Goal: Task Accomplishment & Management: Manage account settings

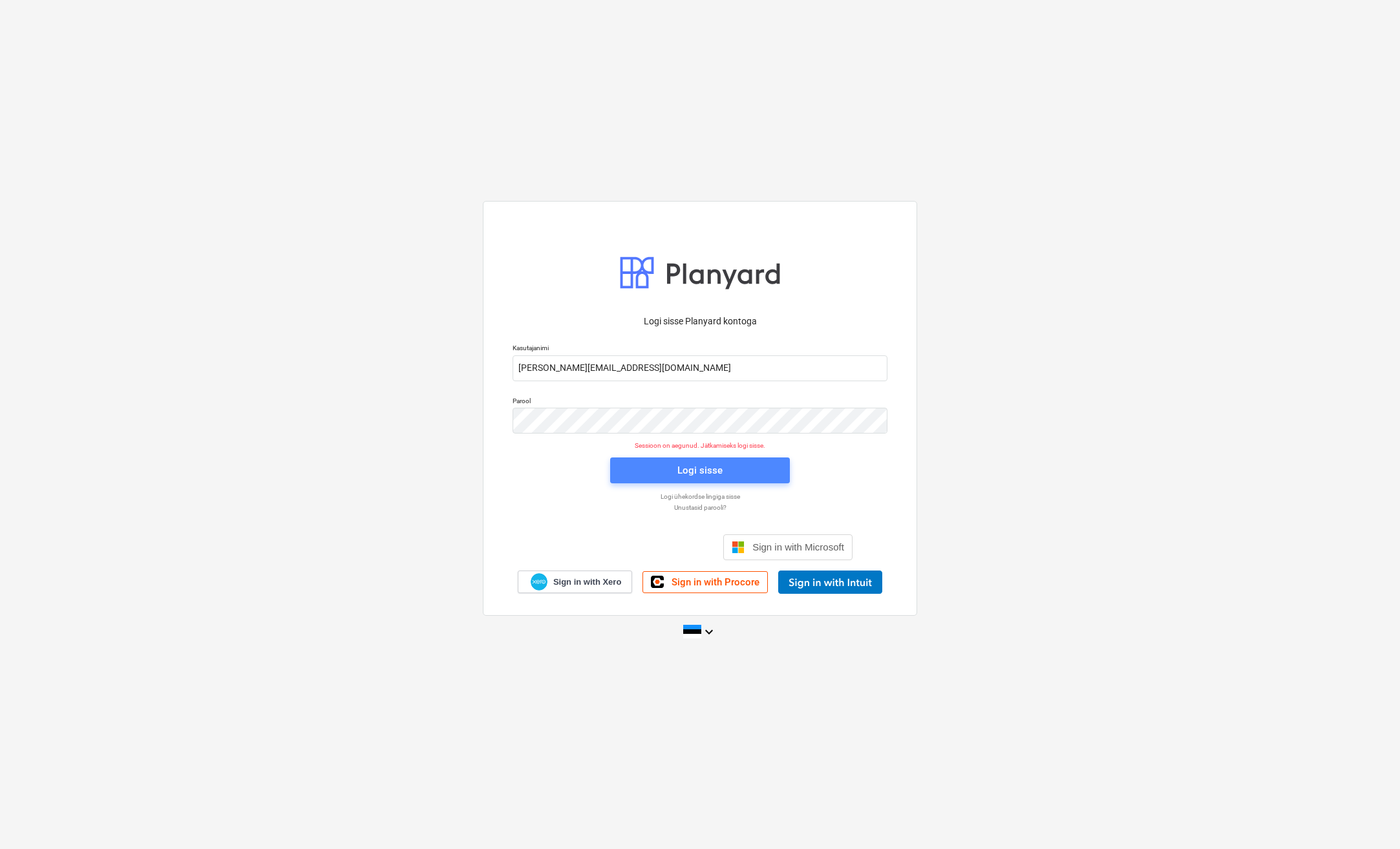
click at [690, 474] on div "Logi sisse" at bounding box center [700, 470] width 45 height 17
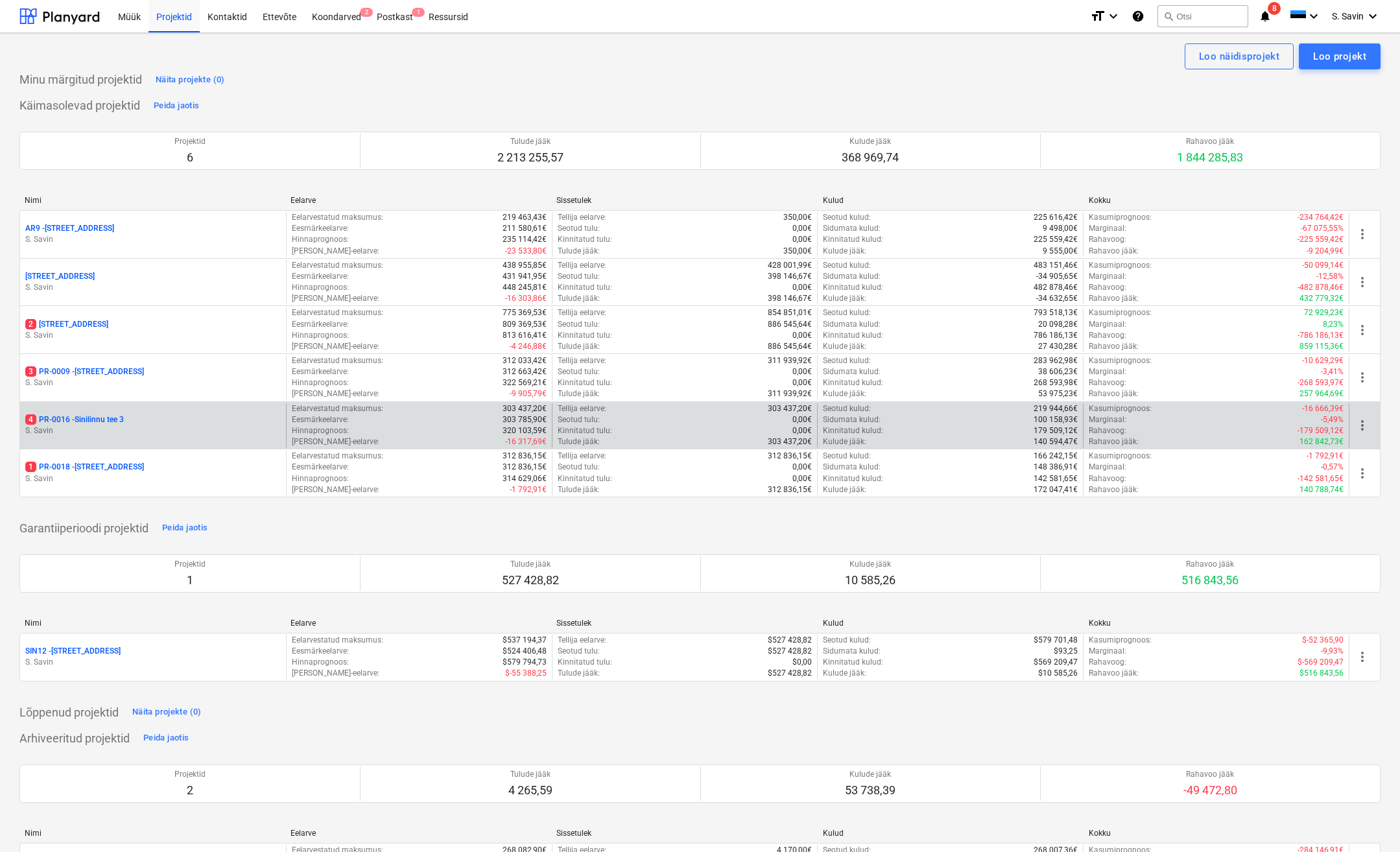
click at [139, 436] on p "S. Savin" at bounding box center [153, 431] width 255 height 11
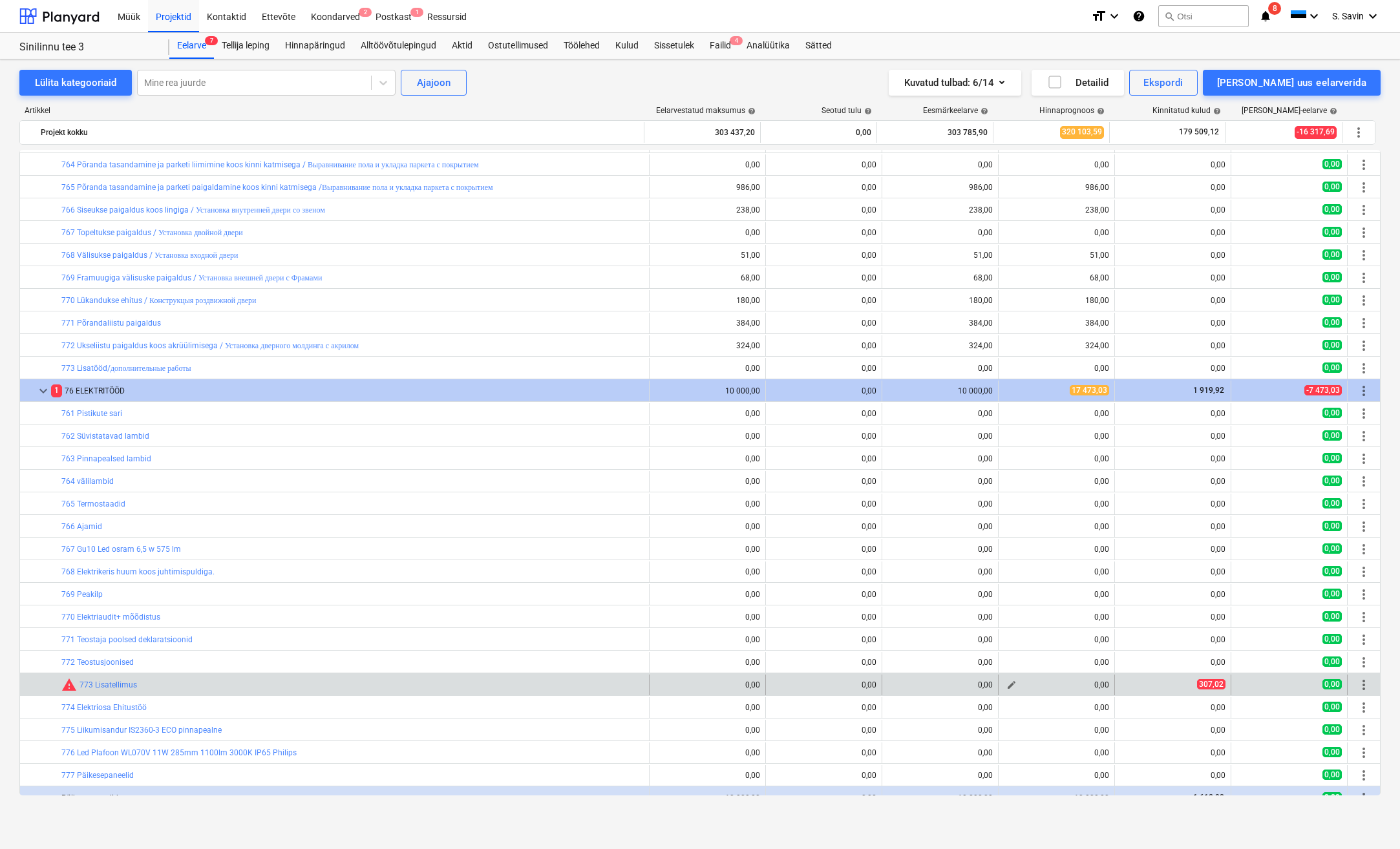
scroll to position [4100, 0]
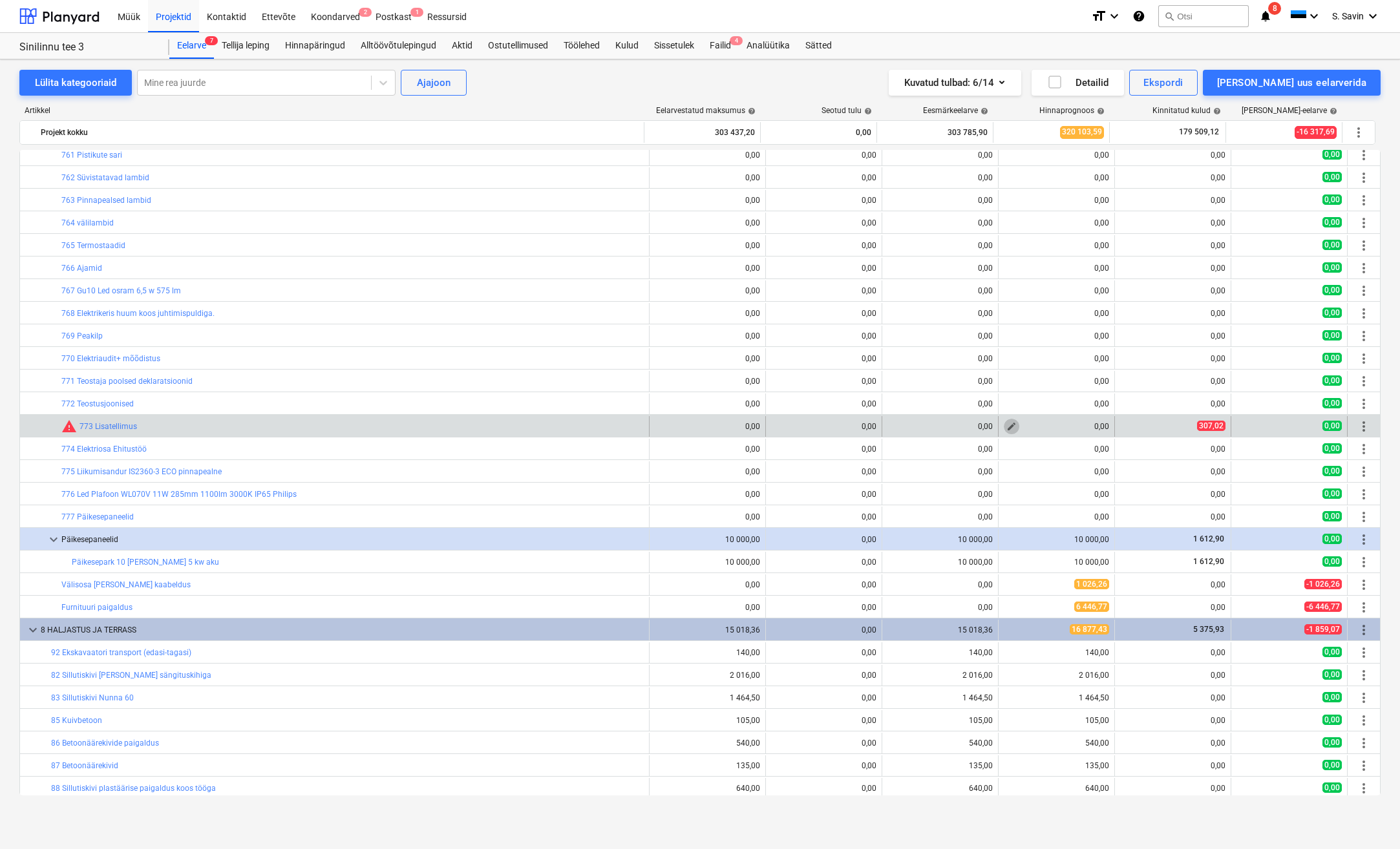
click at [1006, 428] on span "edit" at bounding box center [1011, 427] width 11 height 11
type textarea "x"
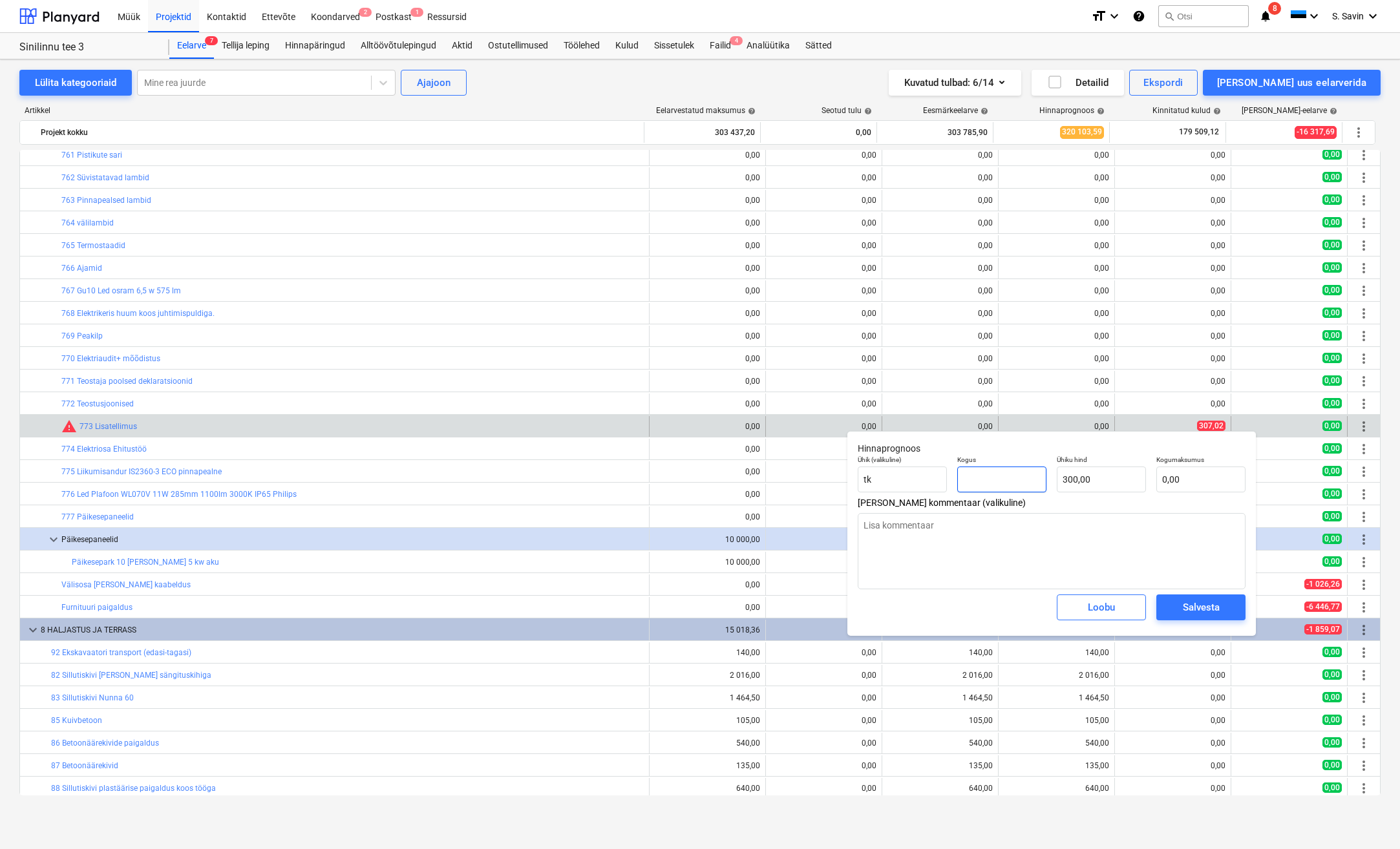
click at [1025, 484] on input "text" at bounding box center [1002, 479] width 89 height 26
type textarea "x"
type input "1"
type input "300,00"
type input "1"
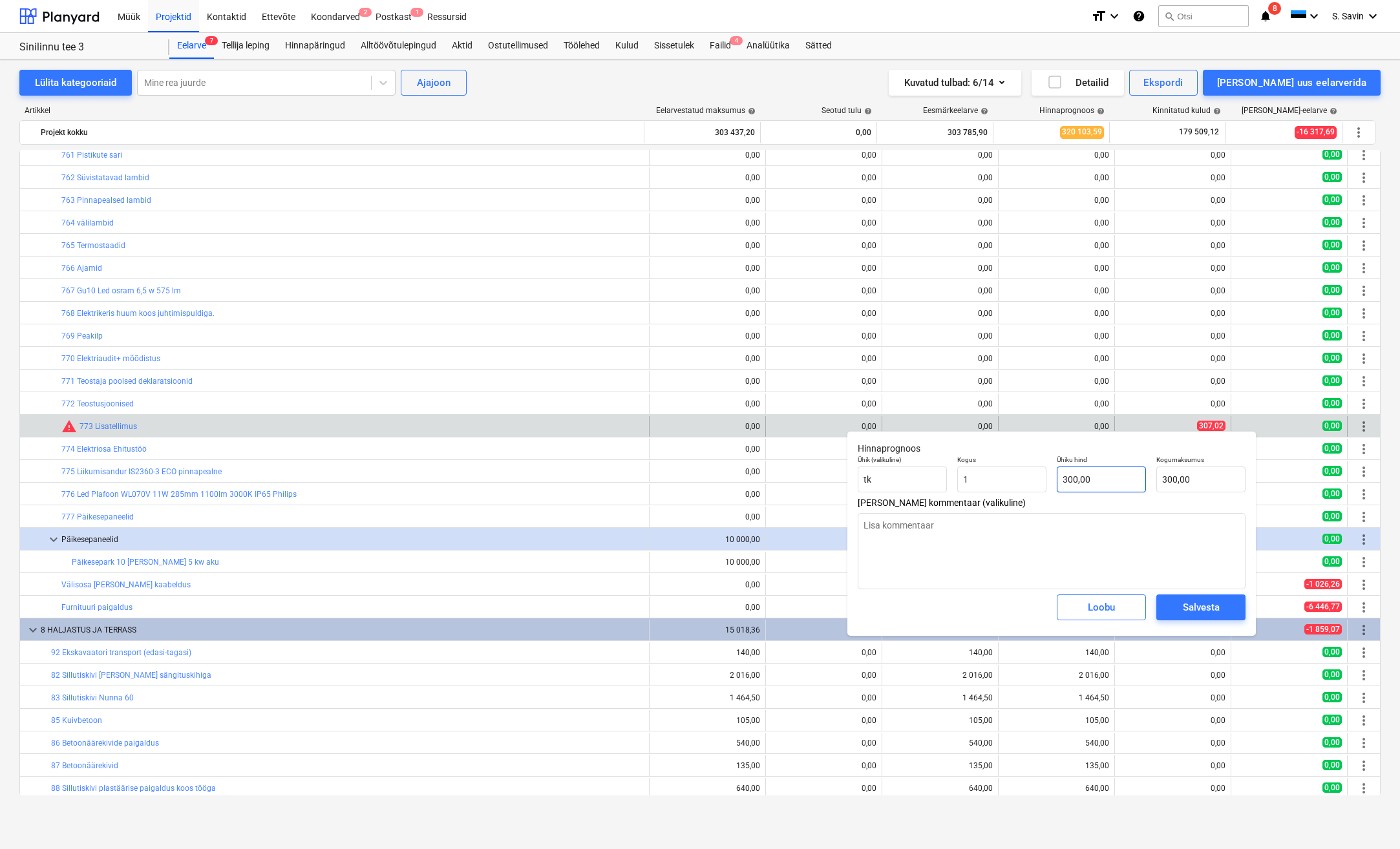
type textarea "x"
type input "1,00"
type input "300"
drag, startPoint x: 1098, startPoint y: 484, endPoint x: 1031, endPoint y: 489, distance: 67.2
click at [1031, 489] on div "Ühik (valikuline) [PERSON_NAME] 1,00 Ühiku hind 300 Kogumaksumus 300,00" at bounding box center [1051, 474] width 398 height 47
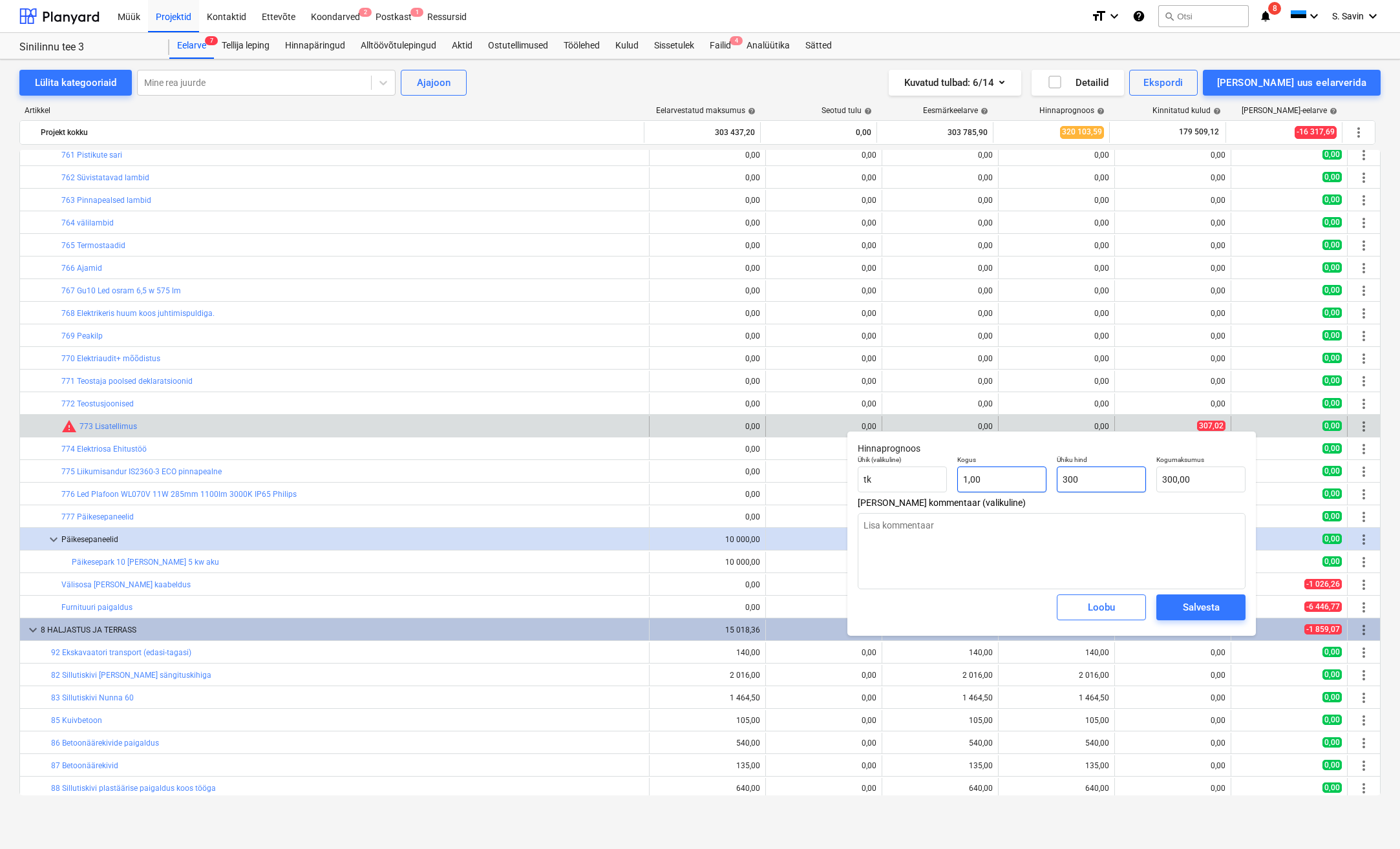
type textarea "x"
type input "3"
type input "3,00"
type textarea "x"
type input "30"
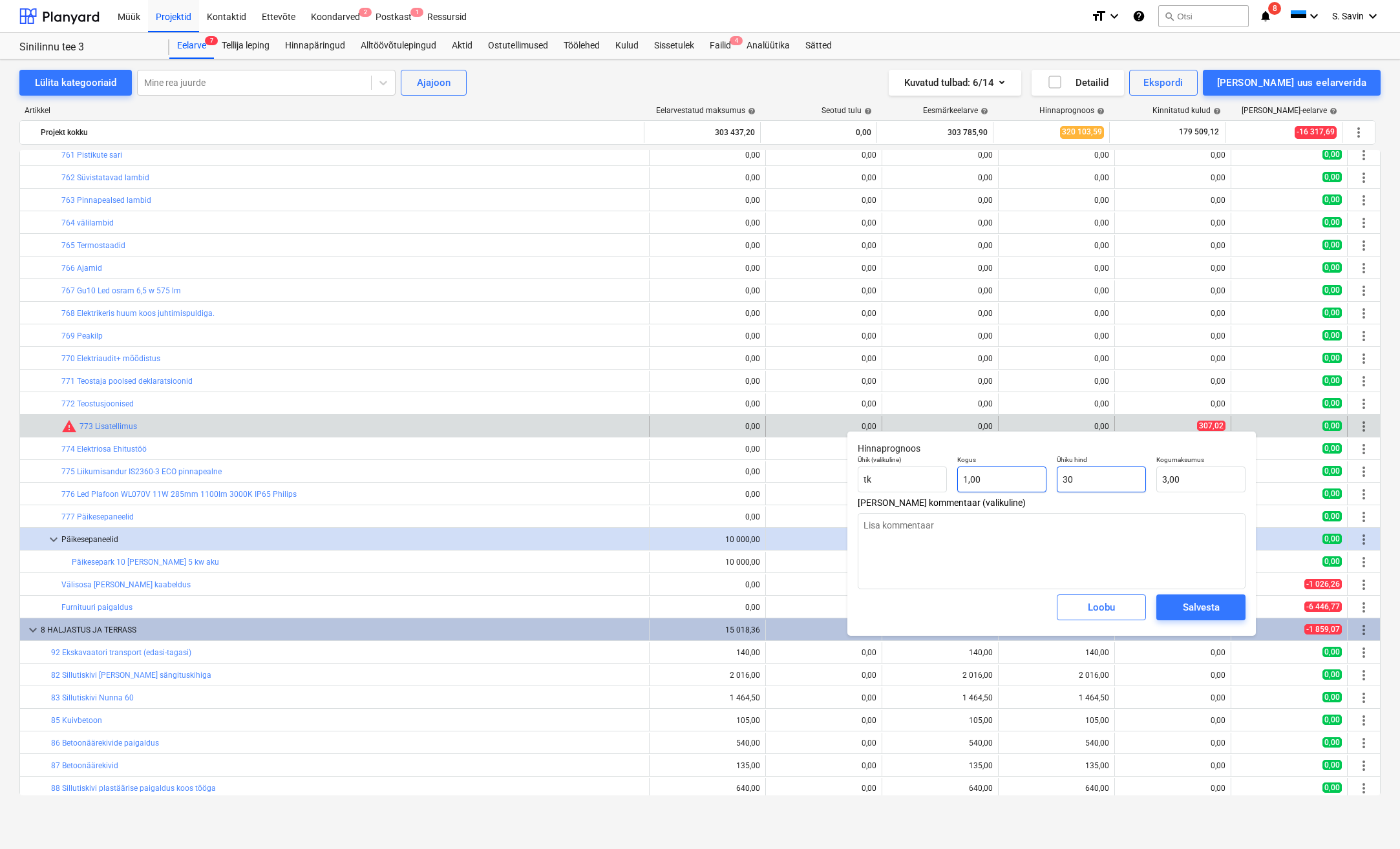
type input "30,00"
type textarea "x"
type input "307"
type input "307,00"
type textarea "x"
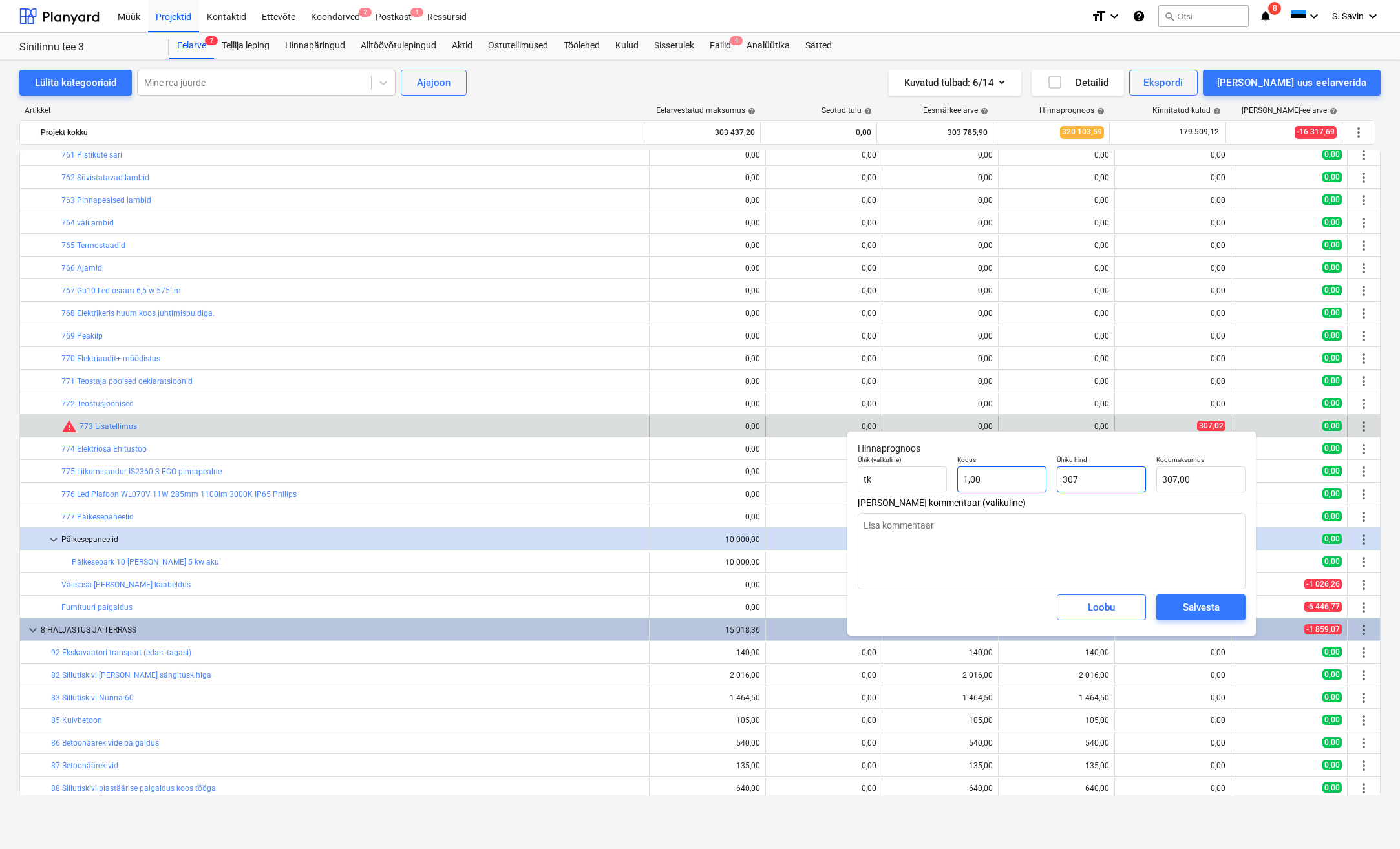
type input "307,"
type textarea "x"
type input "307,0"
type textarea "x"
type input "307,02"
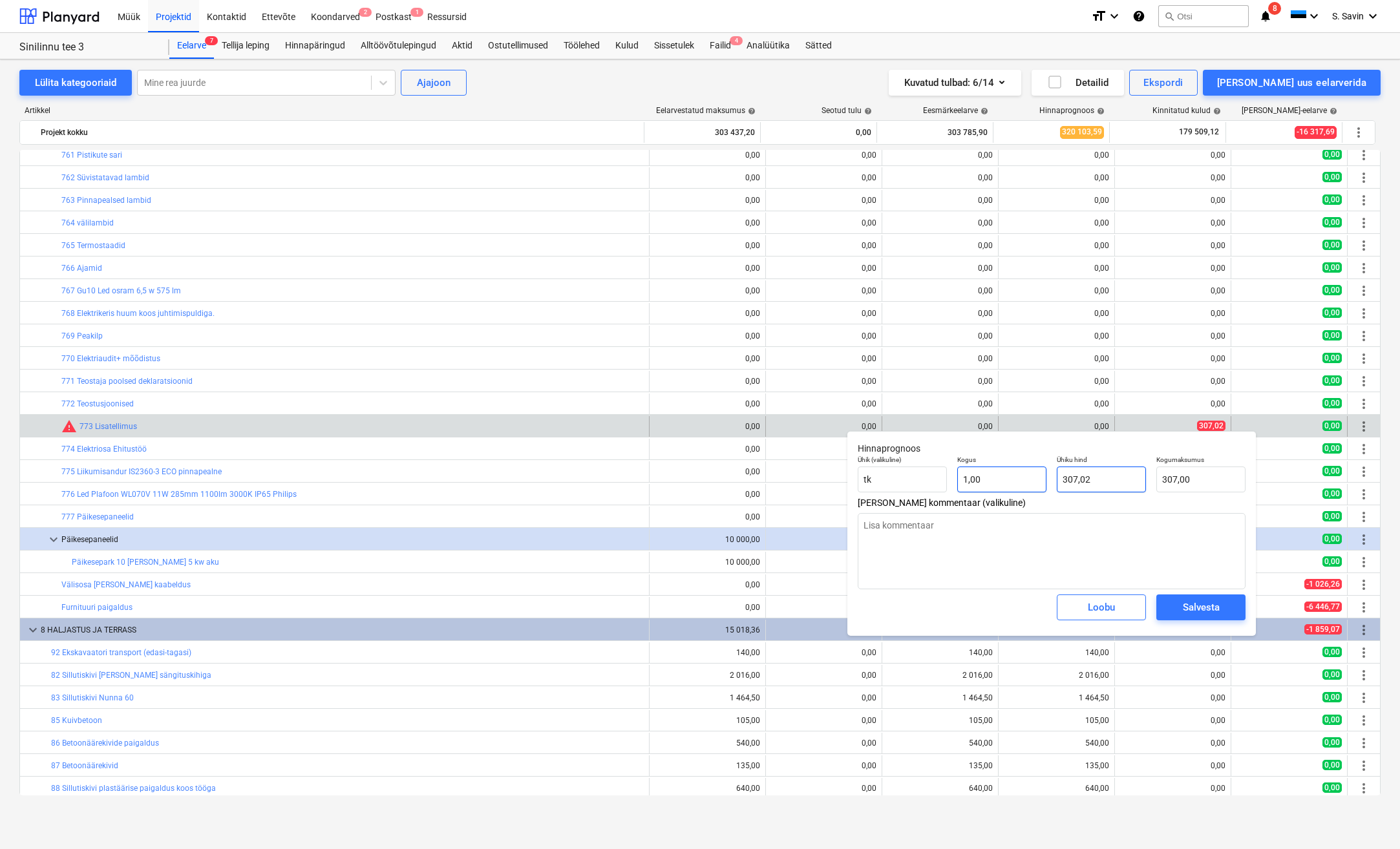
type input "307,02"
click at [1197, 602] on div "Salvesta" at bounding box center [1201, 608] width 37 height 17
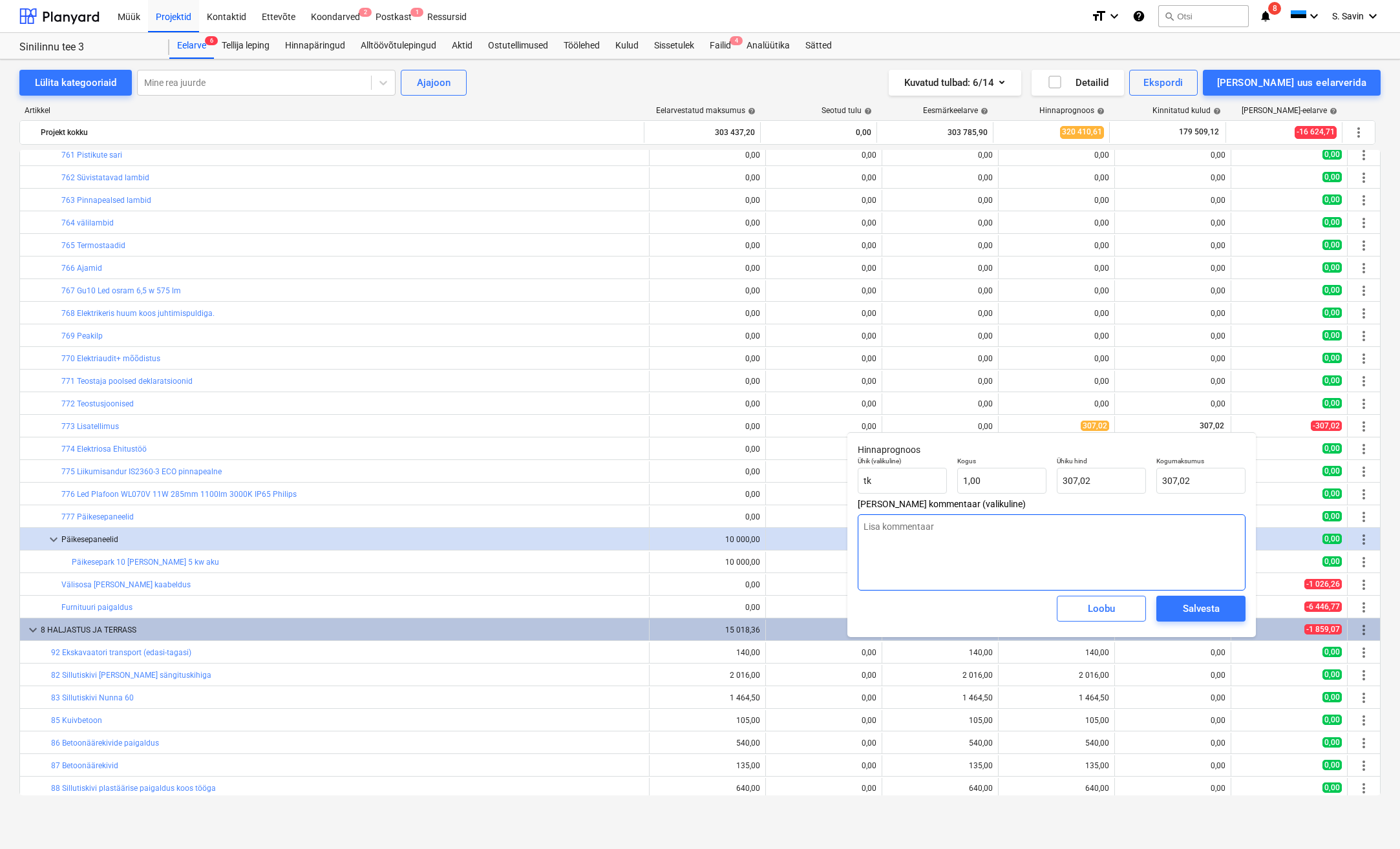
type textarea "x"
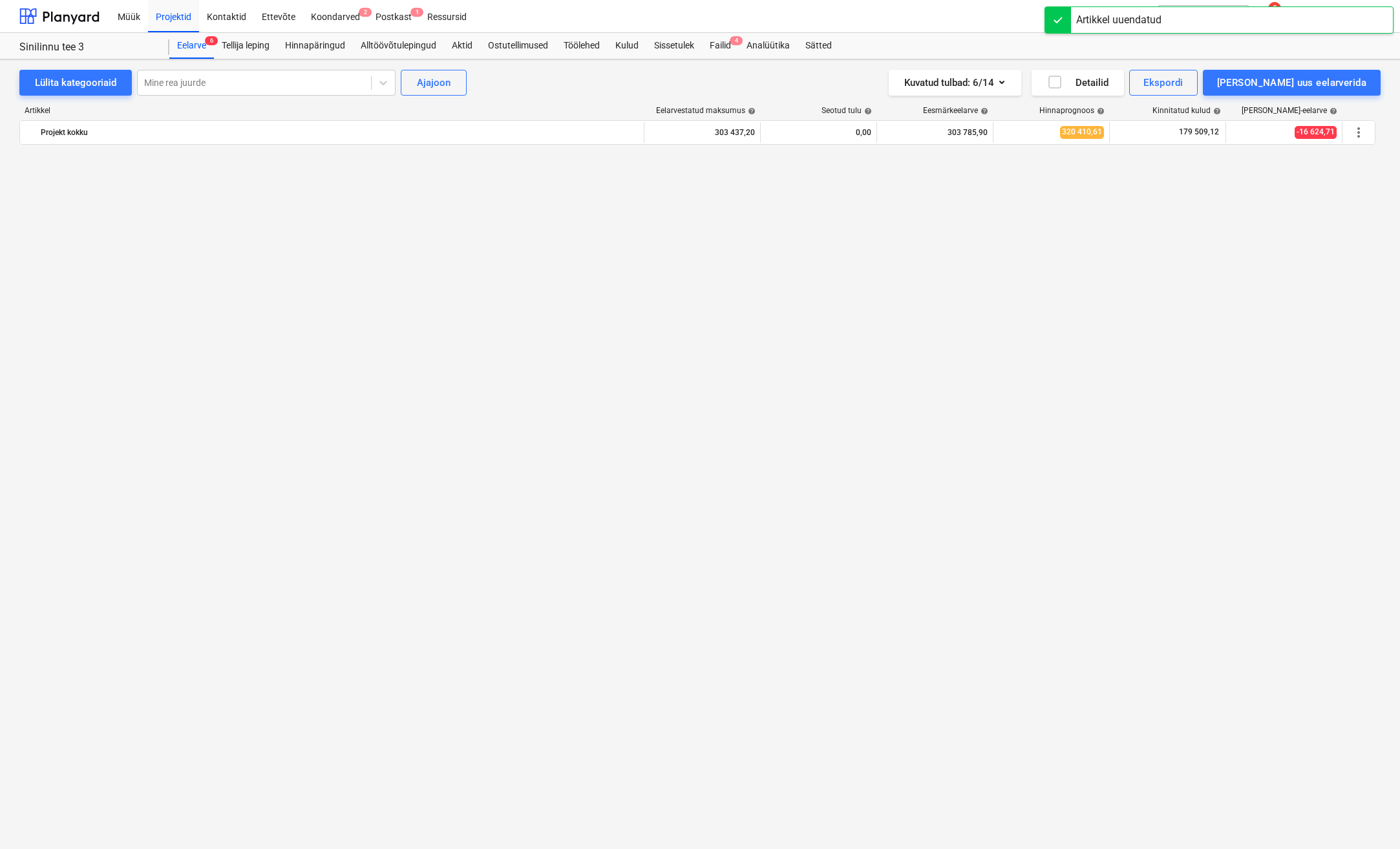
scroll to position [1577, 0]
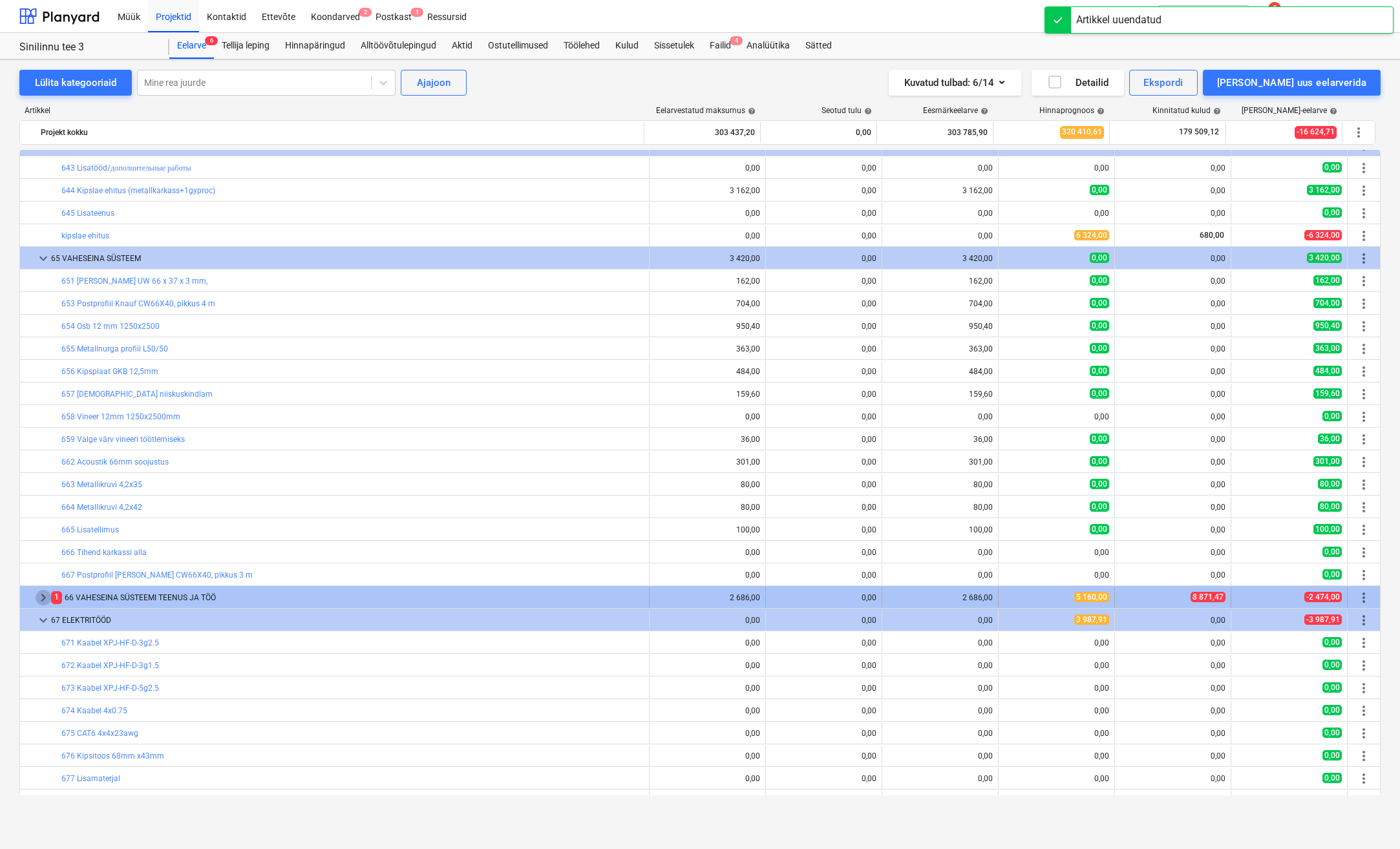
click at [45, 599] on span "keyboard_arrow_right" at bounding box center [43, 598] width 16 height 16
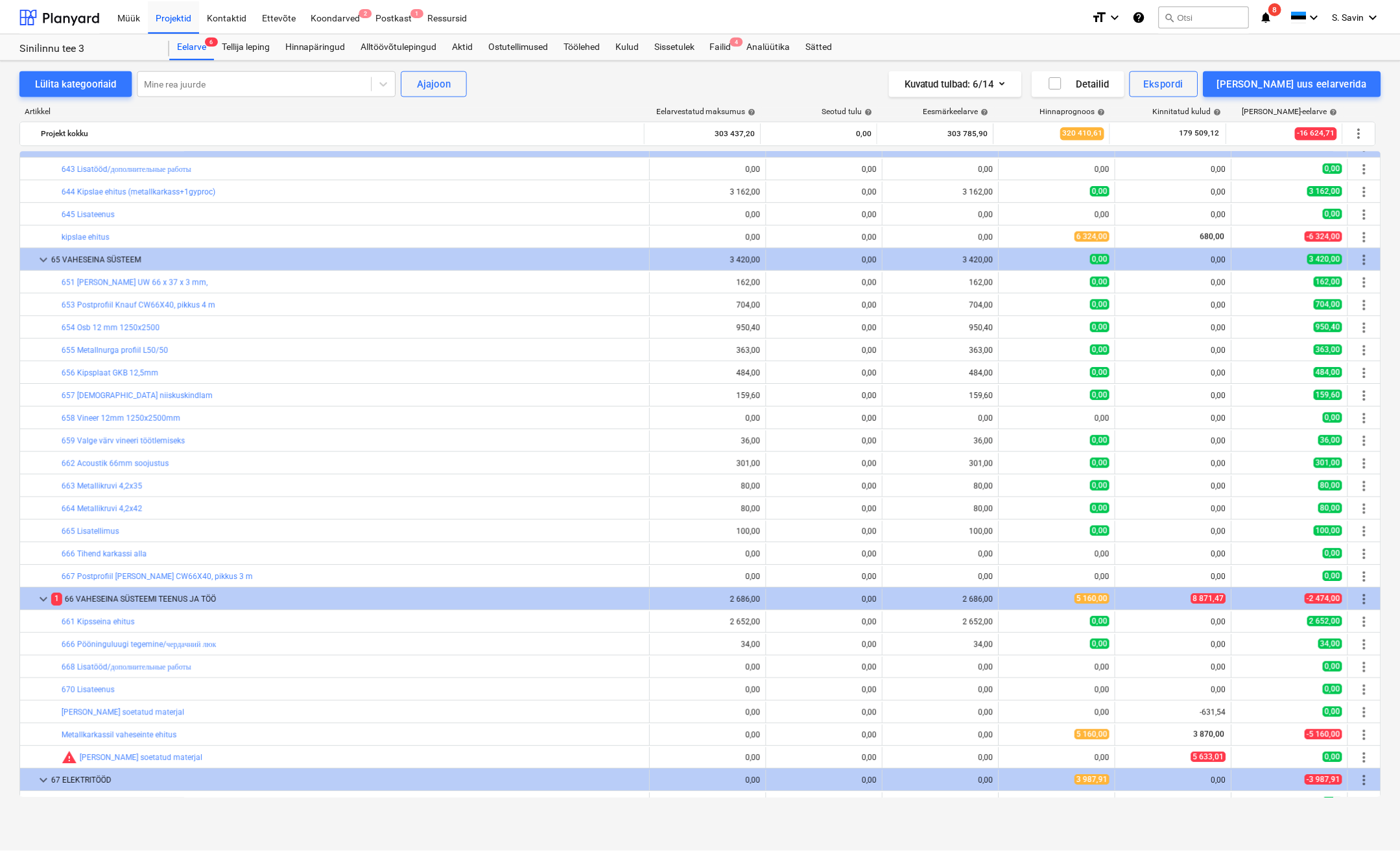
scroll to position [1194, 0]
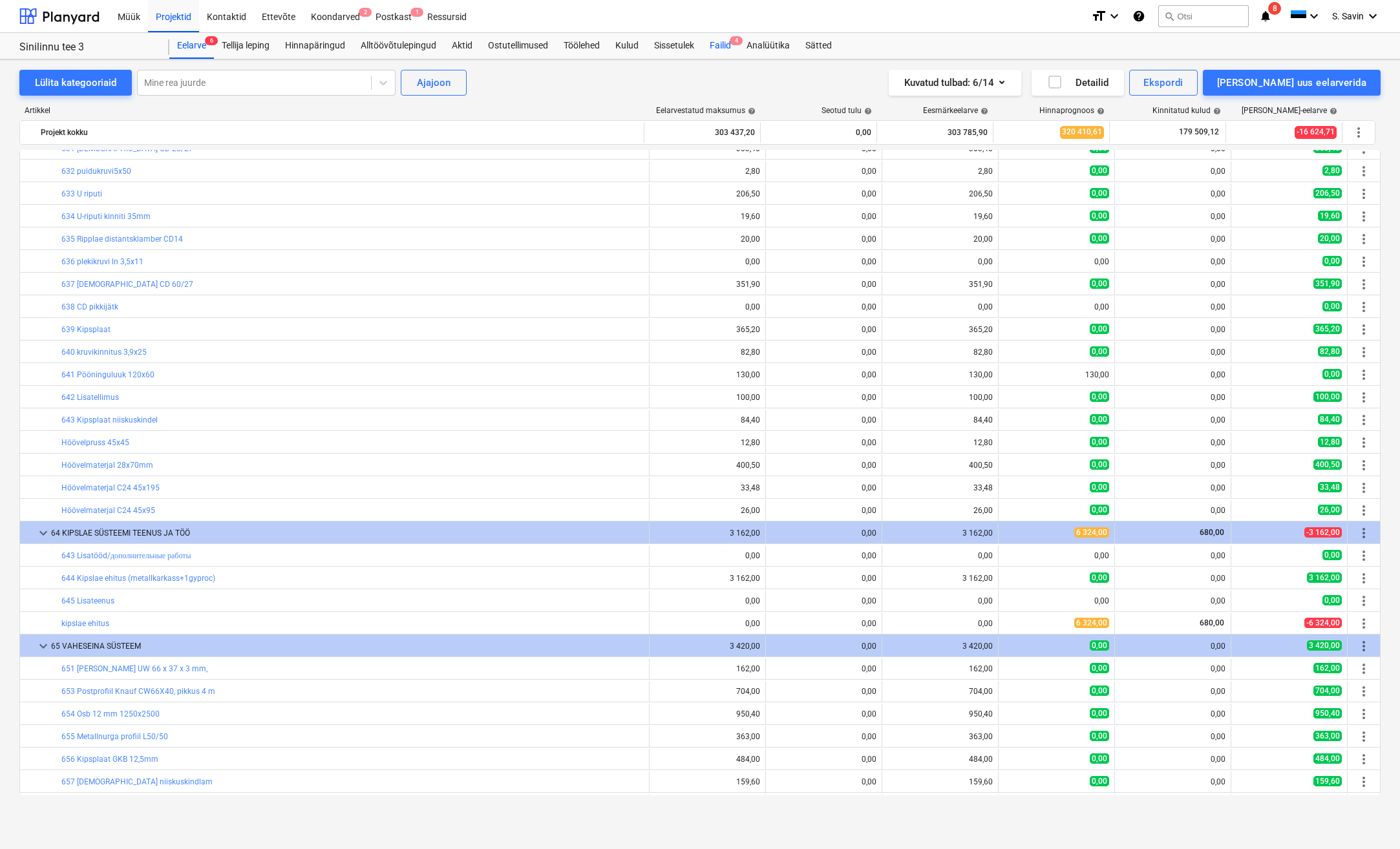
click at [727, 47] on div "Failid 4" at bounding box center [720, 45] width 37 height 26
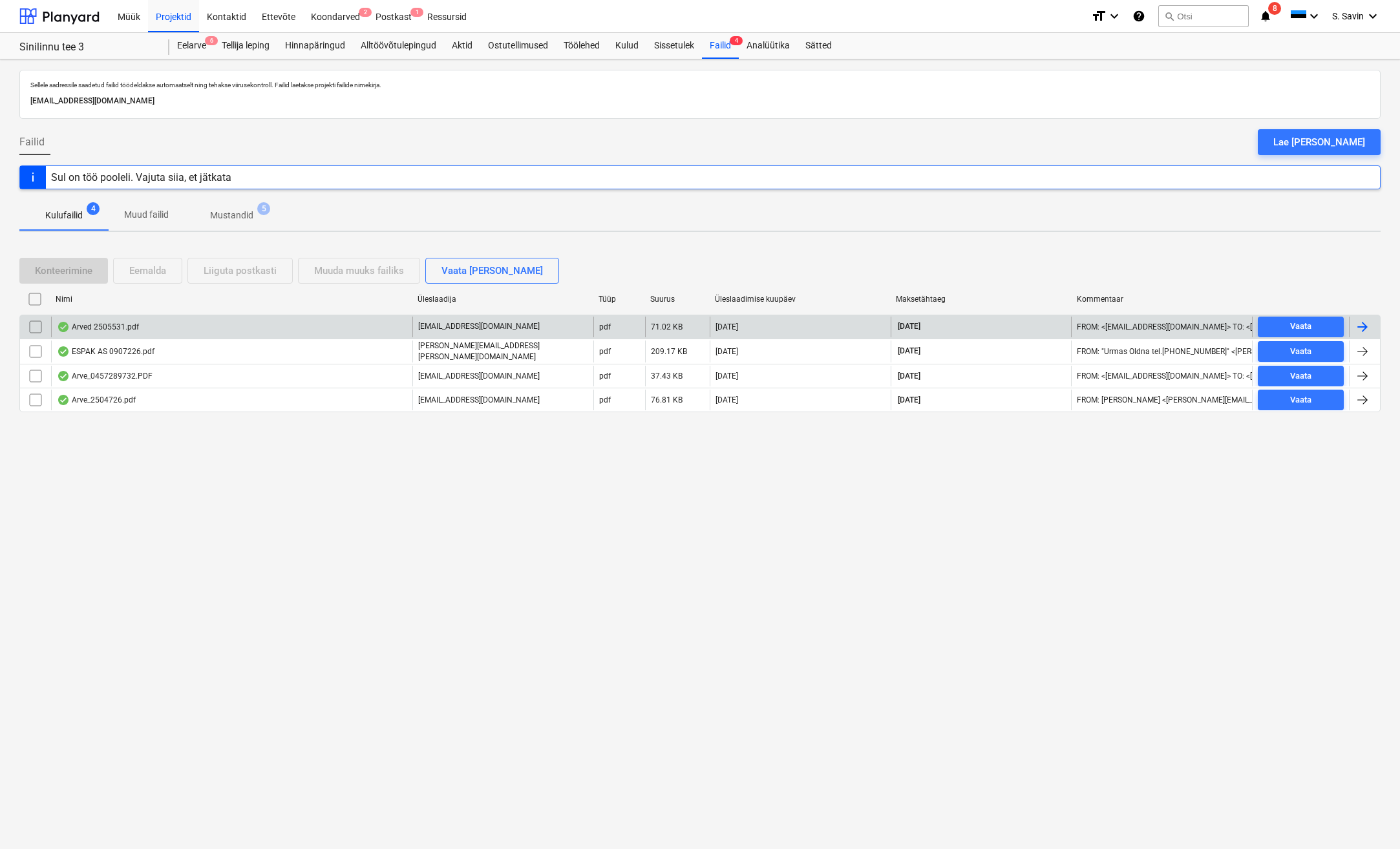
click at [1360, 325] on div at bounding box center [1362, 327] width 16 height 16
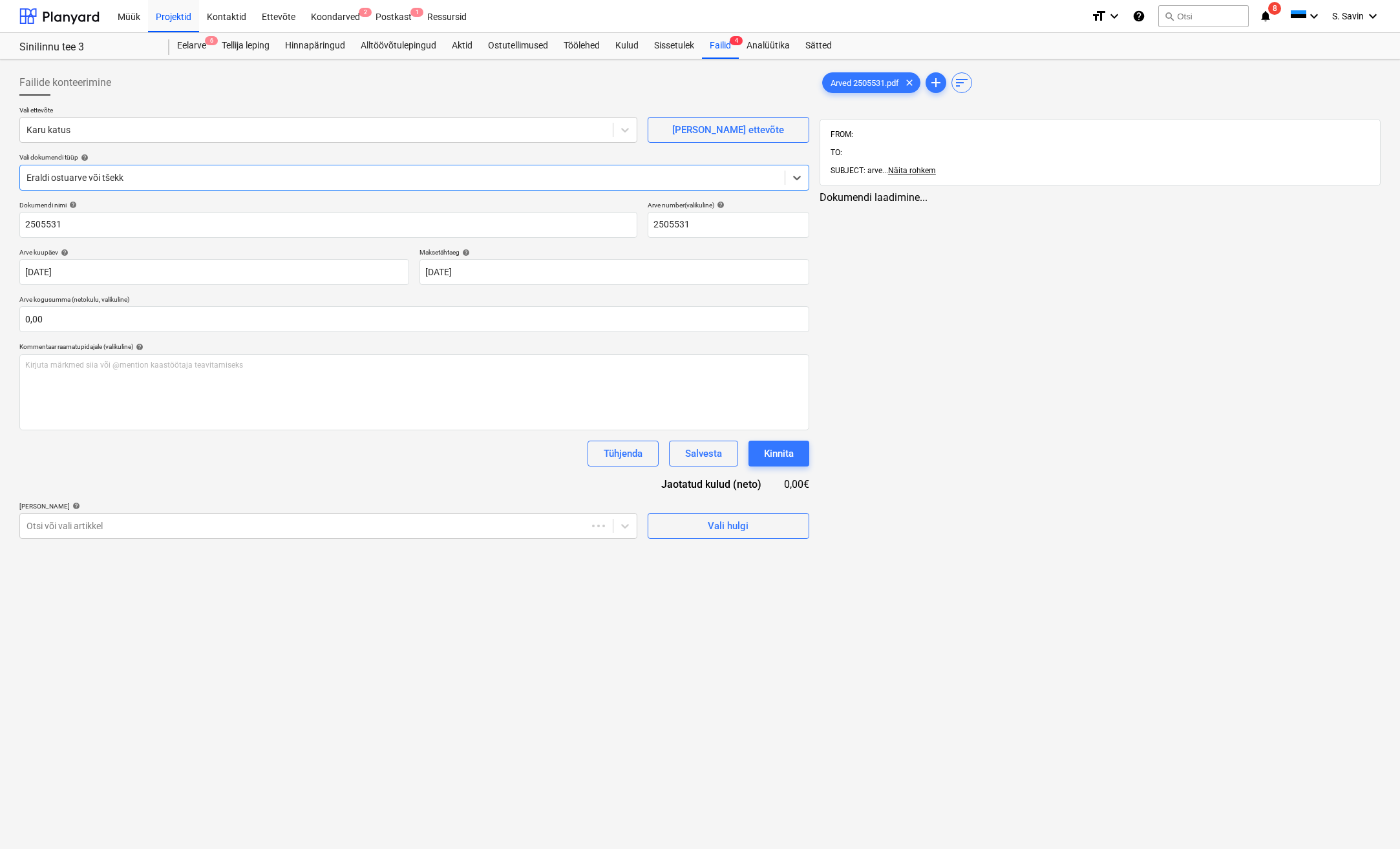
type input "2505531"
type input "[DATE]"
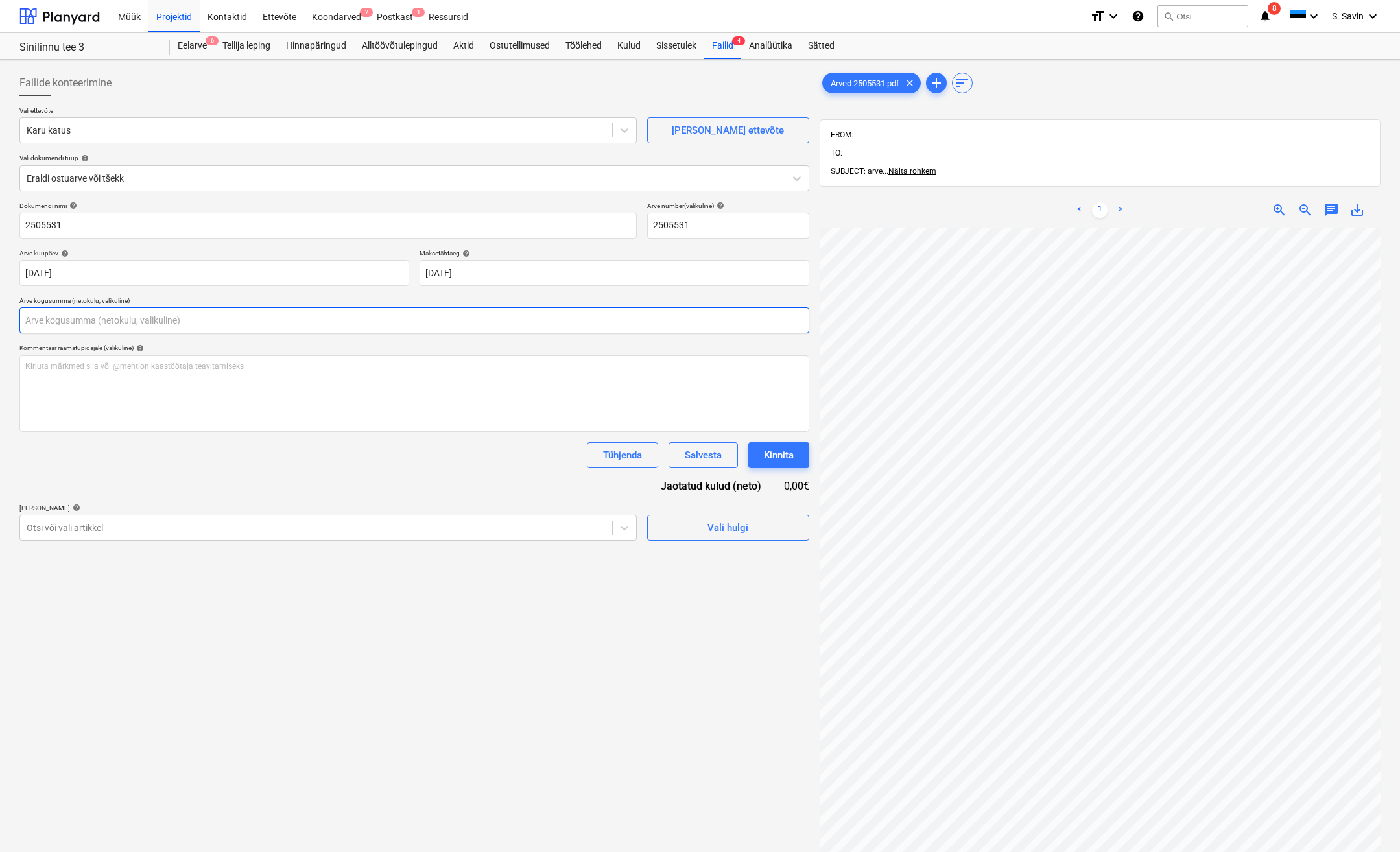
click at [55, 319] on input "text" at bounding box center [414, 319] width 790 height 26
type input "284,18"
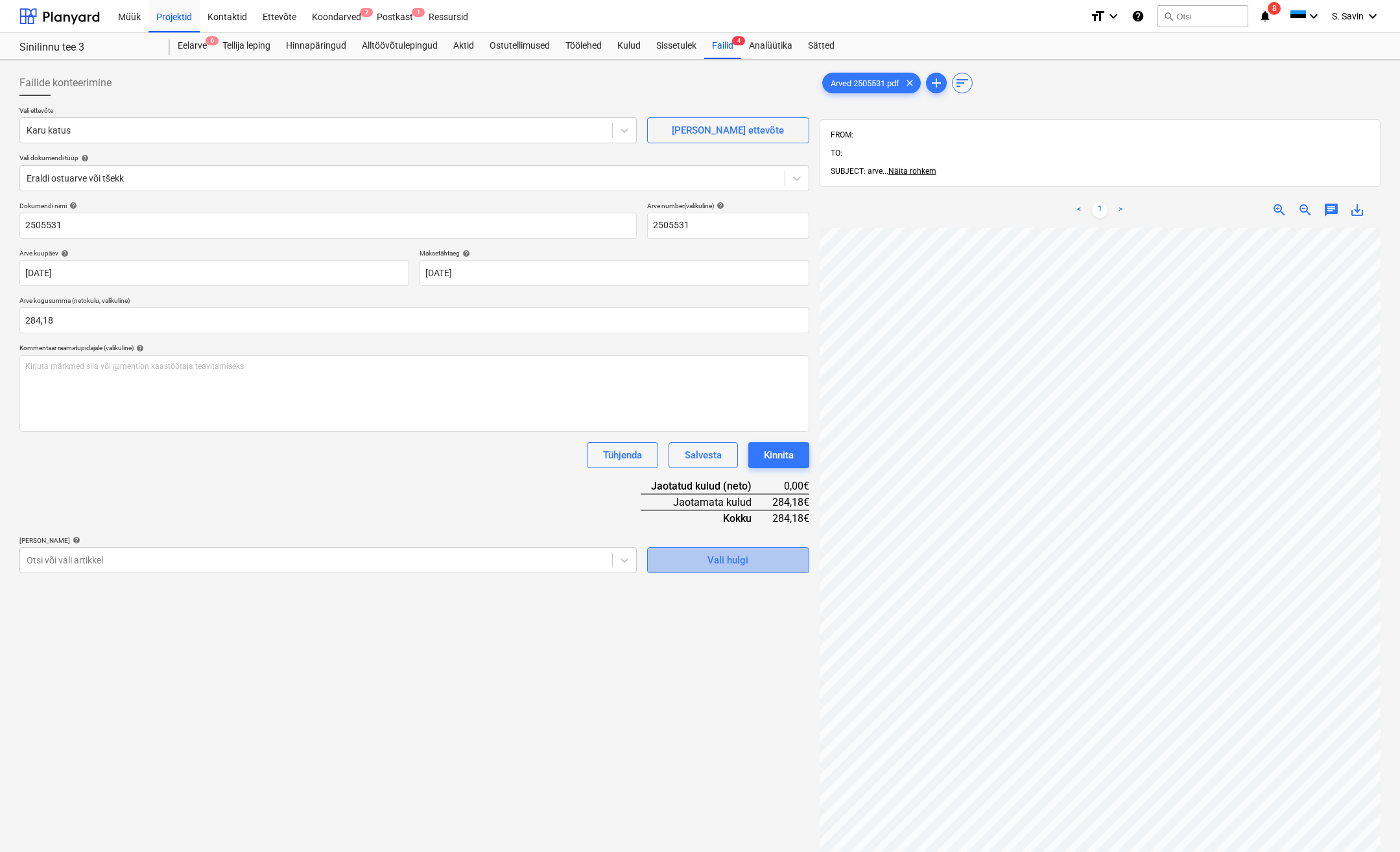
click at [716, 562] on div "Vali hulgi" at bounding box center [727, 560] width 41 height 17
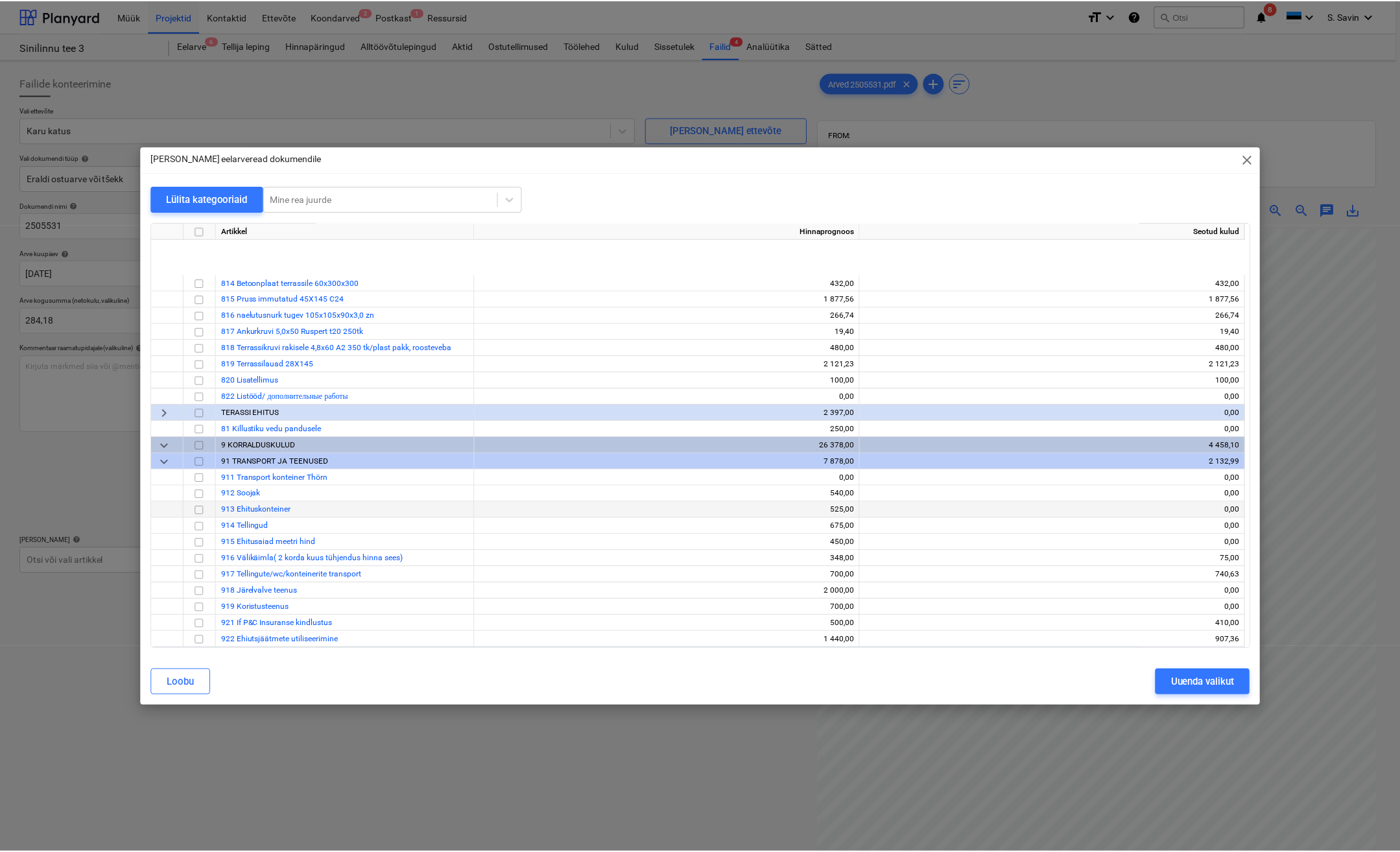
scroll to position [9594, 0]
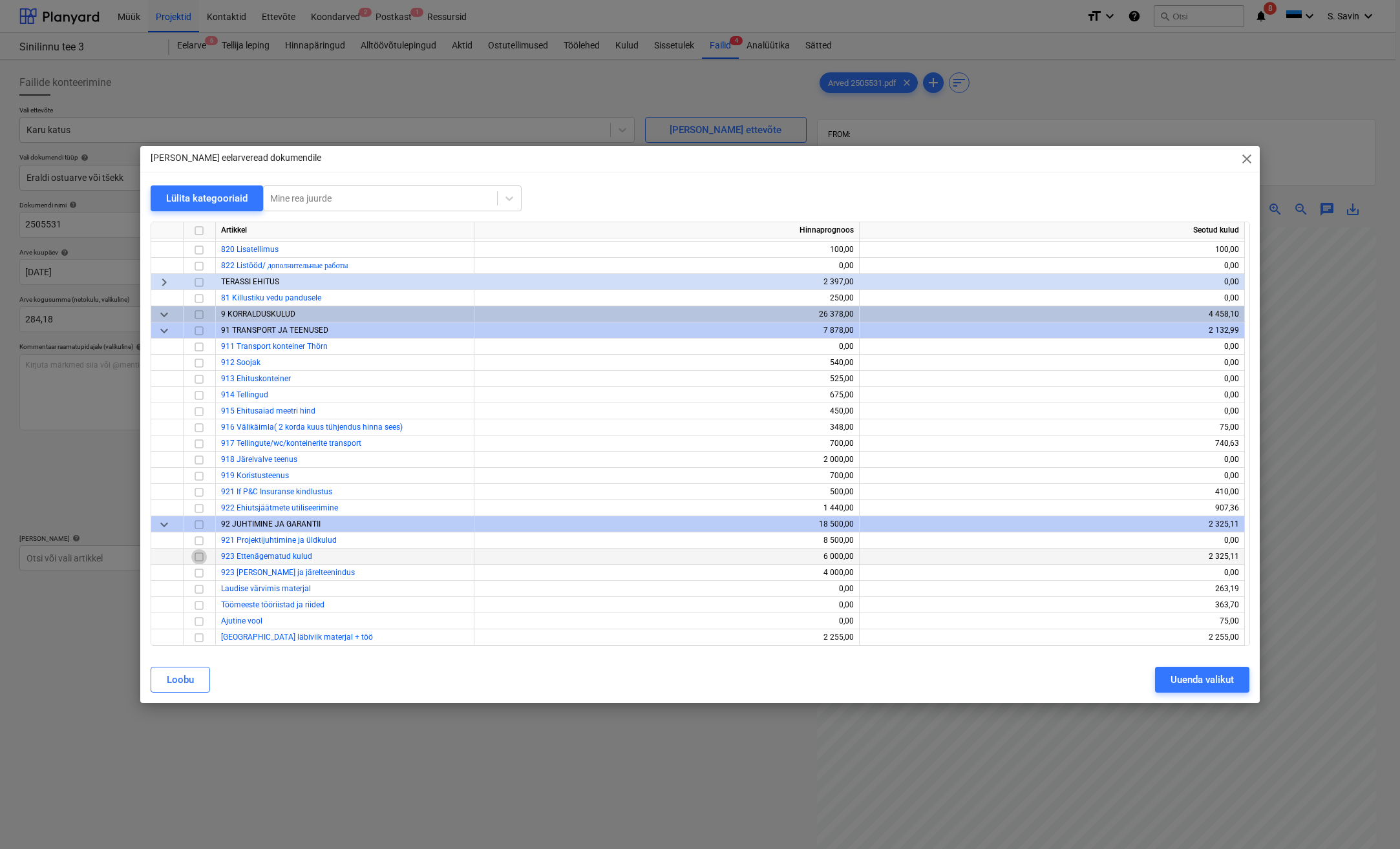
click at [196, 558] on input "checkbox" at bounding box center [198, 556] width 16 height 16
click at [1152, 682] on div "[PERSON_NAME] valikut" at bounding box center [700, 680] width 1100 height 26
click at [1168, 680] on button "Uuenda valikut" at bounding box center [1202, 680] width 94 height 26
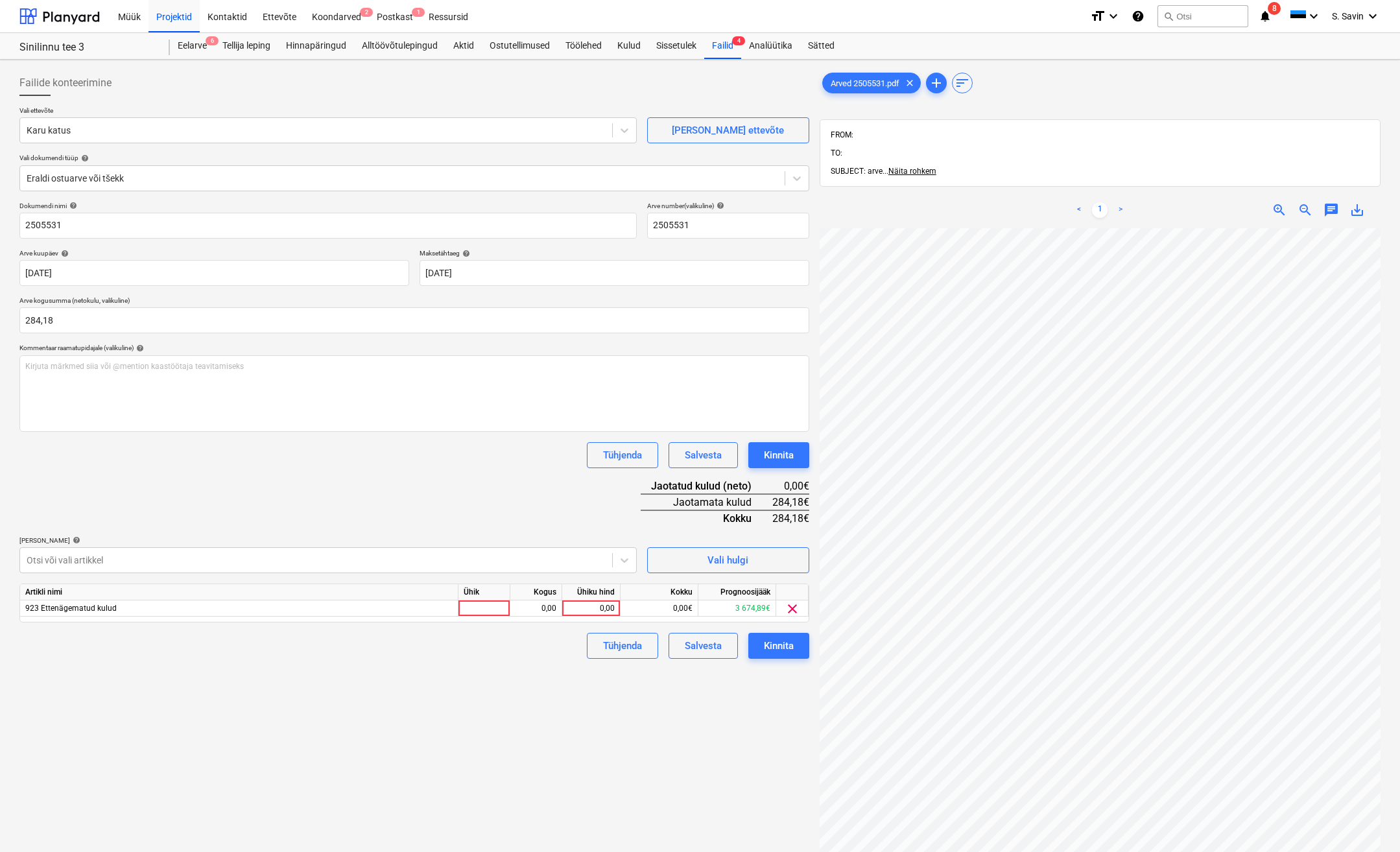
scroll to position [150, 119]
click at [468, 601] on div at bounding box center [484, 609] width 52 height 17
type input "kmpl."
click at [542, 602] on div "0,00" at bounding box center [535, 609] width 41 height 17
type input "1"
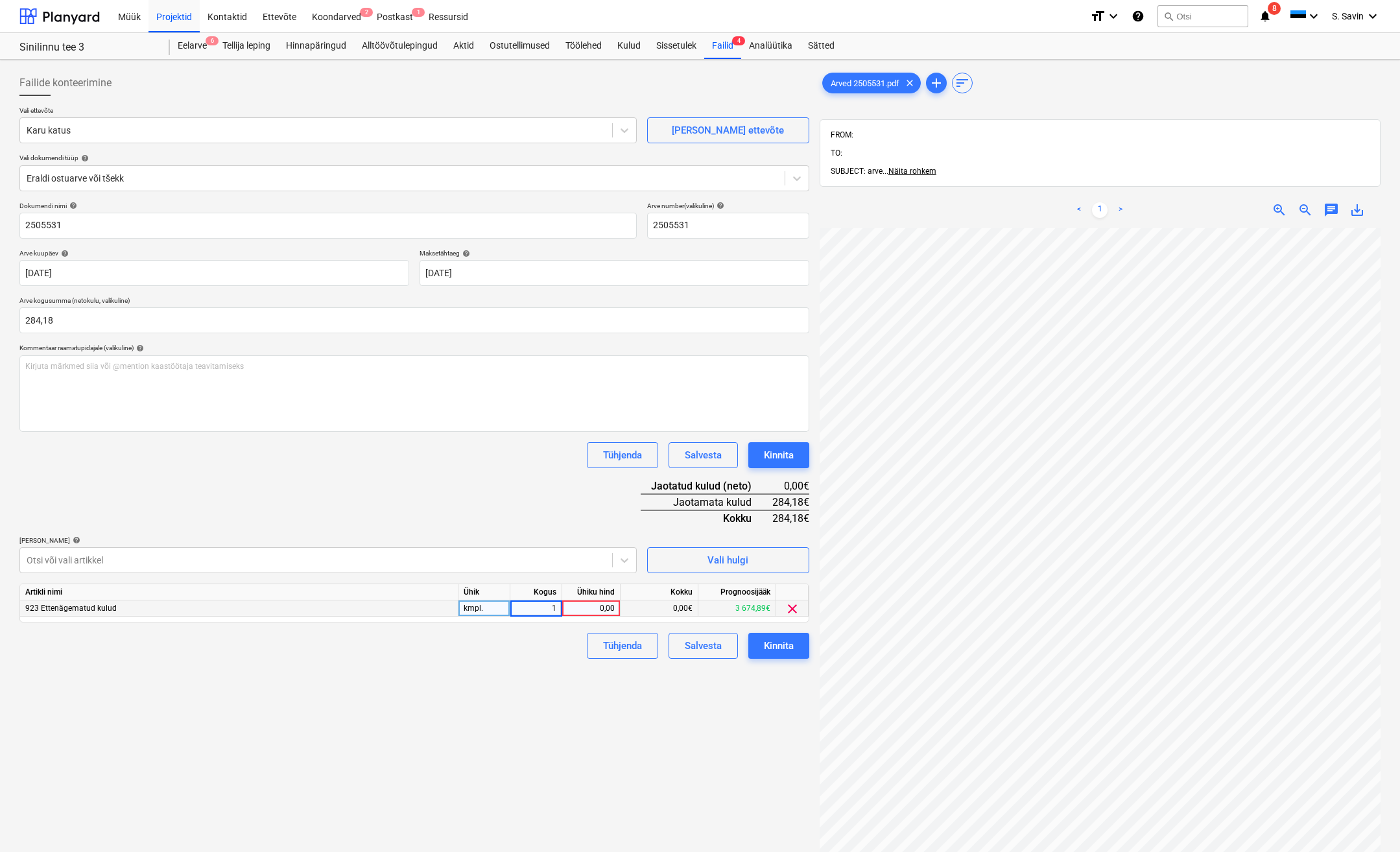
click at [582, 607] on div "0,00" at bounding box center [591, 609] width 47 height 17
type input "284,18"
click at [778, 645] on div "Kinnita" at bounding box center [779, 645] width 30 height 17
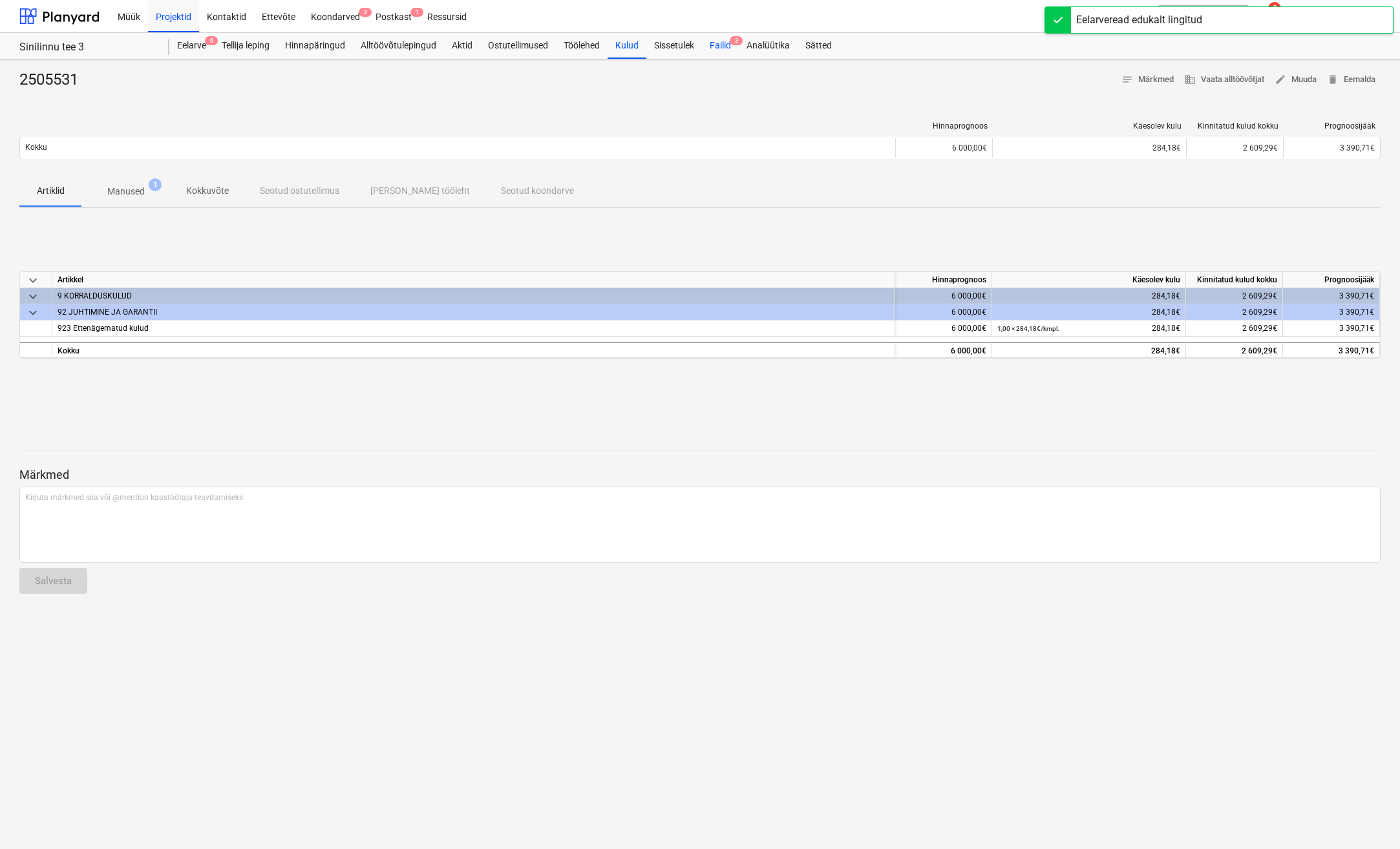
click at [730, 40] on div "Failid 3" at bounding box center [720, 45] width 37 height 26
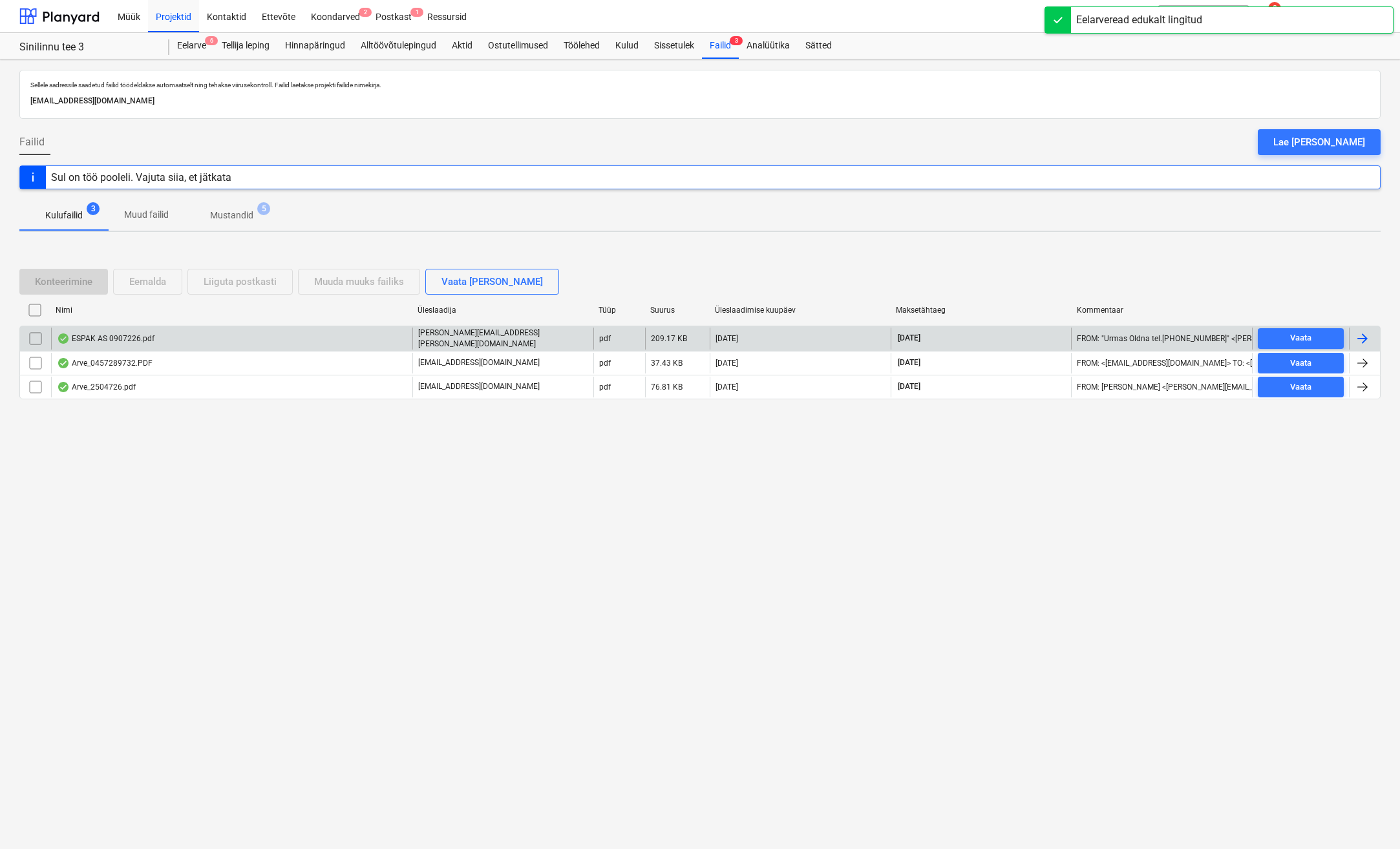
click at [1372, 336] on div at bounding box center [1364, 338] width 31 height 22
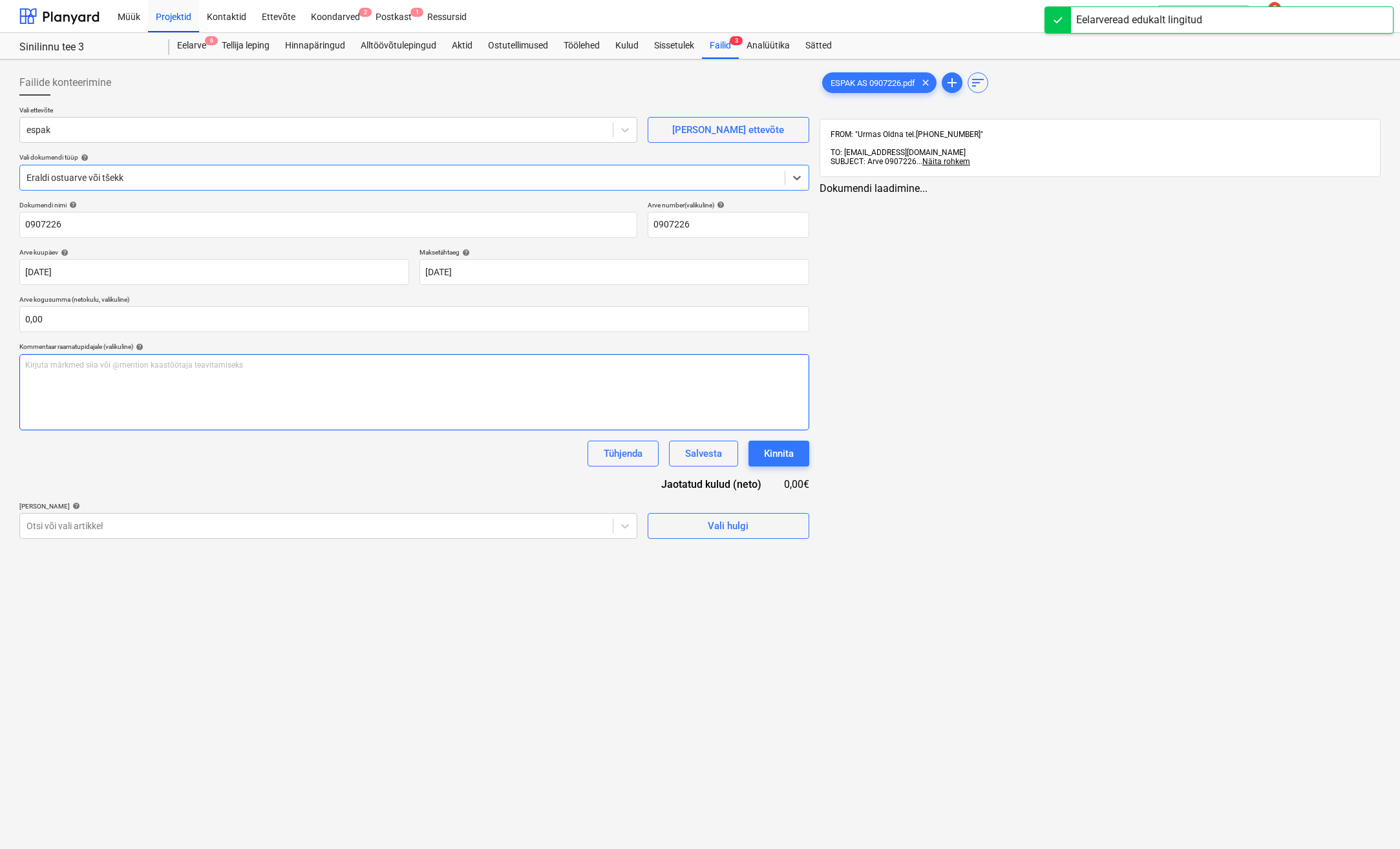
type input "0907226"
type input "[DATE]"
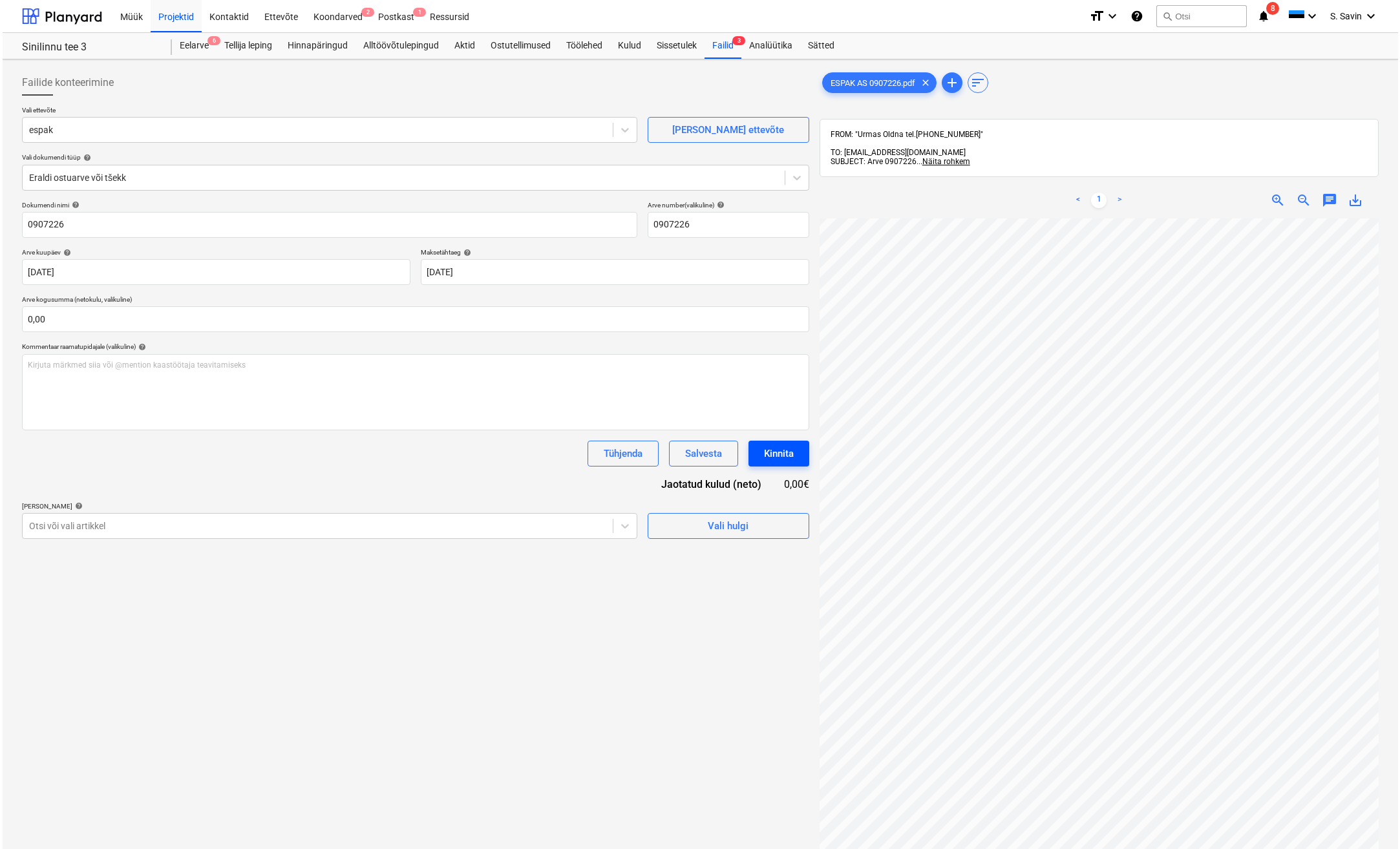
scroll to position [95, 111]
click at [52, 328] on input "text" at bounding box center [413, 318] width 787 height 26
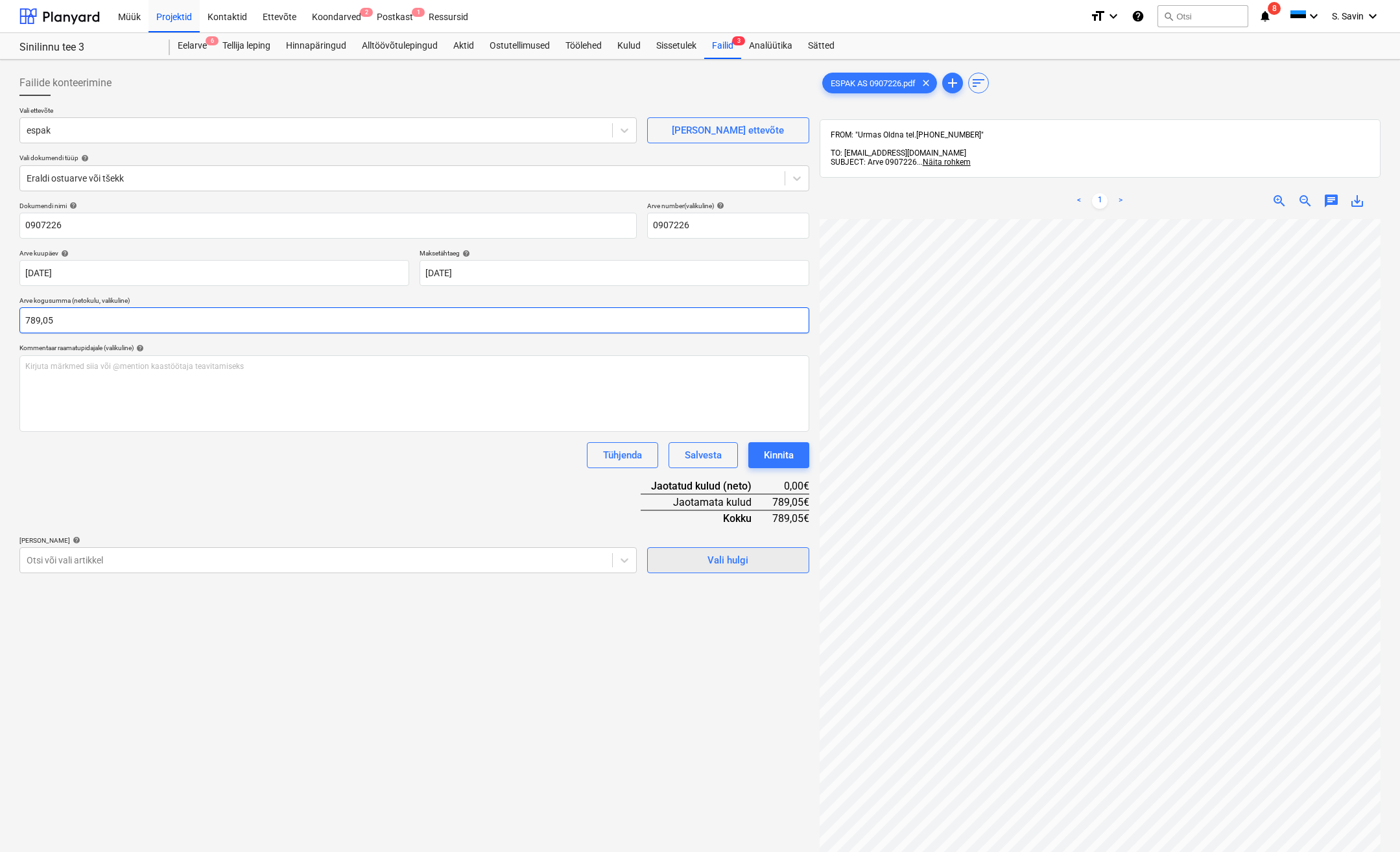
type input "789,05"
click at [757, 562] on span "Vali hulgi" at bounding box center [728, 560] width 129 height 17
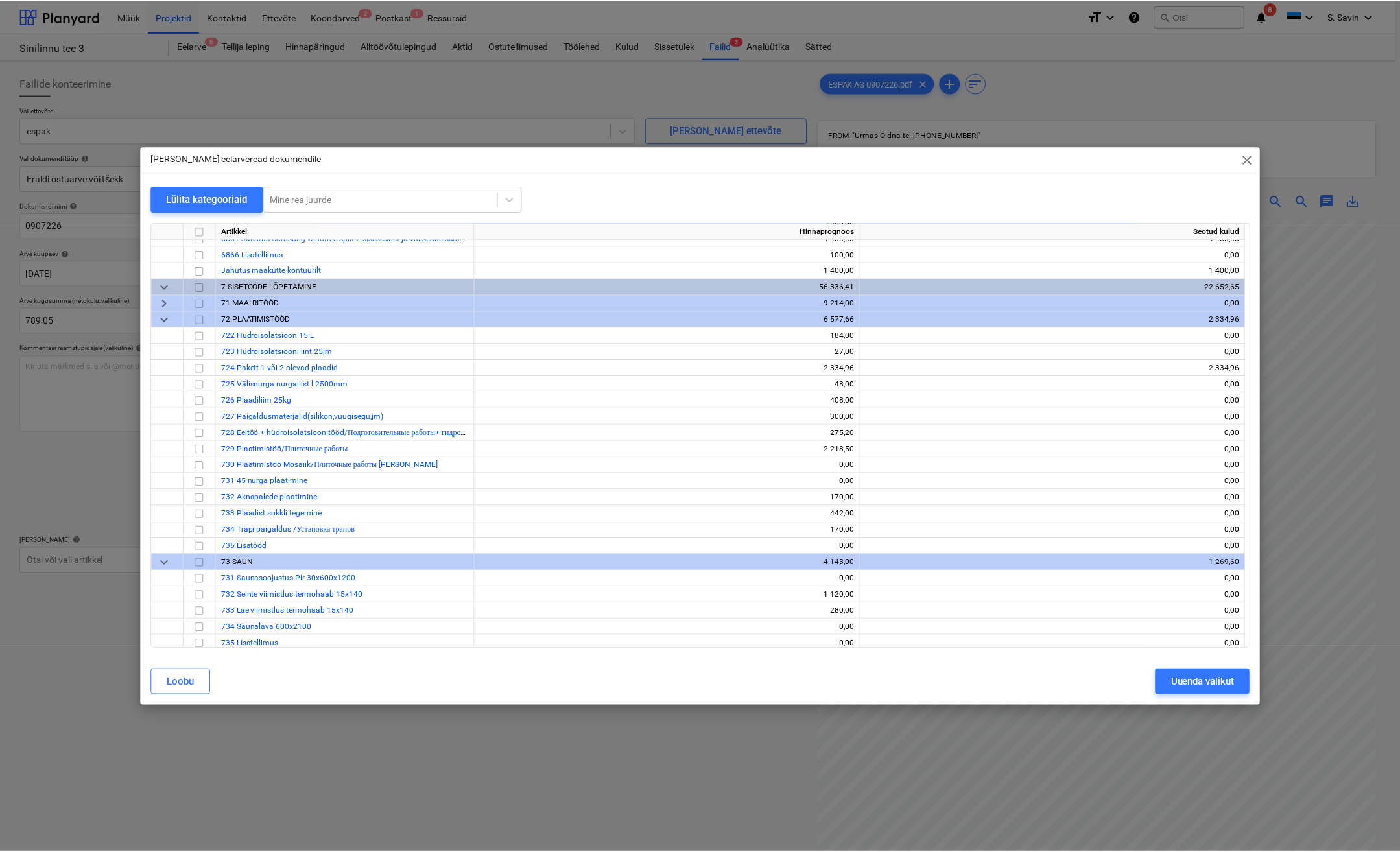
scroll to position [7457, 0]
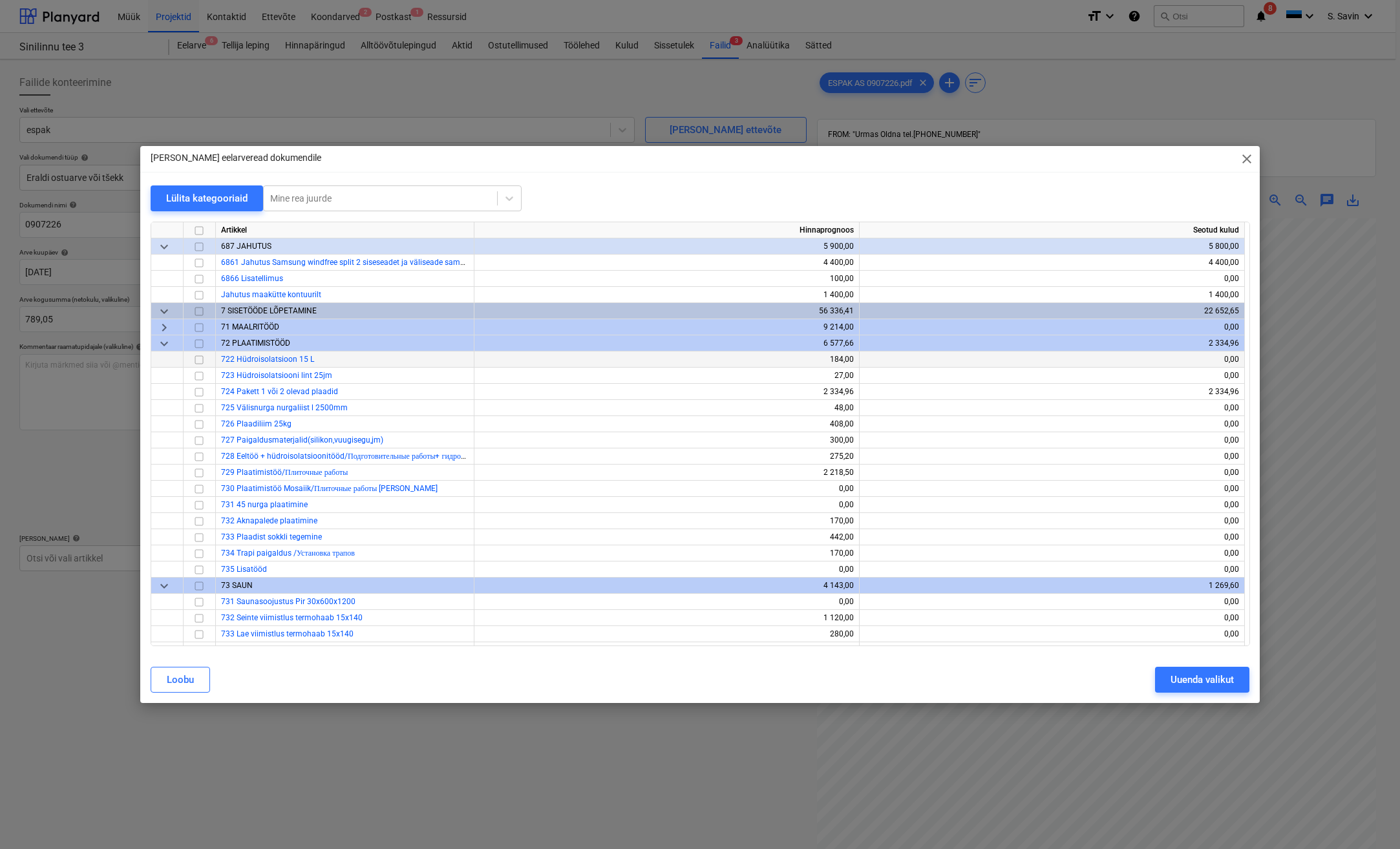
click at [201, 361] on input "checkbox" at bounding box center [198, 360] width 16 height 16
click at [194, 427] on input "checkbox" at bounding box center [198, 424] width 16 height 16
click at [197, 457] on input "checkbox" at bounding box center [198, 456] width 16 height 16
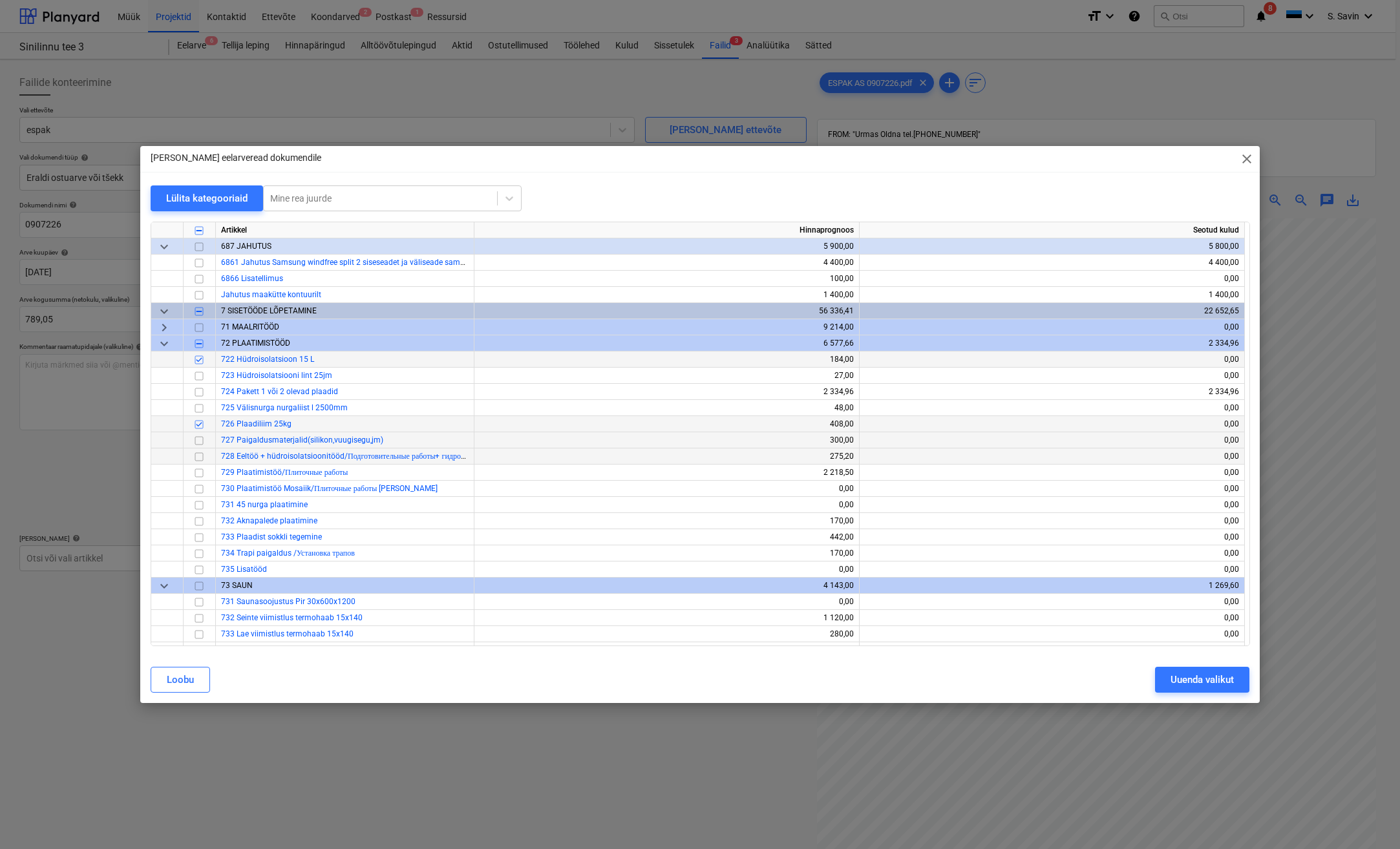
click at [198, 440] on input "checkbox" at bounding box center [198, 441] width 16 height 16
click at [1235, 682] on button "Uuenda valikut" at bounding box center [1202, 680] width 94 height 26
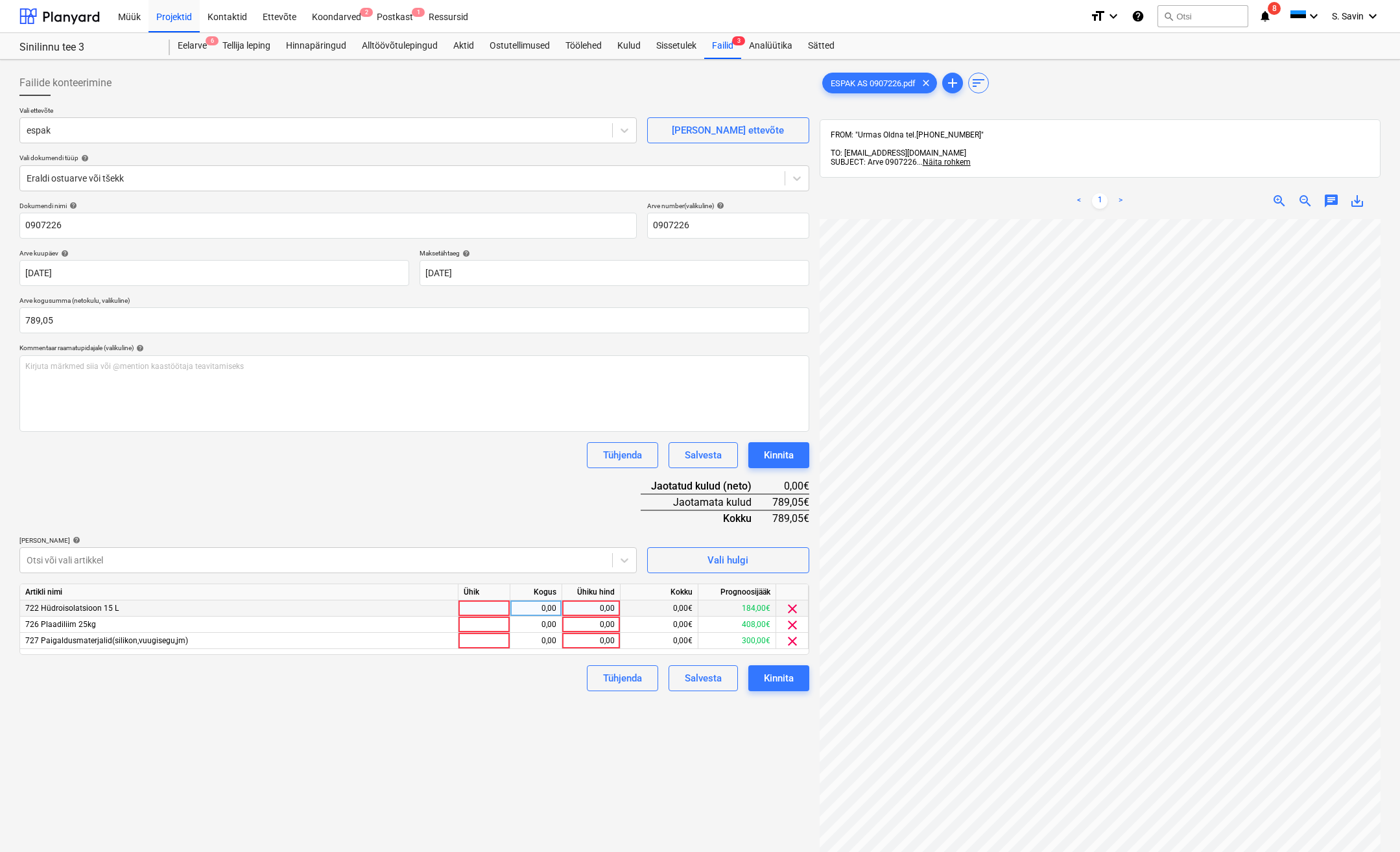
click at [470, 606] on div at bounding box center [484, 609] width 52 height 17
type input "kmpl."
click at [525, 606] on div "0,00" at bounding box center [535, 609] width 41 height 17
type input "1"
click at [613, 612] on div "0,00" at bounding box center [591, 609] width 47 height 17
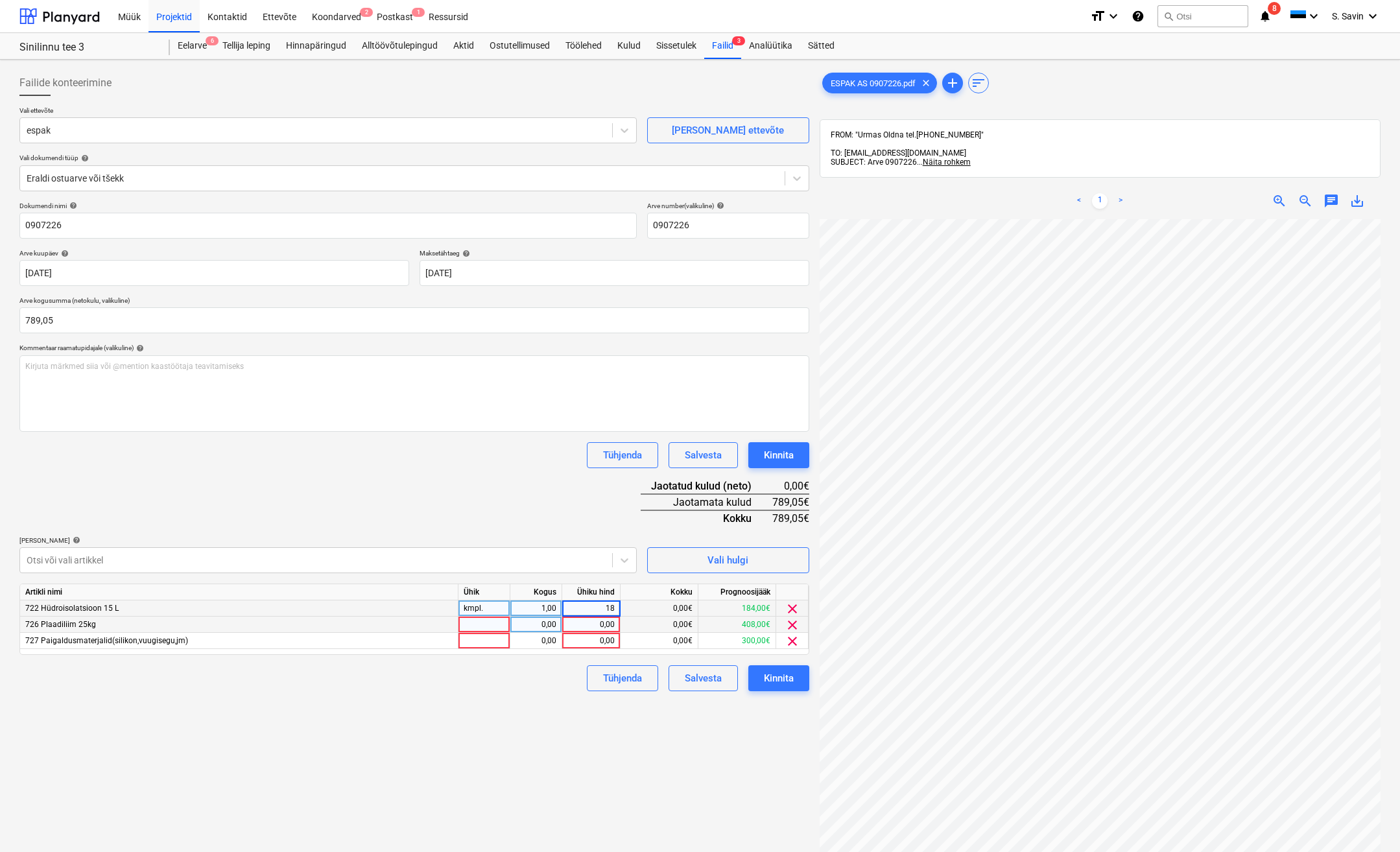
type input "184"
click at [486, 625] on div at bounding box center [484, 625] width 52 height 17
type input "kmpl."
click at [531, 628] on div "0,00" at bounding box center [535, 625] width 41 height 17
type input "1"
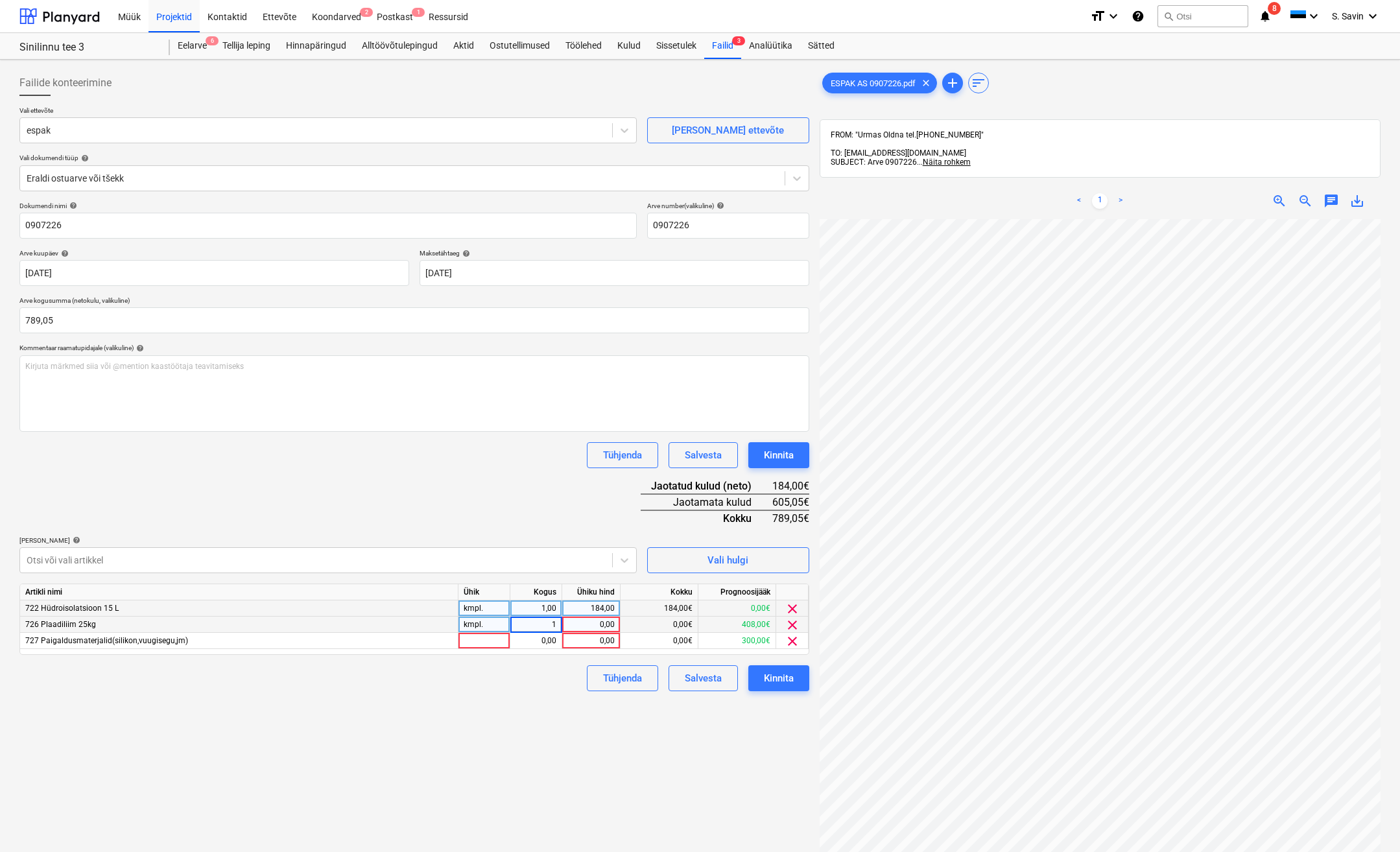
click at [583, 626] on div "0,00" at bounding box center [591, 625] width 47 height 17
type input "408"
click at [485, 647] on div at bounding box center [484, 641] width 52 height 17
type input "kmpl."
click at [527, 636] on div "0,00" at bounding box center [535, 641] width 41 height 17
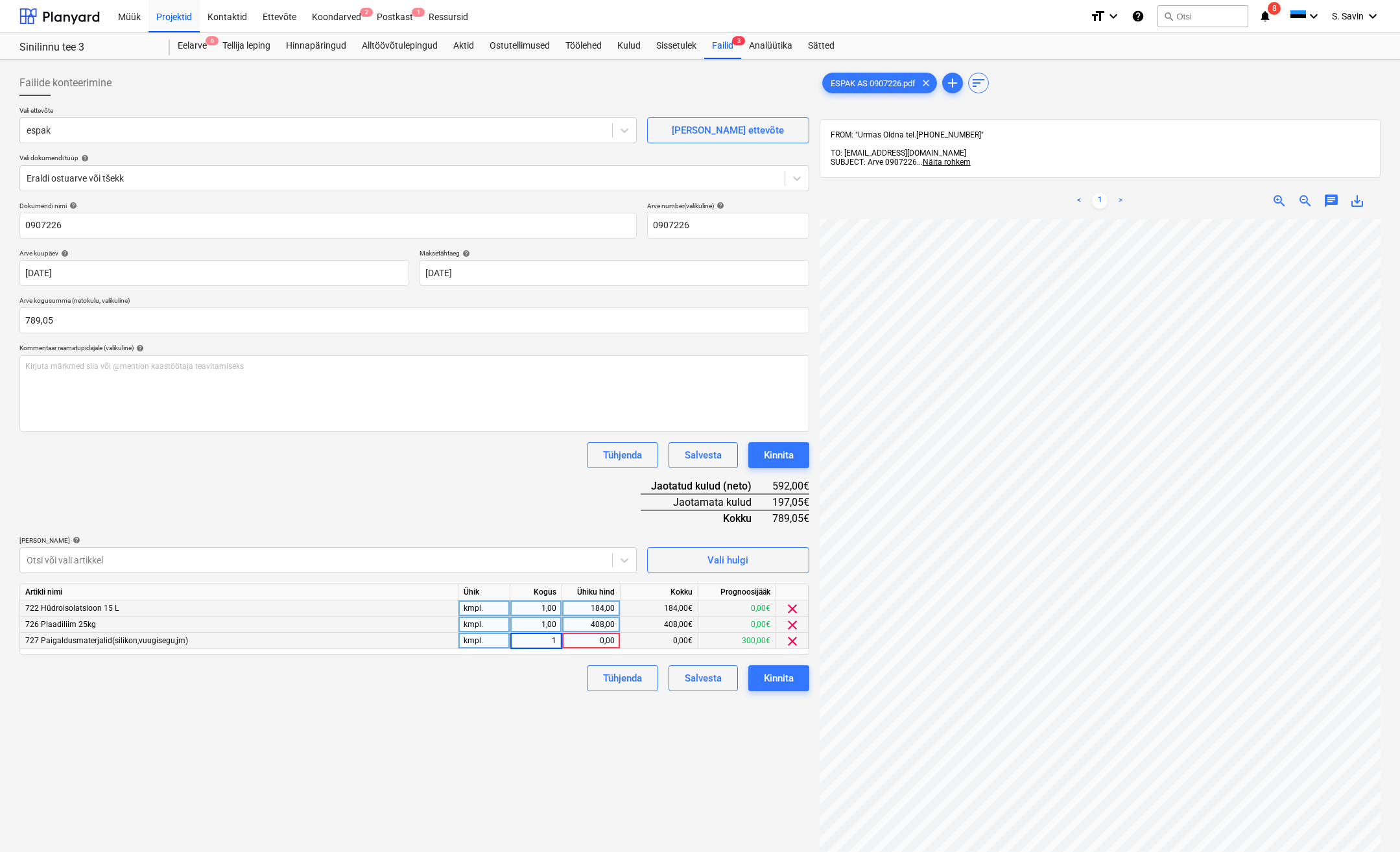
click at [587, 643] on div "0,00" at bounding box center [591, 641] width 47 height 17
type input "197,05"
click at [547, 712] on div "Failide konteerimine Vali ettevõte espak [PERSON_NAME] uus ettevõte Vali dokume…" at bounding box center [414, 553] width 800 height 976
click at [781, 675] on div "Kinnita" at bounding box center [779, 678] width 30 height 17
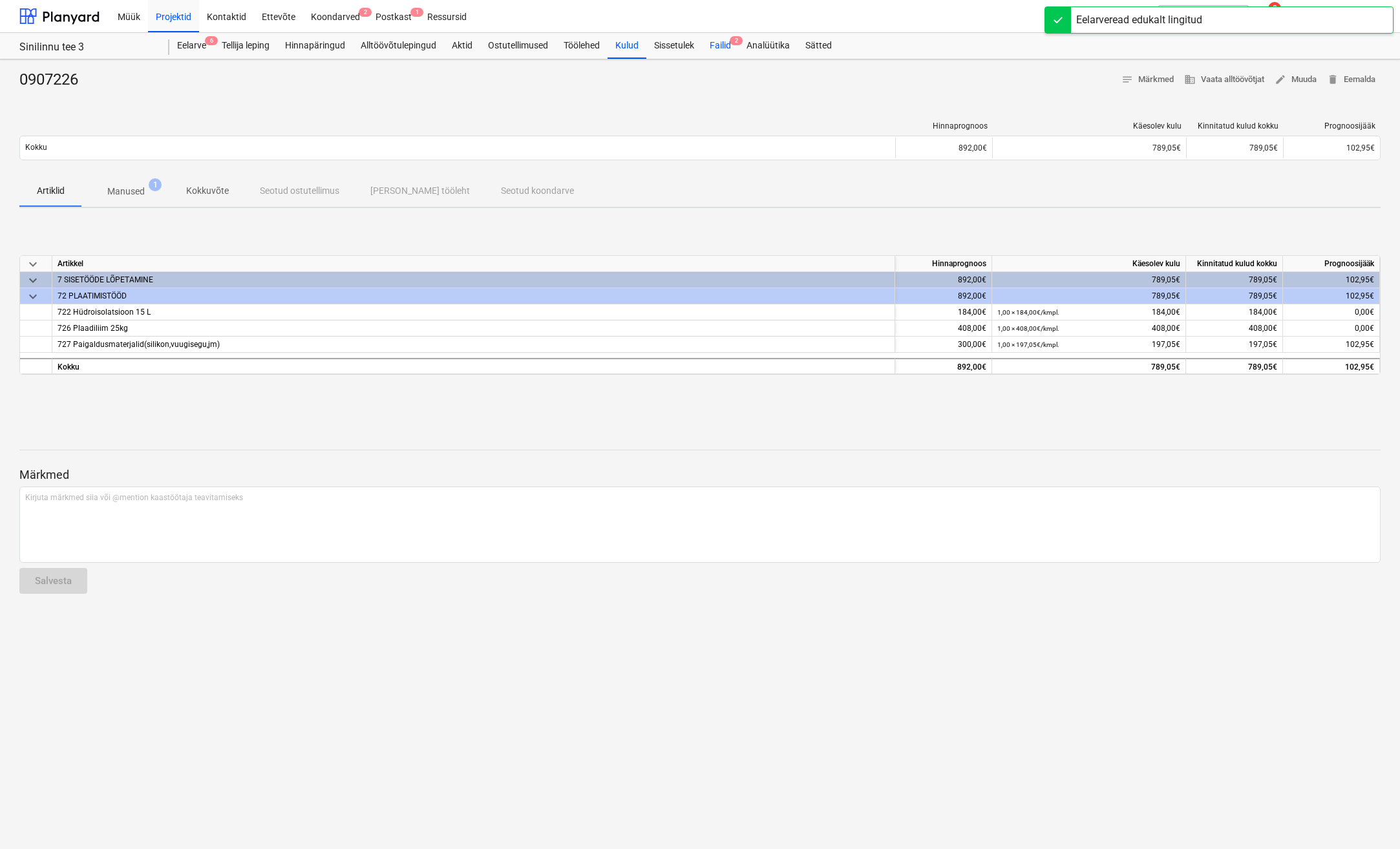
drag, startPoint x: 724, startPoint y: 44, endPoint x: 723, endPoint y: 58, distance: 14.0
click at [724, 44] on div "Failid 2" at bounding box center [720, 45] width 37 height 26
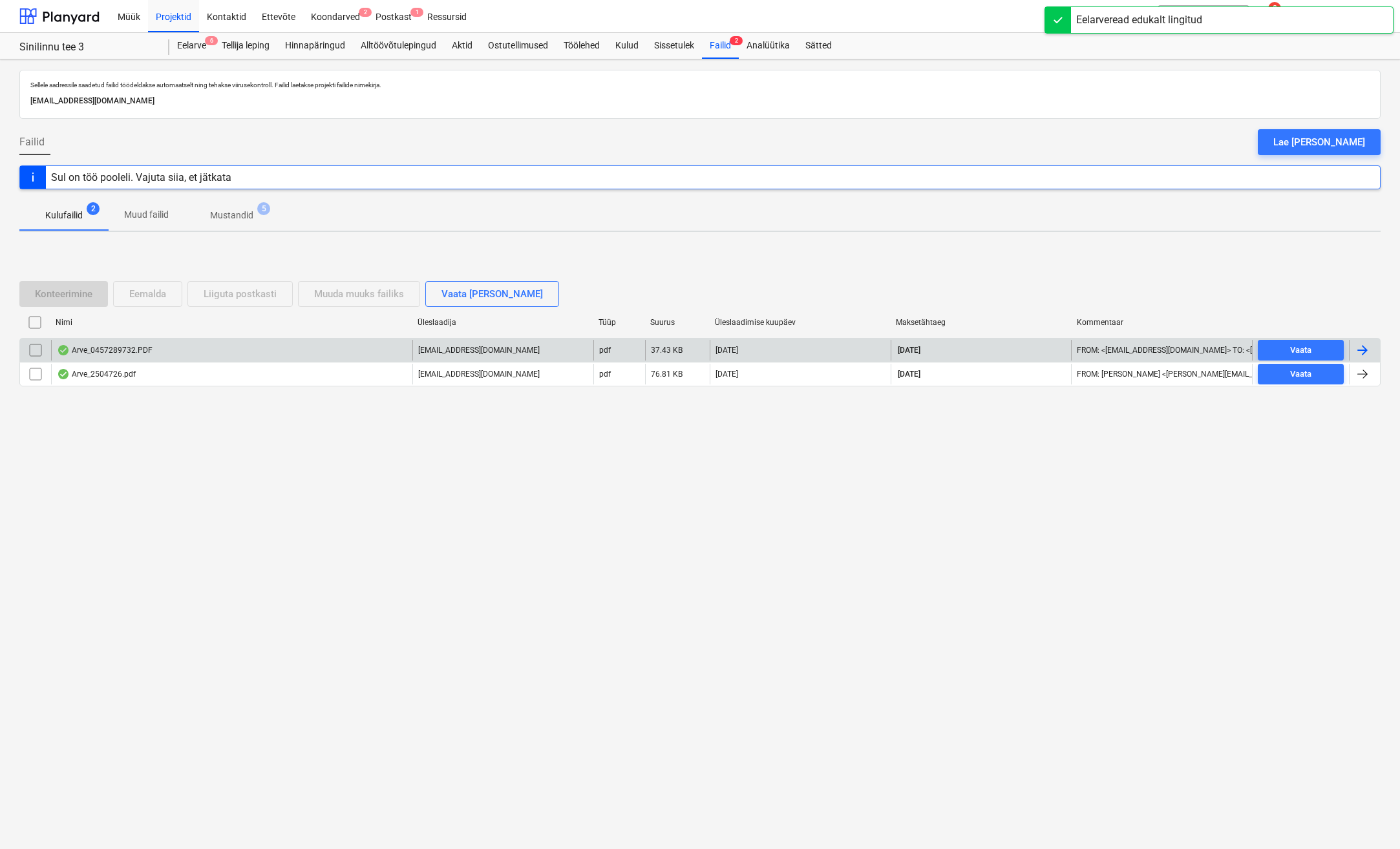
click at [1378, 338] on div "Arve_0457289732.PDF [EMAIL_ADDRESS][DOMAIN_NAME] pdf 37.43 KB [DATE] [DATE] FRO…" at bounding box center [700, 350] width 1361 height 24
click at [1356, 345] on div at bounding box center [1362, 350] width 16 height 16
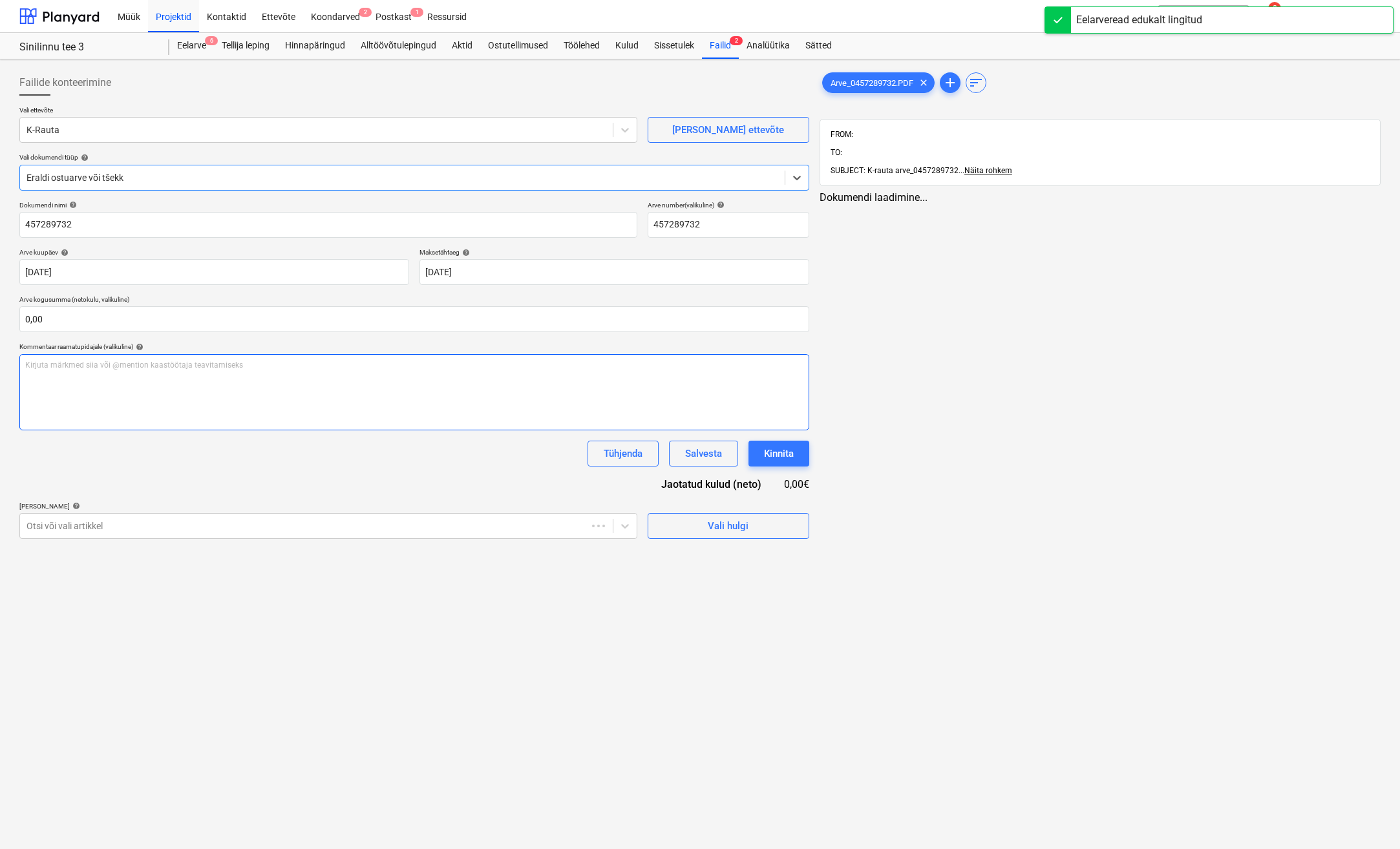
type input "457289732"
type input "[DATE]"
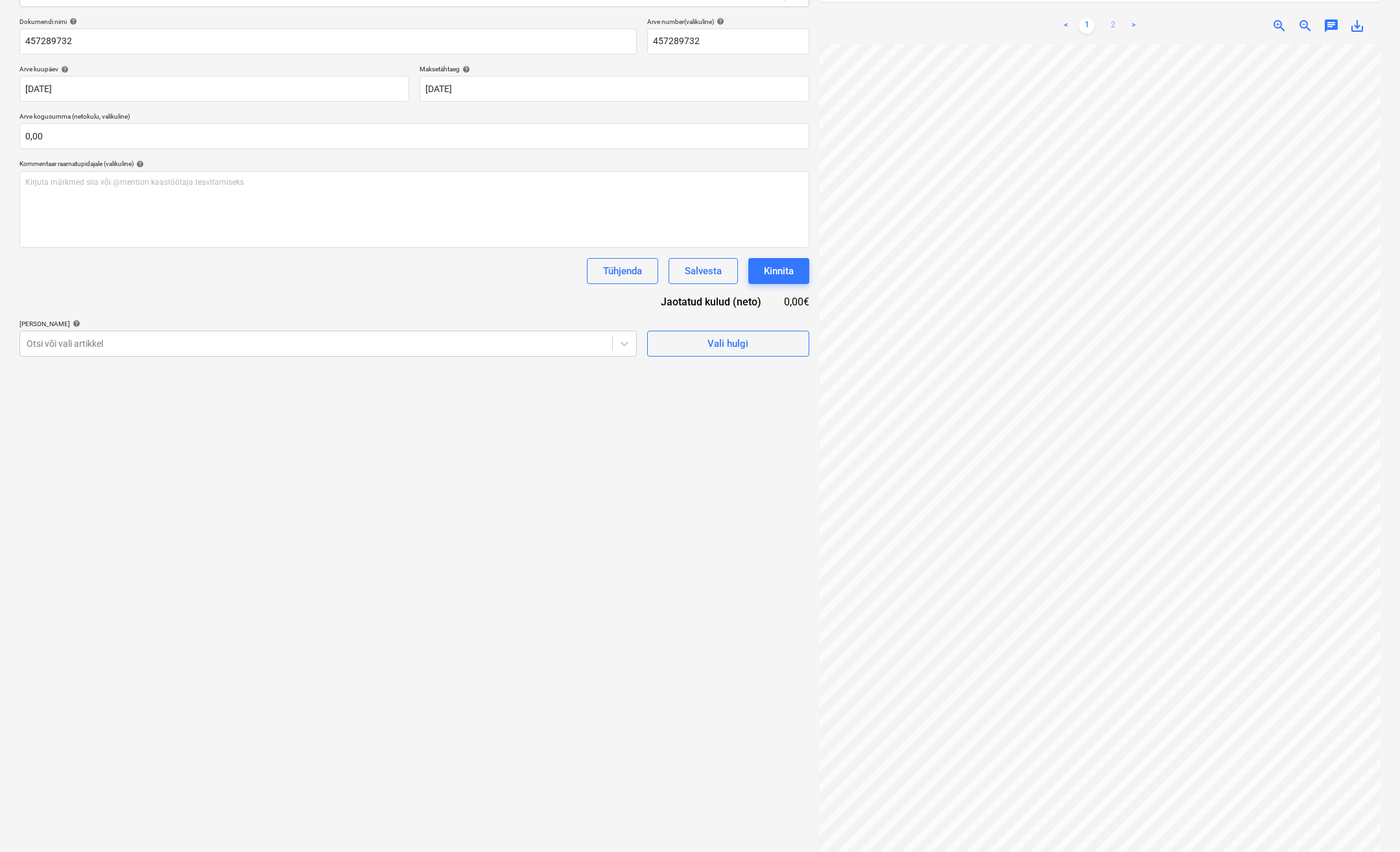
click at [1106, 18] on link "2" at bounding box center [1112, 26] width 16 height 16
click at [105, 147] on input "text" at bounding box center [414, 136] width 790 height 26
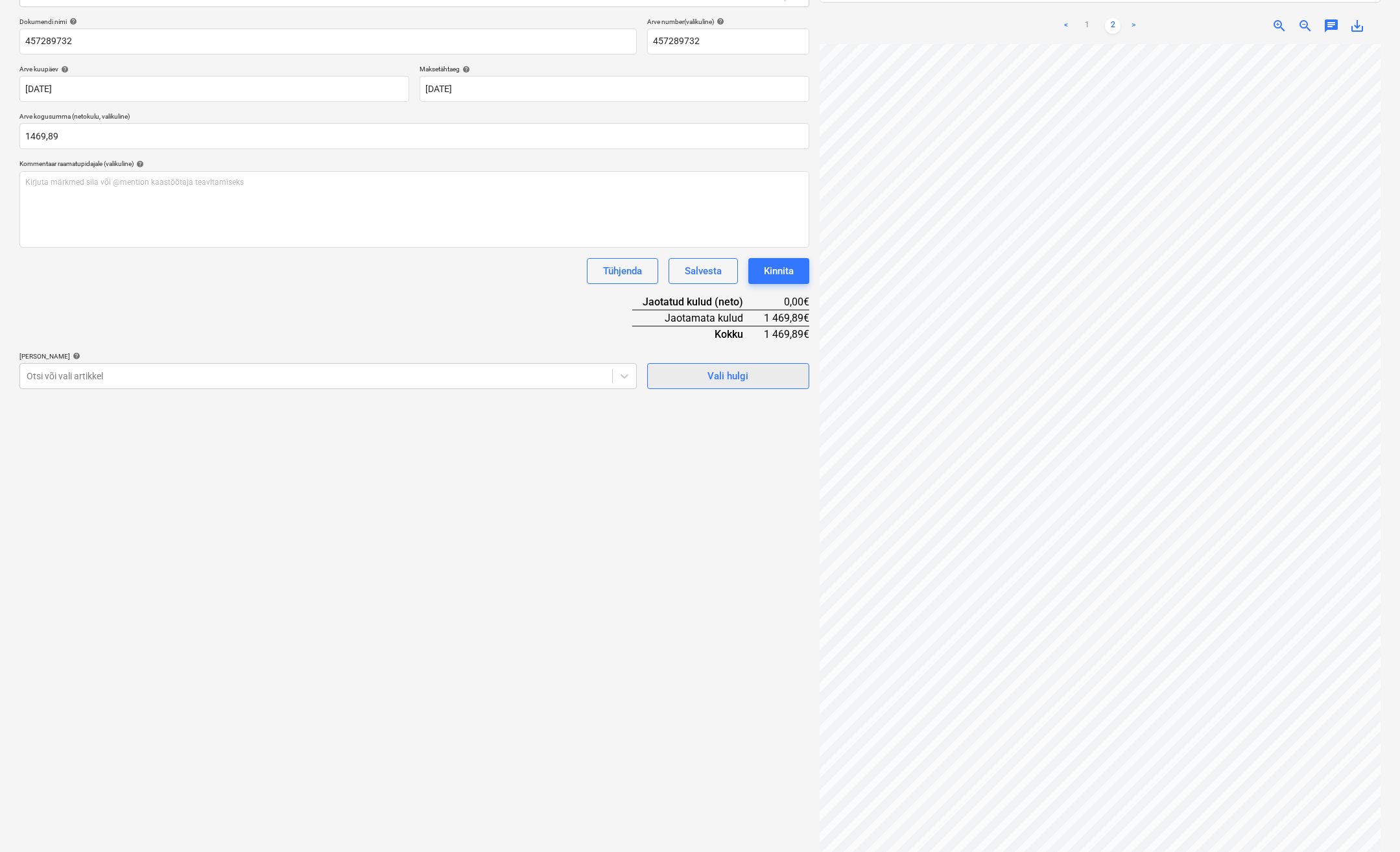
type input "1 469,89"
click at [718, 385] on button "Vali hulgi" at bounding box center [727, 376] width 162 height 26
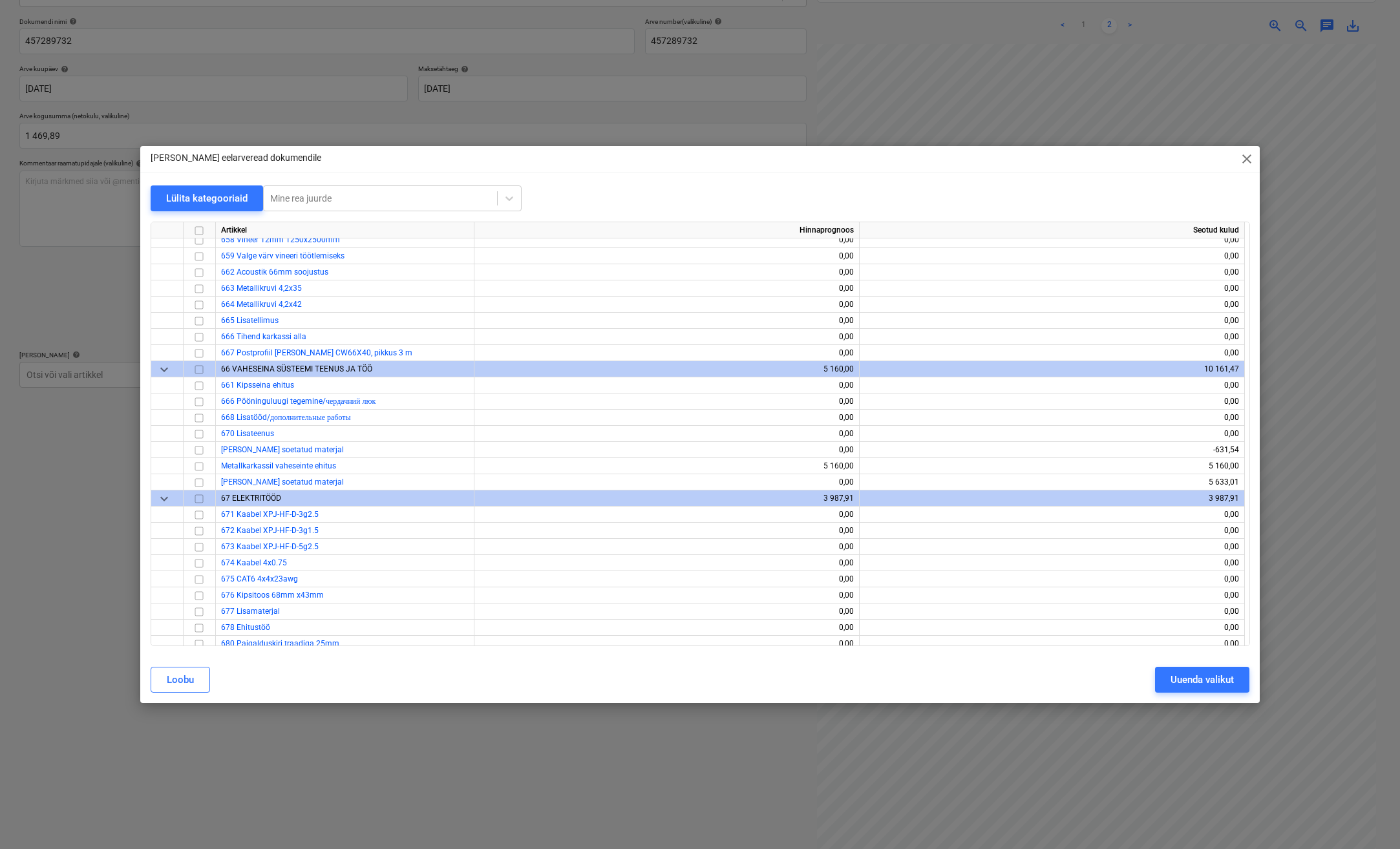
scroll to position [5816, 0]
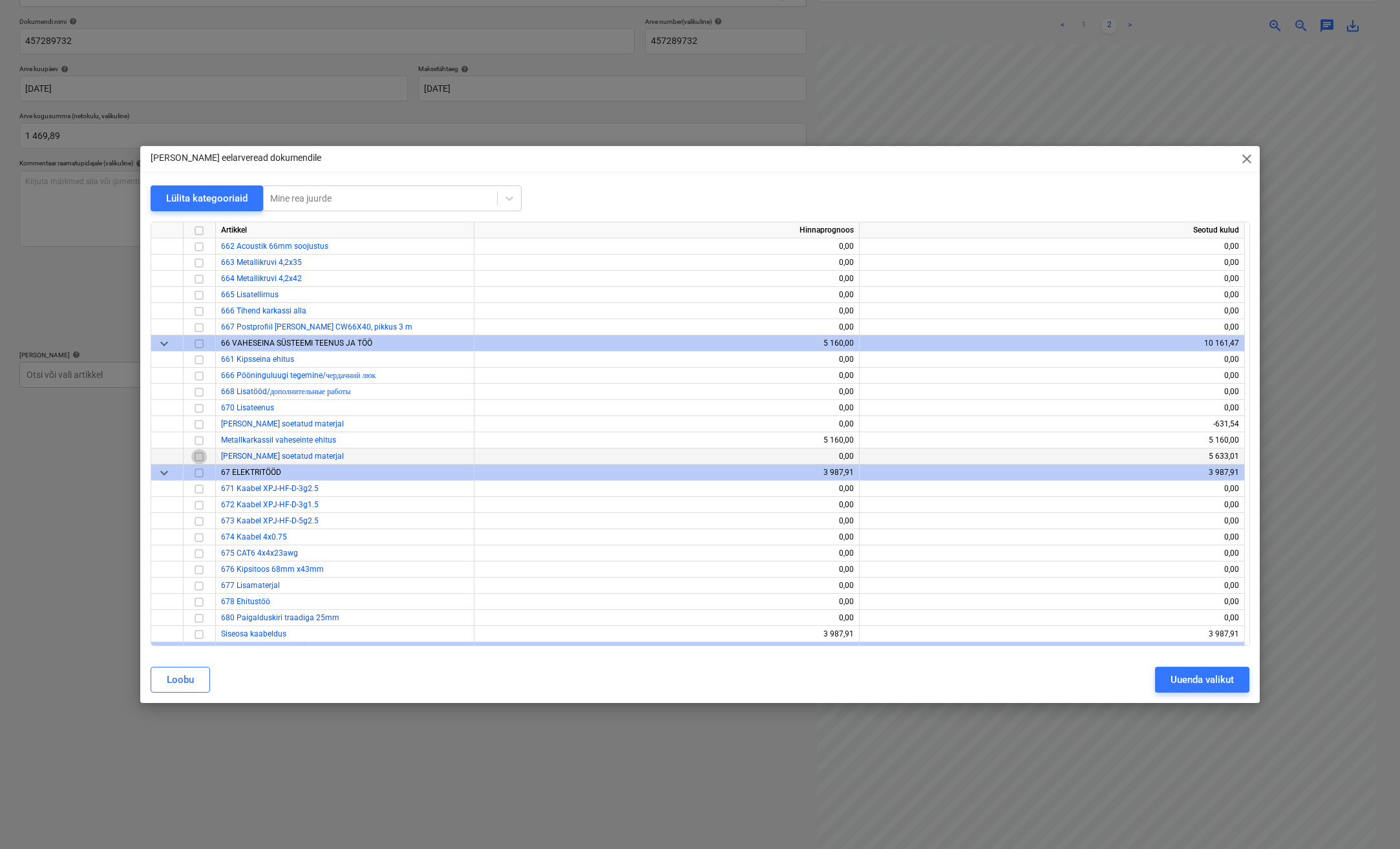
click at [200, 456] on input "checkbox" at bounding box center [198, 456] width 16 height 16
click at [1186, 685] on div "Uuenda valikut" at bounding box center [1202, 680] width 64 height 17
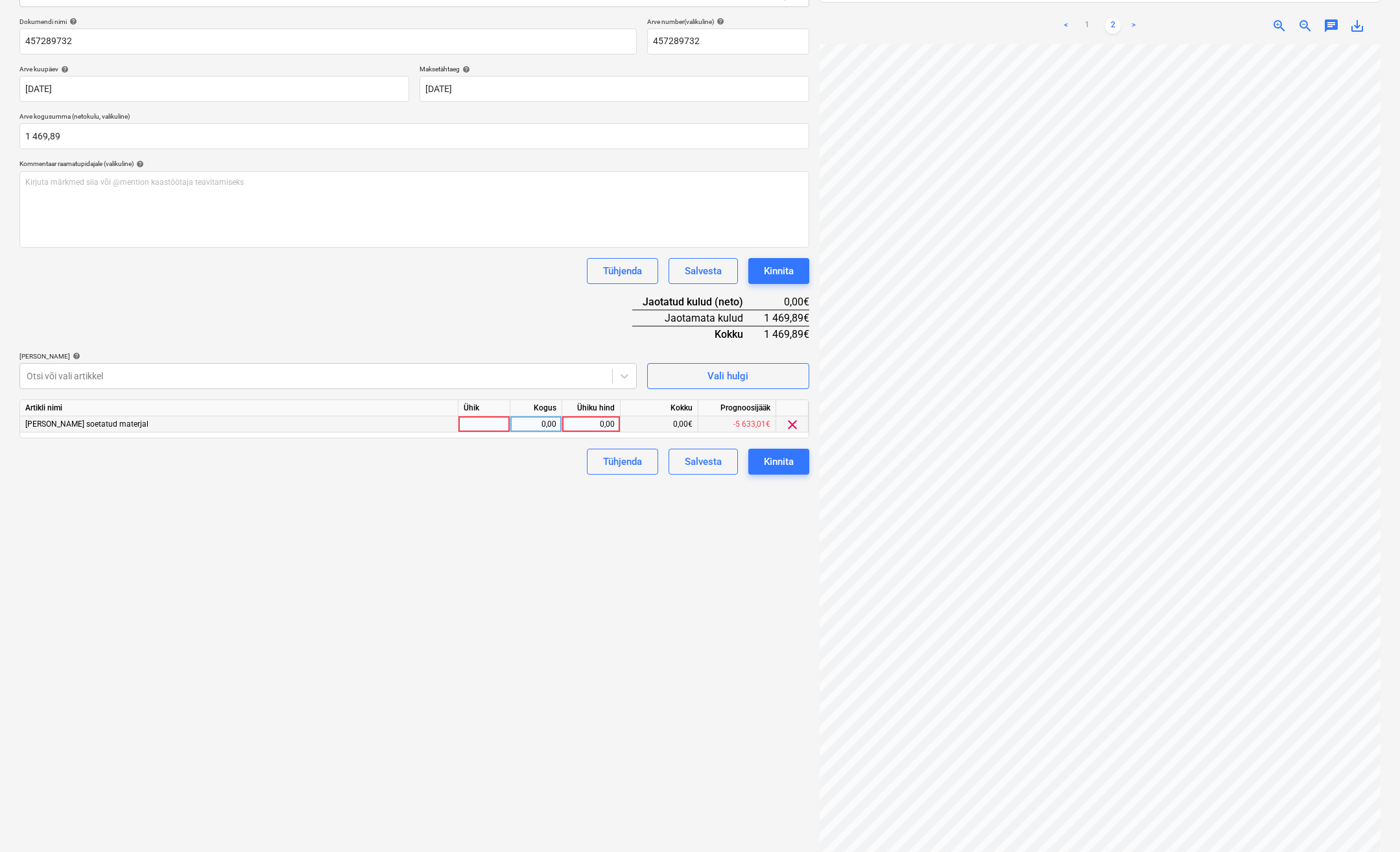
click at [473, 423] on div at bounding box center [484, 425] width 52 height 17
type input "kmpl."
click at [536, 420] on div "0,00" at bounding box center [535, 425] width 41 height 17
click at [583, 421] on div "0,00" at bounding box center [591, 425] width 47 height 17
type input "1469,89"
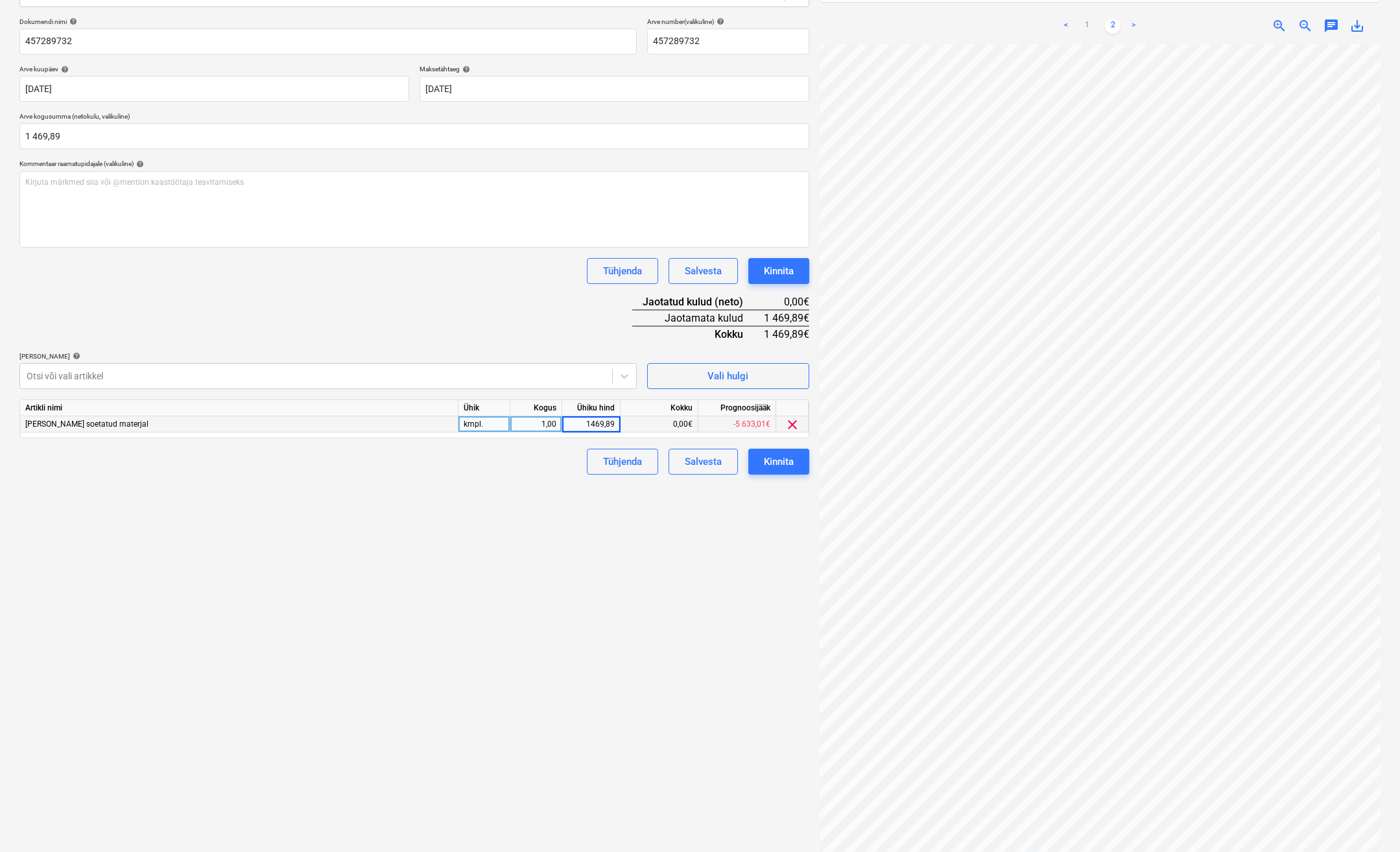
click at [586, 499] on div "Failide konteerimine Vali ettevõte K-[PERSON_NAME] uus ettevõte Vali dokumendi …" at bounding box center [414, 372] width 800 height 984
click at [795, 465] on button "Kinnita" at bounding box center [778, 461] width 61 height 26
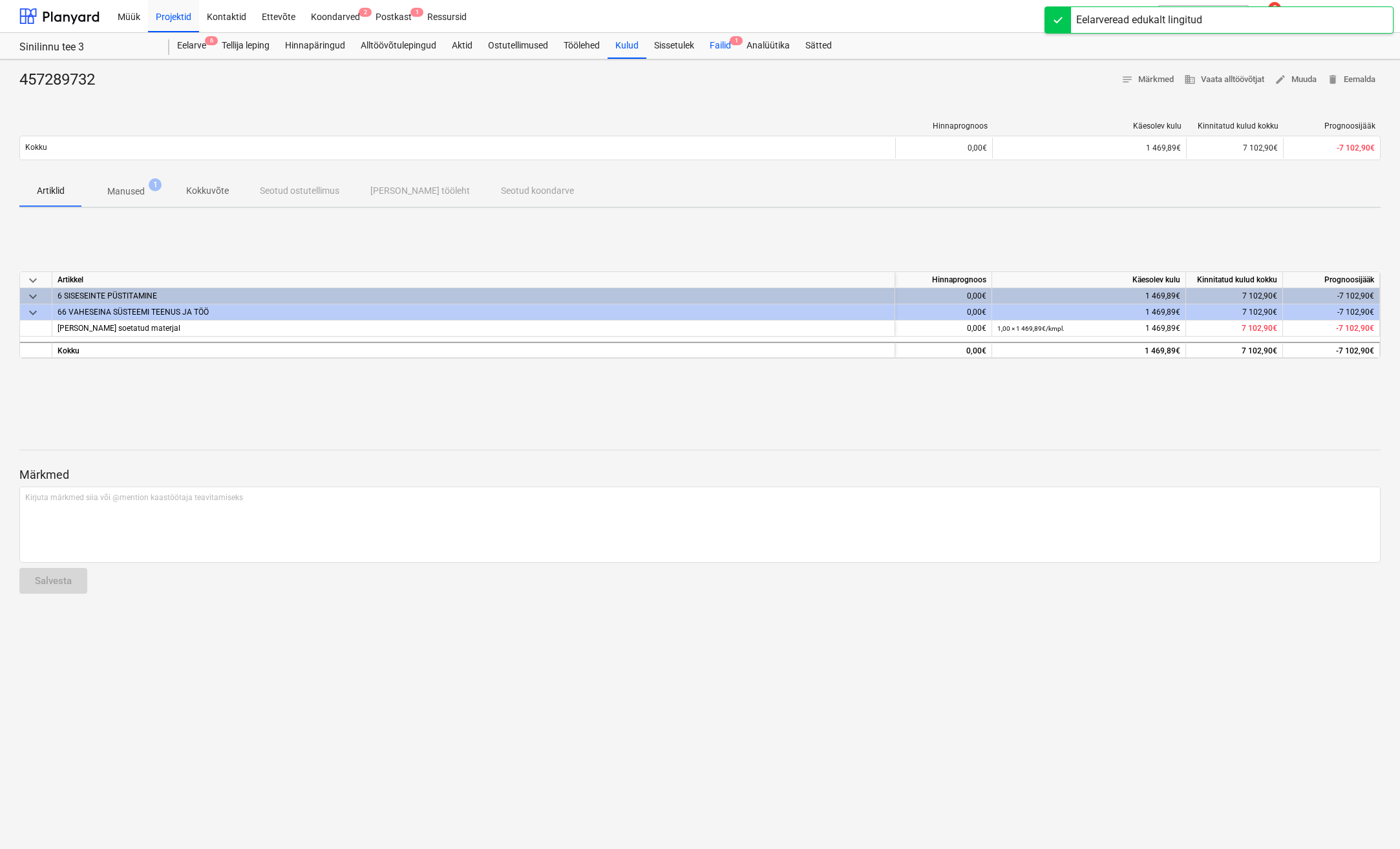
click at [729, 41] on div "Failid 1" at bounding box center [720, 45] width 37 height 26
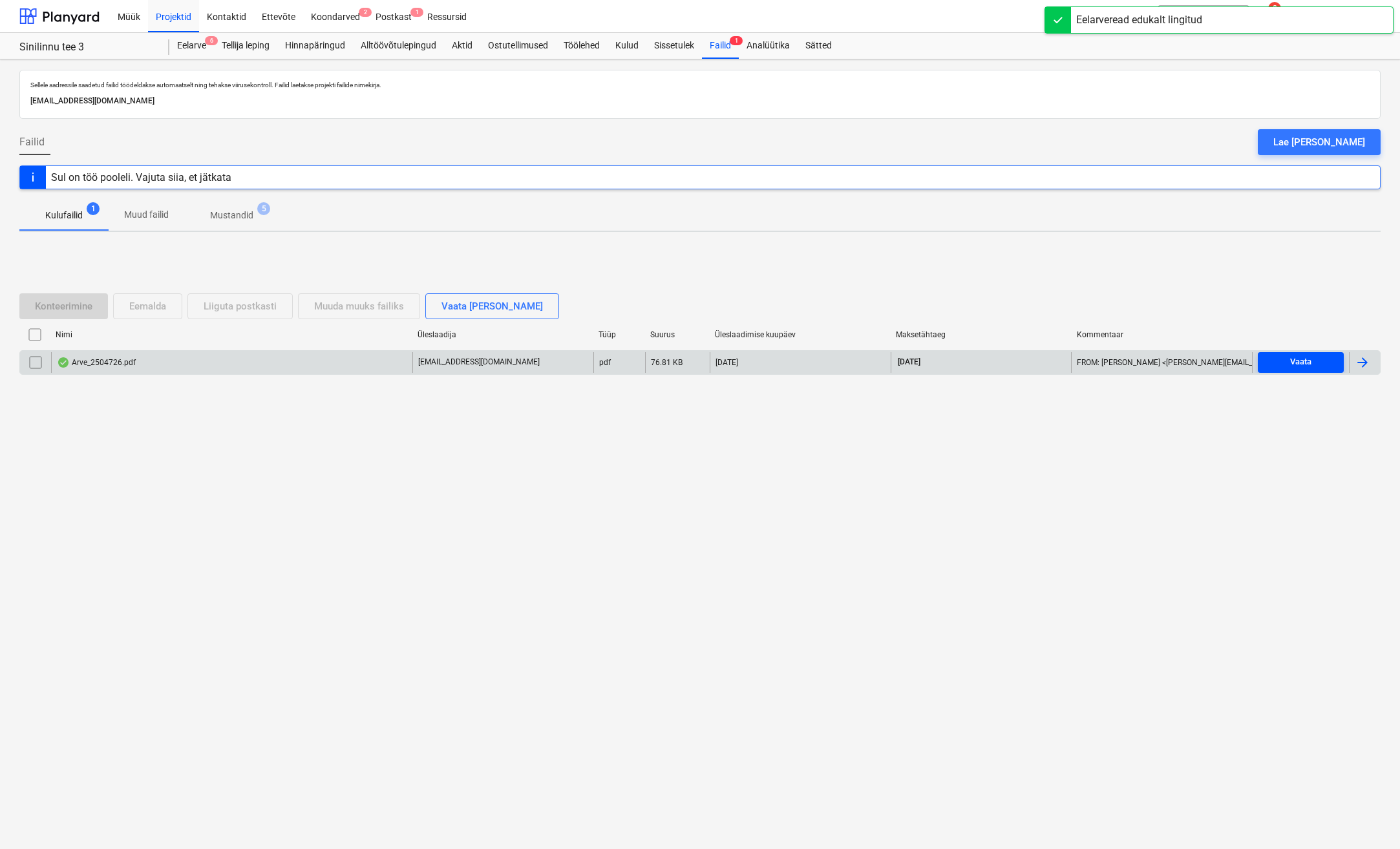
click at [1265, 358] on span "Vaata" at bounding box center [1300, 362] width 75 height 15
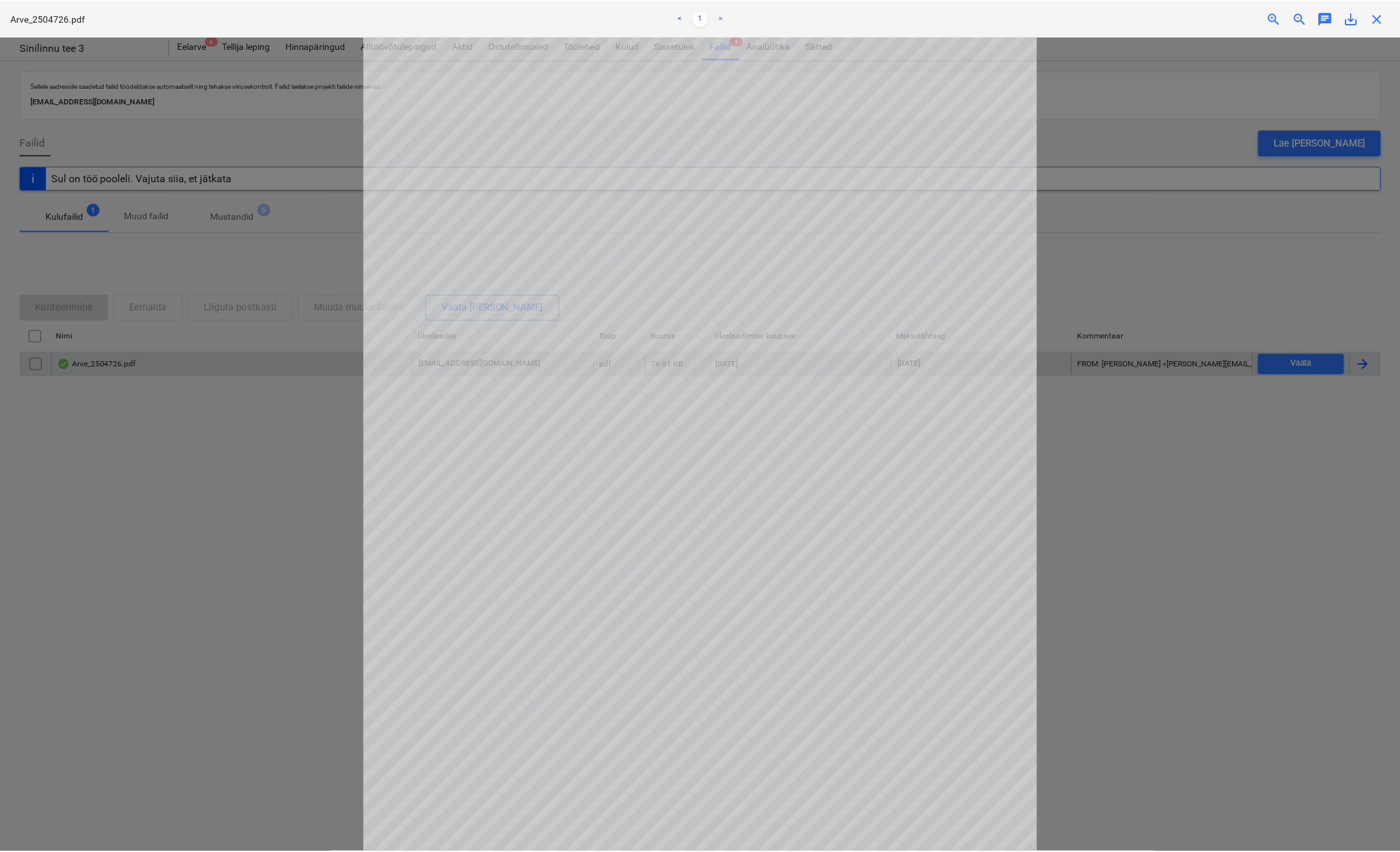
scroll to position [65, 0]
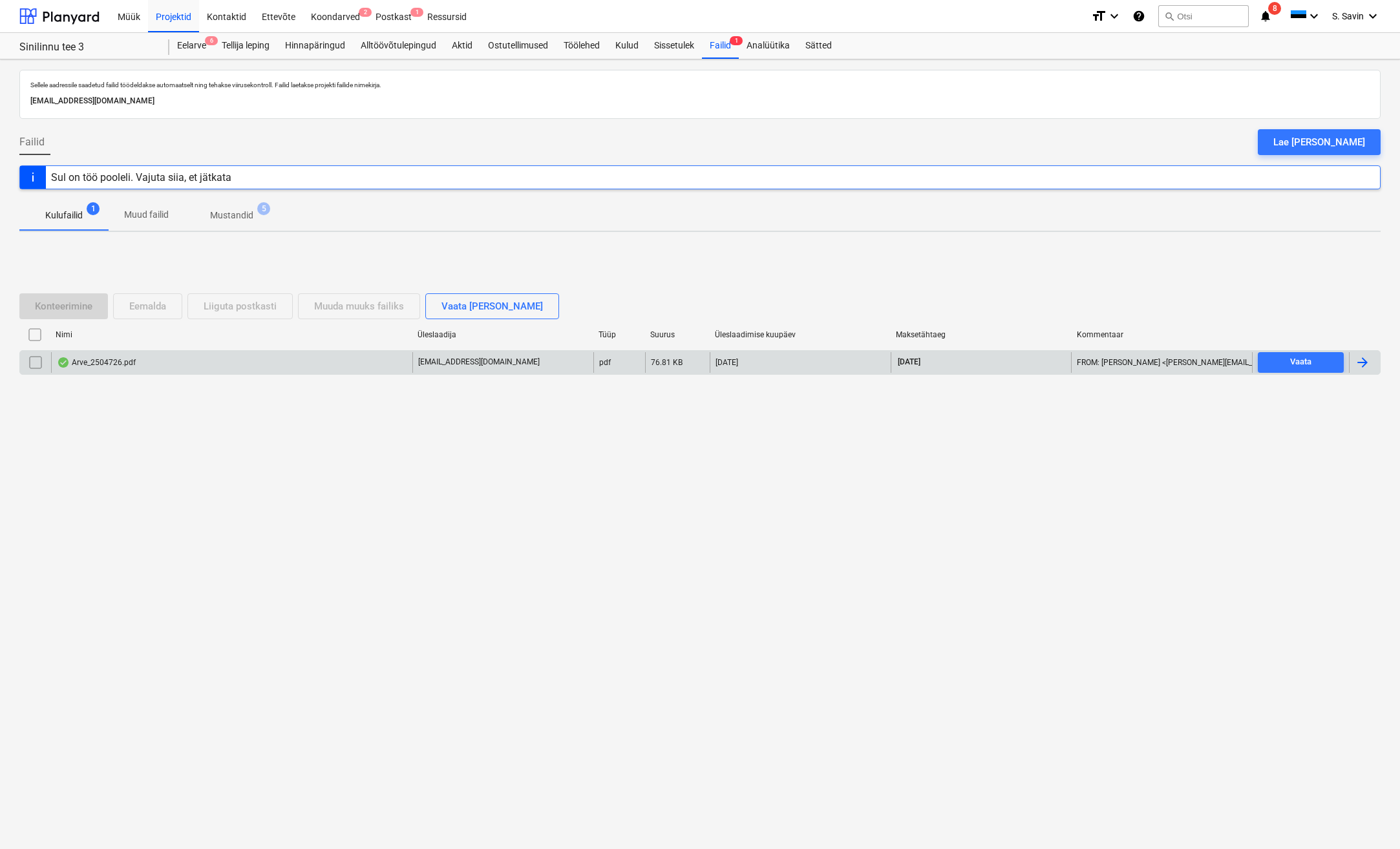
click at [1357, 358] on div at bounding box center [1362, 362] width 16 height 16
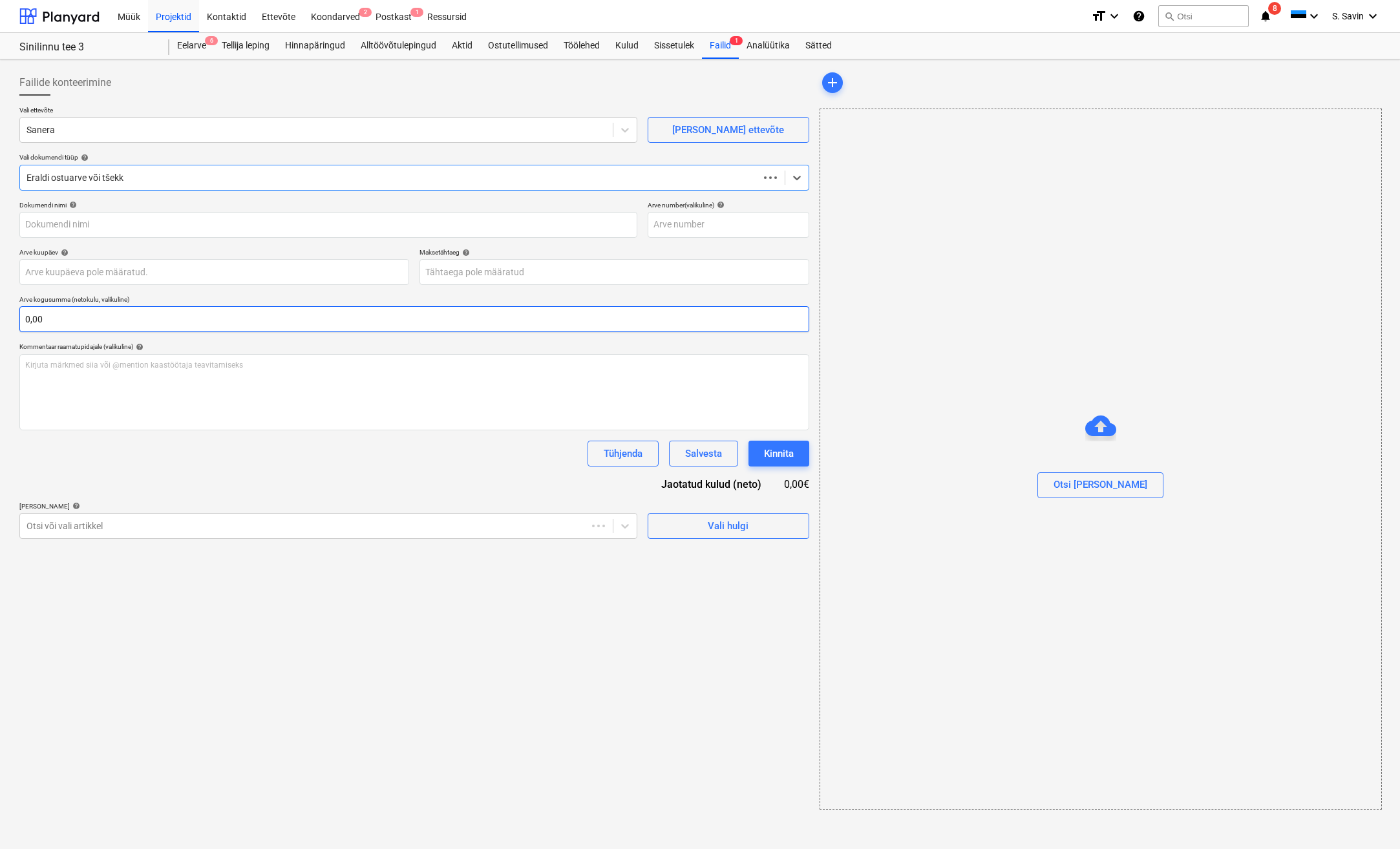
type input "2504726"
type input "[DATE]"
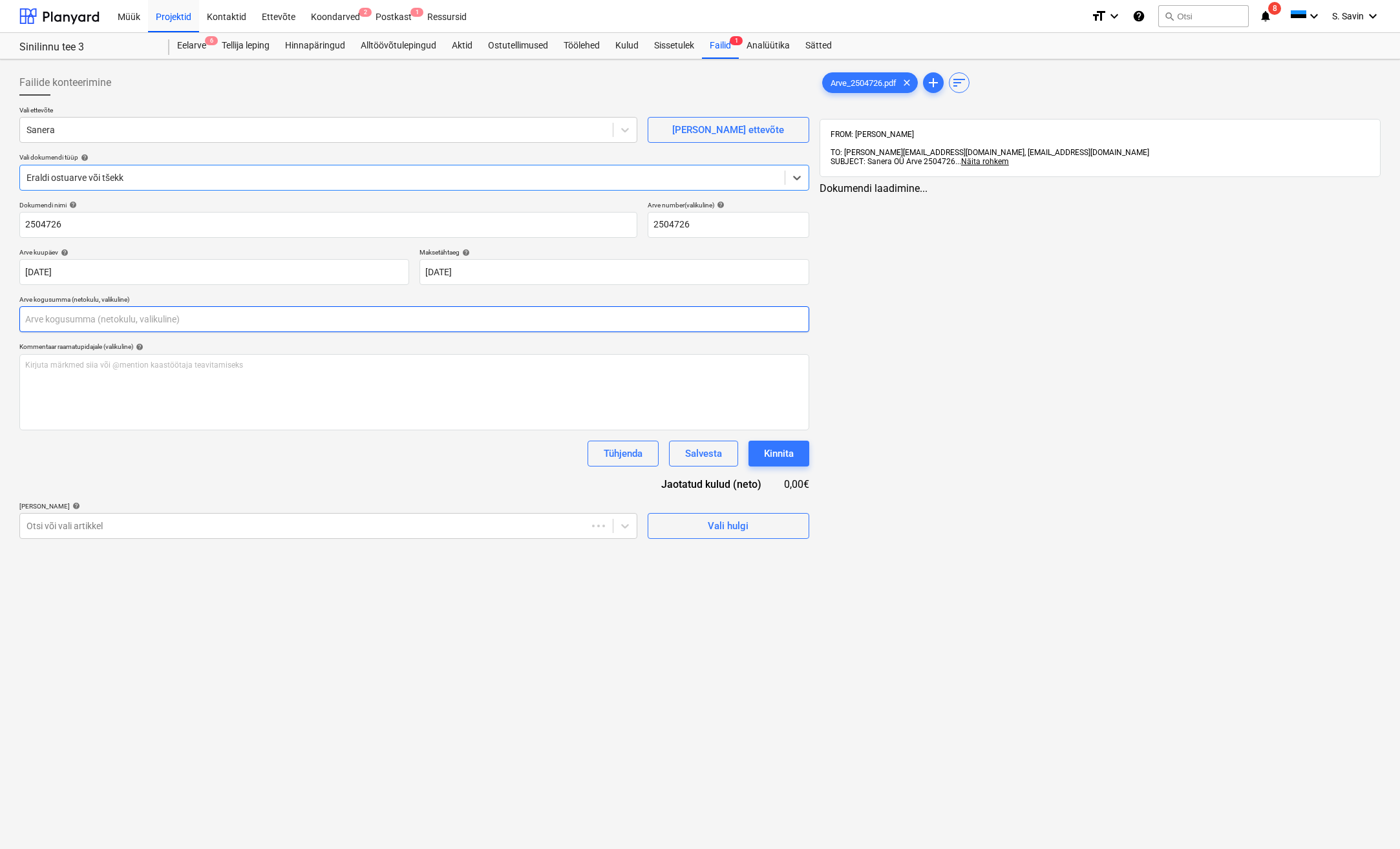
click at [40, 315] on input "text" at bounding box center [413, 318] width 790 height 26
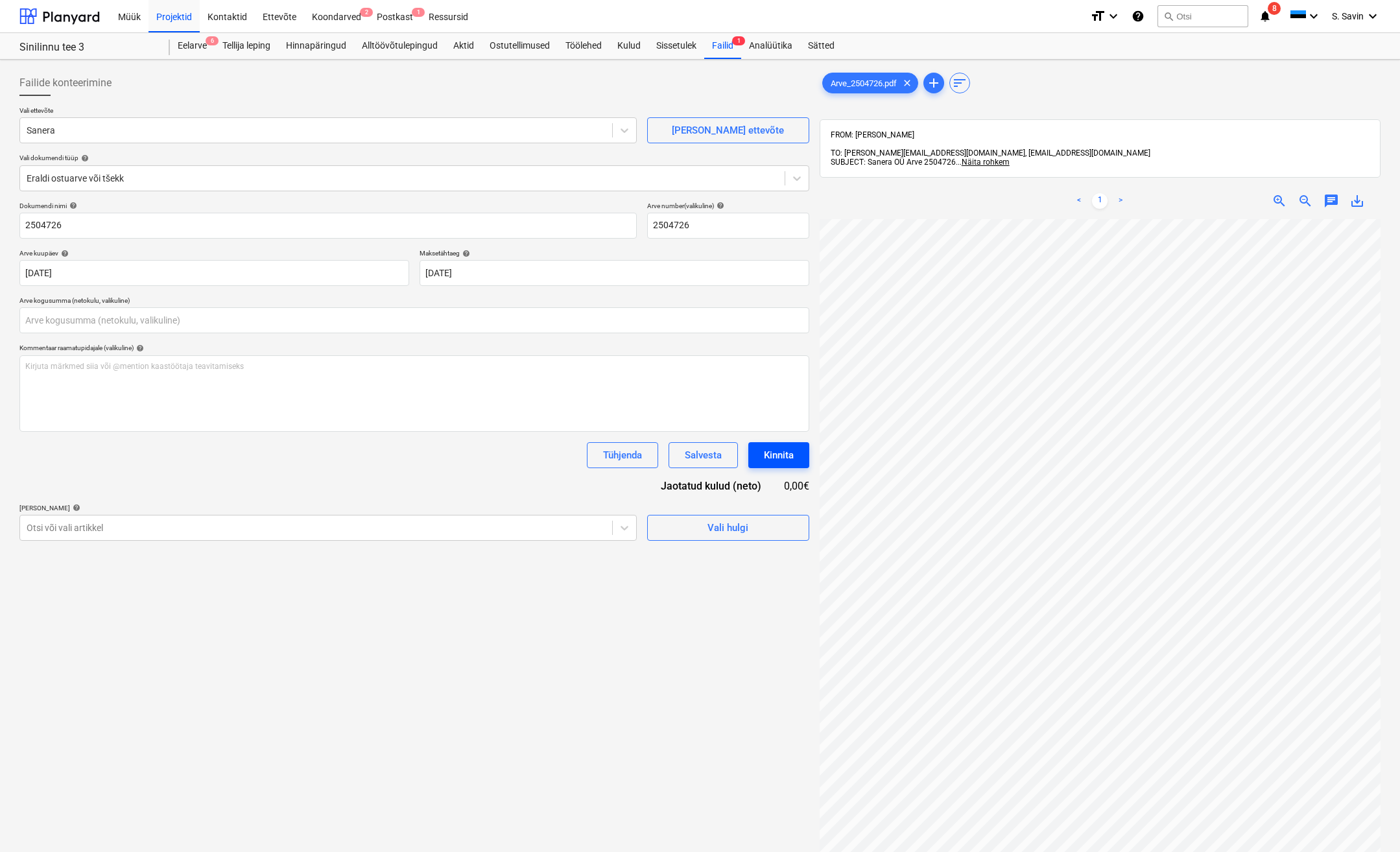
type input "0,00"
click at [815, 272] on div "Arve_2504726.pdf clear add sort FROM: [PERSON_NAME] TO: [PERSON_NAME][EMAIL_ADD…" at bounding box center [1100, 553] width 571 height 976
click at [153, 329] on input "text" at bounding box center [414, 319] width 790 height 26
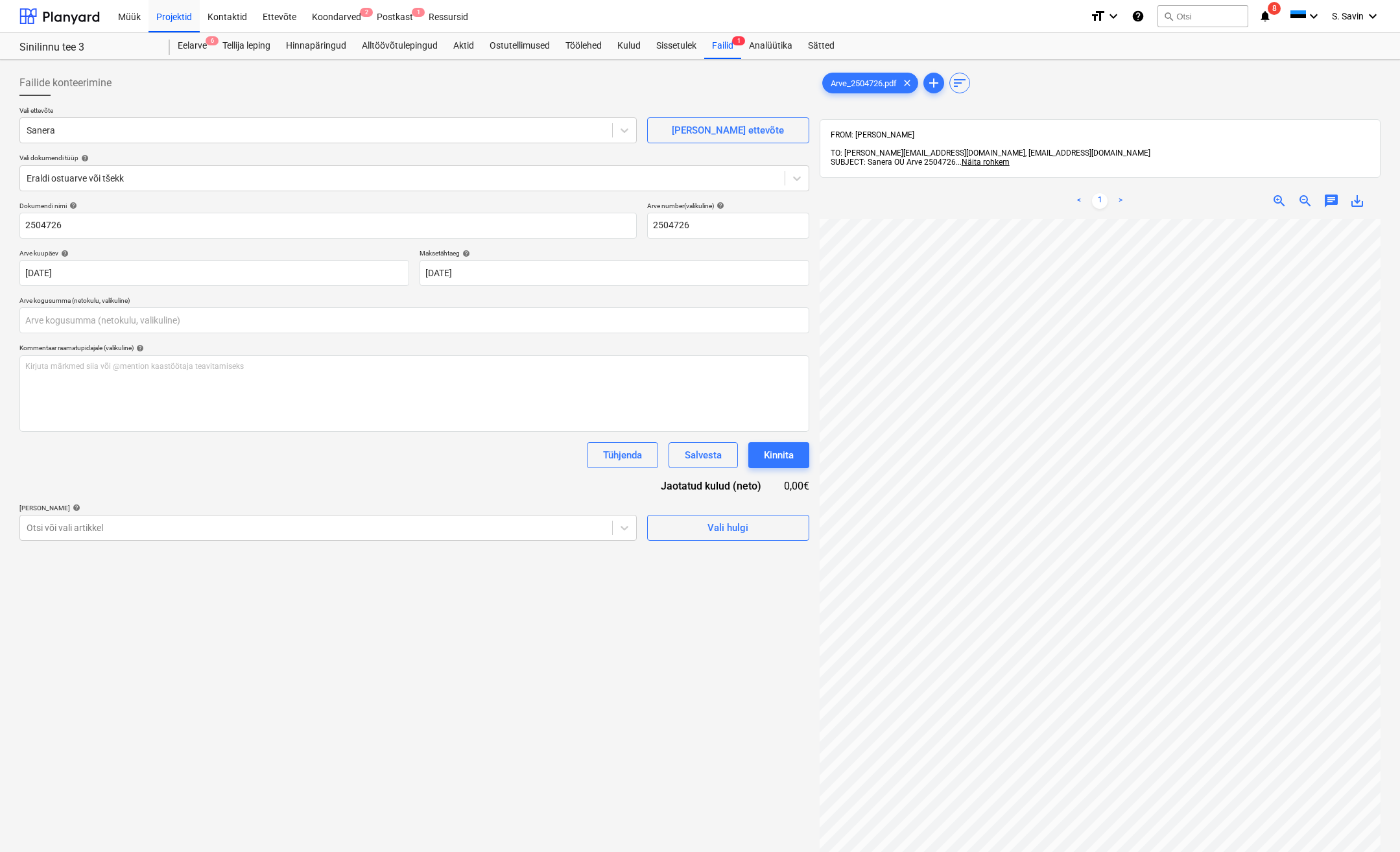
type input "0,00"
click at [384, 325] on input "text" at bounding box center [414, 319] width 790 height 26
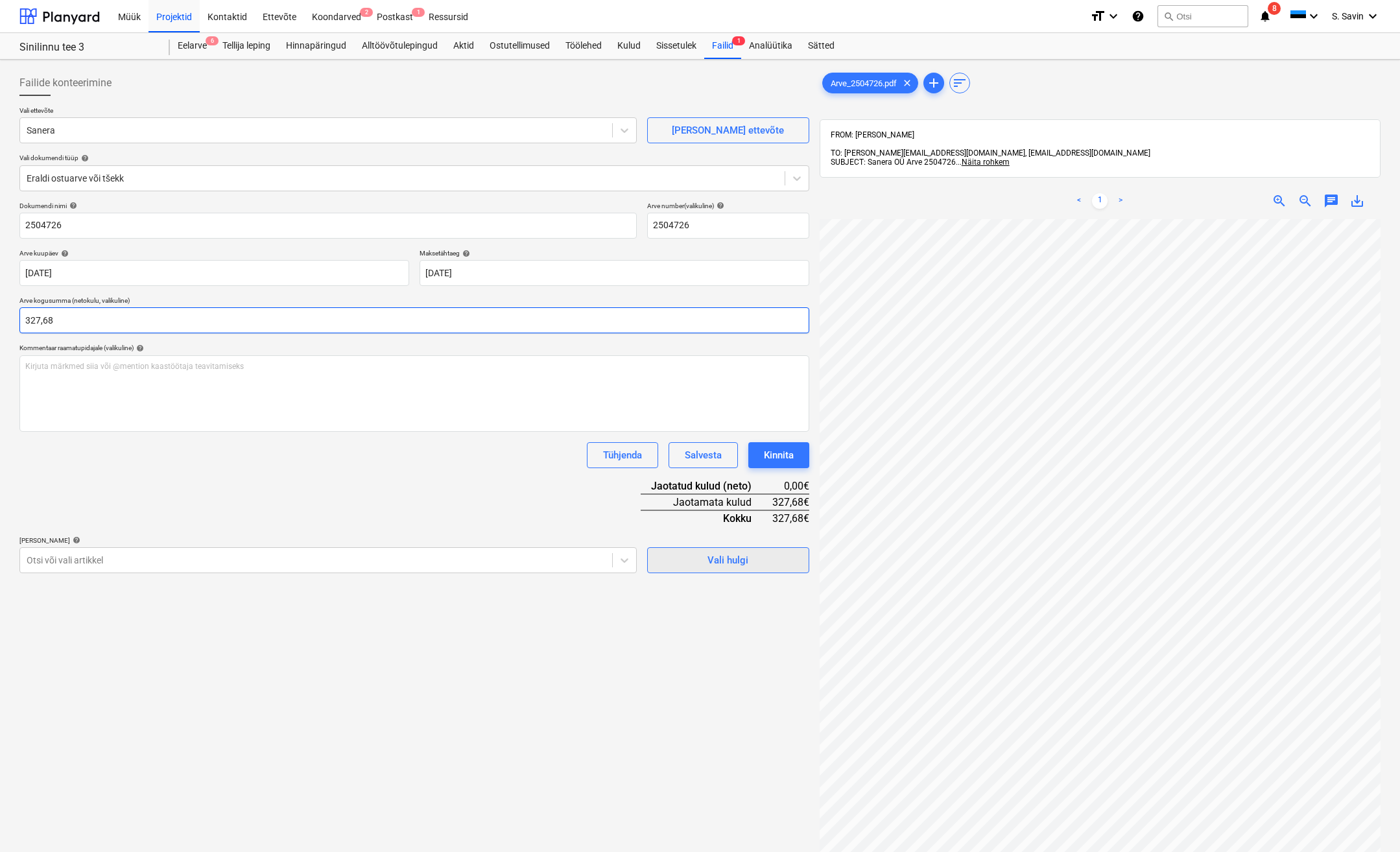
type input "327,68"
click at [694, 566] on span "Vali hulgi" at bounding box center [728, 560] width 129 height 17
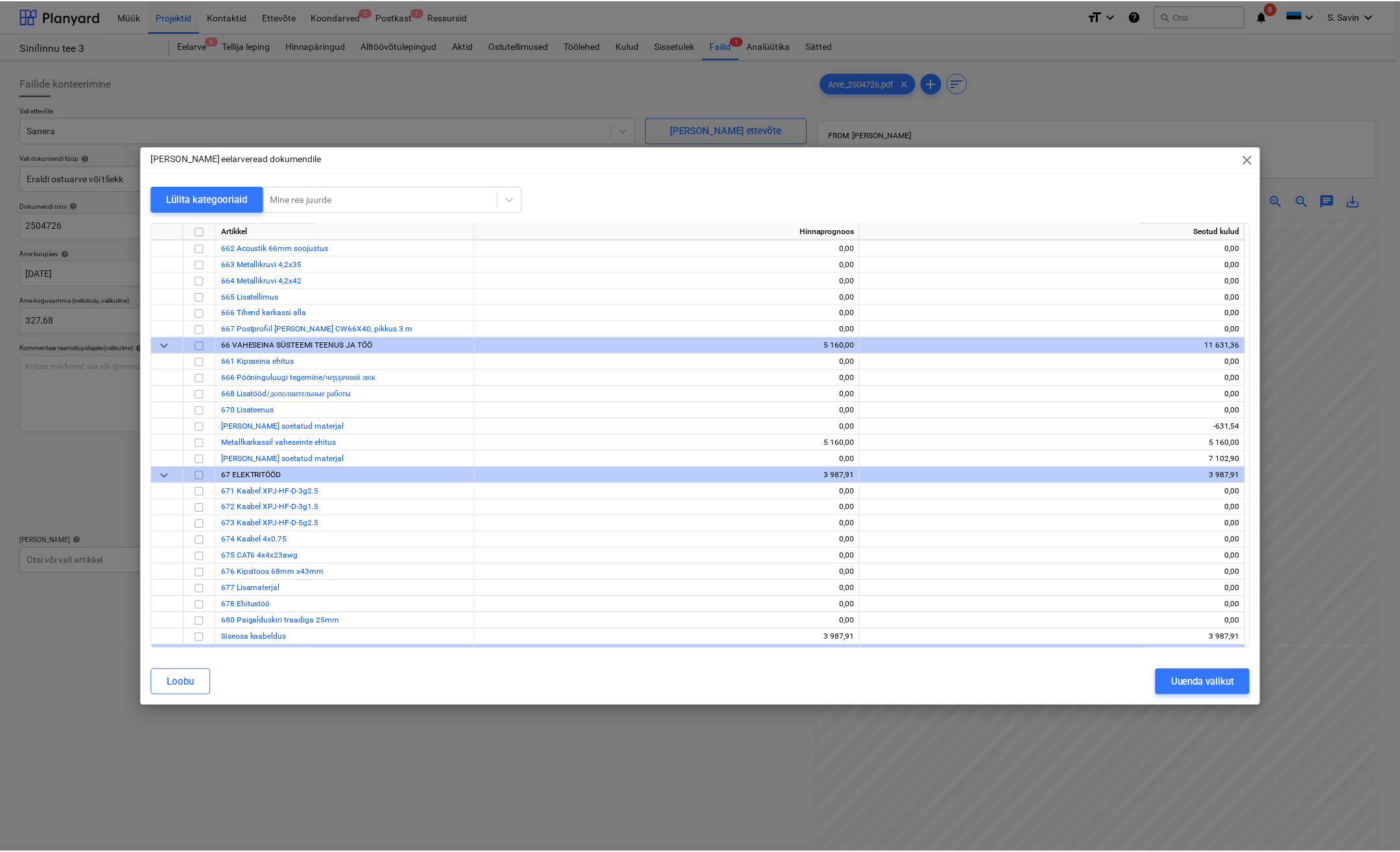
scroll to position [5836, 0]
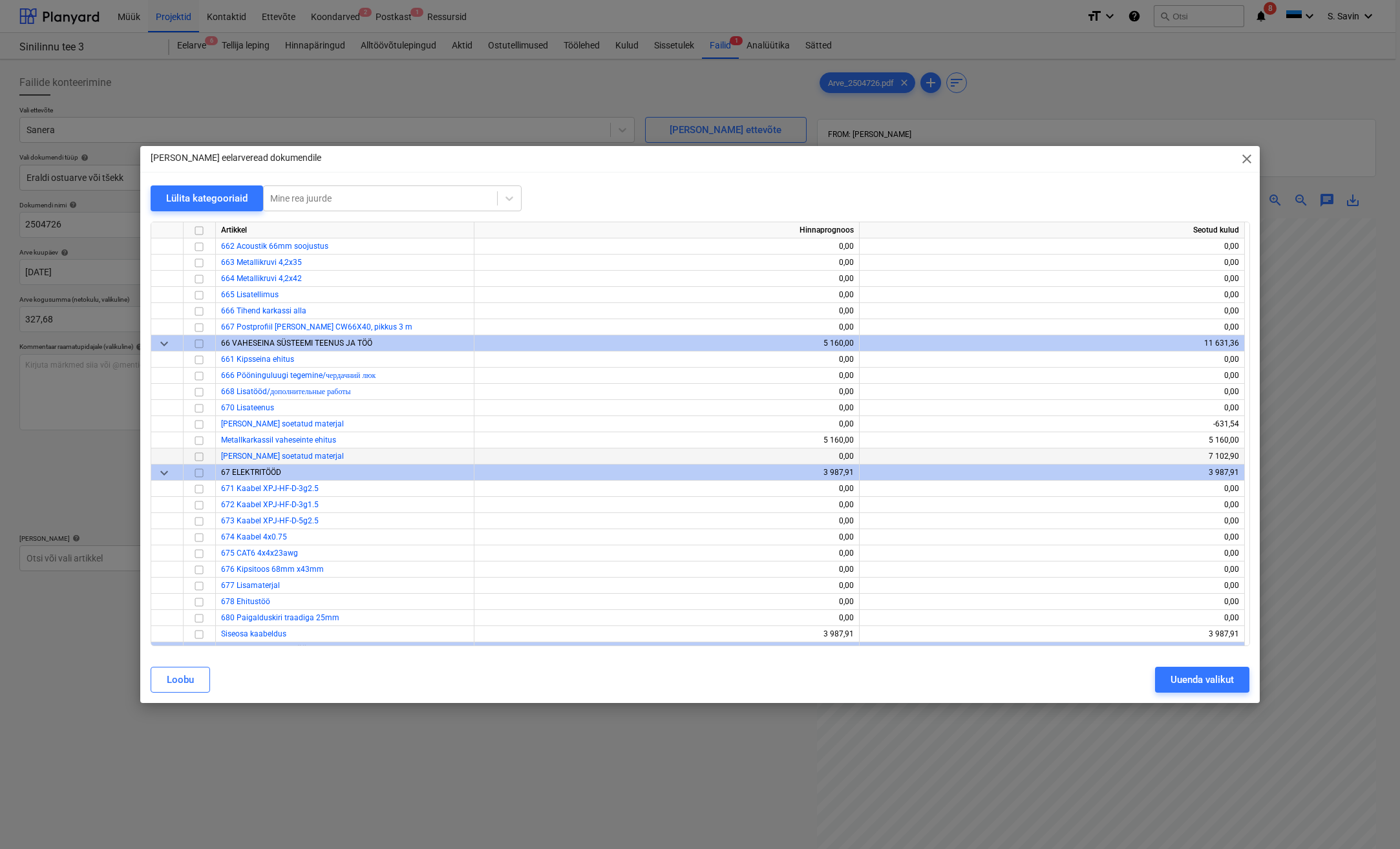
click at [205, 457] on input "checkbox" at bounding box center [198, 456] width 16 height 16
click at [1195, 687] on div "Uuenda valikut" at bounding box center [1202, 680] width 64 height 17
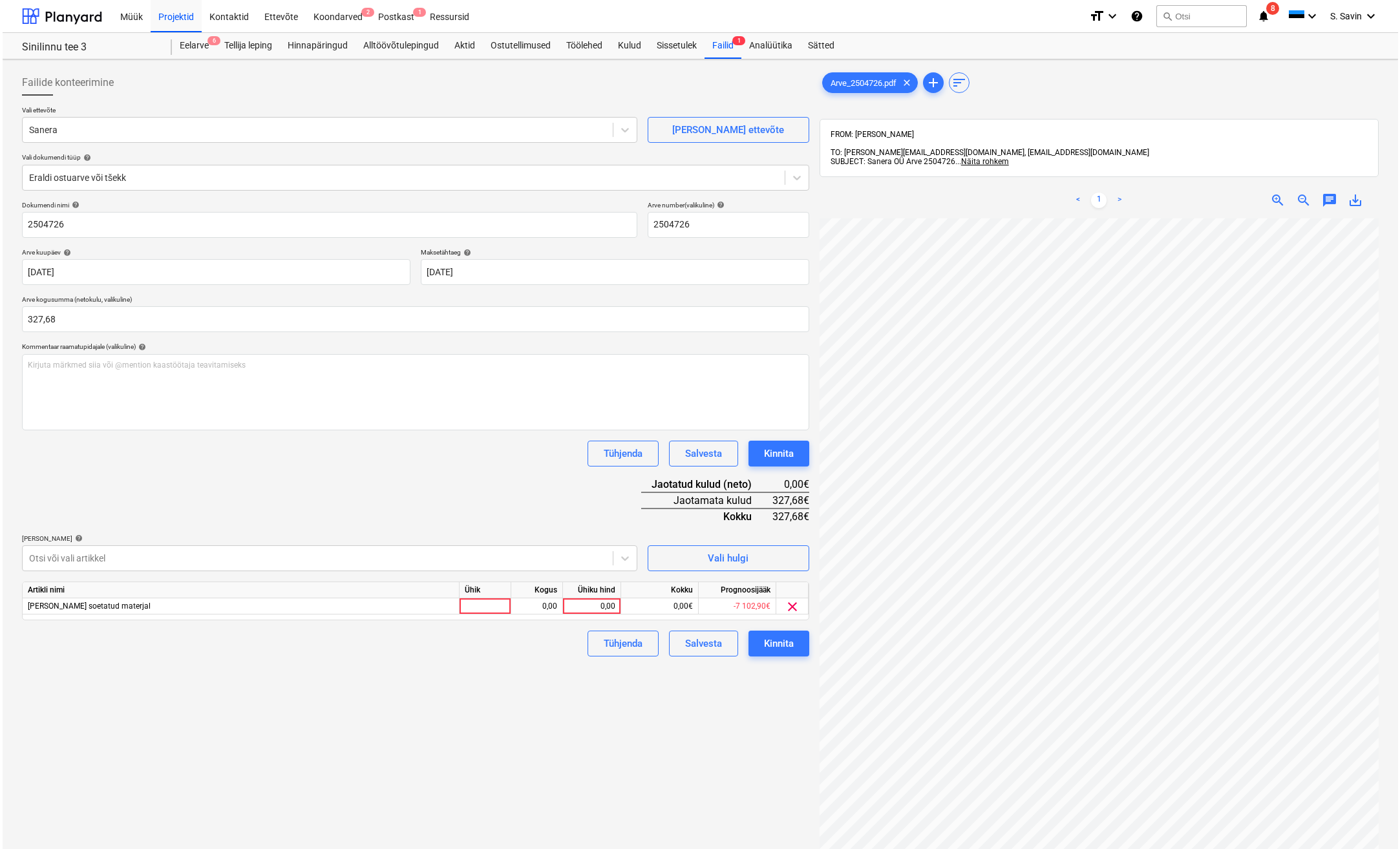
scroll to position [150, 119]
click at [470, 608] on div at bounding box center [483, 607] width 52 height 17
type input "kmpl."
click at [527, 603] on div "0,00" at bounding box center [533, 607] width 41 height 17
type input "1"
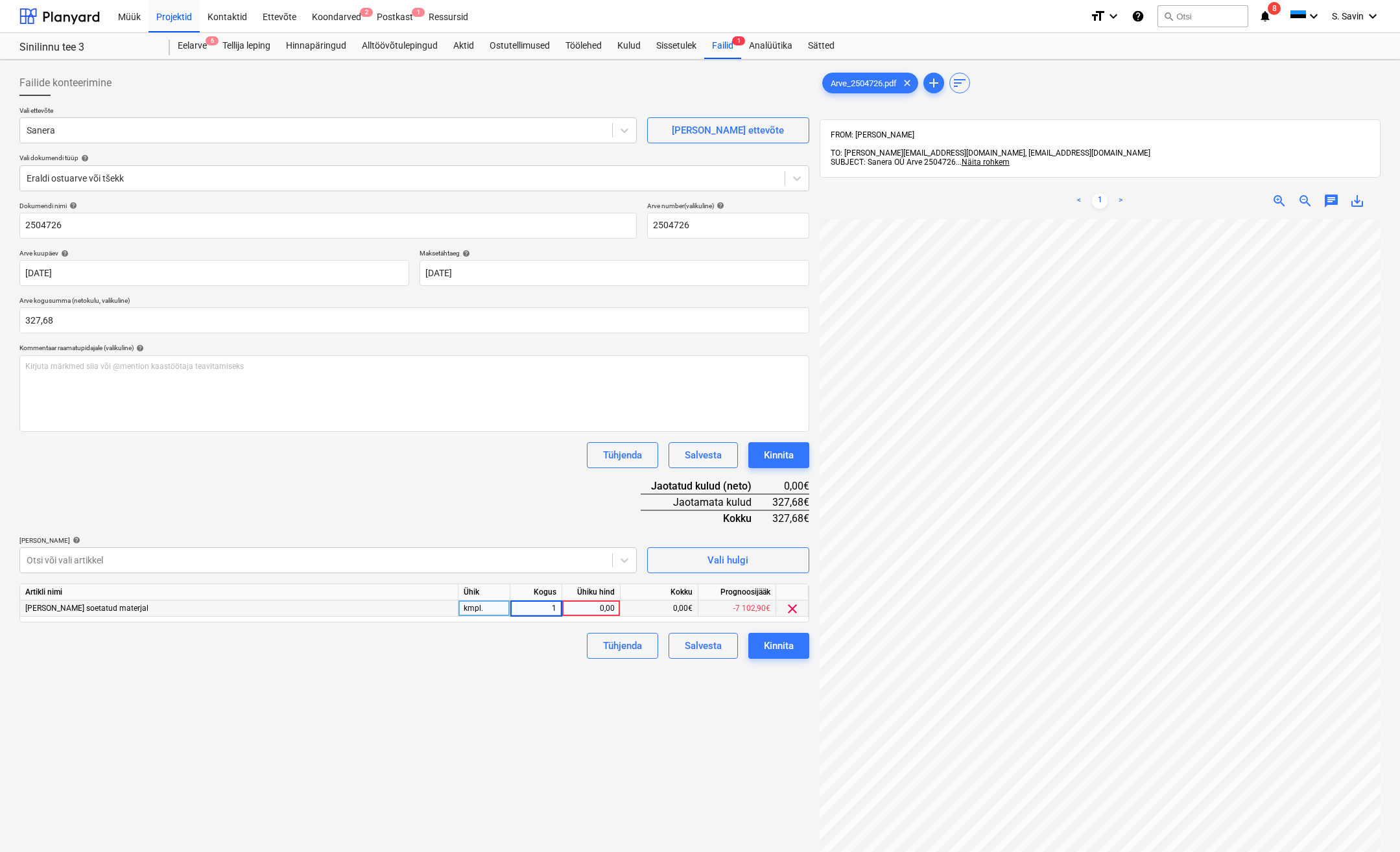
click at [591, 609] on div "0,00" at bounding box center [591, 609] width 47 height 17
type input "327,68"
click at [656, 699] on div "Failide konteerimine Vali ettevõte [PERSON_NAME] uus ettevõte Vali dokumendi tü…" at bounding box center [414, 553] width 800 height 976
click at [764, 645] on div "Kinnita" at bounding box center [779, 645] width 30 height 17
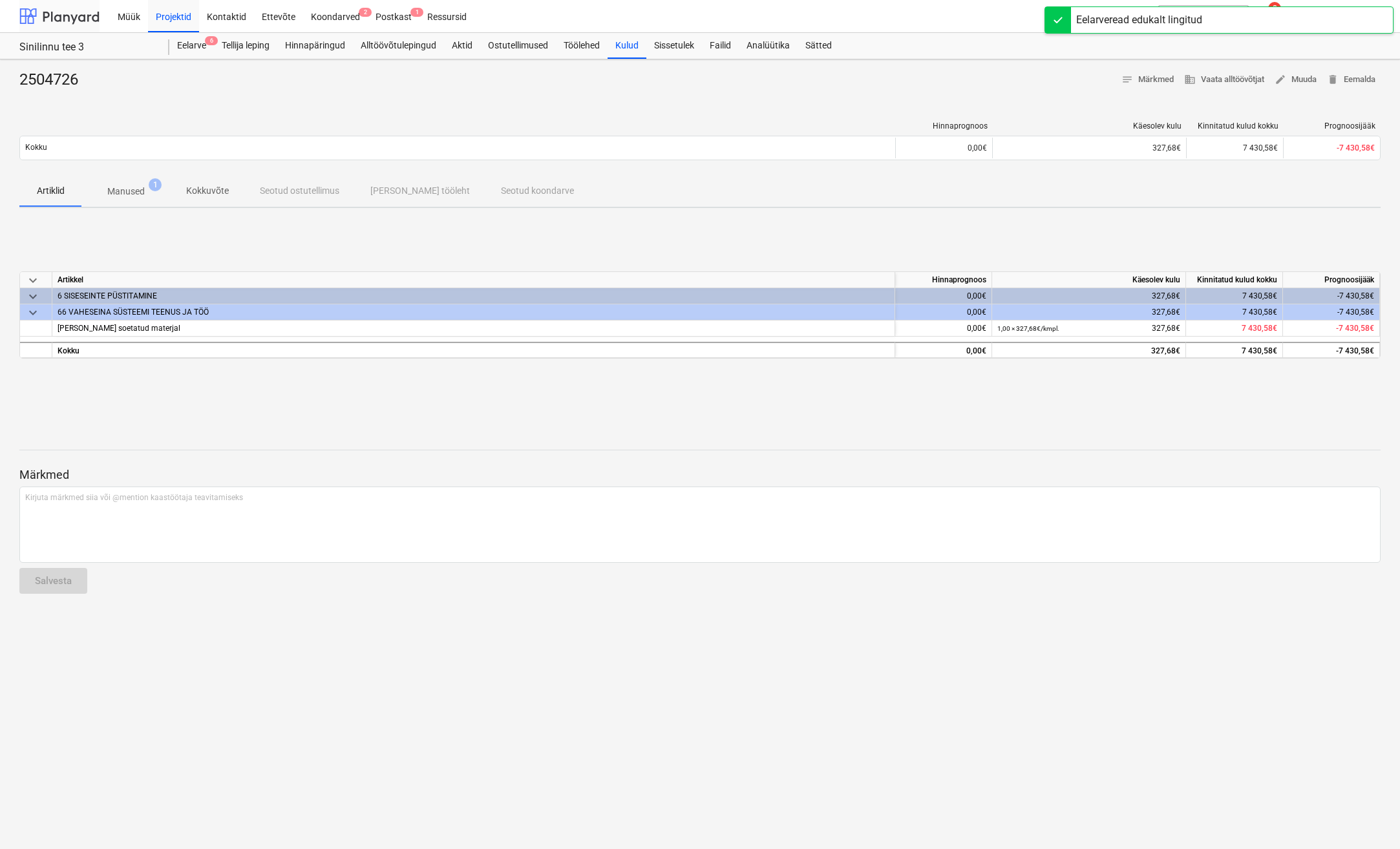
click at [79, 20] on div at bounding box center [59, 16] width 80 height 32
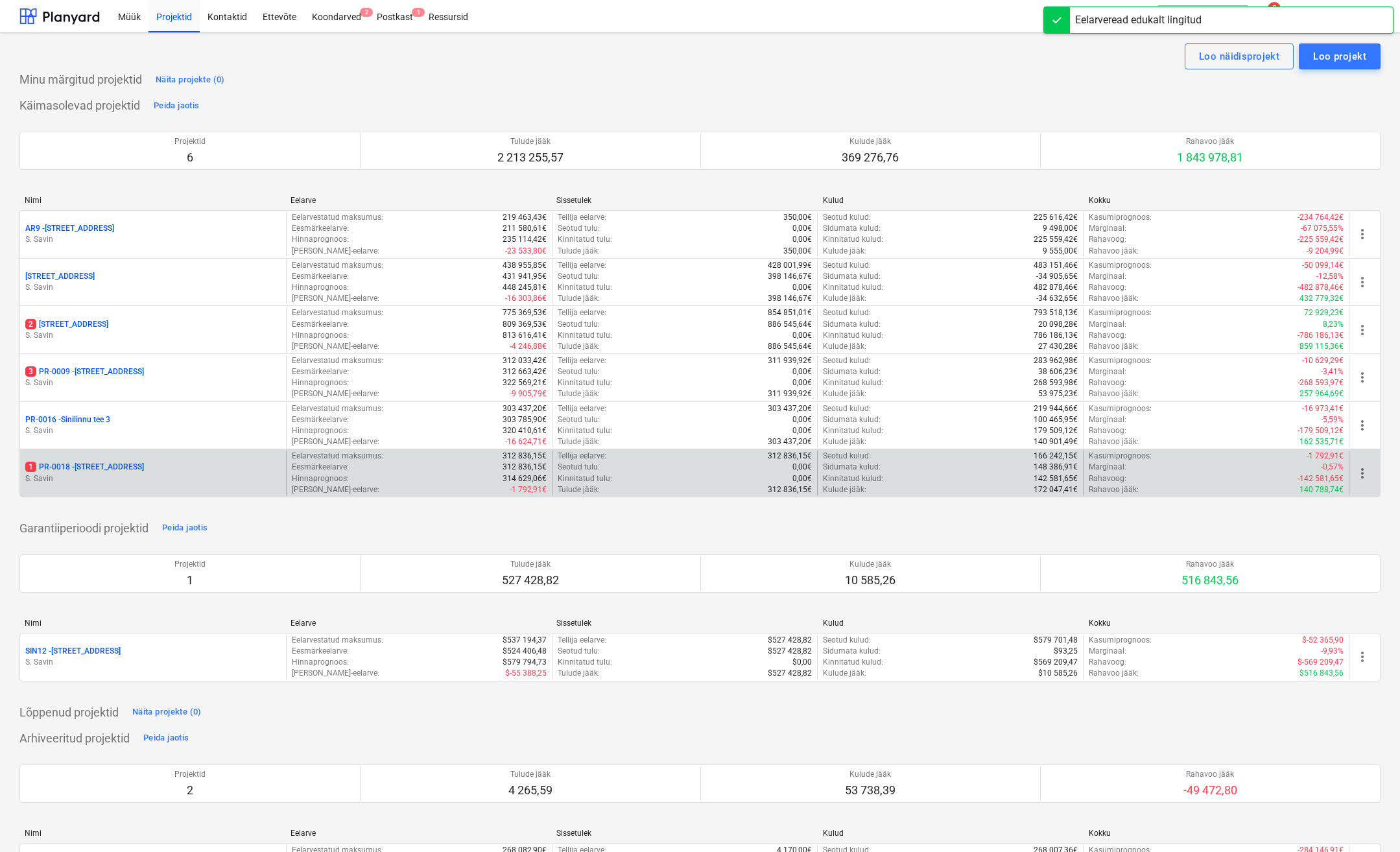
click at [168, 476] on p "S. Savin" at bounding box center [153, 479] width 255 height 11
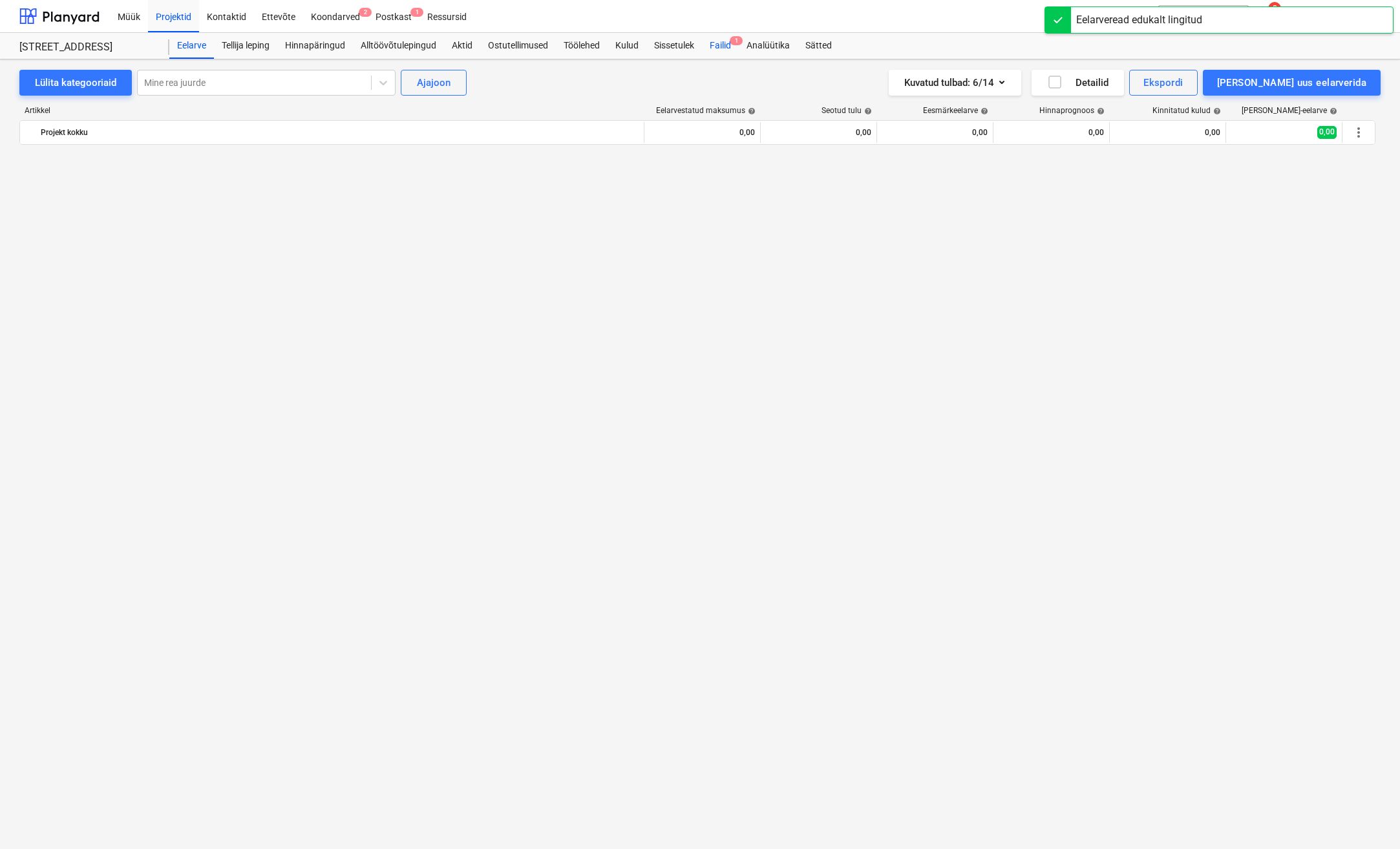
click at [721, 45] on div "Failid 1" at bounding box center [720, 45] width 37 height 26
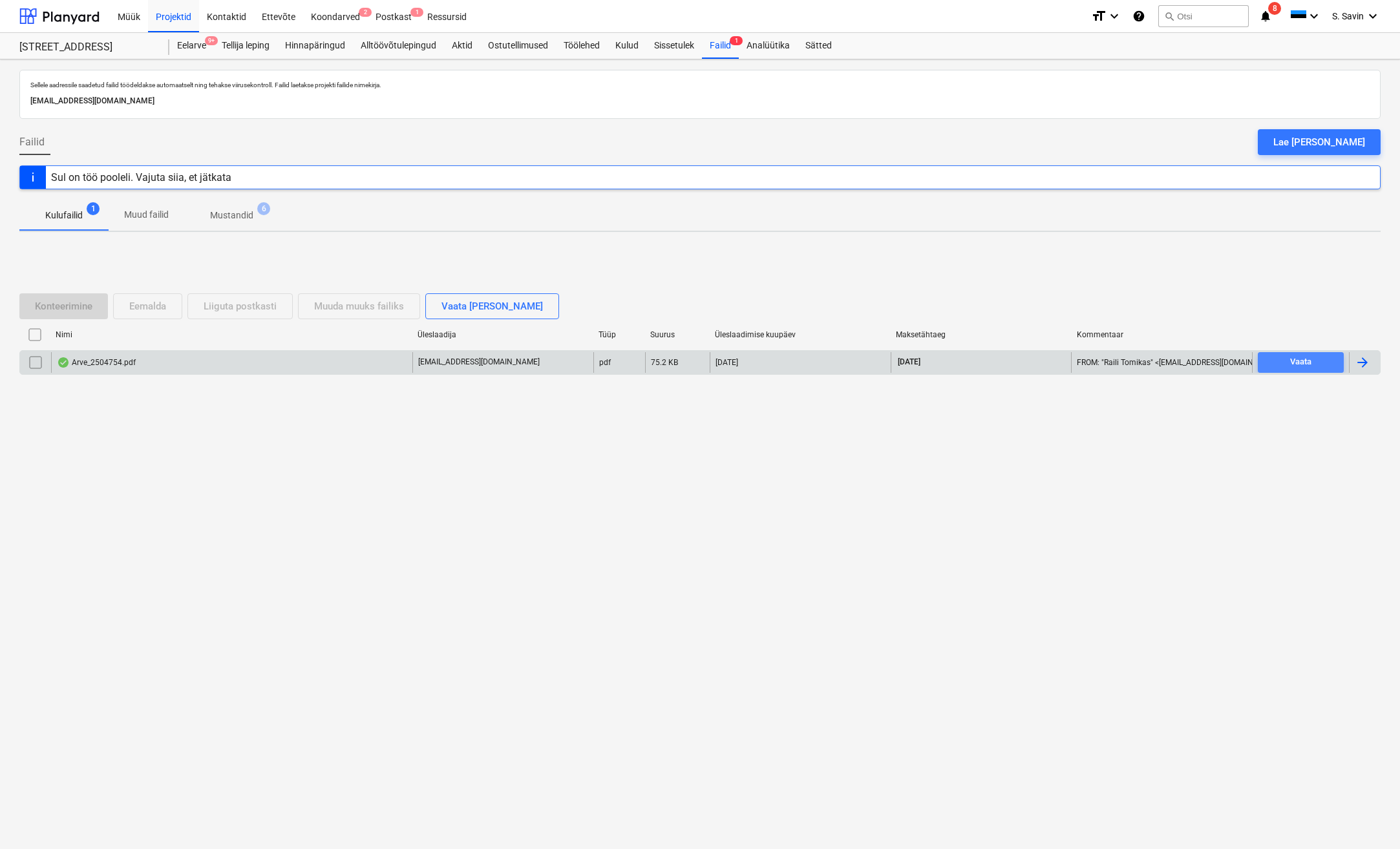
click at [1319, 359] on span "Vaata" at bounding box center [1300, 362] width 75 height 15
click at [1364, 364] on div at bounding box center [1362, 362] width 16 height 16
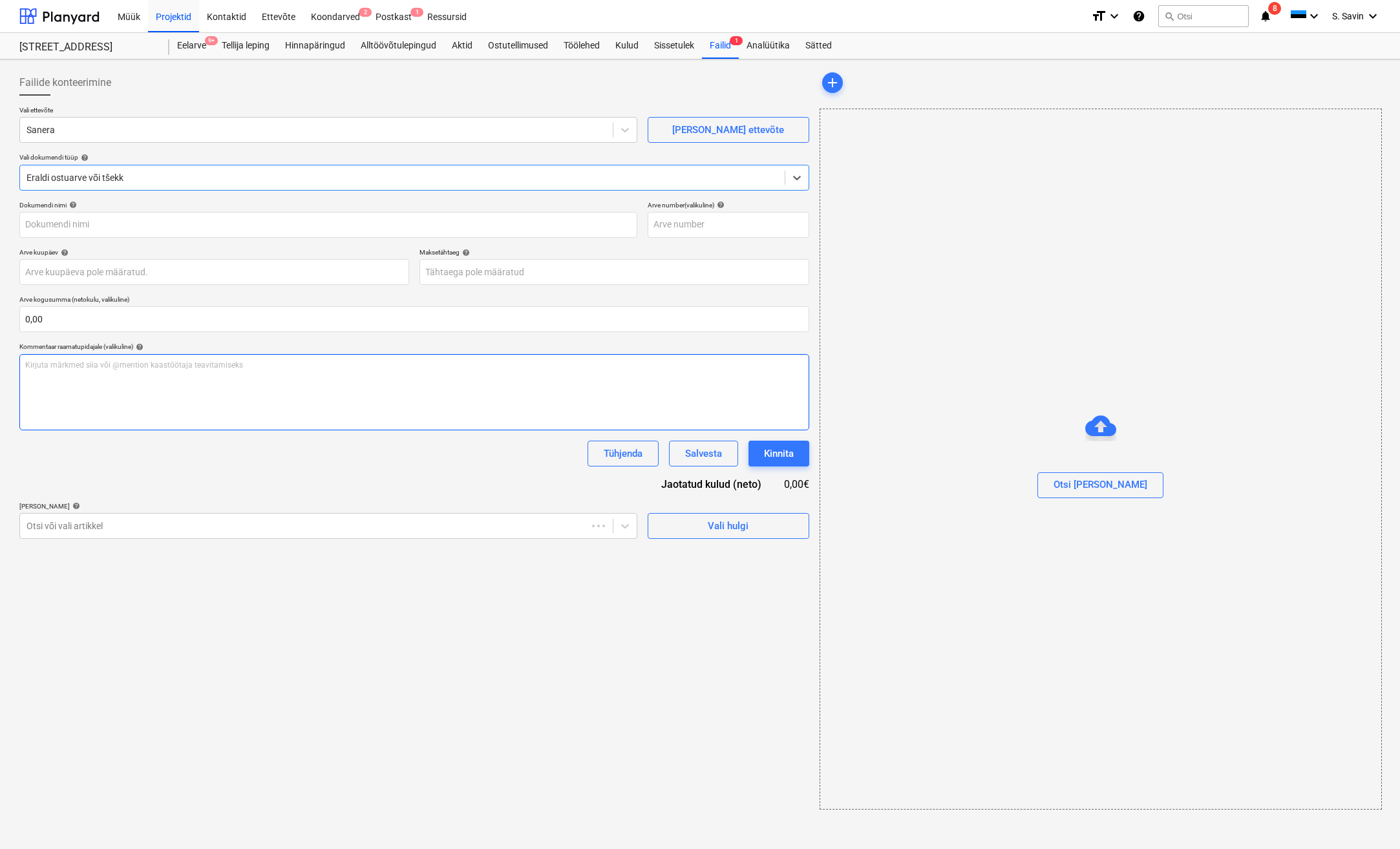
type input "2504754"
type input "[DATE]"
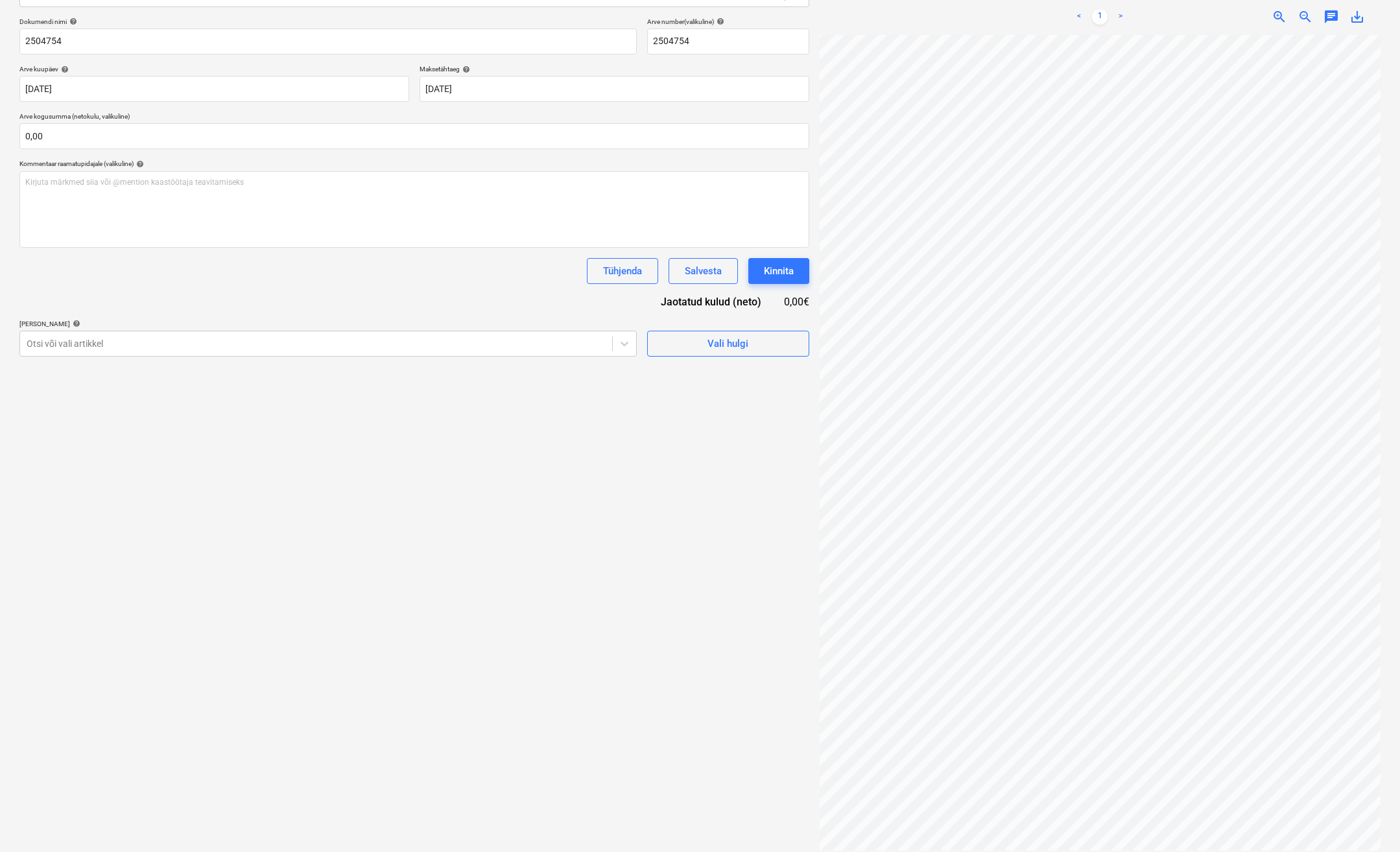
scroll to position [85, 85]
click at [180, 142] on input "text" at bounding box center [414, 136] width 790 height 26
type input "0,00"
click at [229, 138] on input "text" at bounding box center [414, 136] width 790 height 26
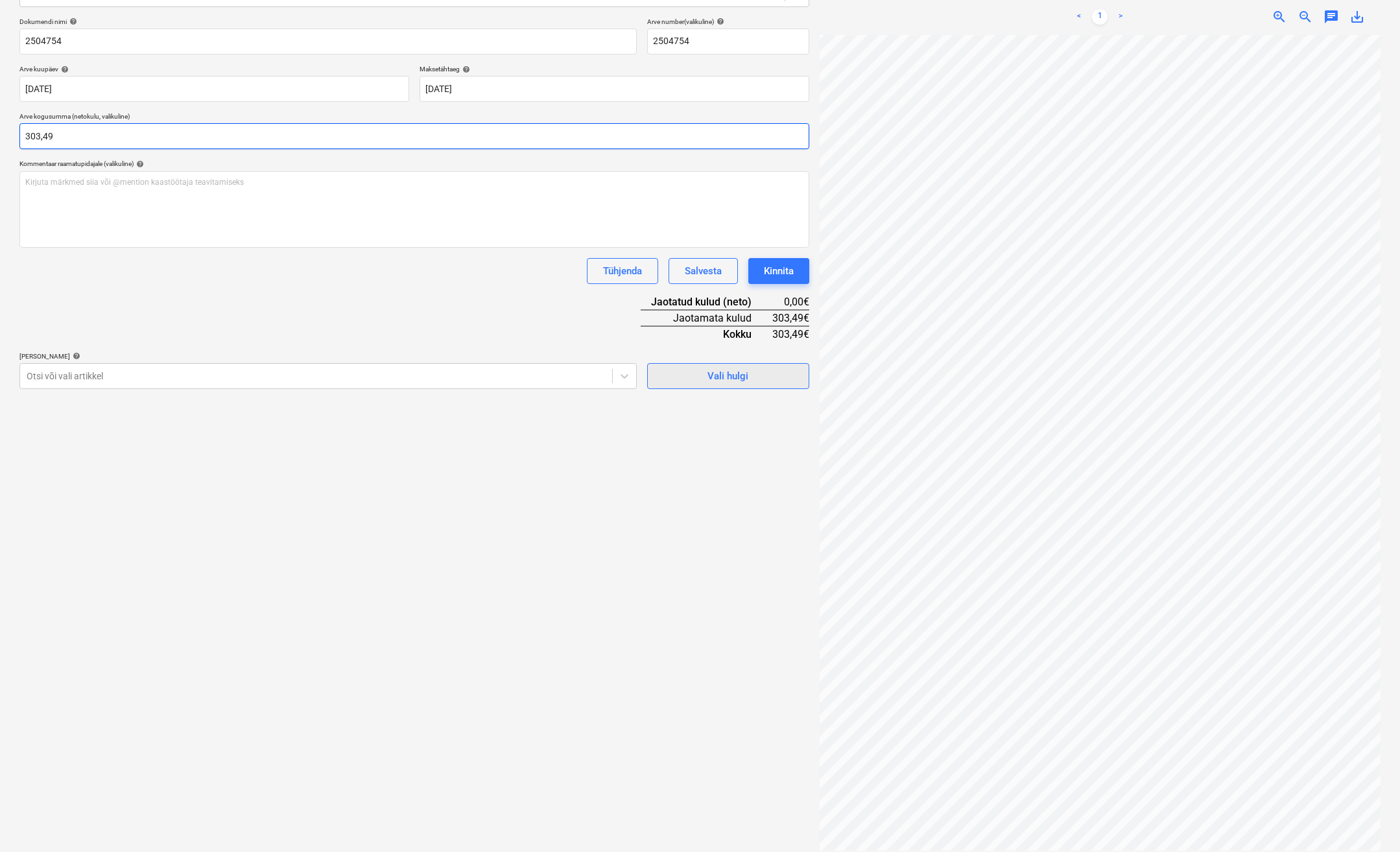
type input "303,49"
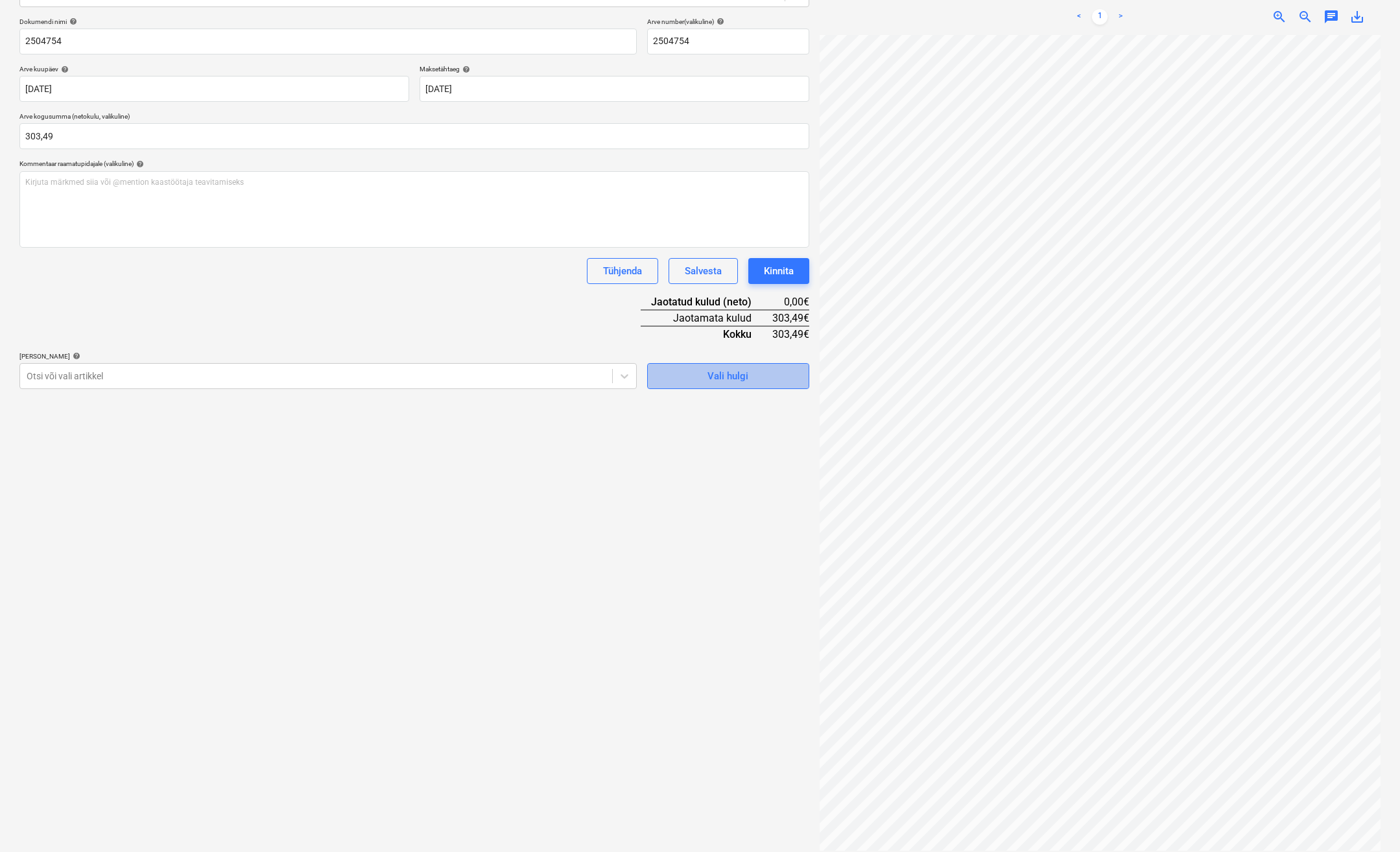
click at [750, 387] on button "Vali hulgi" at bounding box center [727, 376] width 162 height 26
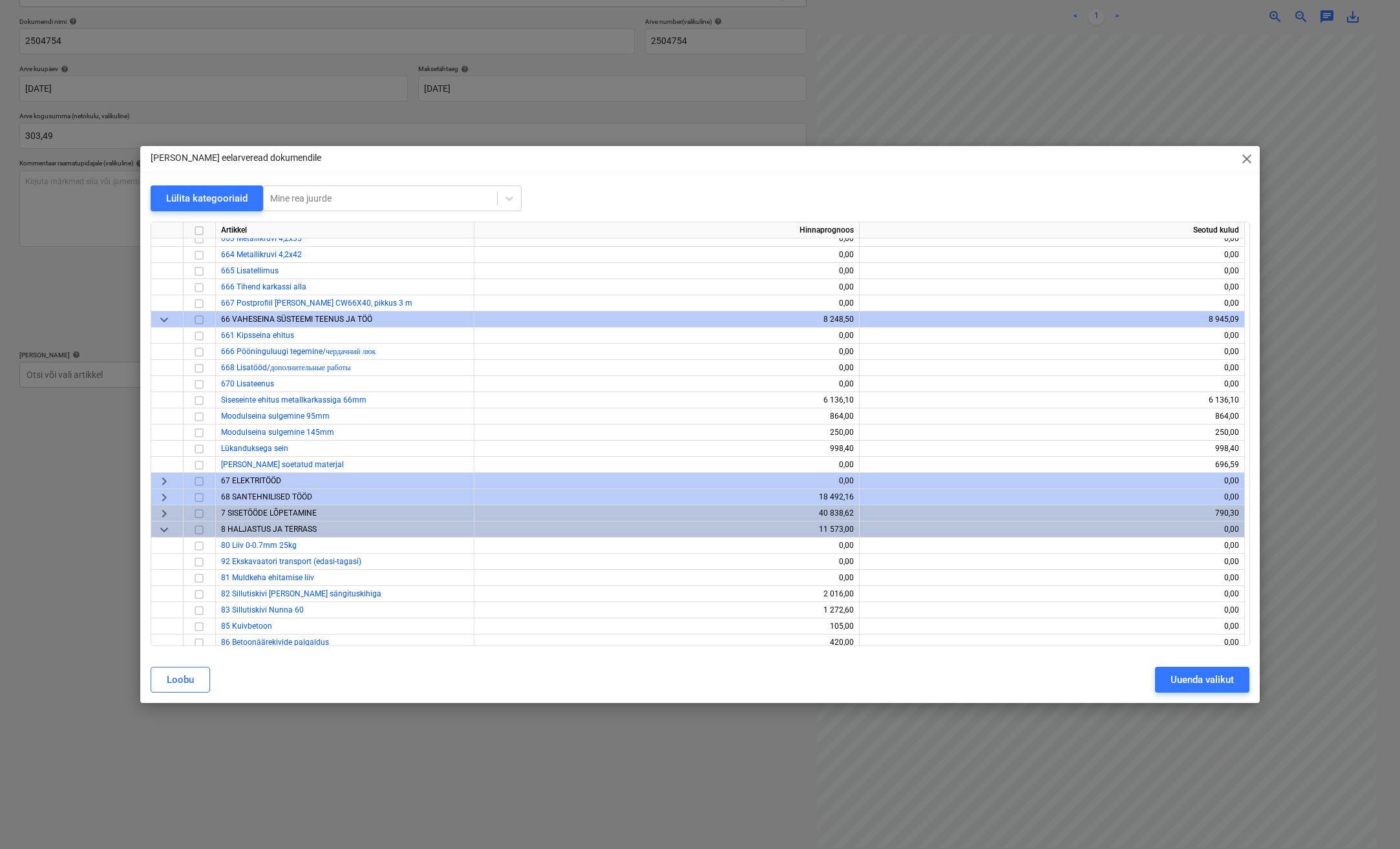
scroll to position [5699, 0]
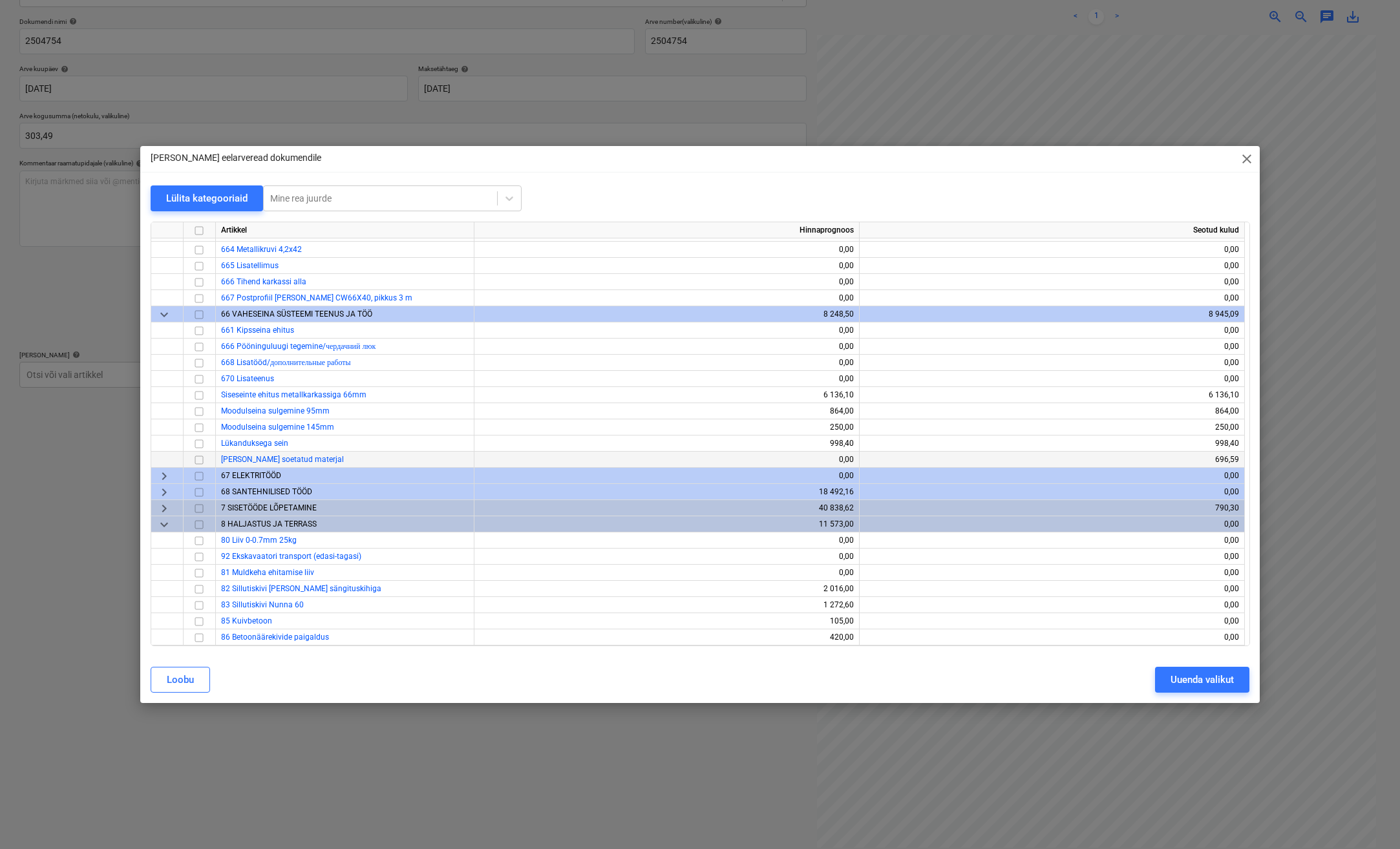
click at [202, 460] on input "checkbox" at bounding box center [198, 460] width 16 height 16
click at [1216, 674] on div "Uuenda valikut" at bounding box center [1202, 680] width 64 height 17
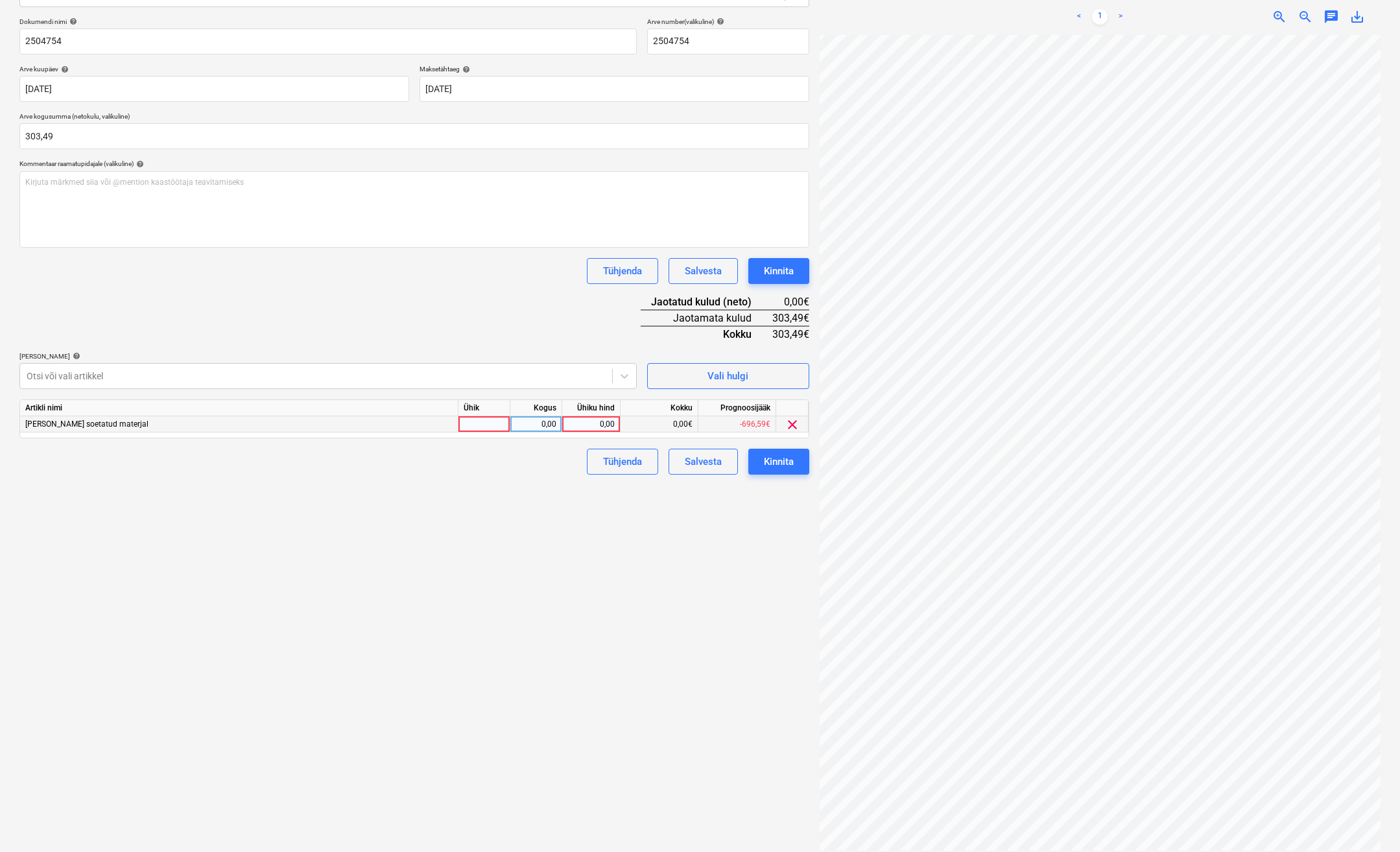
click at [485, 427] on div at bounding box center [484, 425] width 52 height 17
type input "kmpl."
click at [547, 428] on div "0,00" at bounding box center [535, 425] width 41 height 17
click at [587, 431] on div "0,00" at bounding box center [591, 425] width 47 height 17
type input "303,49"
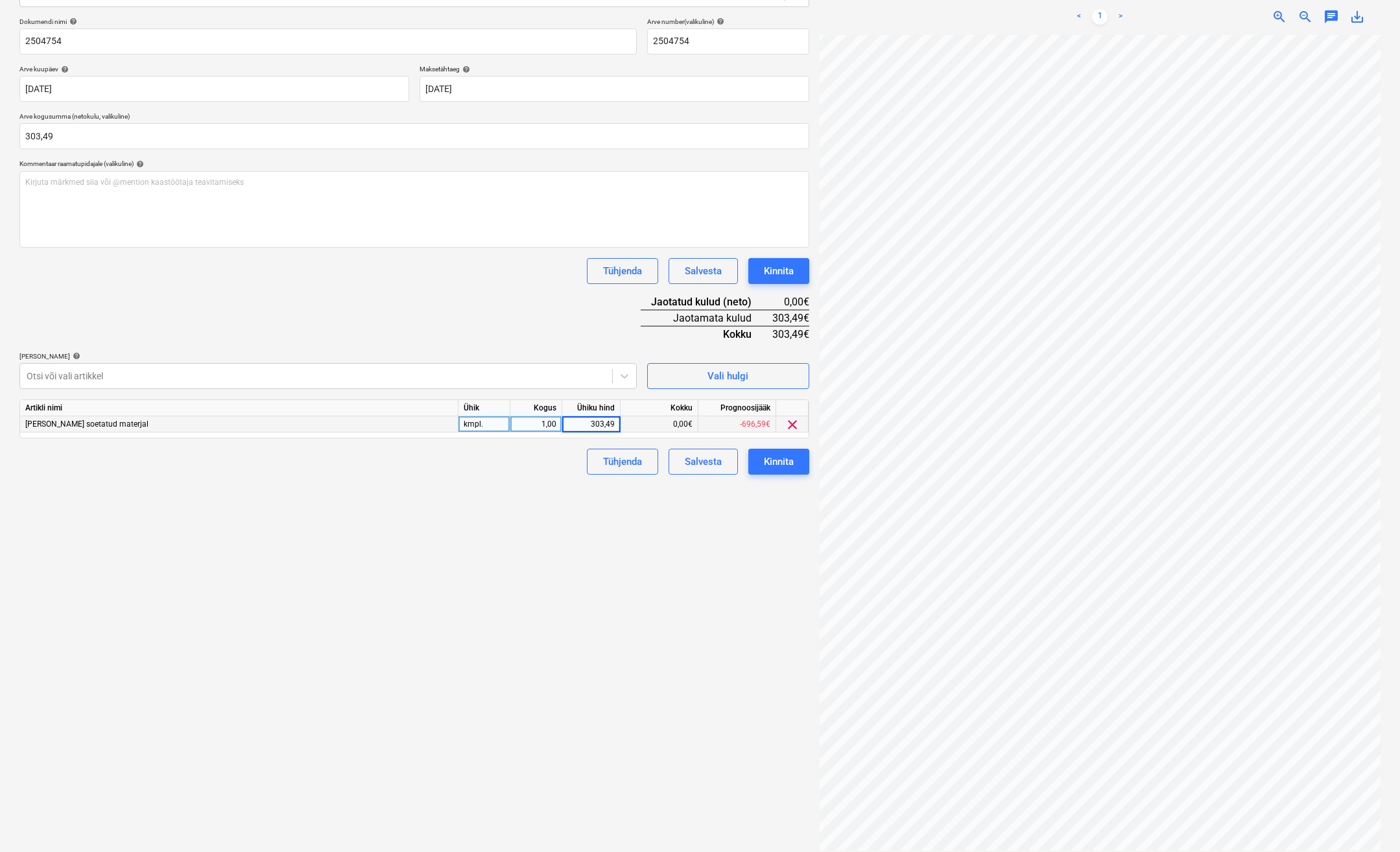
click at [575, 547] on div "Failide konteerimine Vali ettevõte [PERSON_NAME] uus ettevõte Vali dokumendi tü…" at bounding box center [414, 368] width 800 height 976
click at [791, 472] on button "Kinnita" at bounding box center [778, 461] width 61 height 26
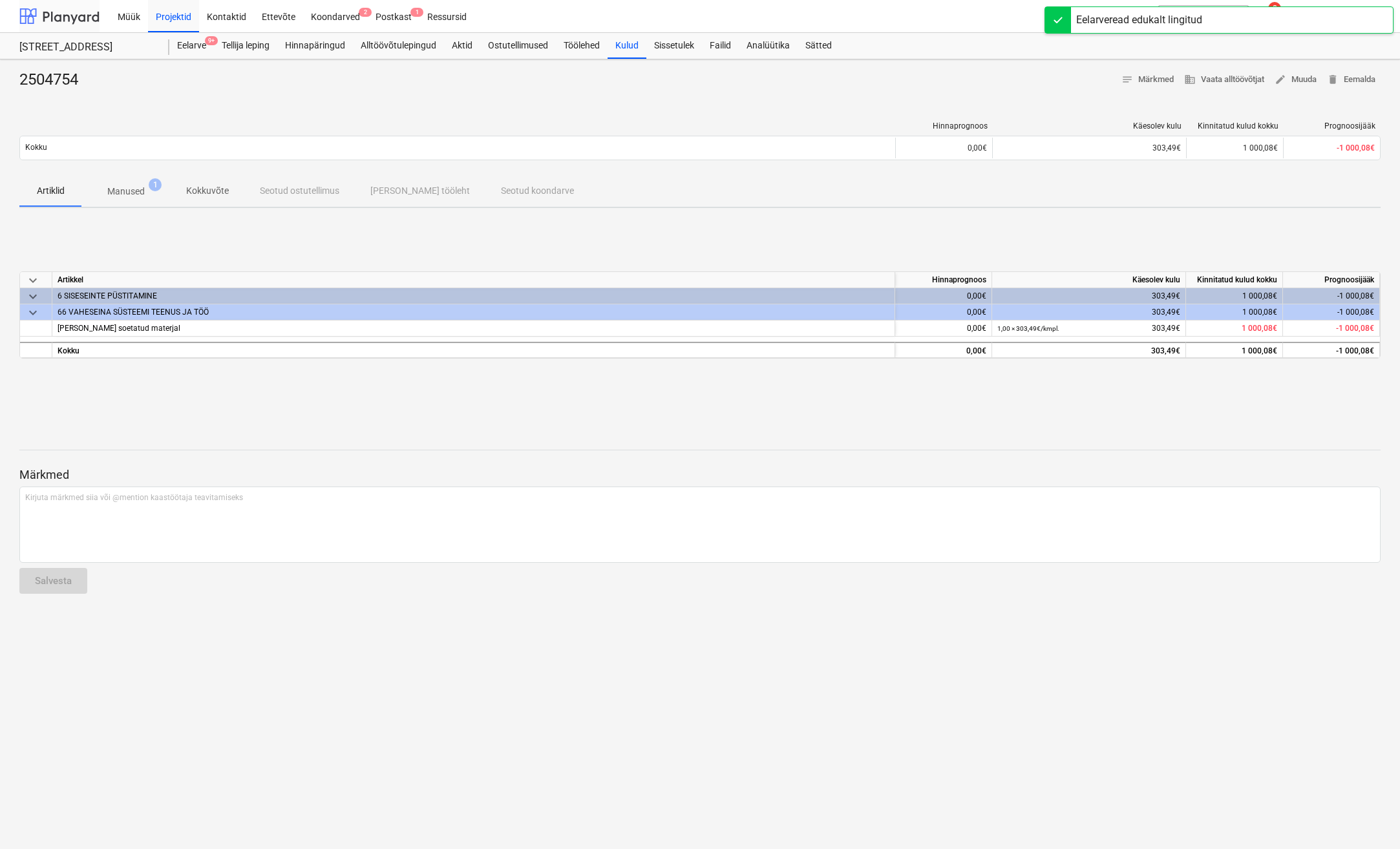
click at [56, 19] on div at bounding box center [59, 16] width 80 height 32
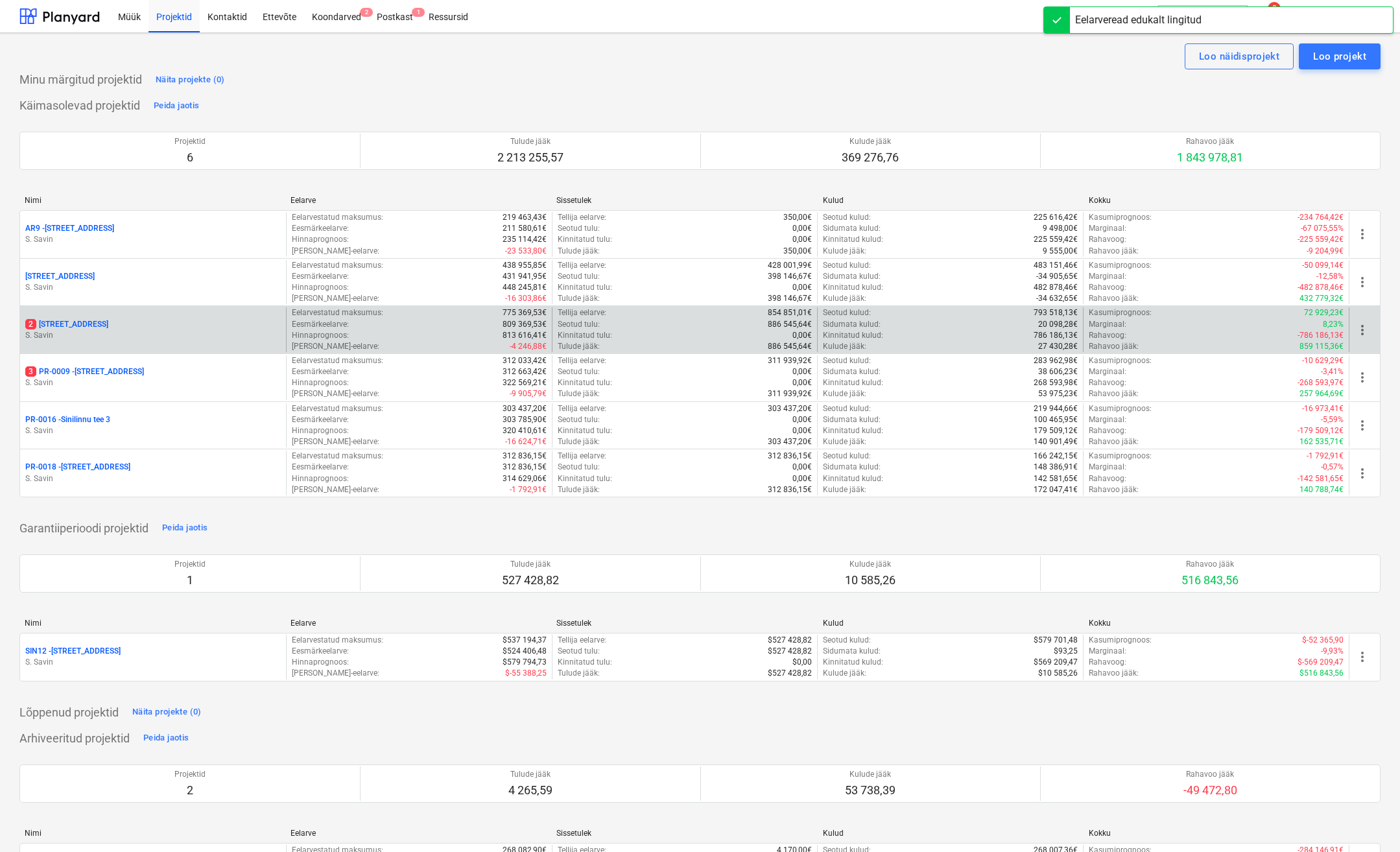
click at [202, 324] on div "2 [STREET_ADDRESS]" at bounding box center [153, 324] width 255 height 11
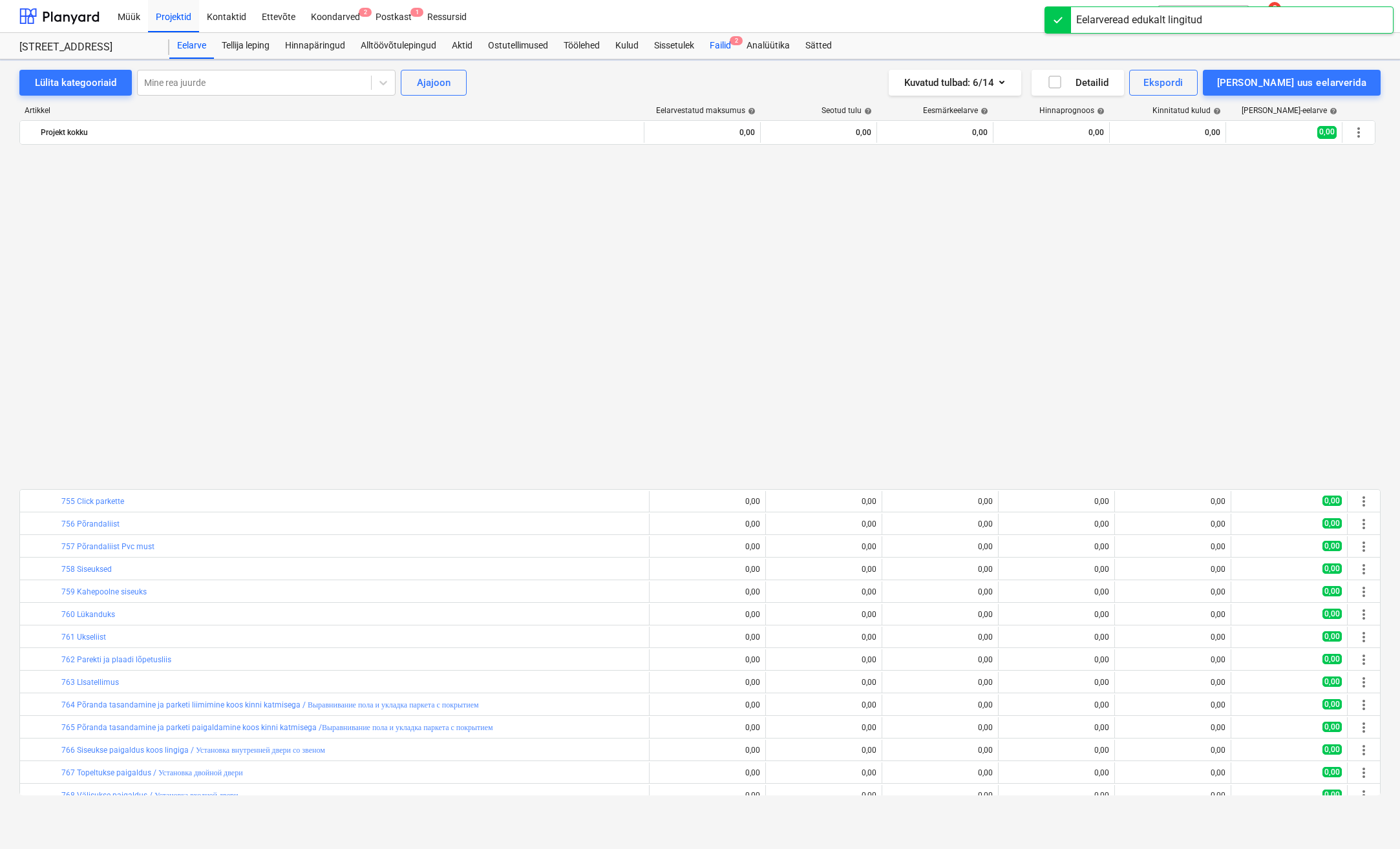
click at [721, 45] on div "Failid 2" at bounding box center [720, 45] width 37 height 26
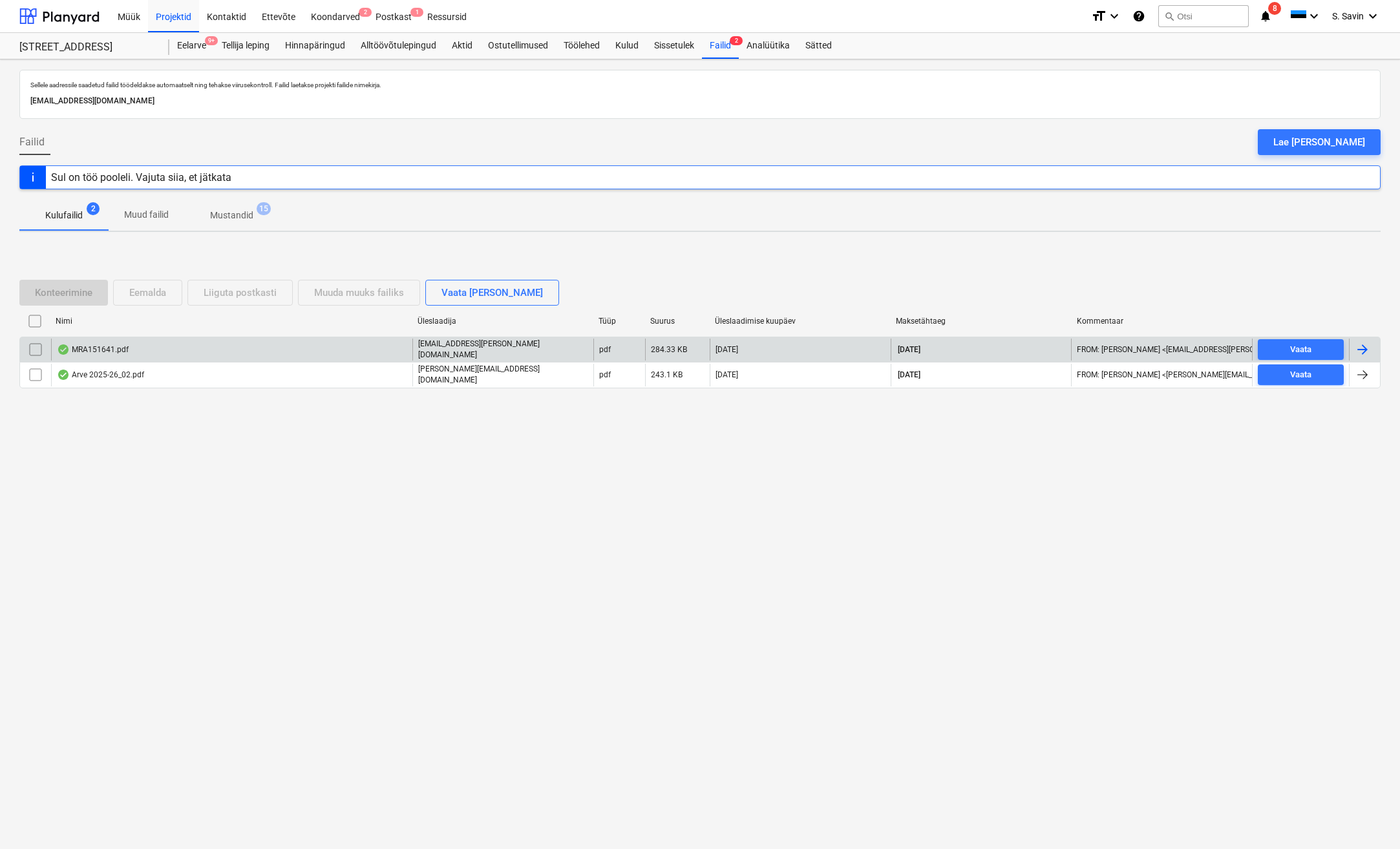
click at [1366, 345] on div at bounding box center [1362, 349] width 16 height 16
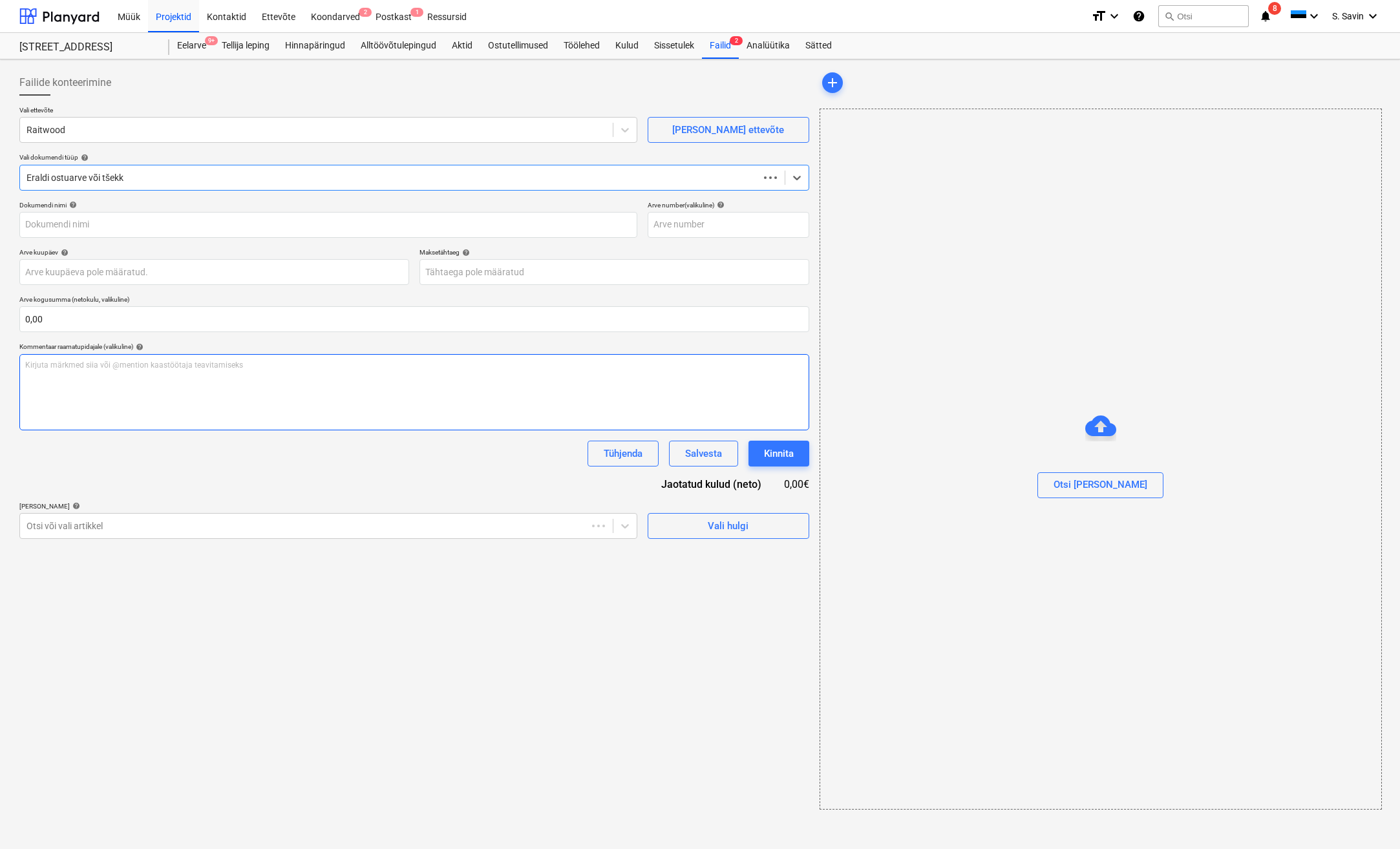
type input "MRA151641"
type input "[DATE]"
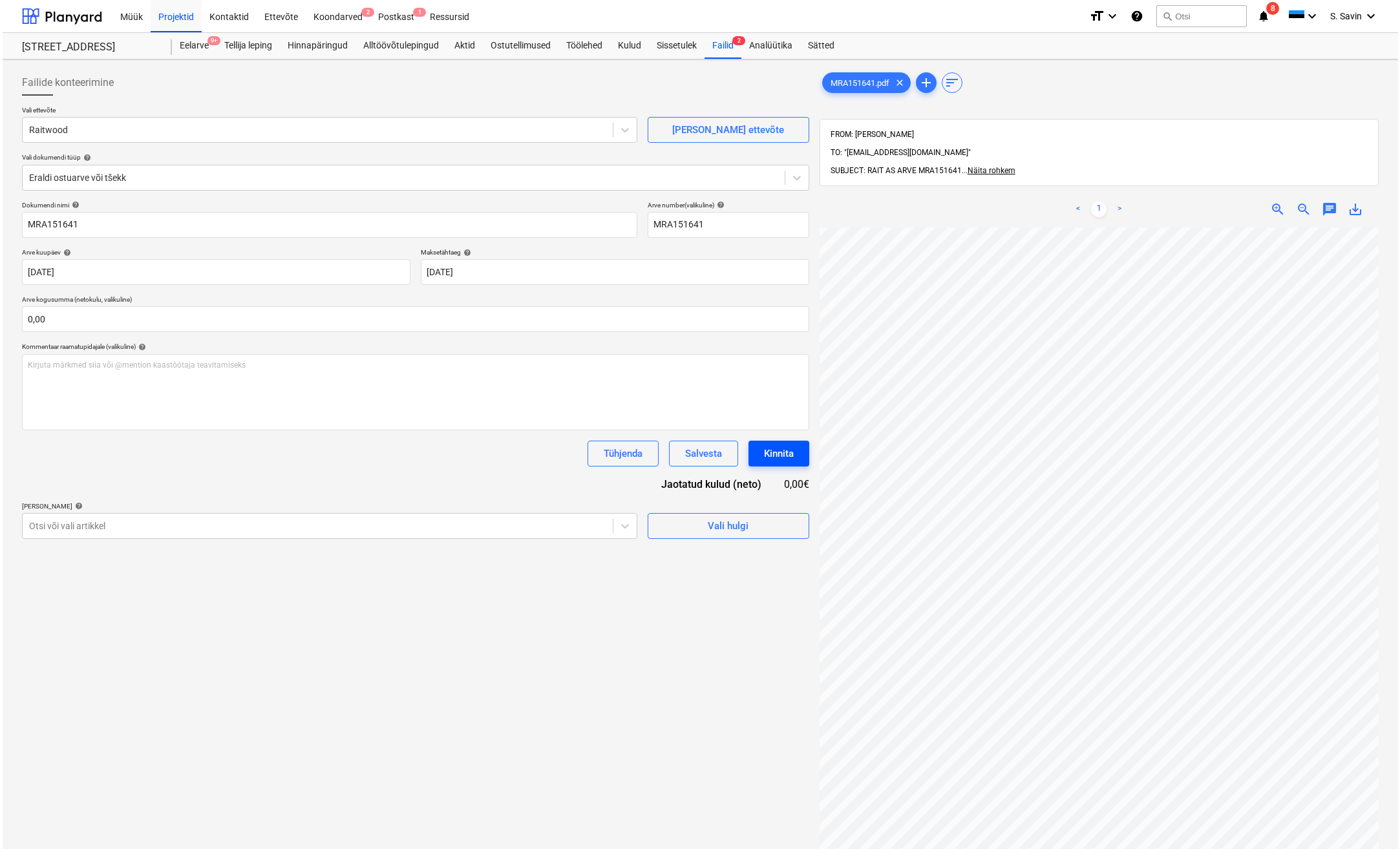
scroll to position [87, 55]
click at [165, 325] on input "text" at bounding box center [413, 318] width 787 height 26
type input "29,70"
click at [743, 566] on div "Vali hulgi" at bounding box center [725, 558] width 41 height 17
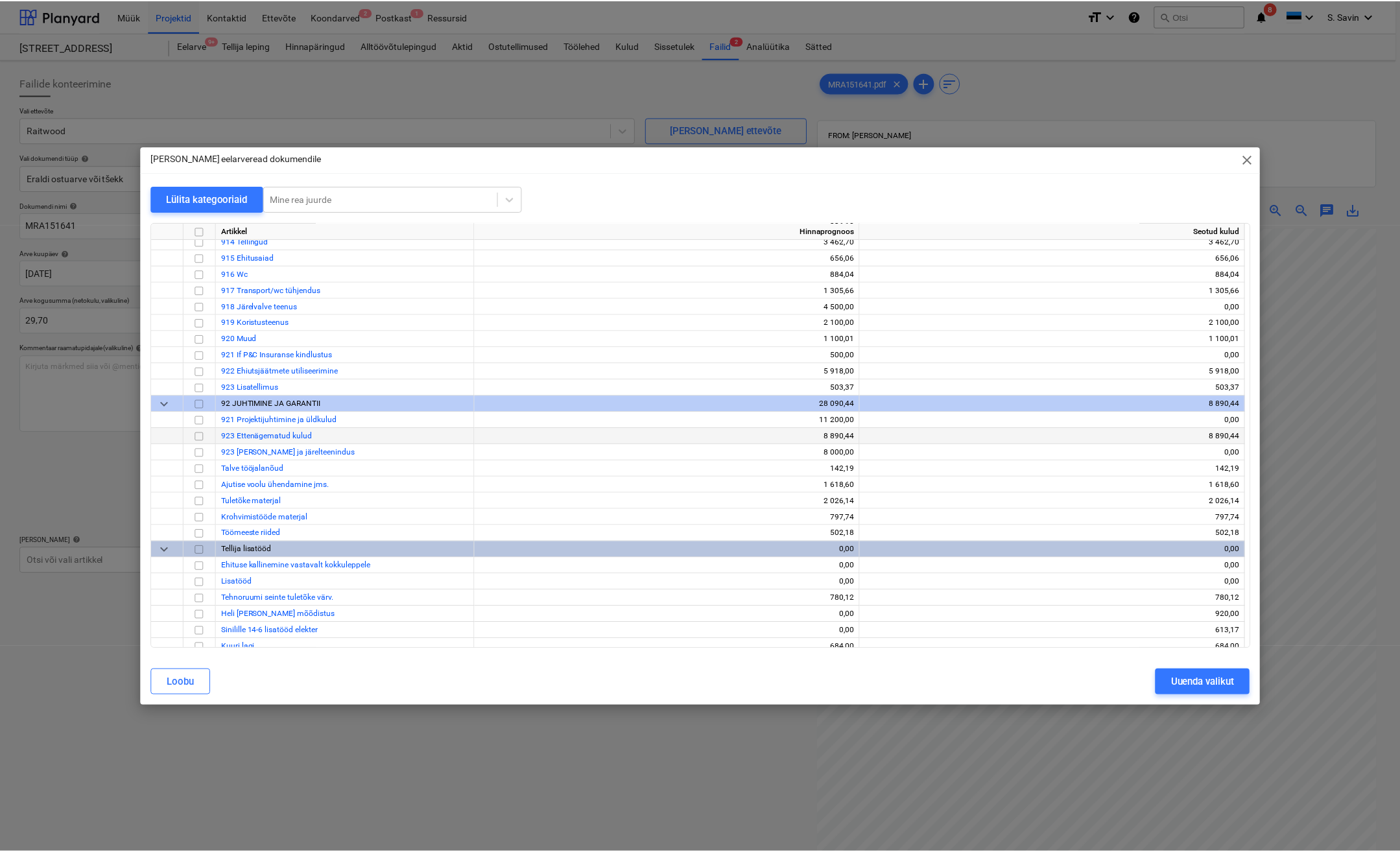
scroll to position [7016, 0]
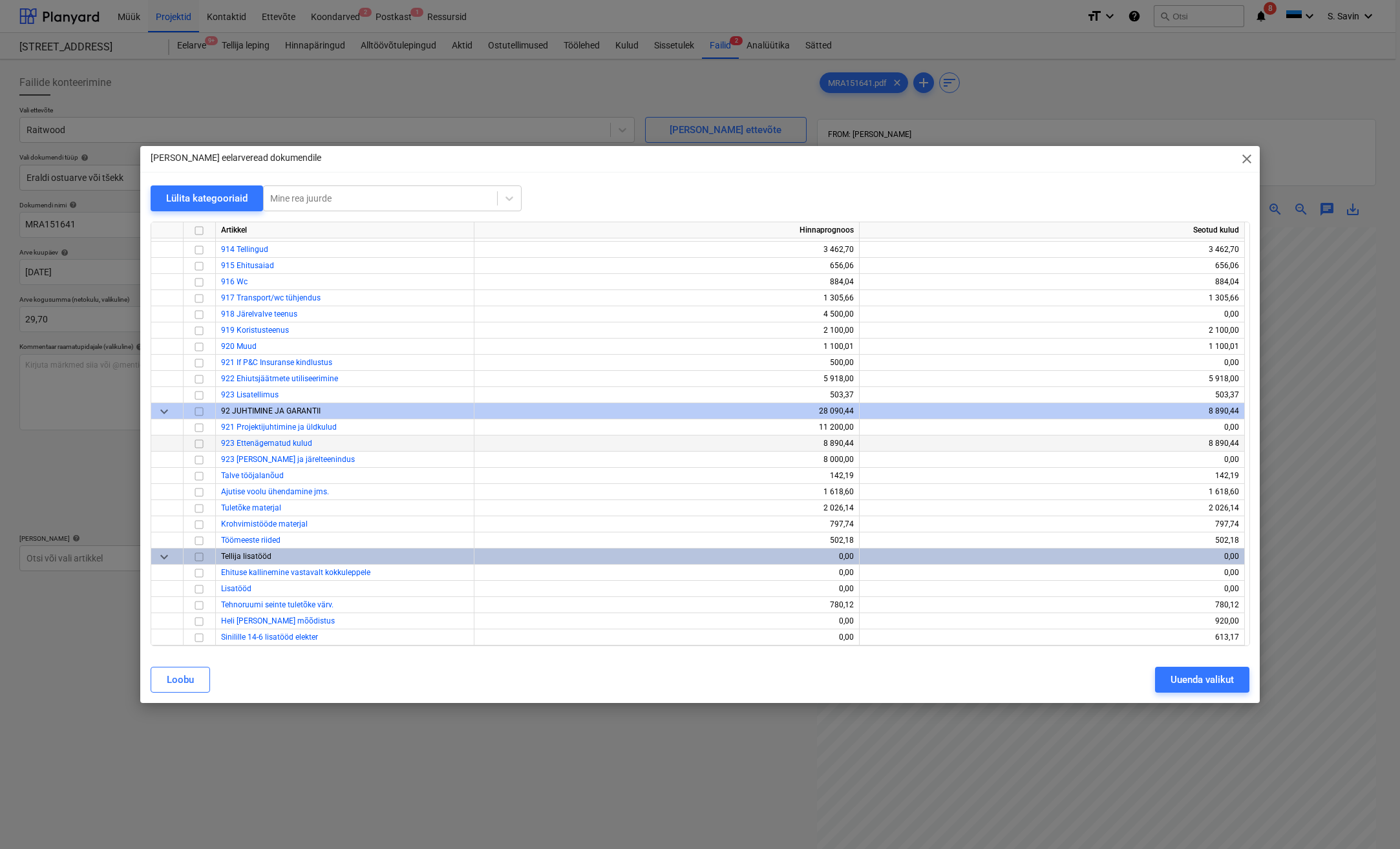
click at [194, 442] on input "checkbox" at bounding box center [198, 444] width 16 height 16
click at [1192, 676] on div "Uuenda valikut" at bounding box center [1202, 680] width 64 height 17
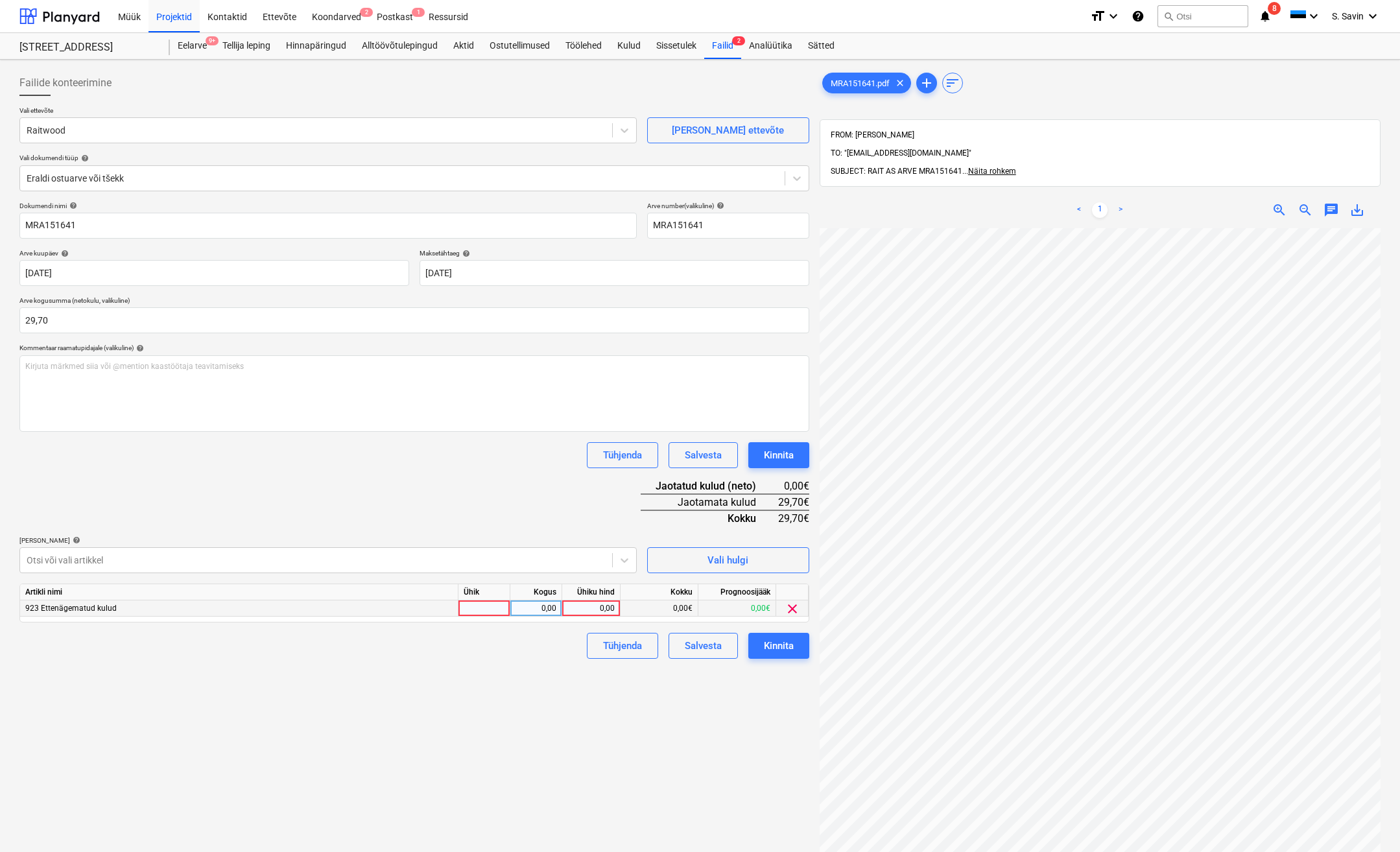
click at [489, 606] on div at bounding box center [484, 609] width 52 height 17
type input "kmpl."
click at [547, 608] on div "0,00" at bounding box center [535, 609] width 41 height 17
click at [581, 614] on div "0,00" at bounding box center [591, 609] width 47 height 17
type input "29,7"
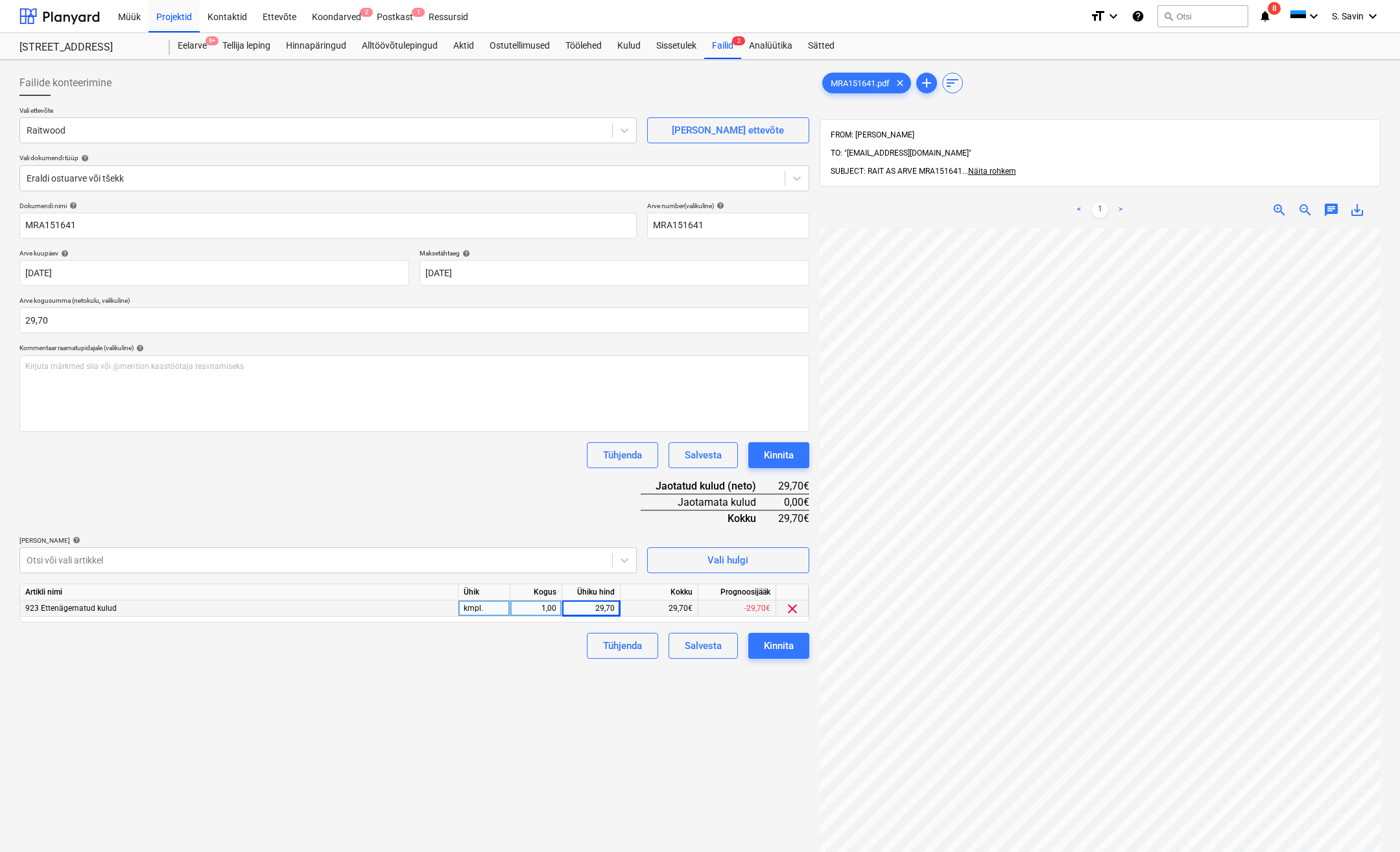
click at [573, 651] on div "Tühjenda Salvesta Kinnita" at bounding box center [414, 645] width 790 height 26
click at [782, 647] on div "Kinnita" at bounding box center [779, 645] width 30 height 17
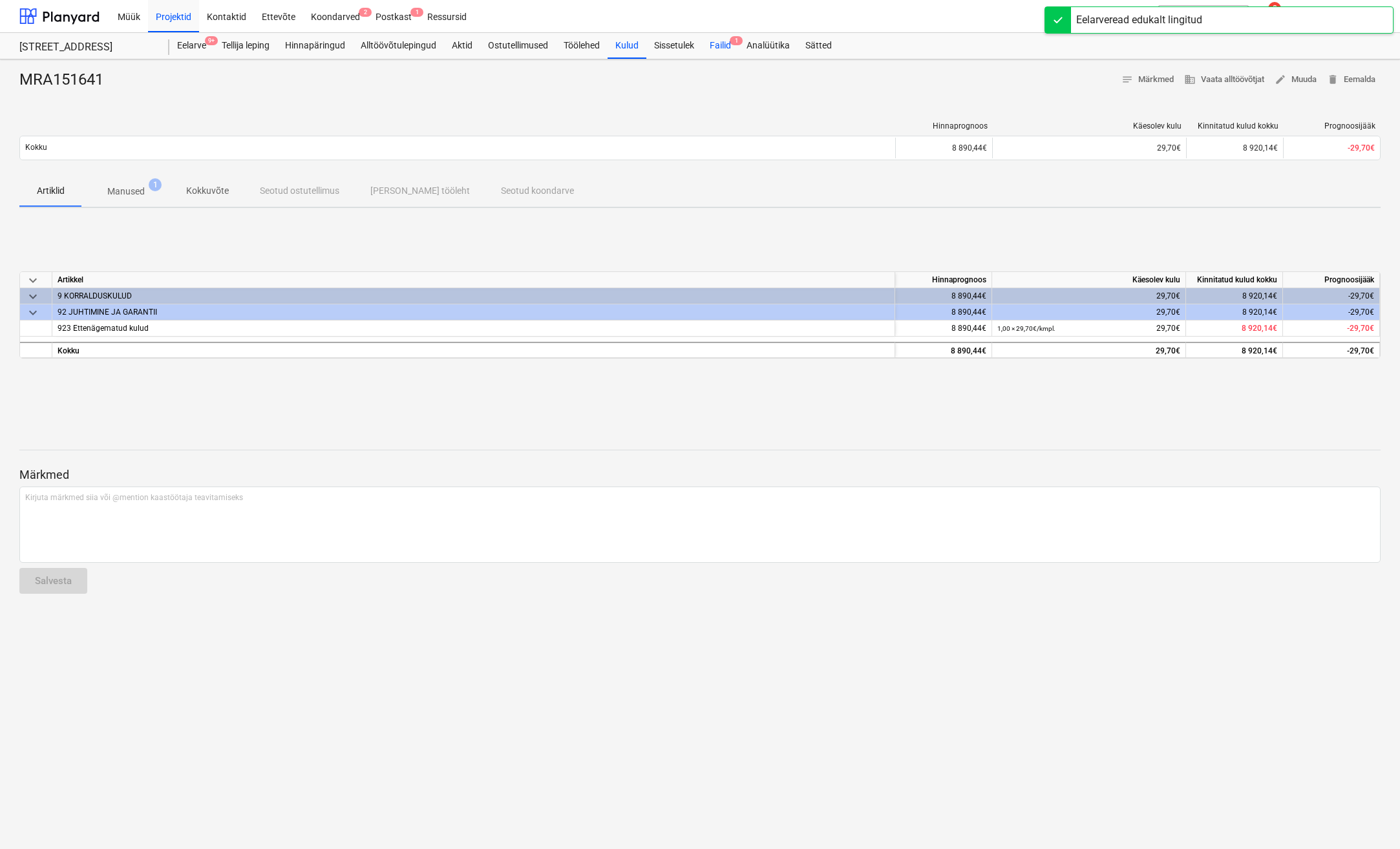
click at [727, 50] on div "Failid 1" at bounding box center [720, 45] width 37 height 26
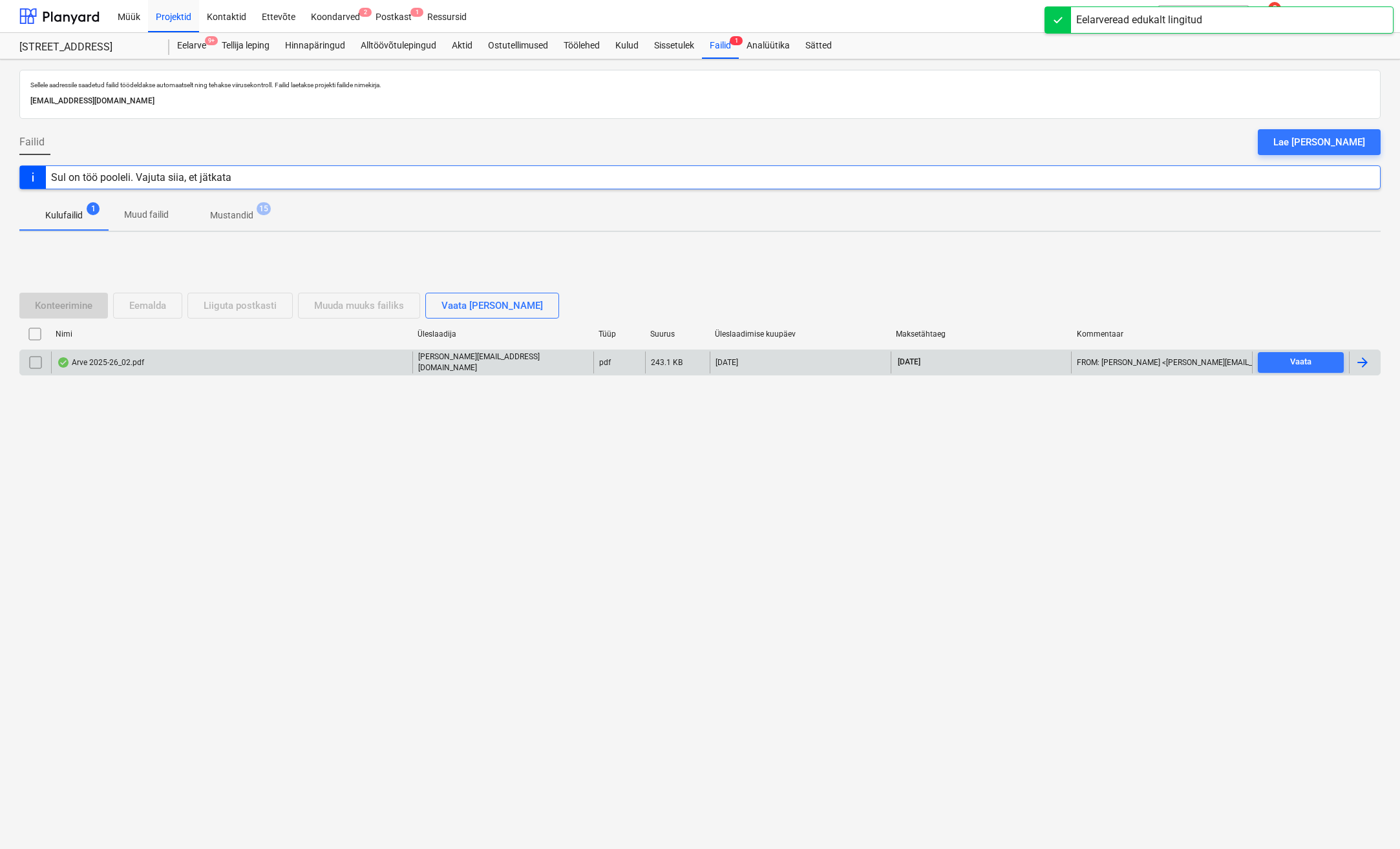
click at [1366, 369] on div at bounding box center [1362, 362] width 16 height 16
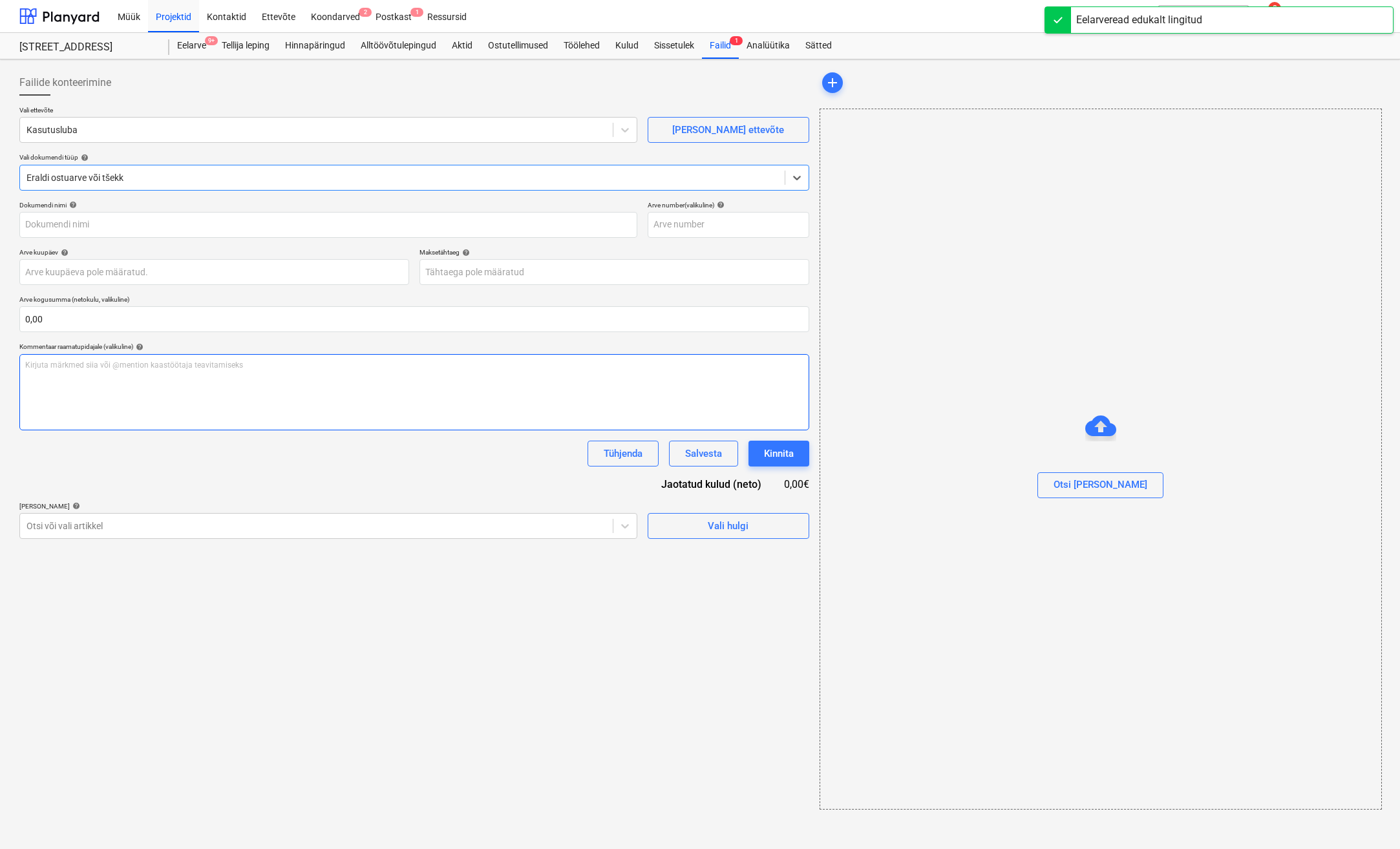
type input "2025-26_02"
type input "[DATE]"
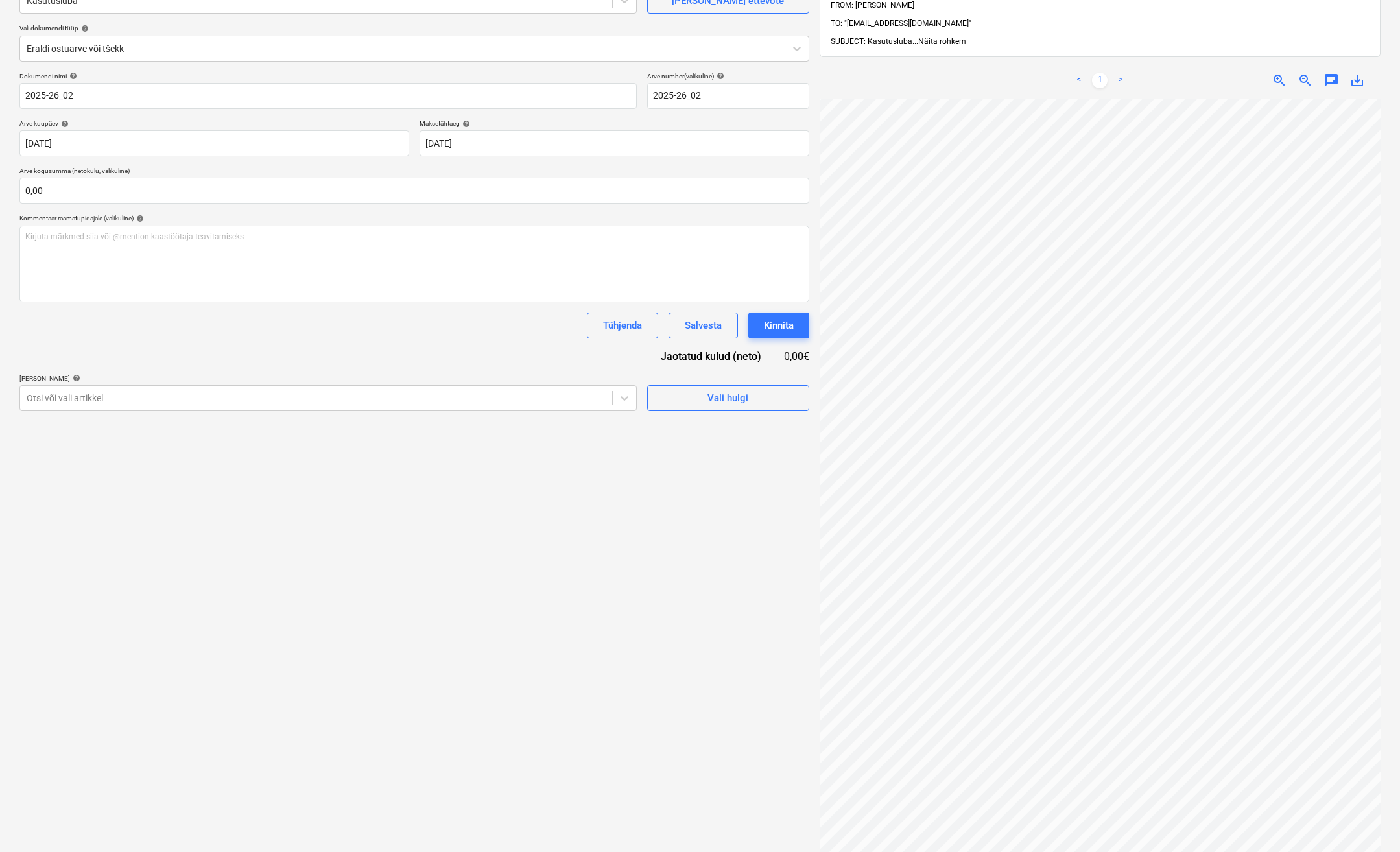
scroll to position [9, 79]
click at [141, 192] on input "text" at bounding box center [414, 190] width 790 height 26
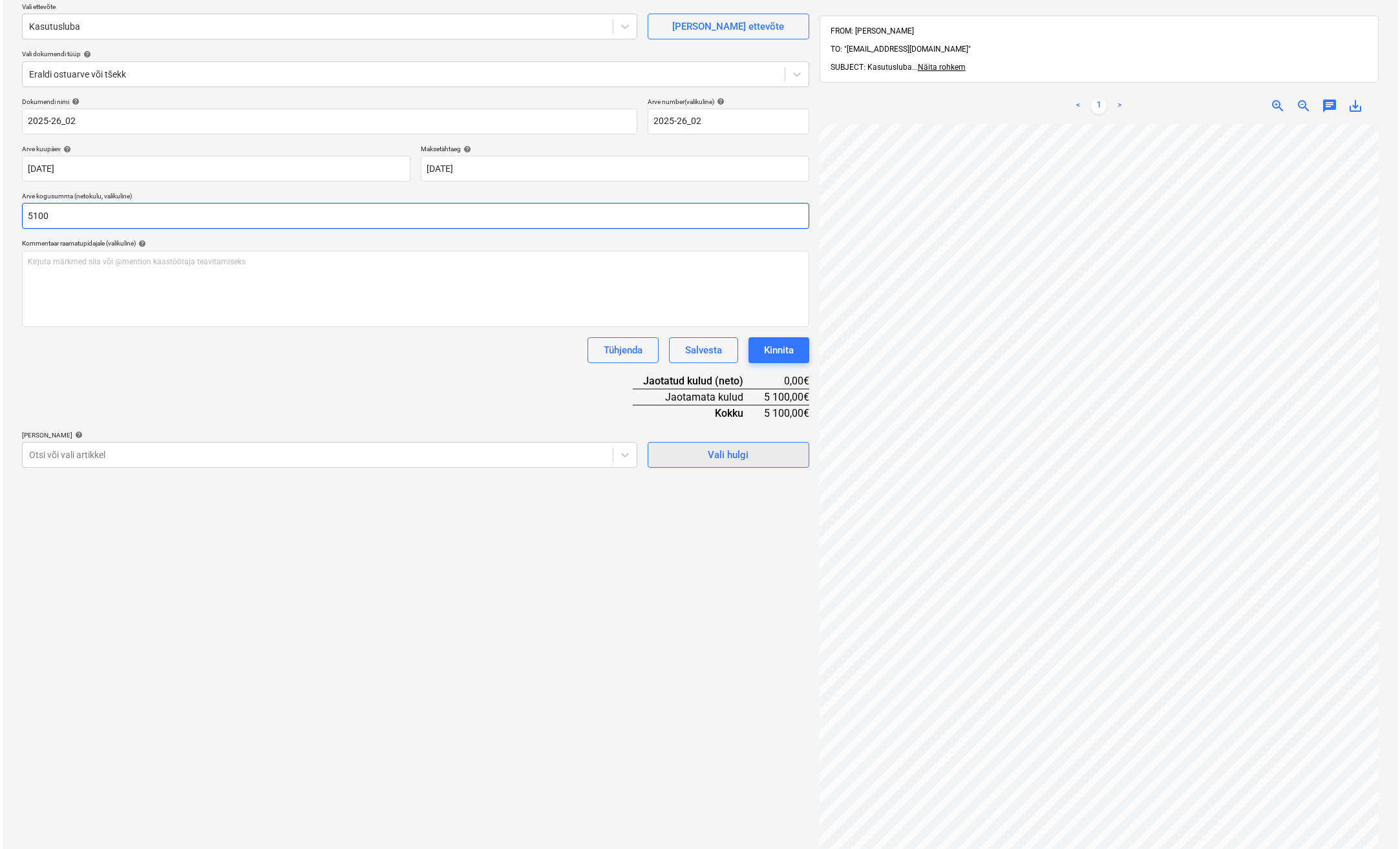
scroll to position [64, 0]
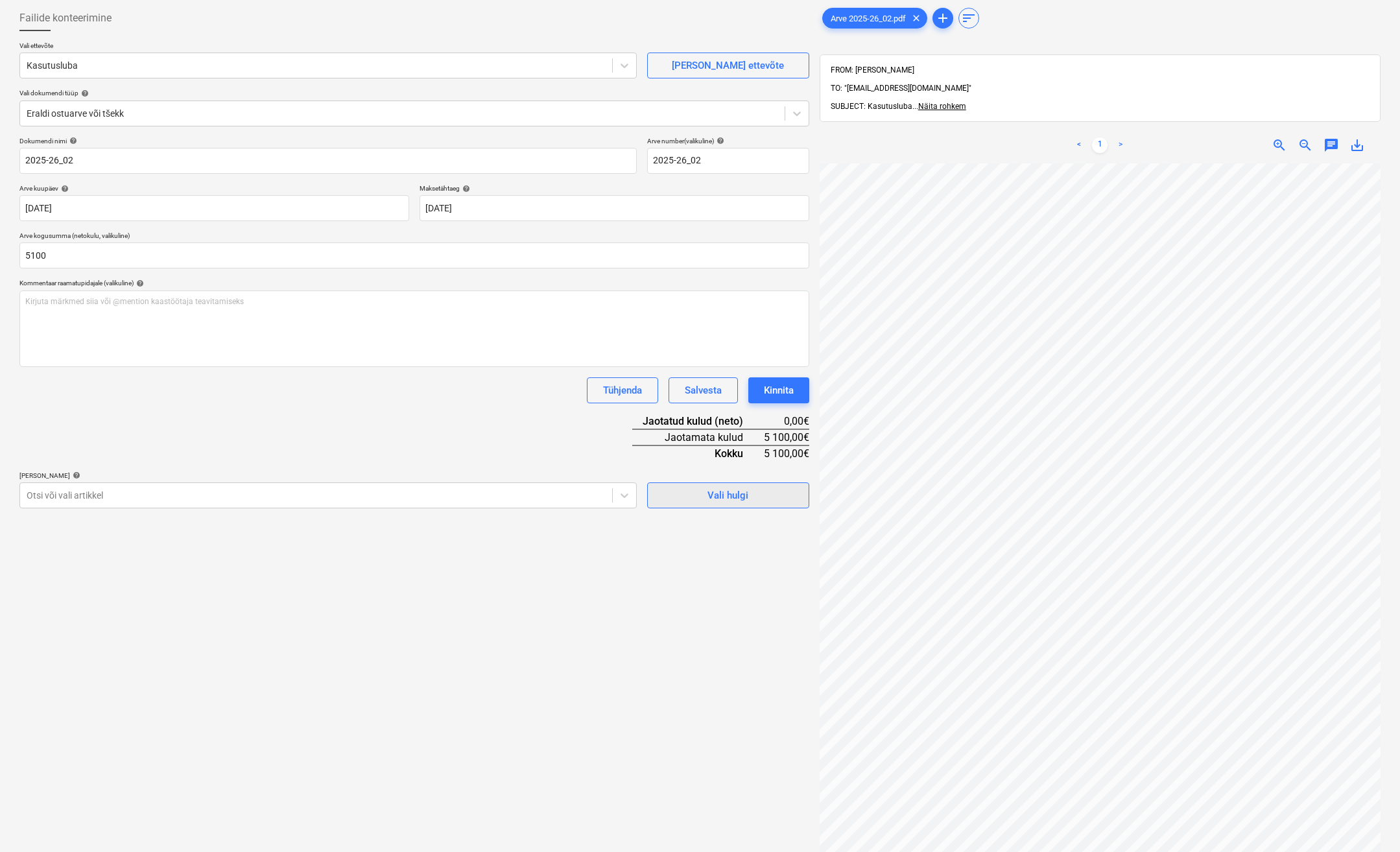
type input "5 100,00"
click at [748, 497] on span "Vali hulgi" at bounding box center [728, 495] width 129 height 17
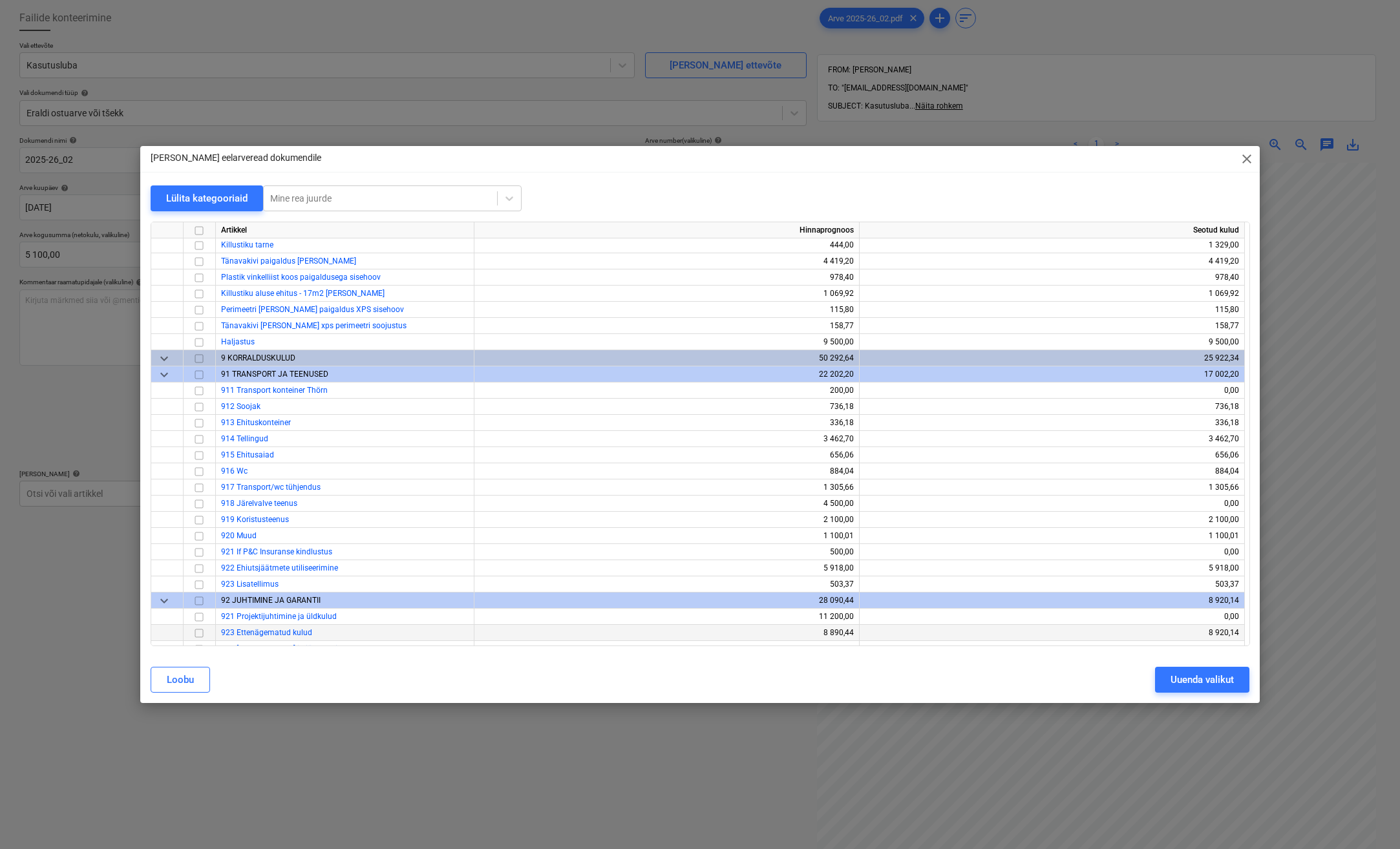
scroll to position [6798, 0]
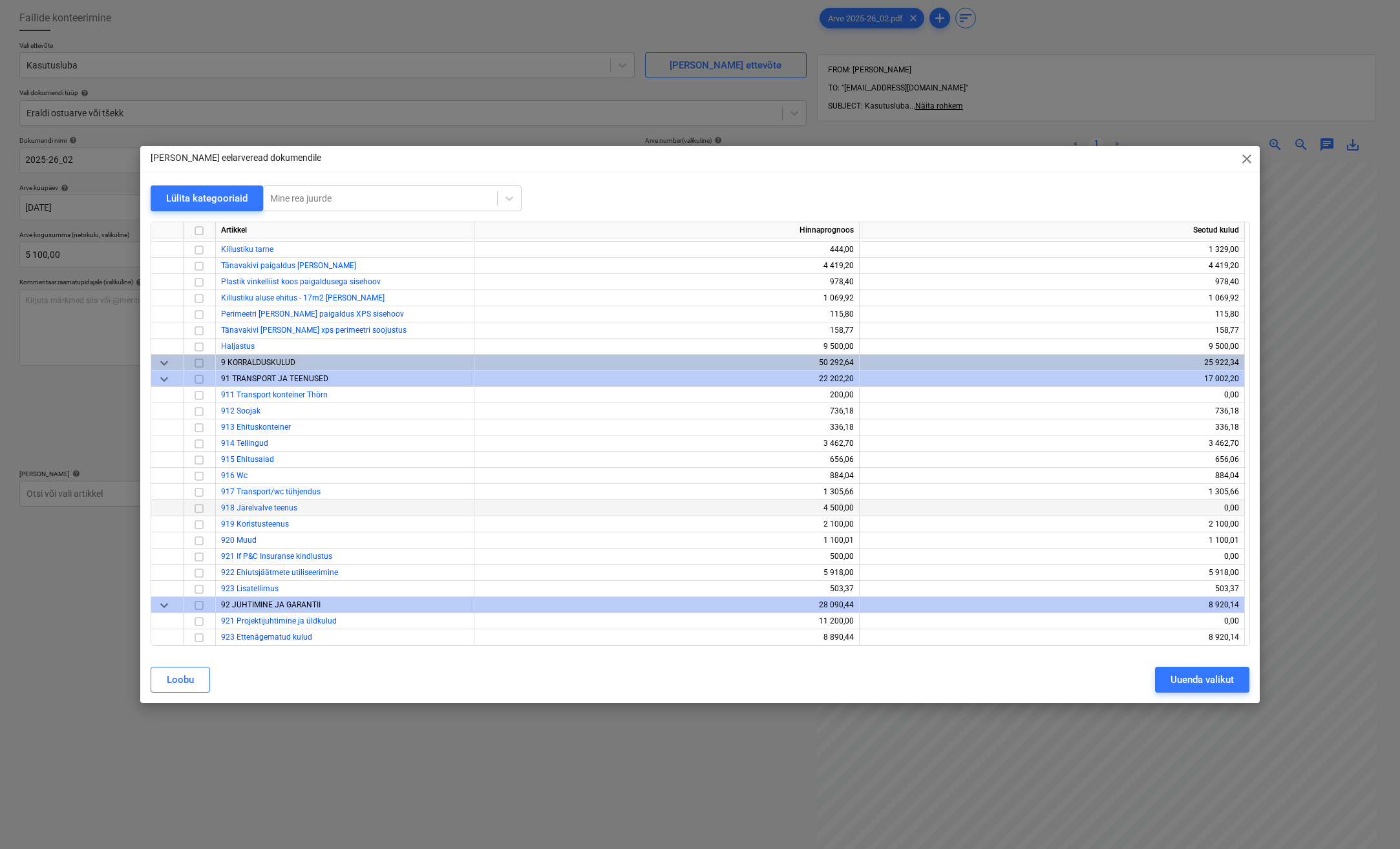
click at [203, 513] on input "checkbox" at bounding box center [198, 508] width 16 height 16
click at [1169, 679] on button "Uuenda valikut" at bounding box center [1202, 680] width 94 height 26
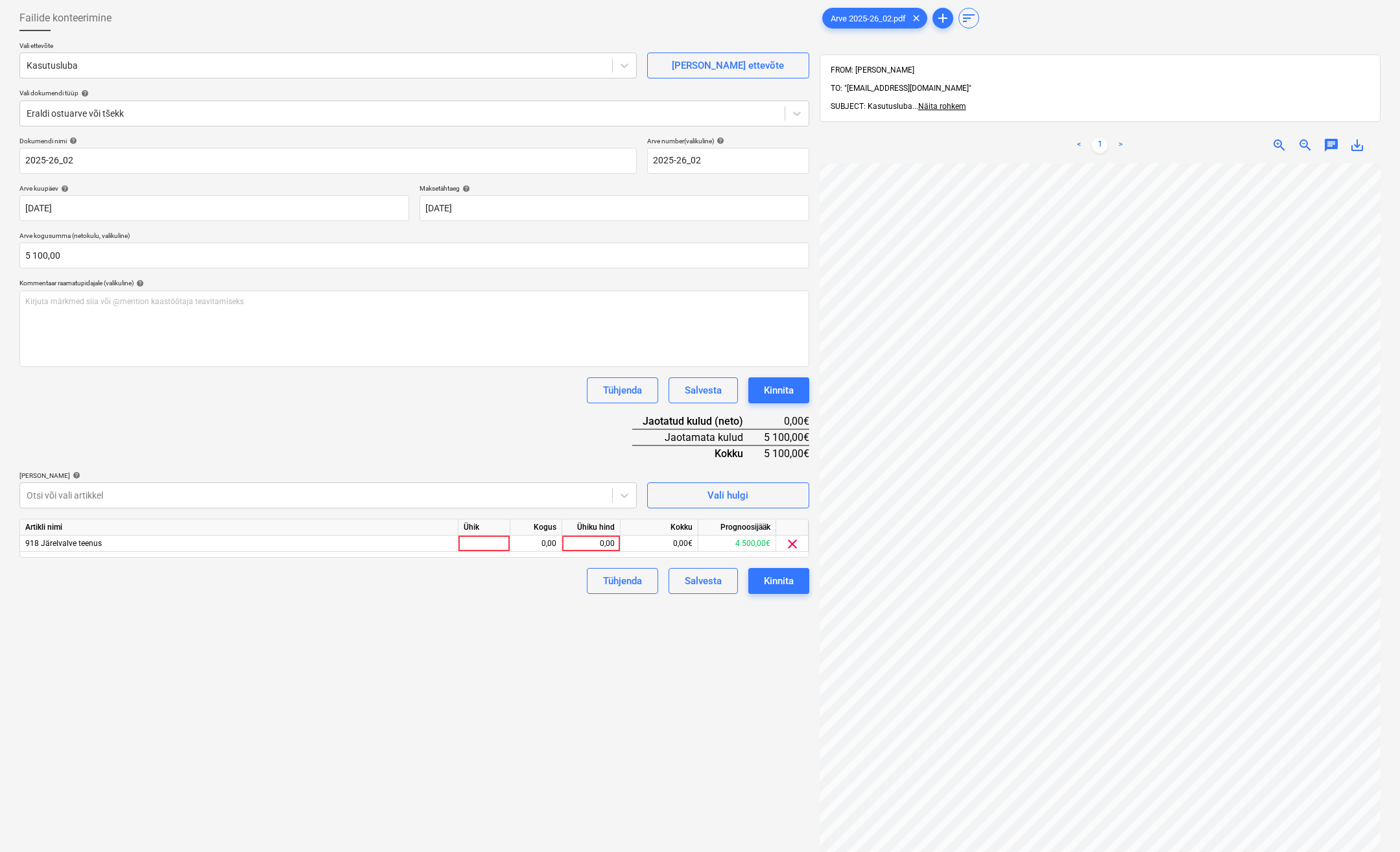
click at [484, 554] on div "Artikli nimi Ühik Kogus Ühiku hind Kokku Prognoosijääk 918 Järelvalve teenus 0,…" at bounding box center [414, 538] width 790 height 39
click at [485, 549] on div at bounding box center [484, 544] width 52 height 17
type input "kmpl."
click at [544, 541] on div "0,00" at bounding box center [535, 544] width 41 height 17
click at [583, 539] on div "0,00" at bounding box center [591, 544] width 47 height 17
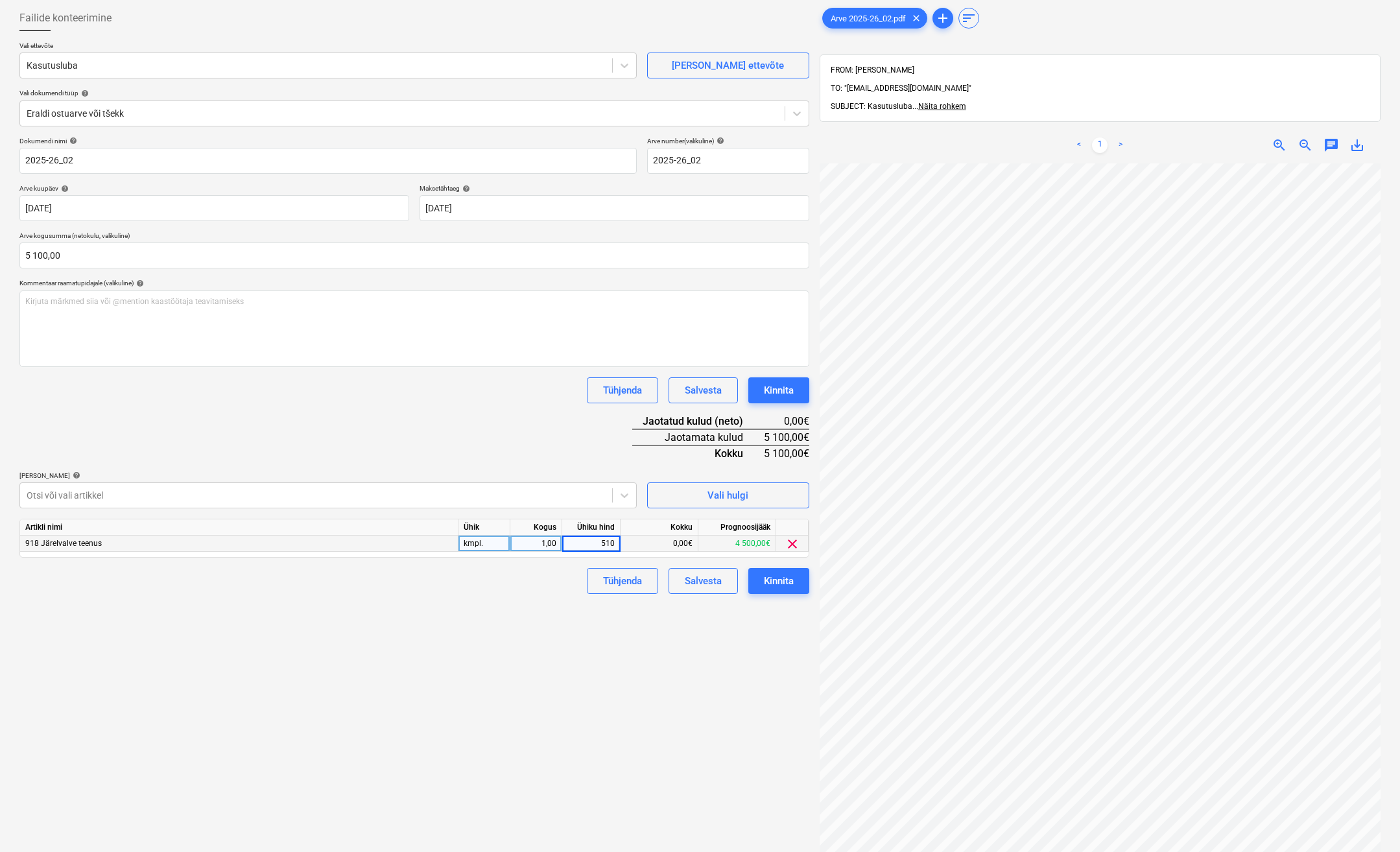
type input "5100"
click at [563, 602] on div "Failide konteerimine Vali ettevõte Kasutusluba [PERSON_NAME] uus ettevõte Vali …" at bounding box center [414, 492] width 800 height 984
click at [806, 581] on button "Kinnita" at bounding box center [778, 581] width 61 height 26
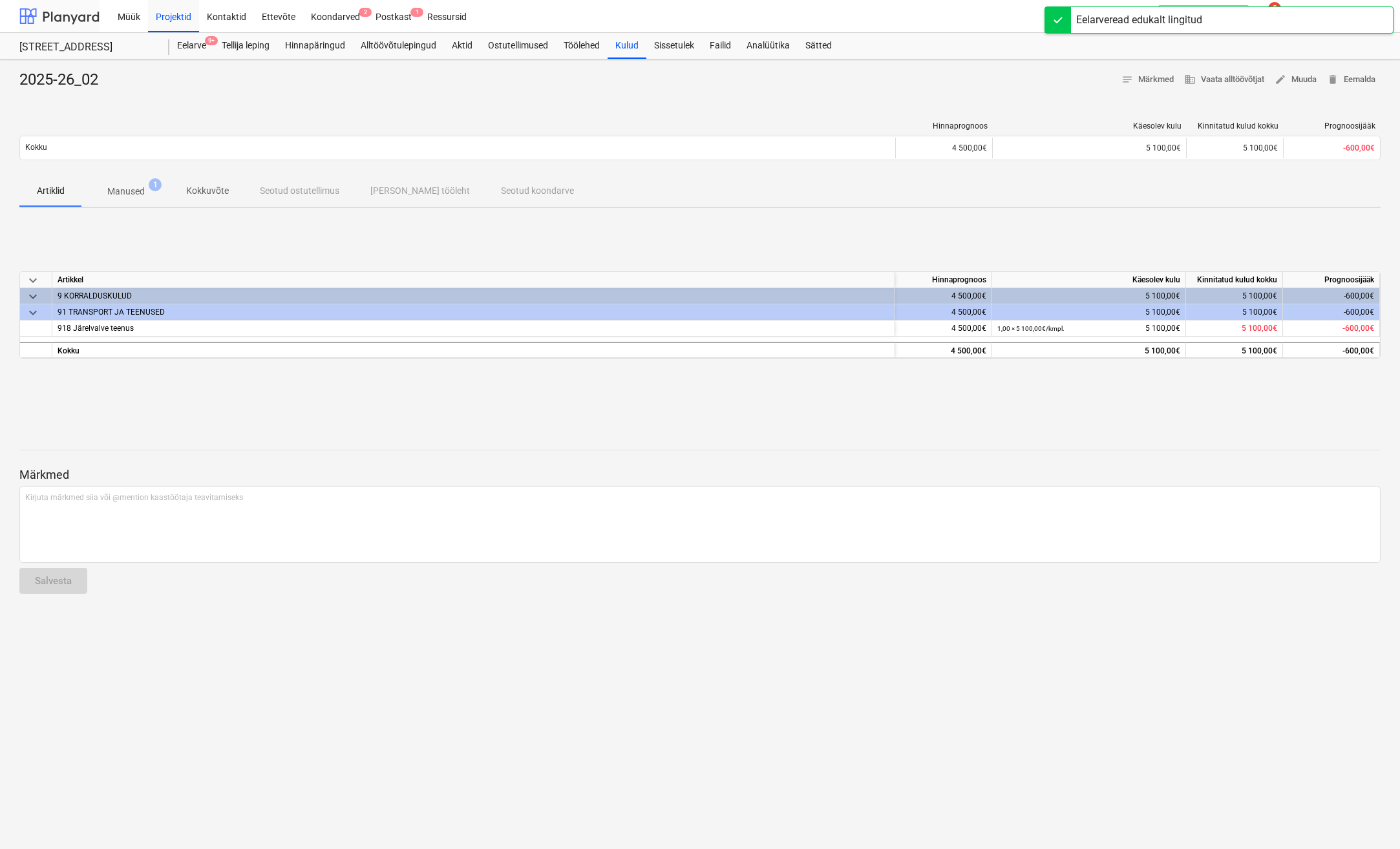
click at [81, 19] on div at bounding box center [59, 16] width 80 height 32
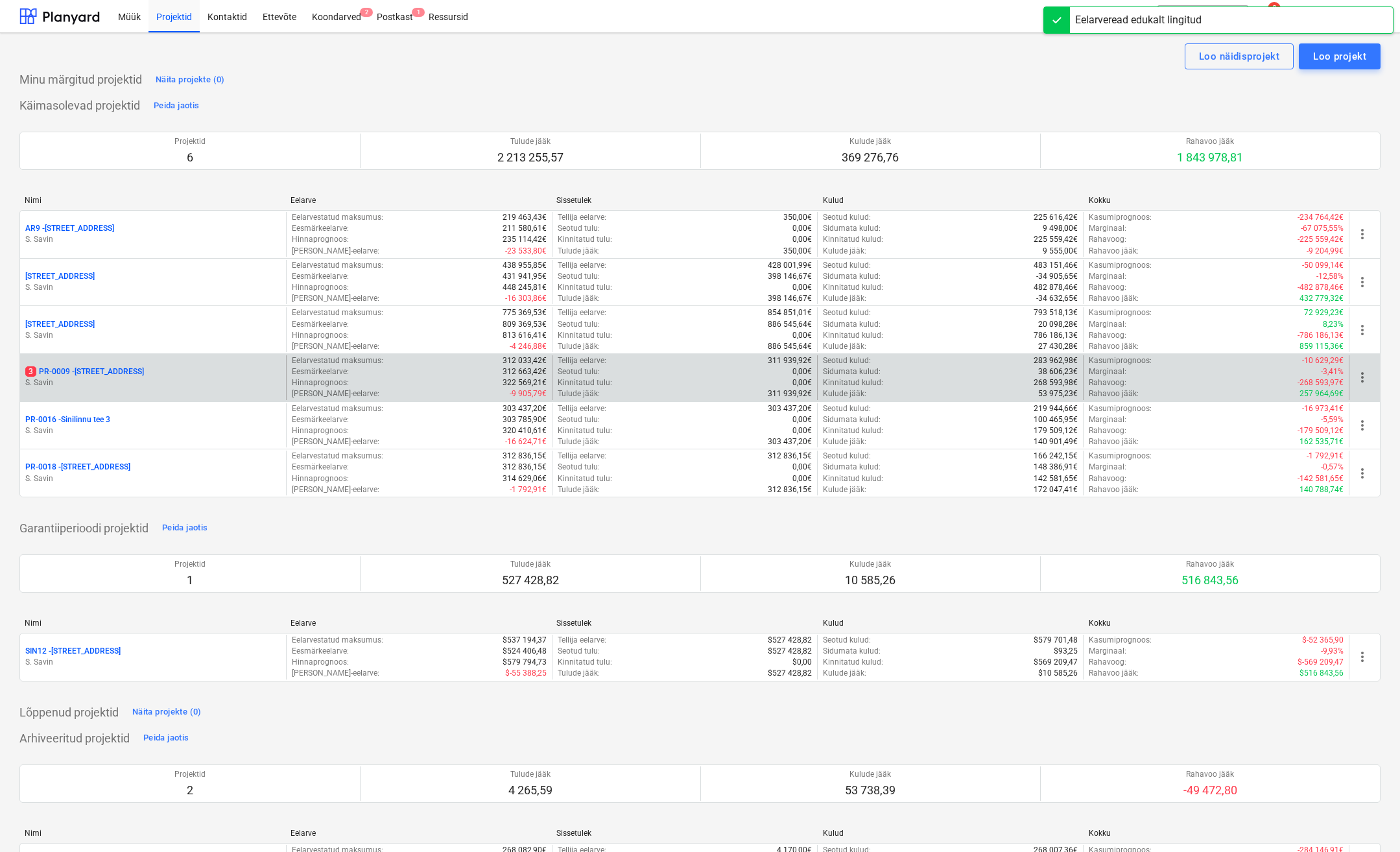
click at [150, 382] on p "S. Savin" at bounding box center [153, 382] width 255 height 11
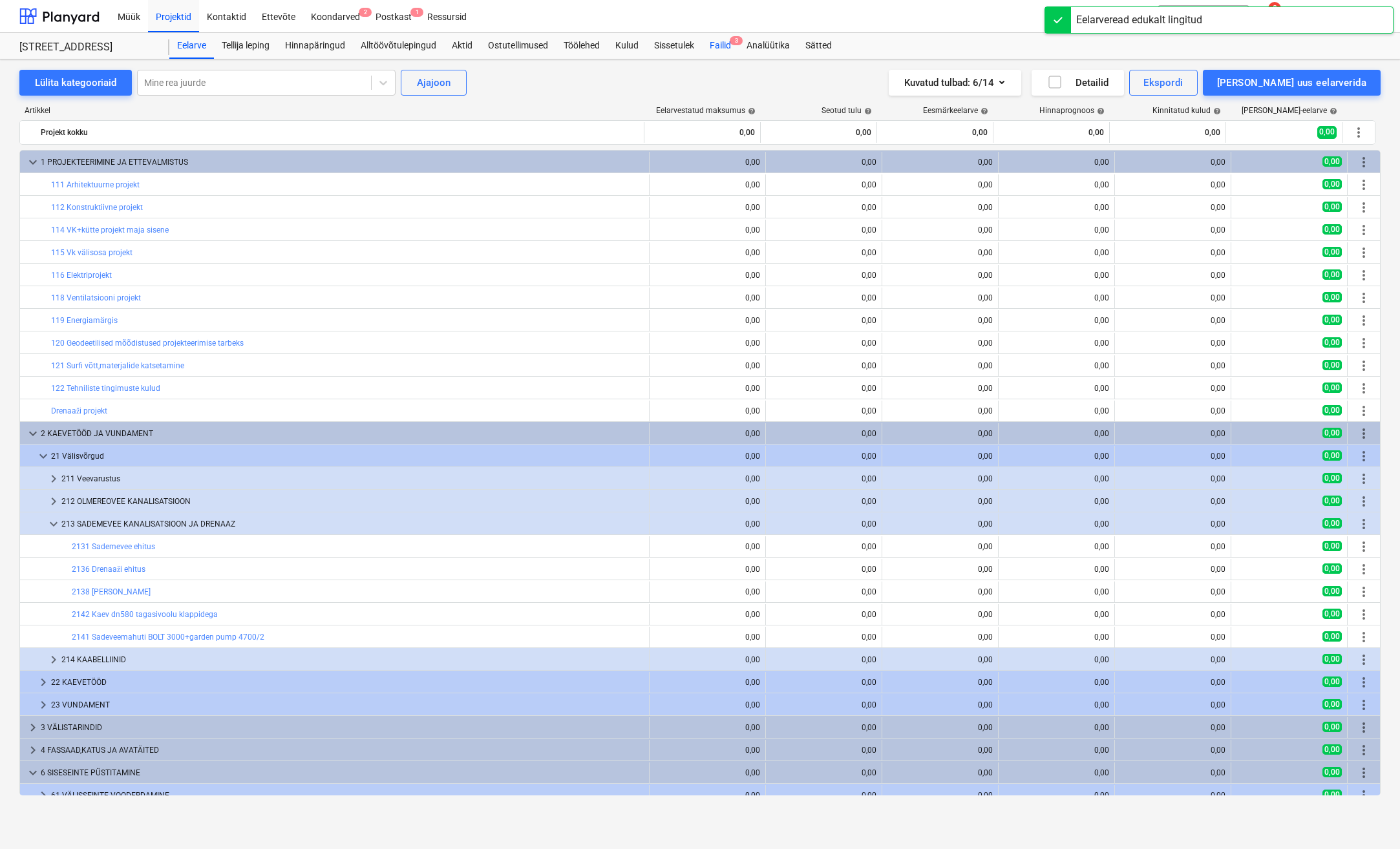
click at [720, 40] on div "Failid 3" at bounding box center [720, 45] width 37 height 26
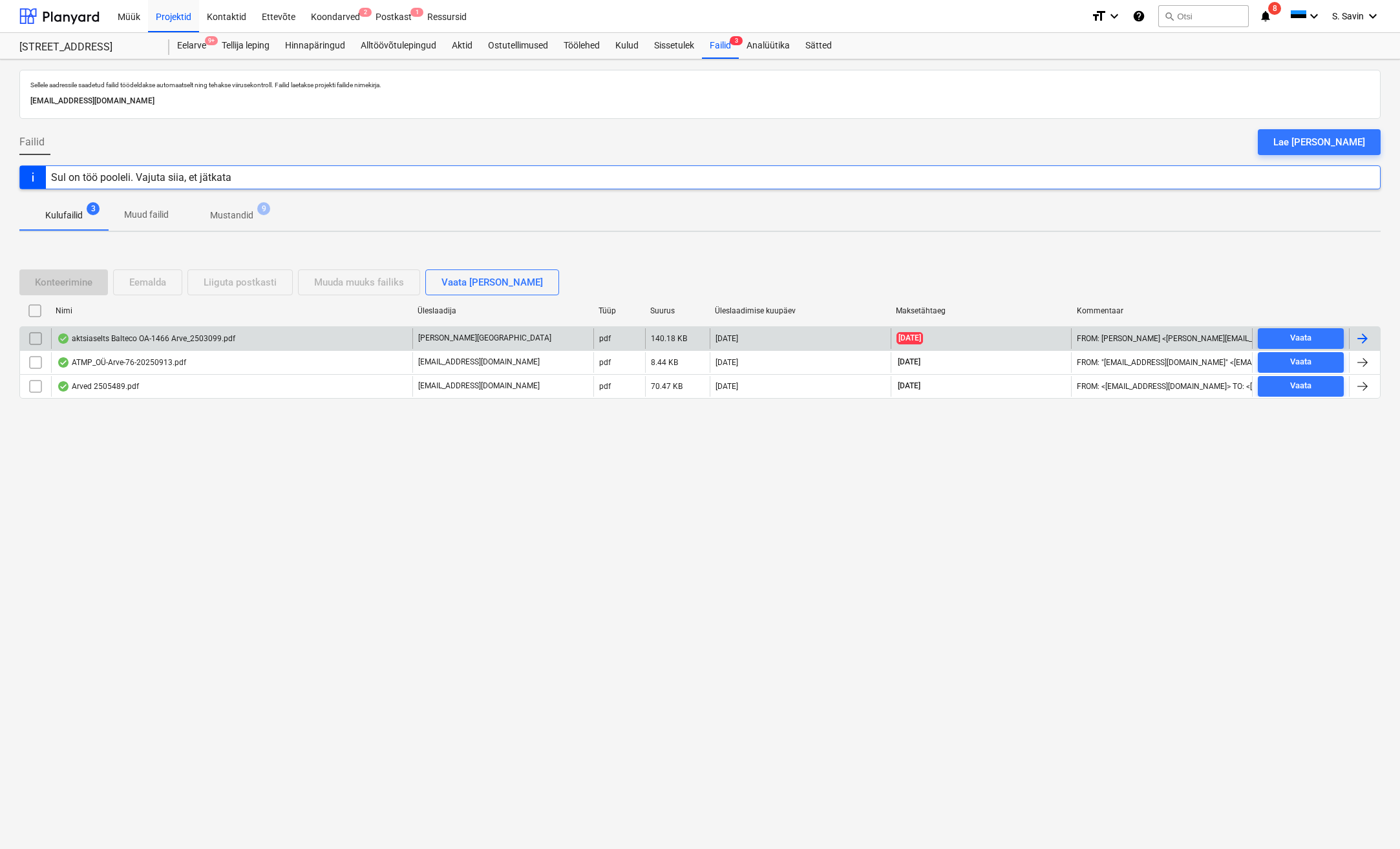
click at [1366, 332] on div at bounding box center [1362, 338] width 16 height 16
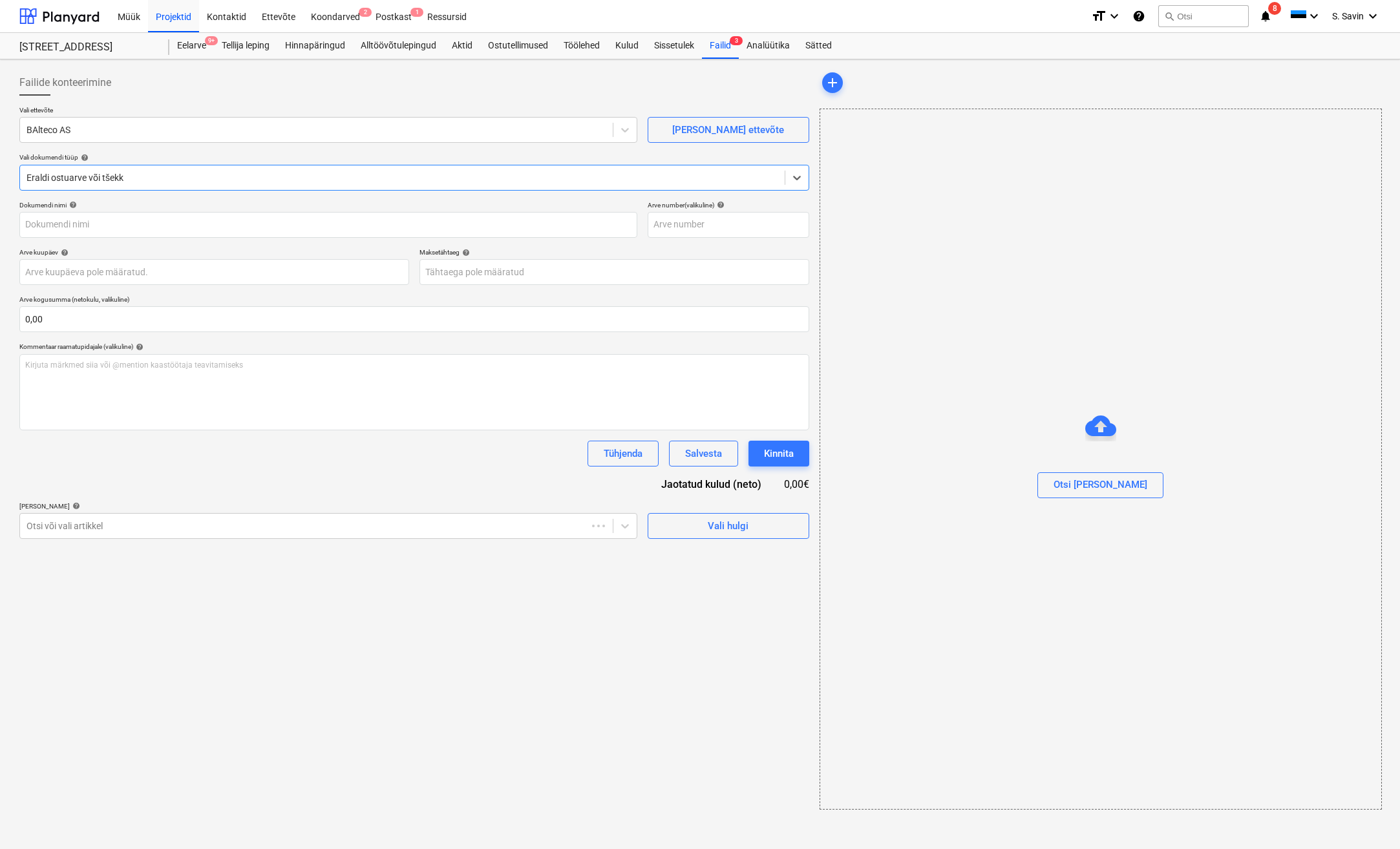
type input "2503099"
type input "[DATE]"
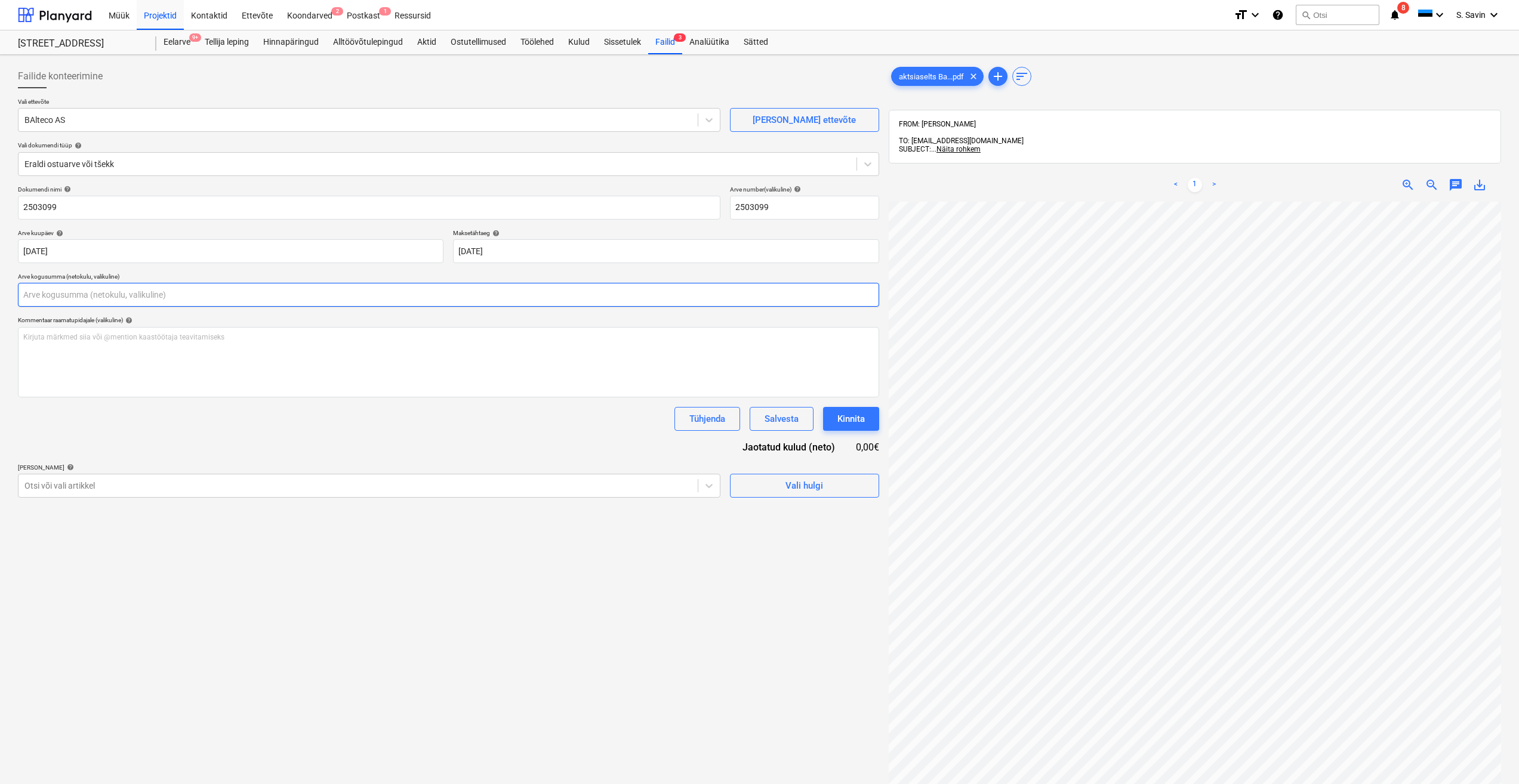
click at [150, 296] on input "text" at bounding box center [448, 294] width 861 height 24
type input "601,07"
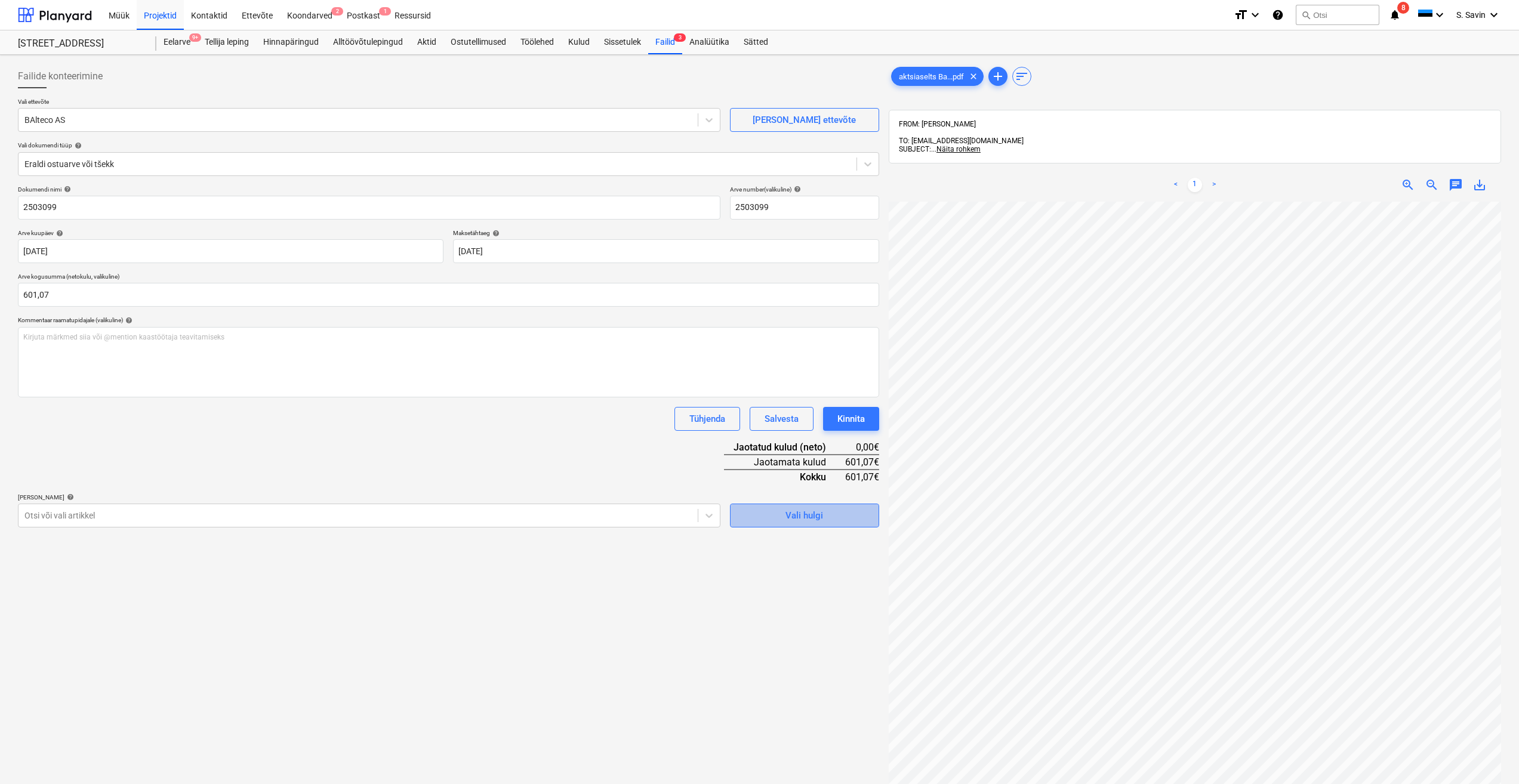
click at [781, 511] on span "Vali hulgi" at bounding box center [804, 515] width 119 height 15
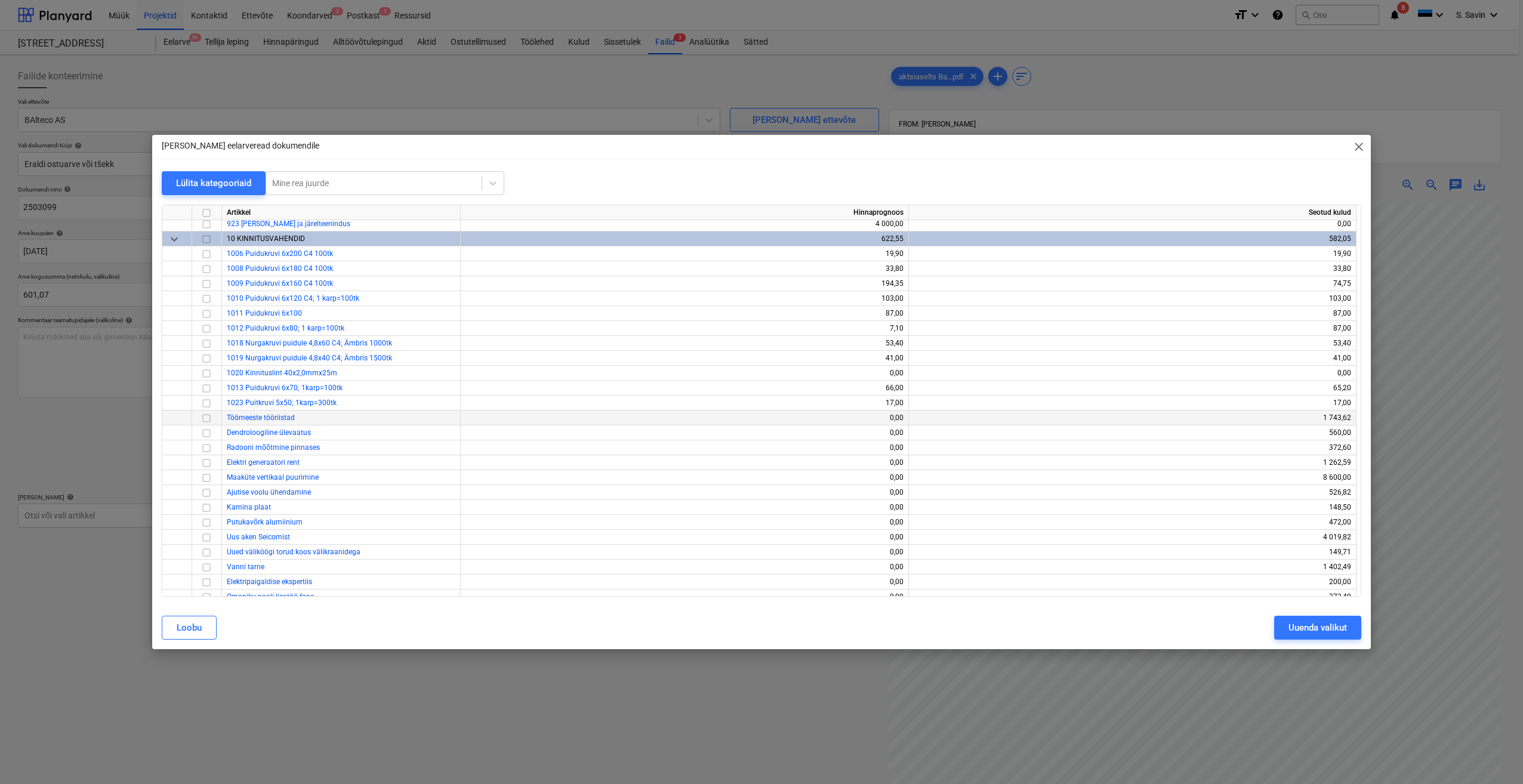
scroll to position [8022, 0]
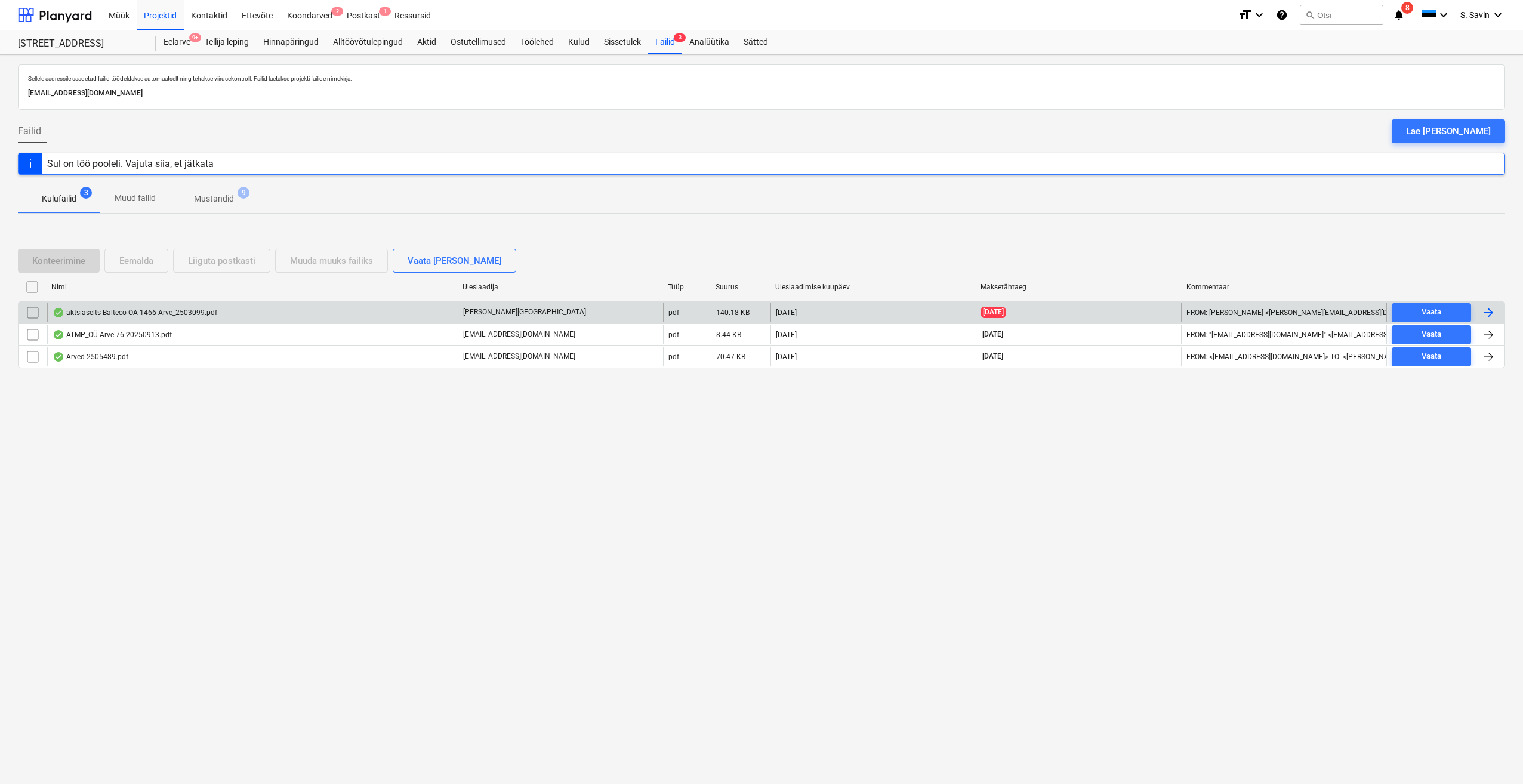
click at [32, 317] on input "checkbox" at bounding box center [32, 312] width 19 height 19
click at [212, 261] on div "Liiguta postkasti" at bounding box center [221, 260] width 67 height 15
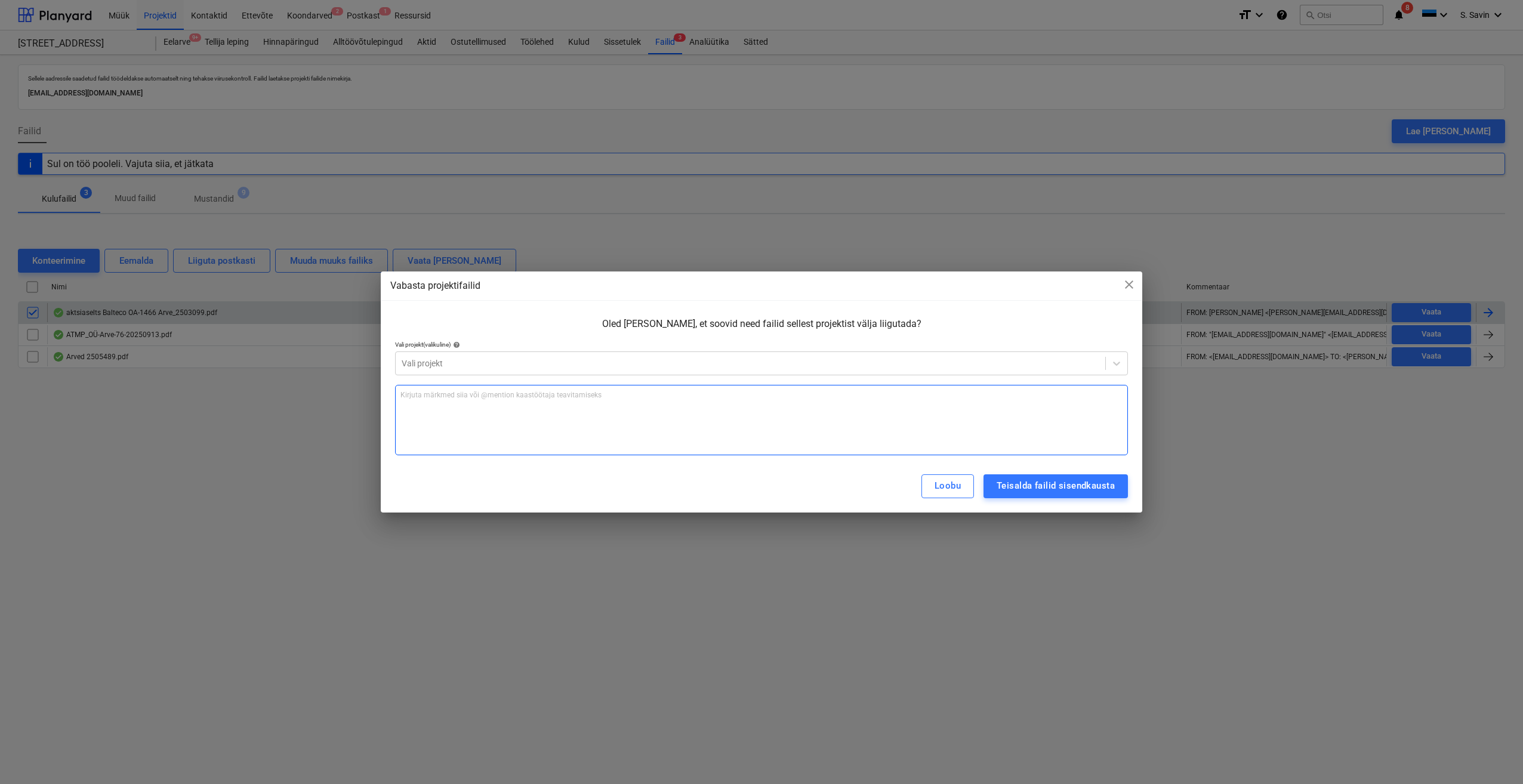
click at [428, 395] on p "Kirjuta märkmed siia või @mention kaastöötaja teavitamiseks ﻿" at bounding box center [761, 395] width 722 height 10
click at [1004, 476] on button "Teisalda failid sisendkausta" at bounding box center [1055, 486] width 144 height 24
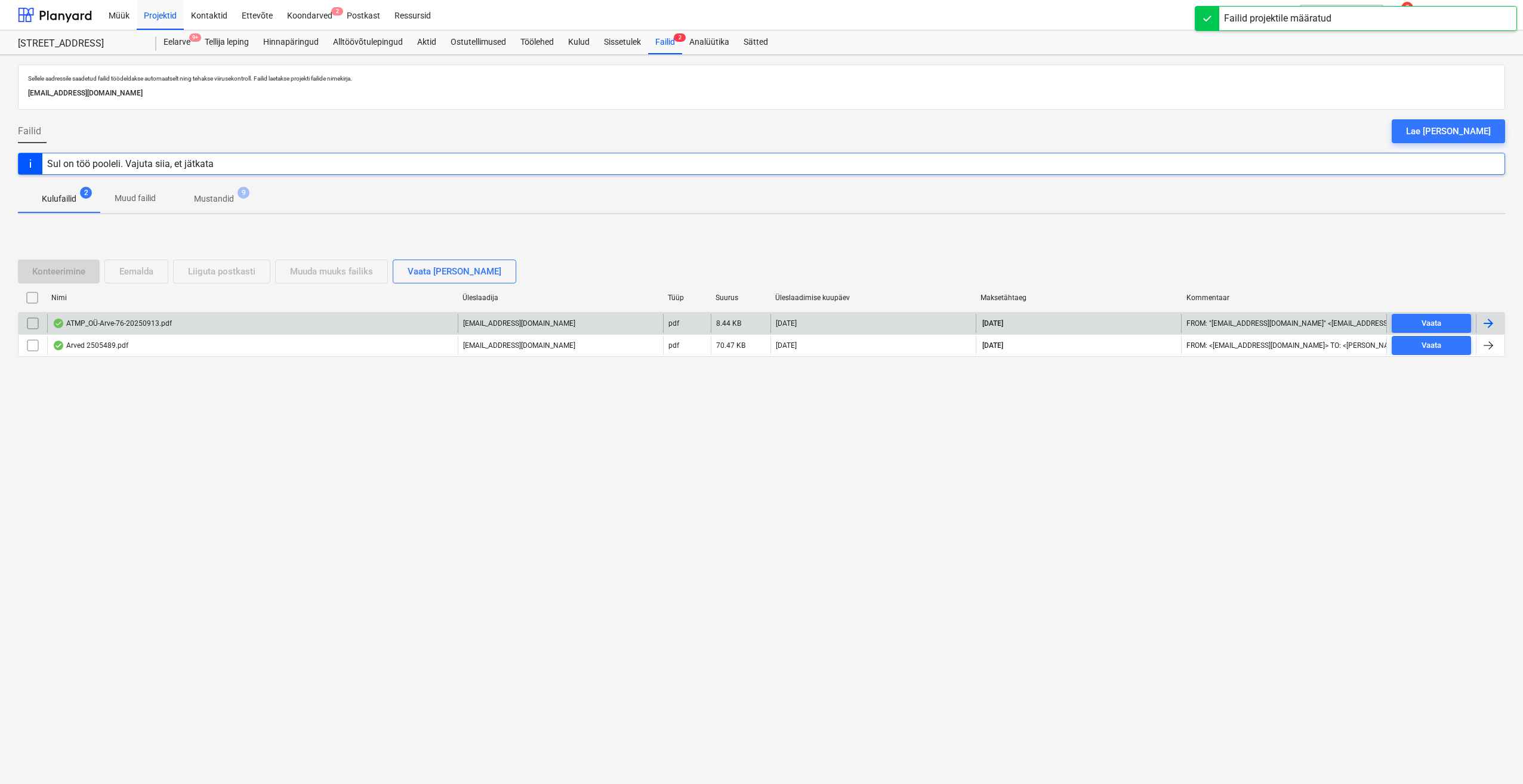
click at [1292, 316] on div at bounding box center [1488, 323] width 15 height 15
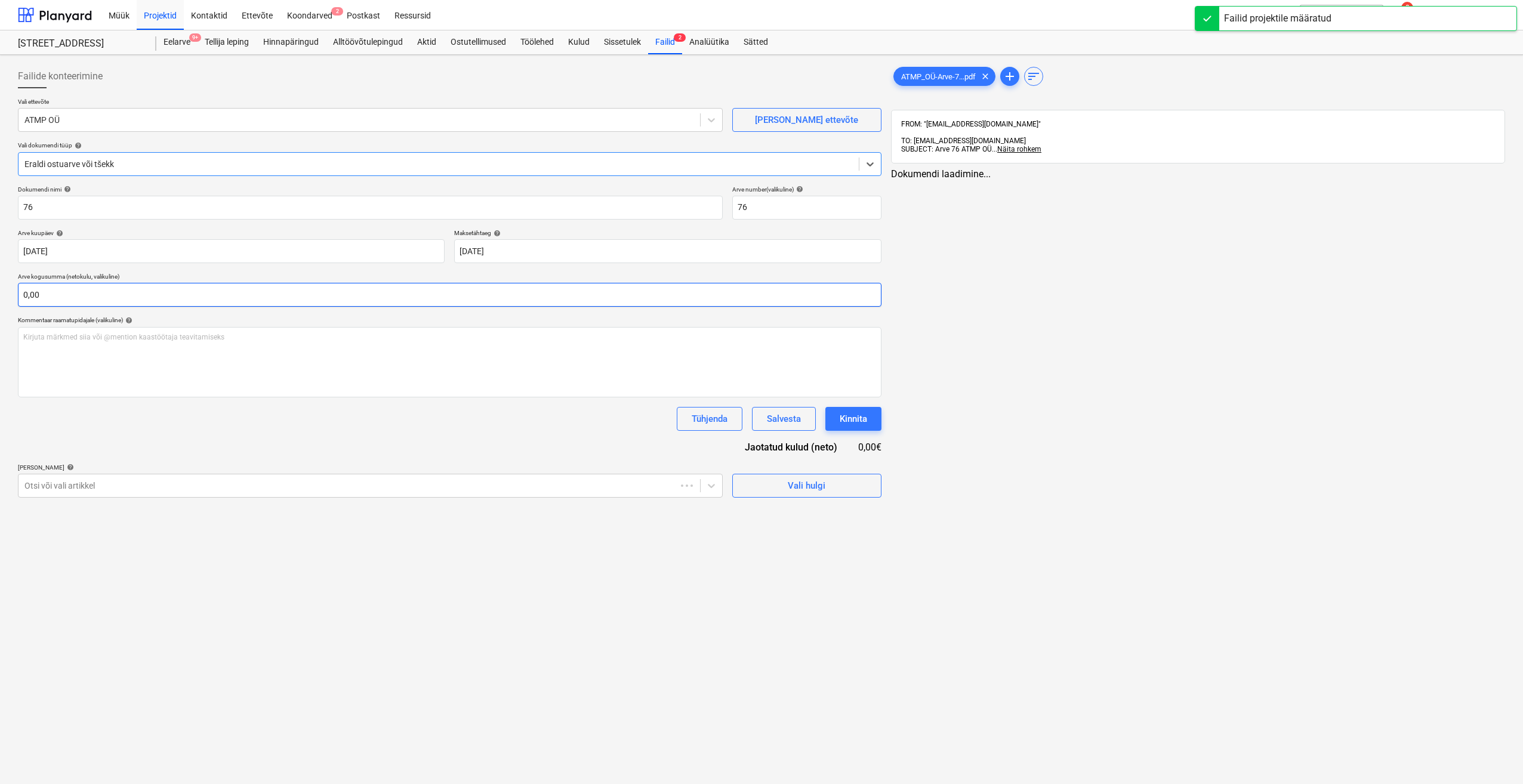
type input "76"
type input "[DATE]"
click at [145, 292] on input "text" at bounding box center [449, 294] width 863 height 24
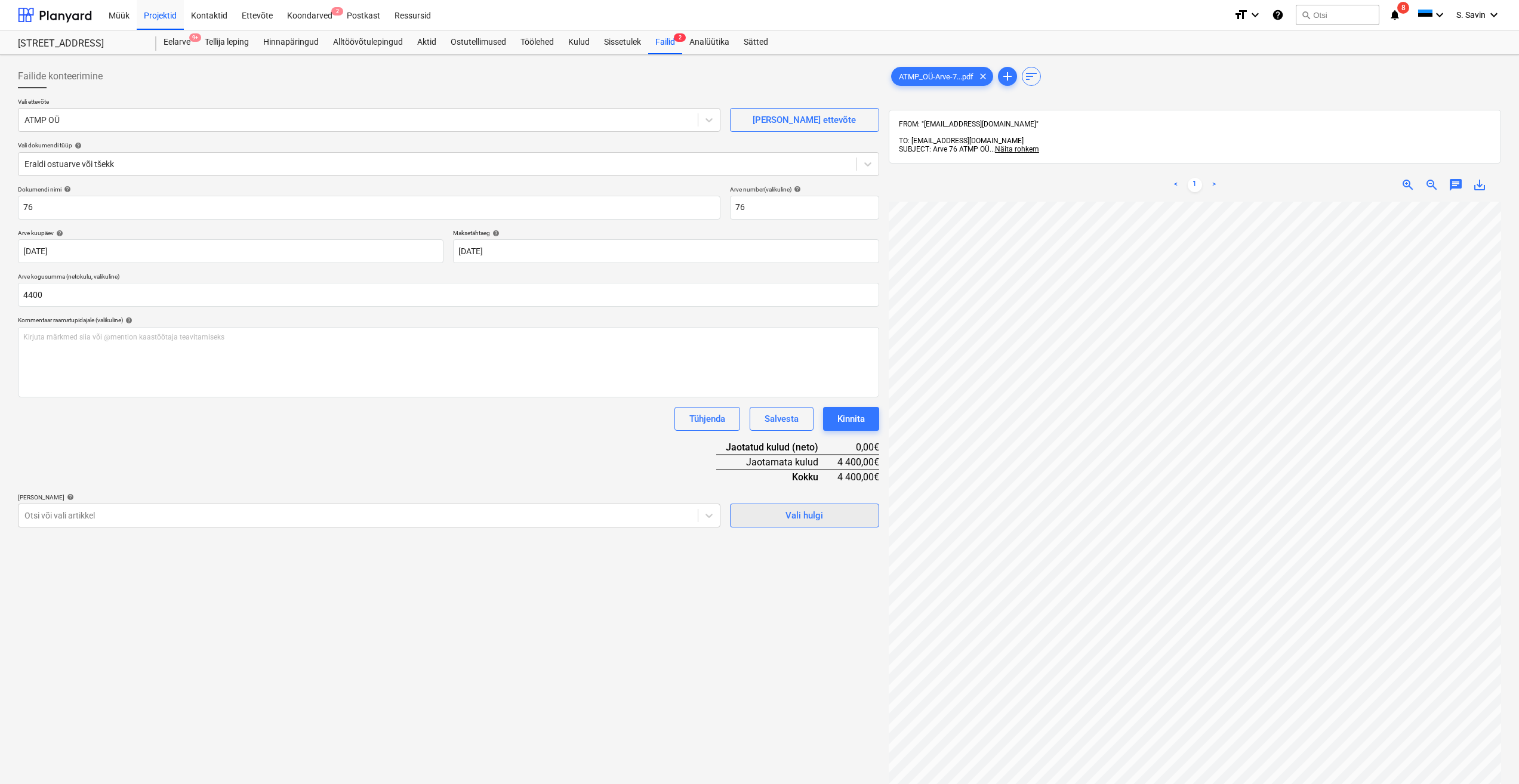
type input "4 400,00"
click at [783, 511] on span "Vali hulgi" at bounding box center [804, 515] width 119 height 15
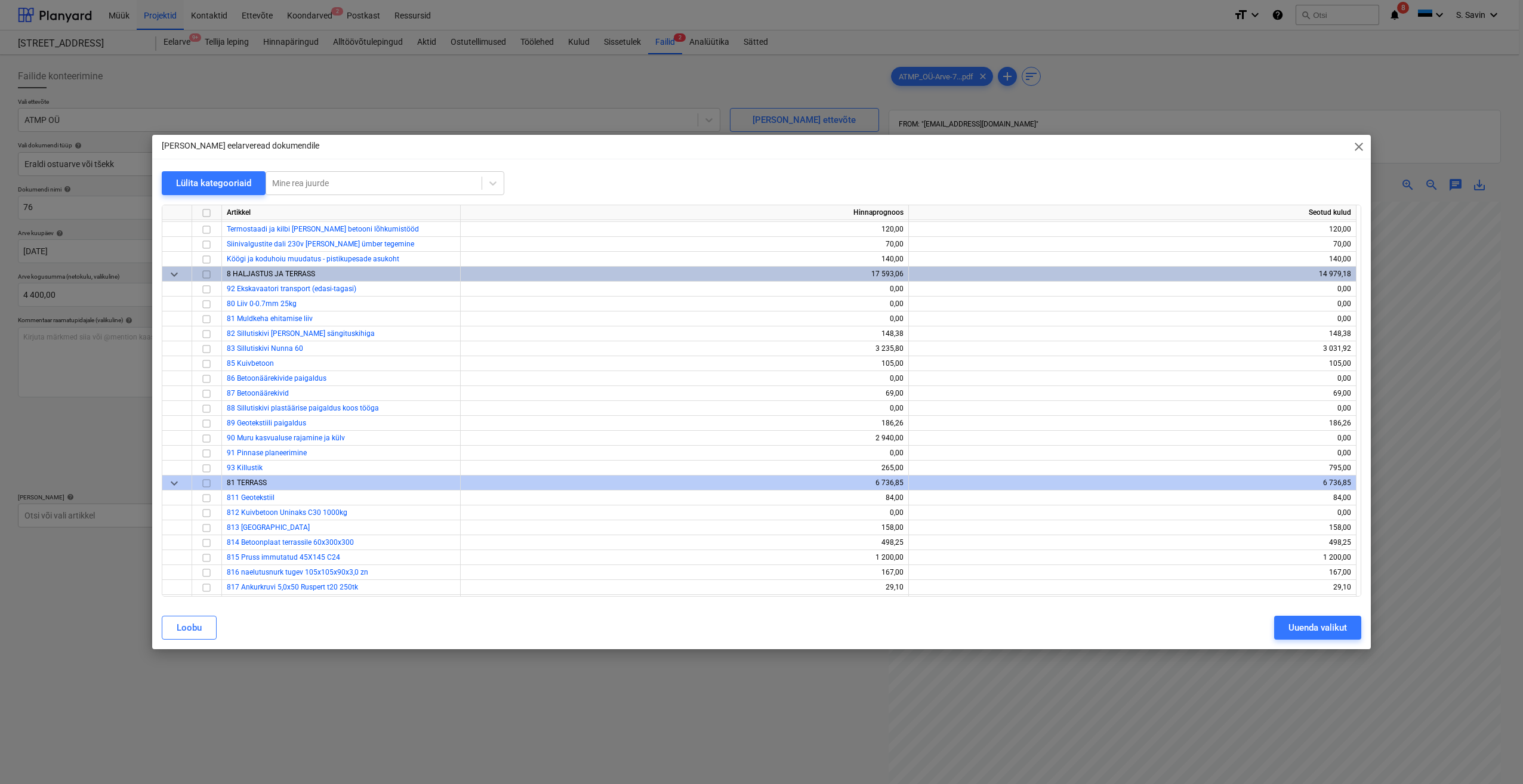
scroll to position [7187, 0]
click at [211, 444] on input "checkbox" at bounding box center [206, 440] width 15 height 15
click at [1292, 642] on div "[PERSON_NAME] valikut" at bounding box center [761, 628] width 1214 height 34
click at [1292, 634] on div "Uuenda valikut" at bounding box center [1318, 628] width 59 height 15
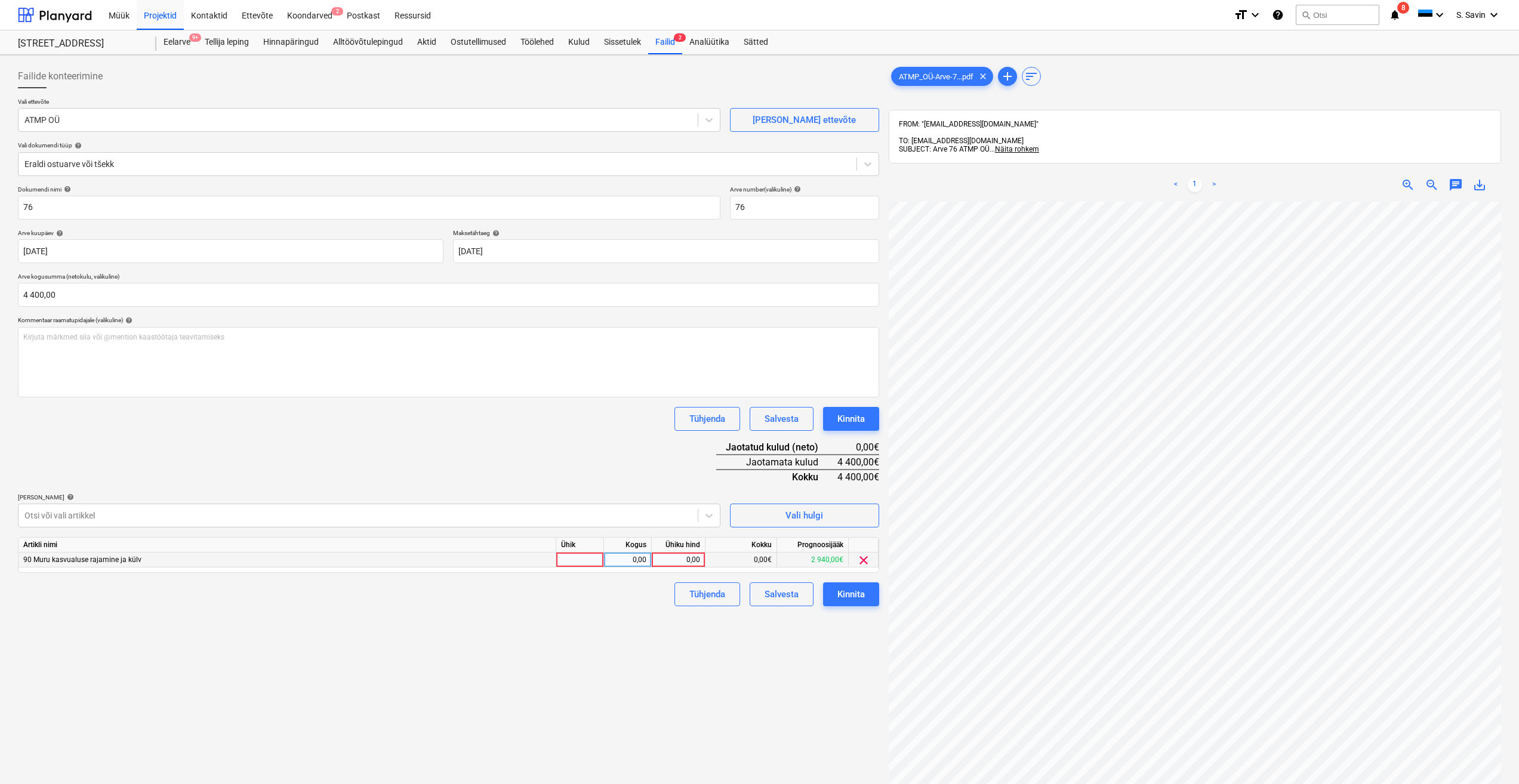
click at [567, 557] on div at bounding box center [580, 560] width 48 height 15
type input "kmpl."
click at [641, 560] on div "0,00" at bounding box center [627, 560] width 37 height 15
click at [690, 562] on div "0,00" at bounding box center [678, 560] width 44 height 15
type input "4400"
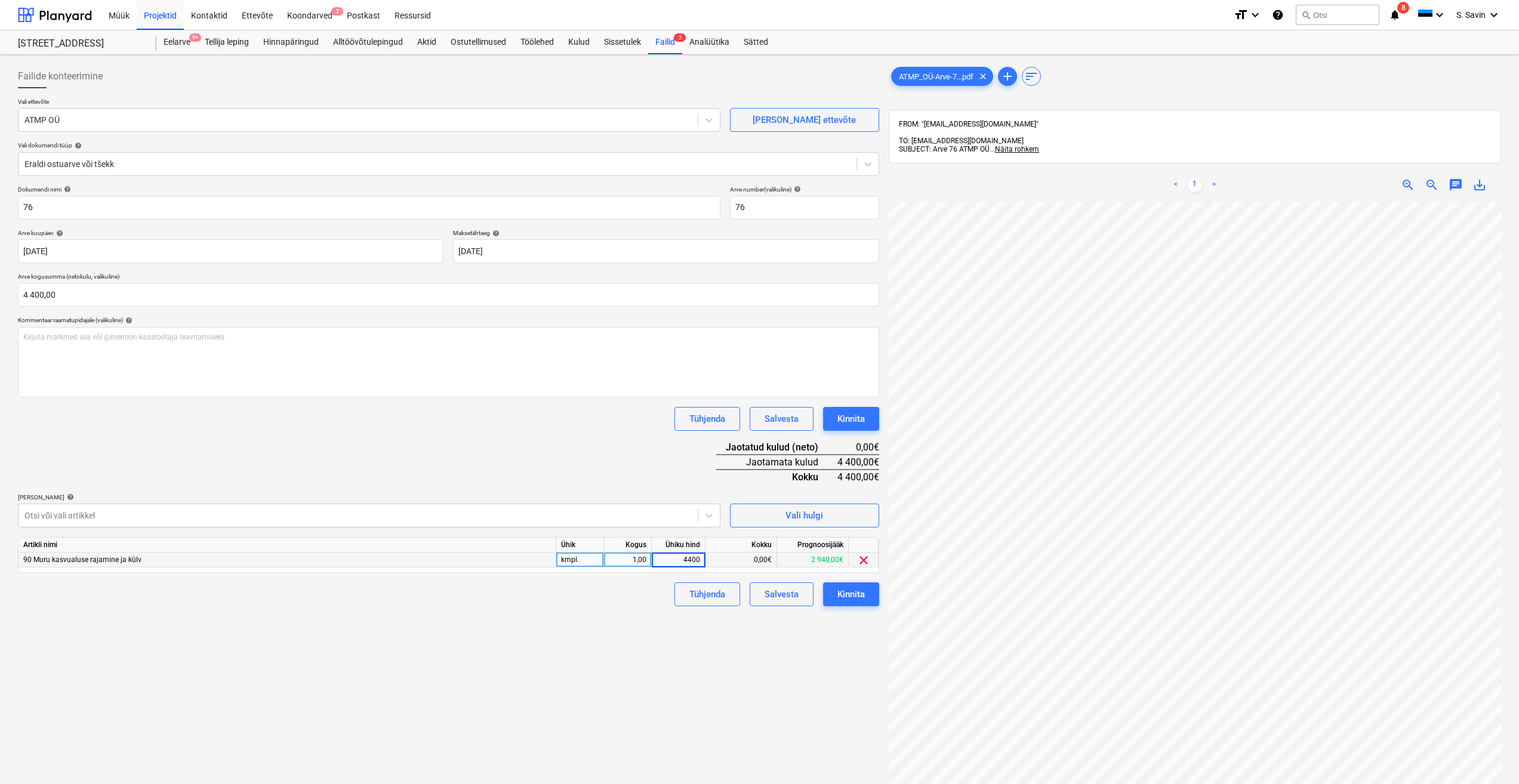
click at [666, 656] on div "Failide konteerimine Vali ettevõte ATMP OÜ [PERSON_NAME] uus ettevõte Vali doku…" at bounding box center [448, 508] width 871 height 898
click at [853, 596] on div "Kinnita" at bounding box center [852, 594] width 27 height 15
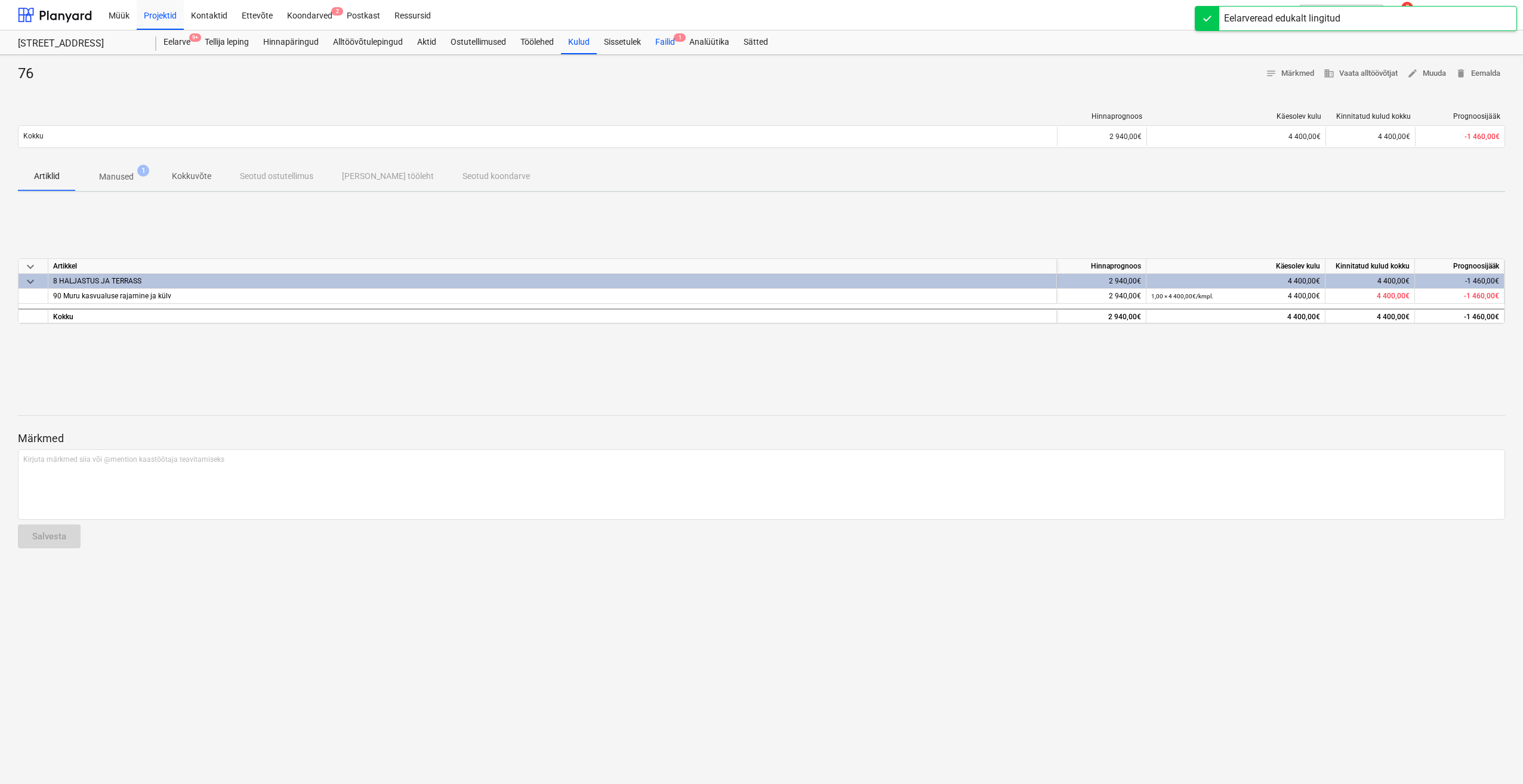
click at [682, 44] on div "Failid 1" at bounding box center [665, 42] width 34 height 24
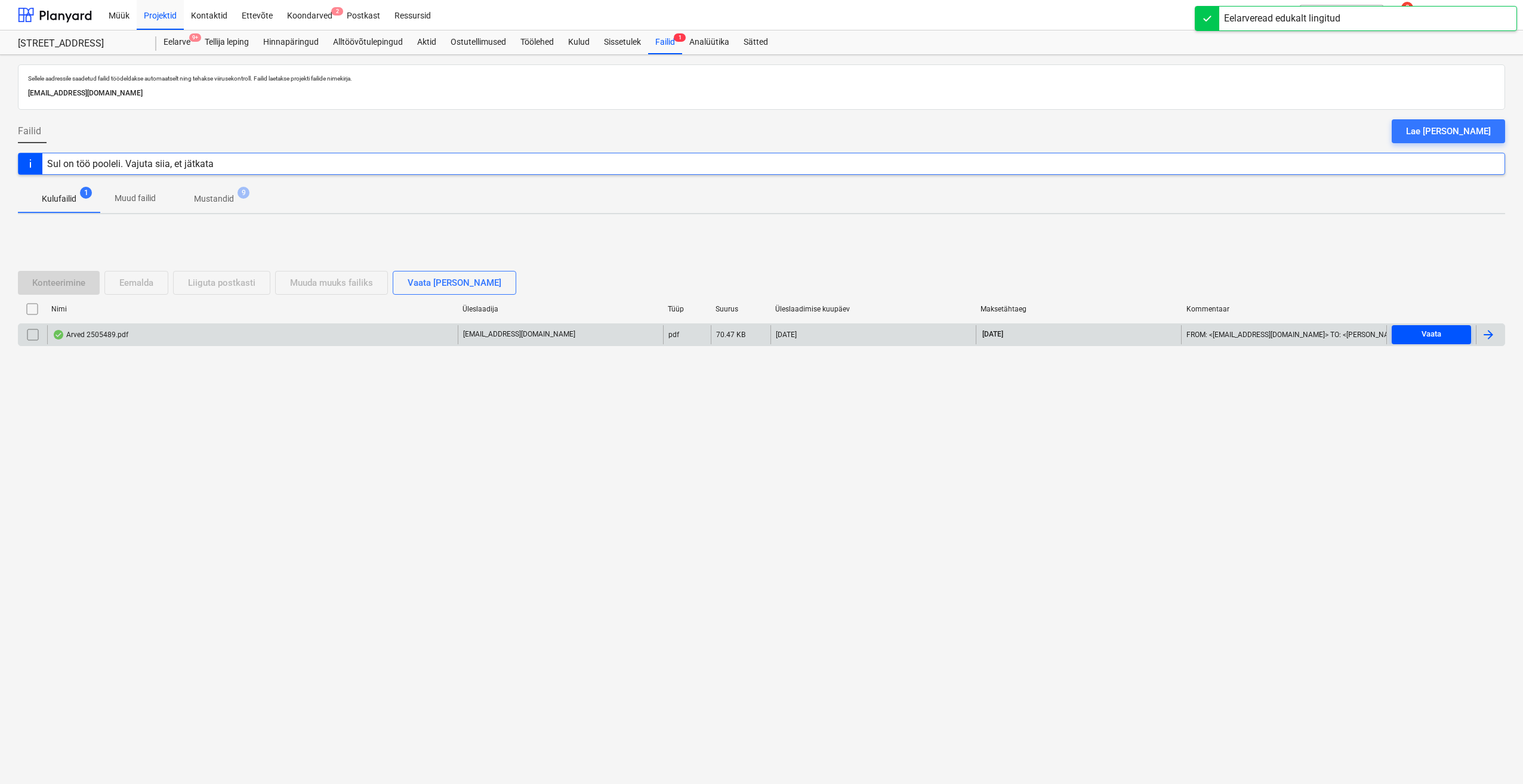
click at [1292, 333] on div "Vaata" at bounding box center [1431, 334] width 20 height 14
click at [1292, 328] on div at bounding box center [1488, 334] width 15 height 15
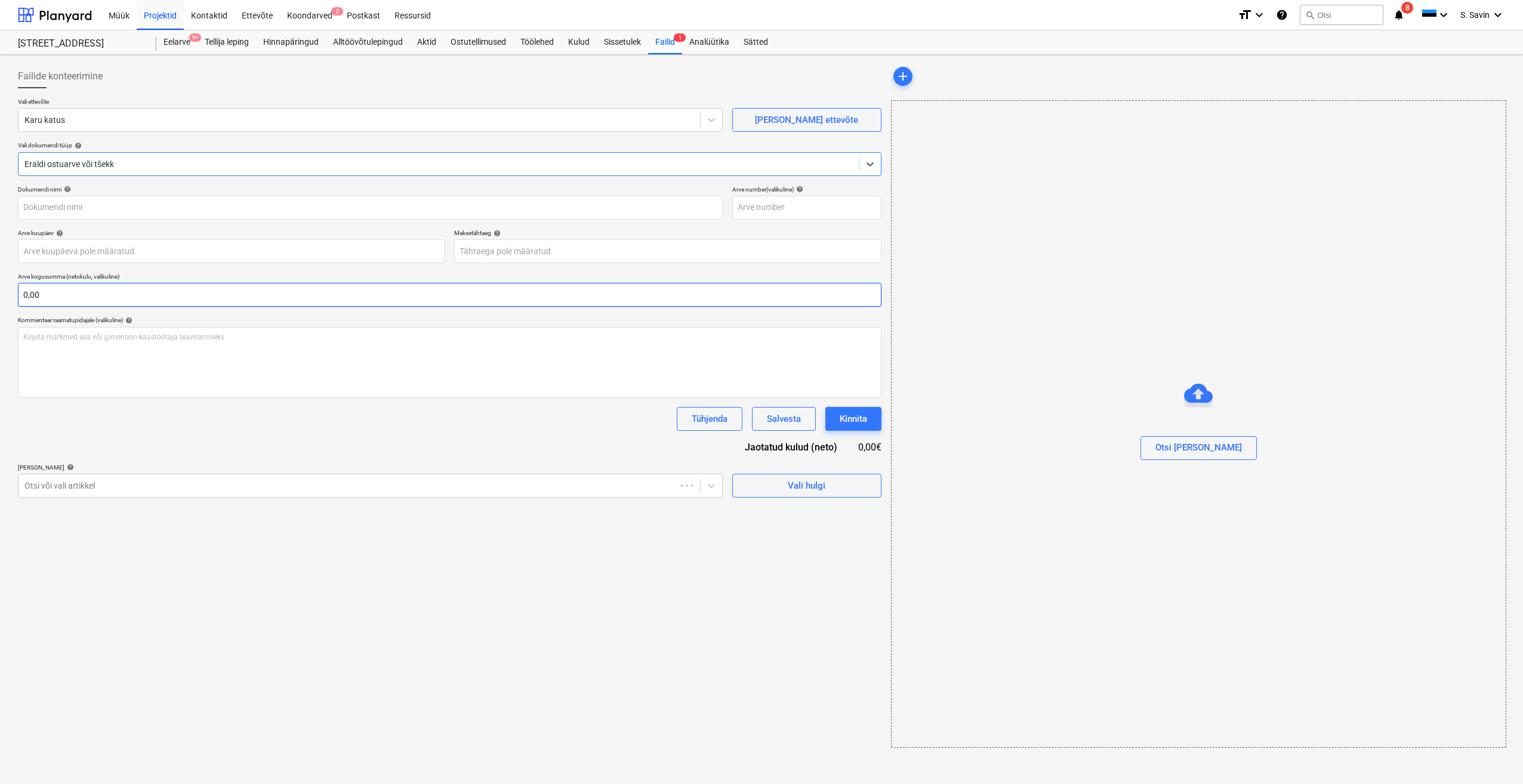
type input "2505489"
type input "[DATE]"
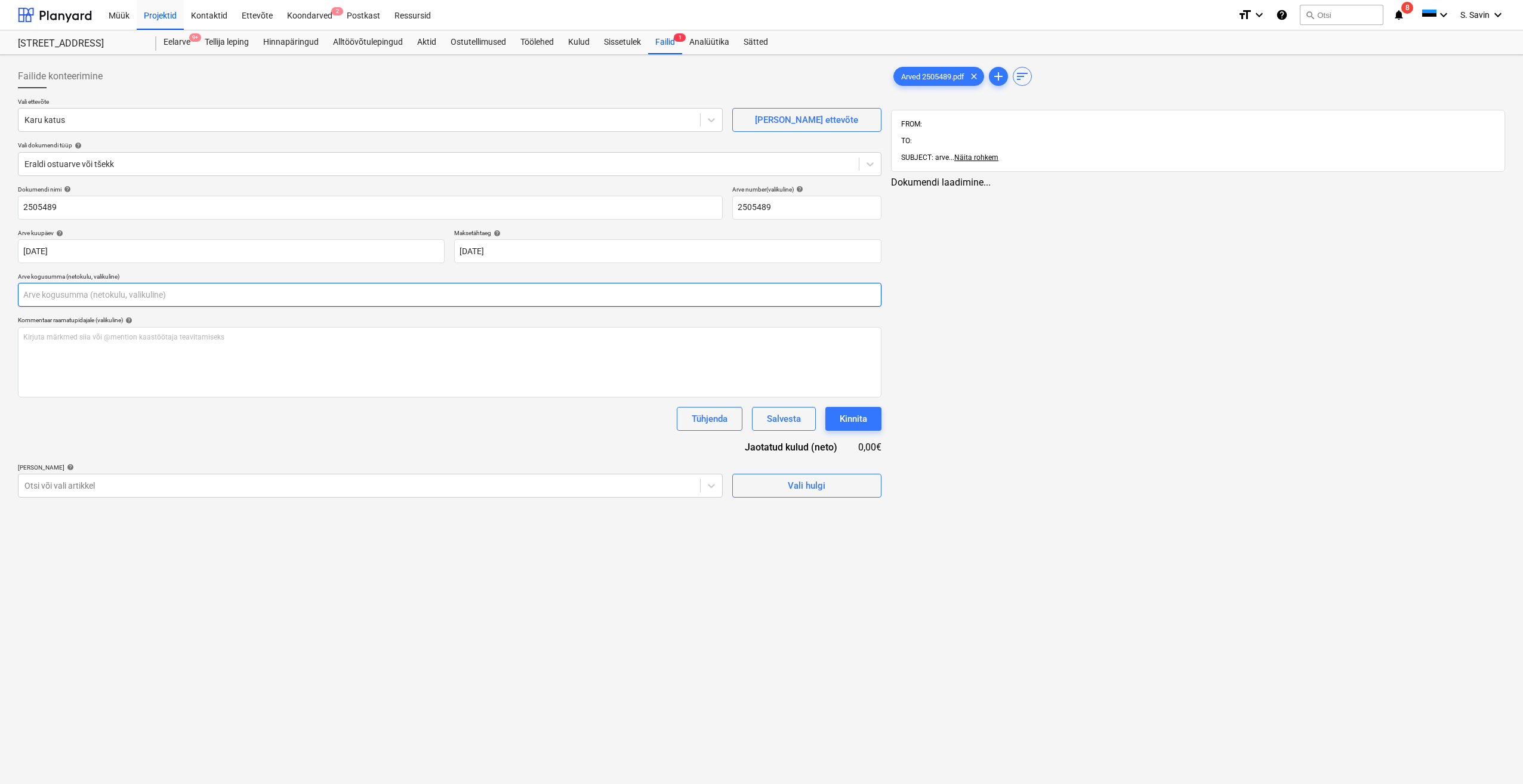
click at [50, 294] on input "text" at bounding box center [449, 294] width 863 height 24
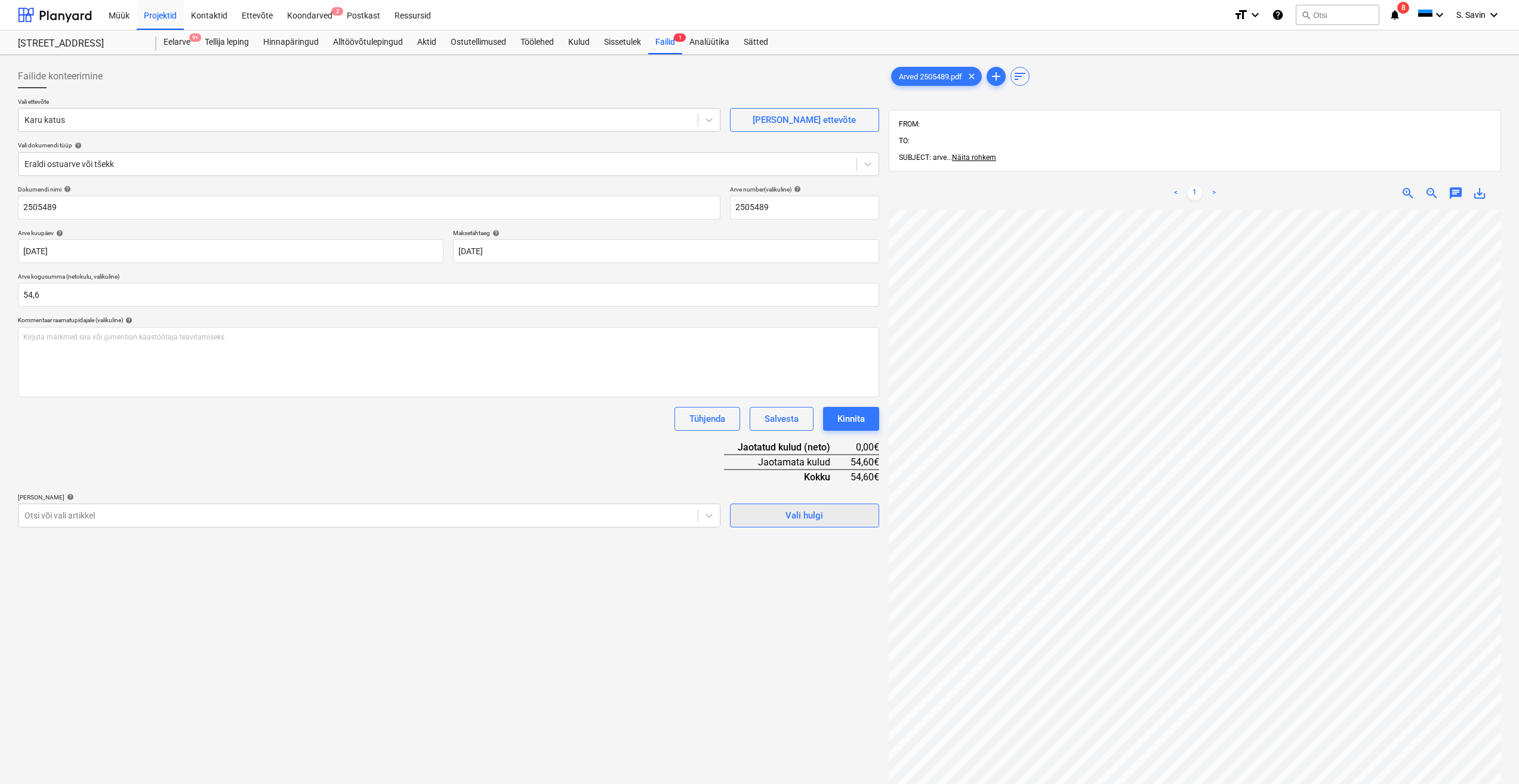
type input "54,60"
click at [805, 521] on div "Vali hulgi" at bounding box center [804, 515] width 37 height 15
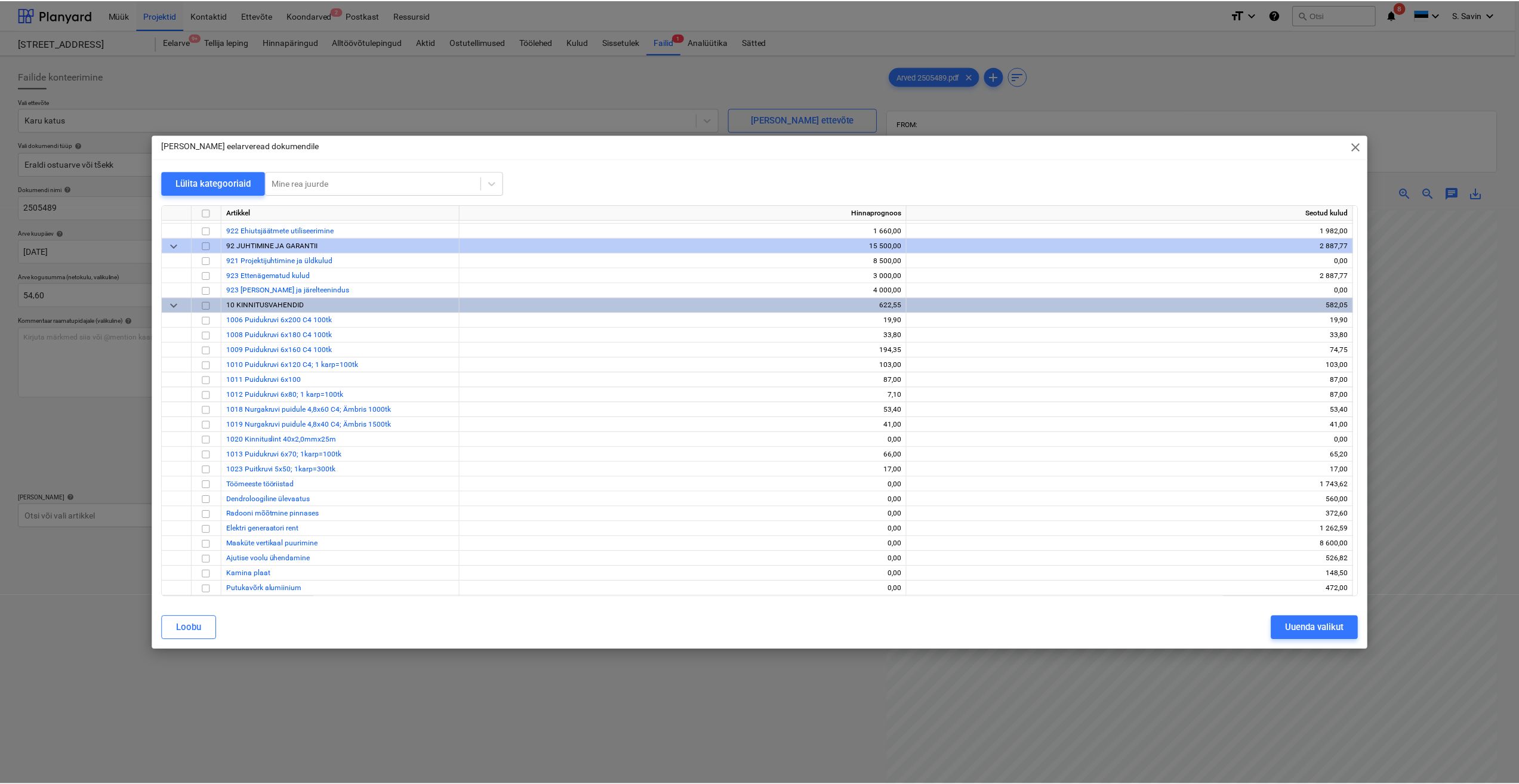
scroll to position [7843, 0]
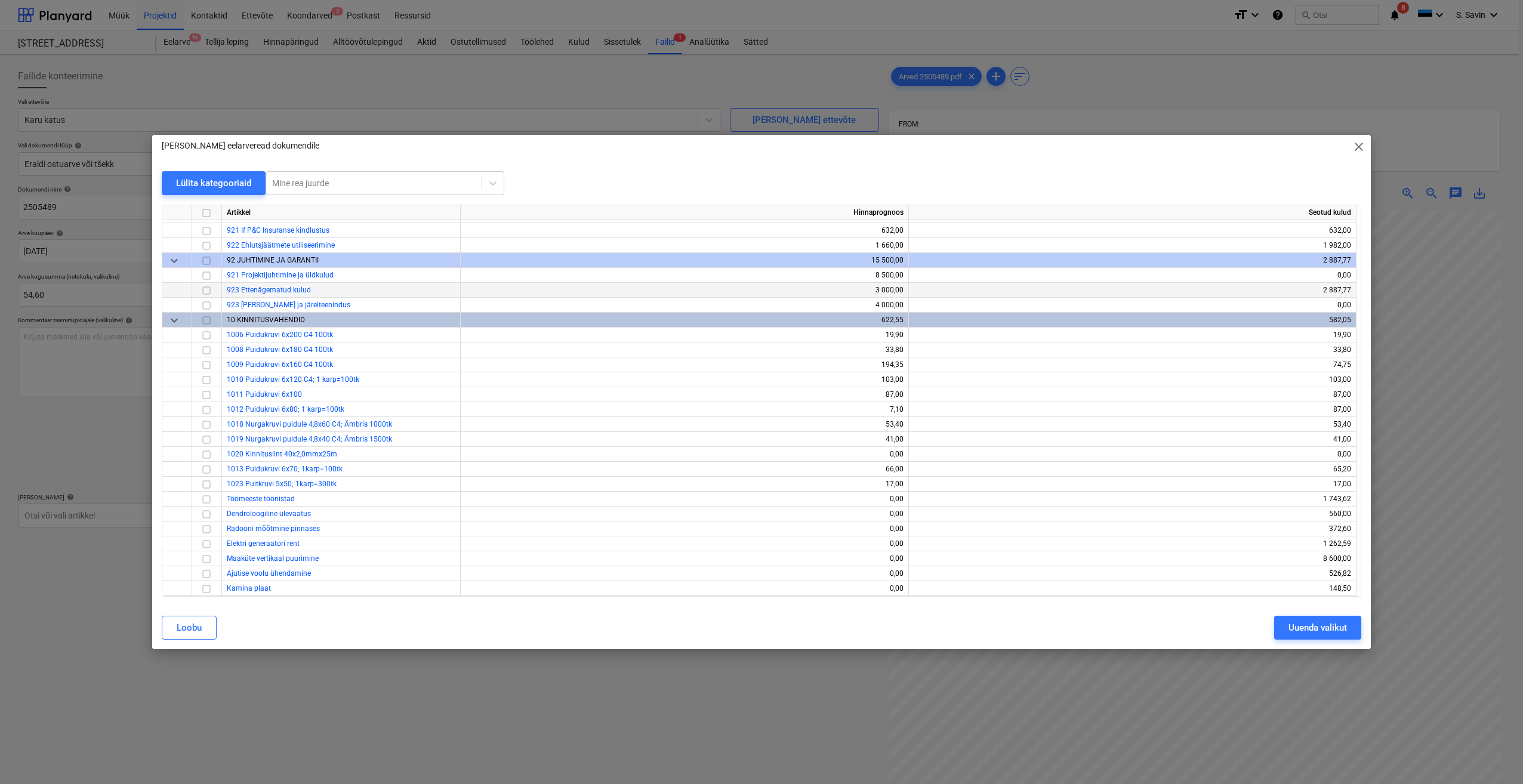
click at [204, 289] on input "checkbox" at bounding box center [206, 290] width 15 height 15
click at [1292, 627] on div "Uuenda valikut" at bounding box center [1318, 628] width 59 height 15
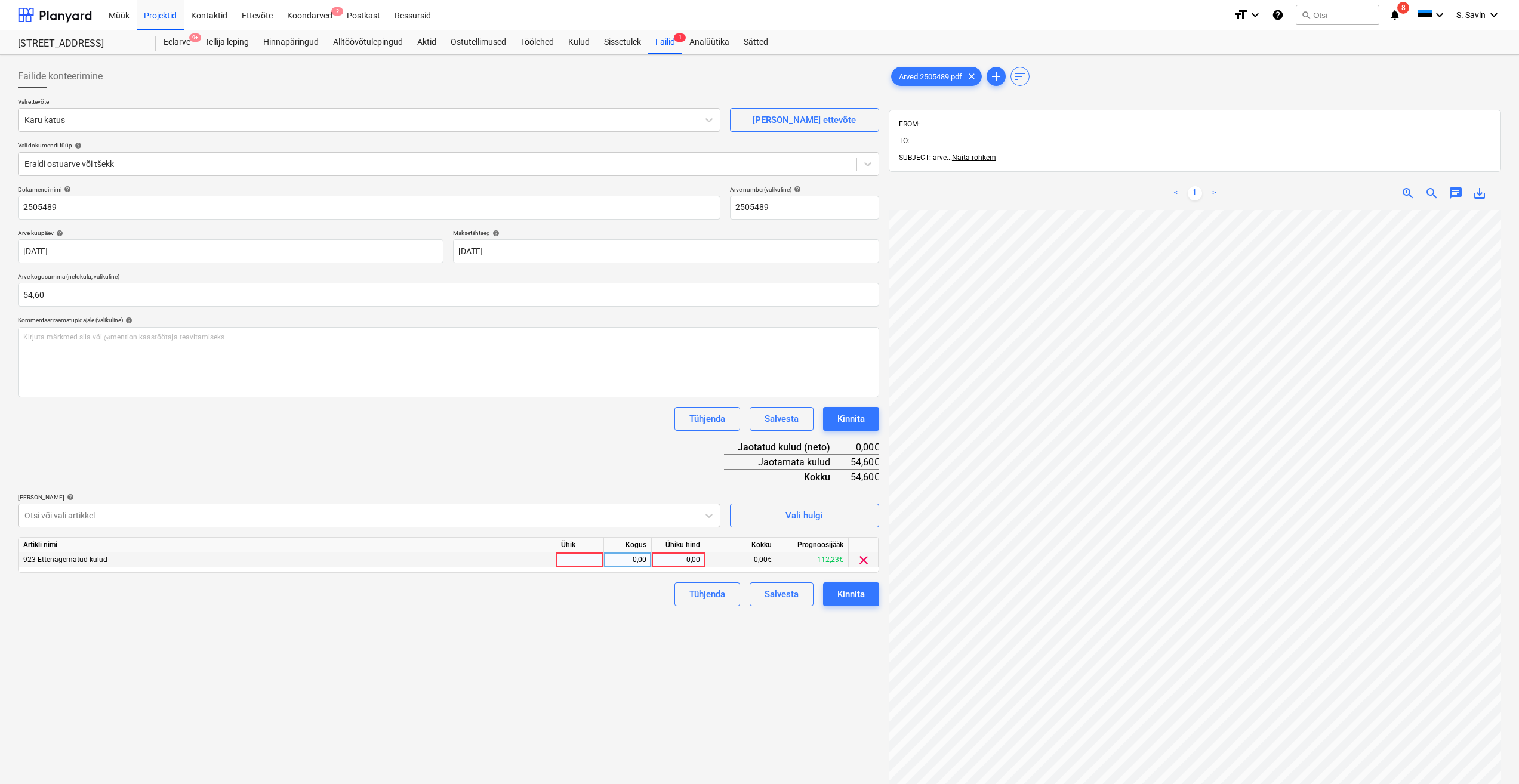
click at [588, 566] on div at bounding box center [580, 560] width 48 height 15
type input "kmpl."
click at [634, 559] on div "0,00" at bounding box center [627, 560] width 37 height 15
type input "1"
click at [701, 562] on div "0,00" at bounding box center [679, 560] width 53 height 15
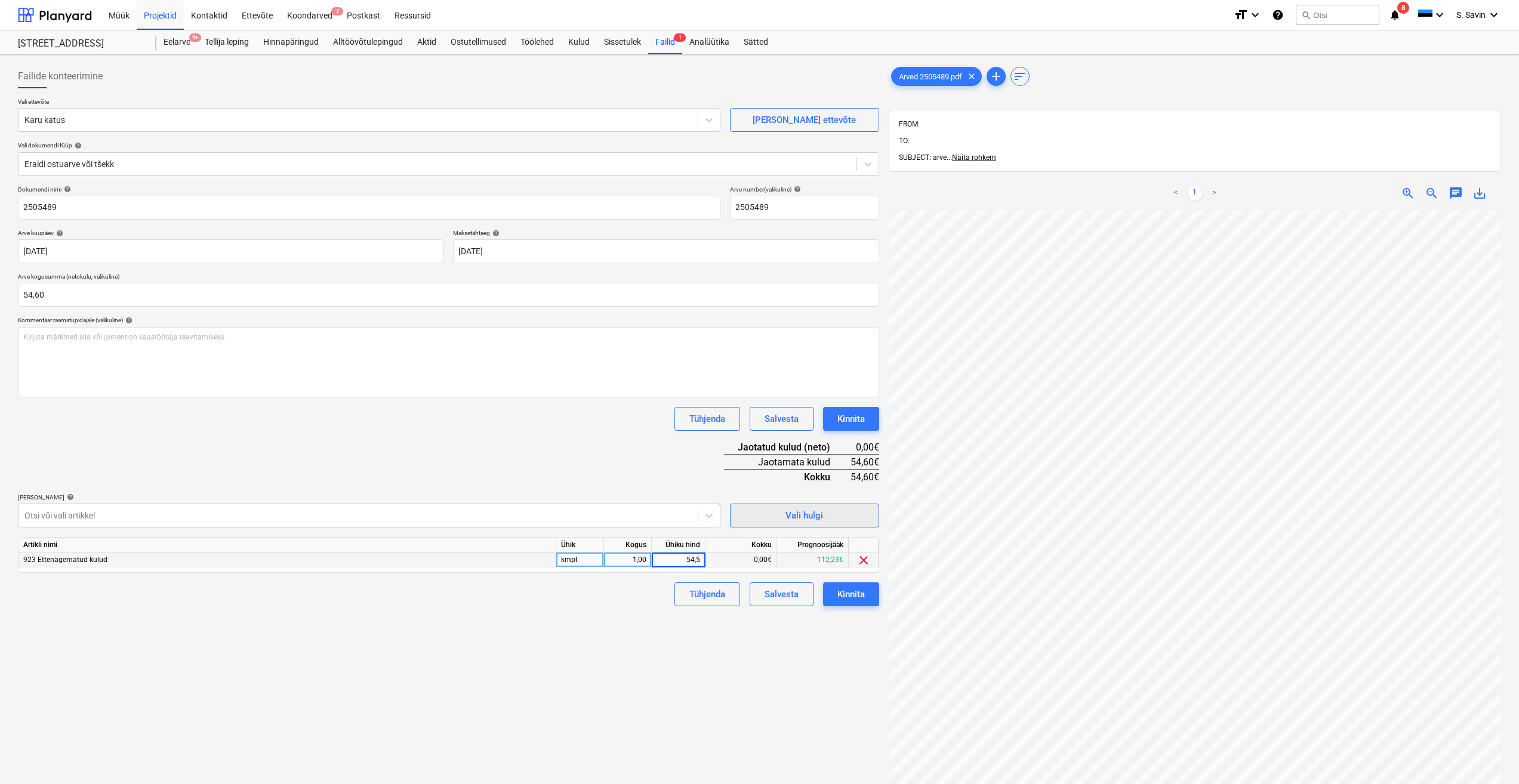
type input "54,56"
click at [667, 466] on div "Dokumendi nimi help 2505489 Arve number (valikuline) help 2505489 Arve kuupäev …" at bounding box center [448, 395] width 861 height 421
click at [702, 560] on div "54,56" at bounding box center [679, 560] width 53 height 15
click at [702, 560] on input "54,56" at bounding box center [679, 560] width 53 height 15
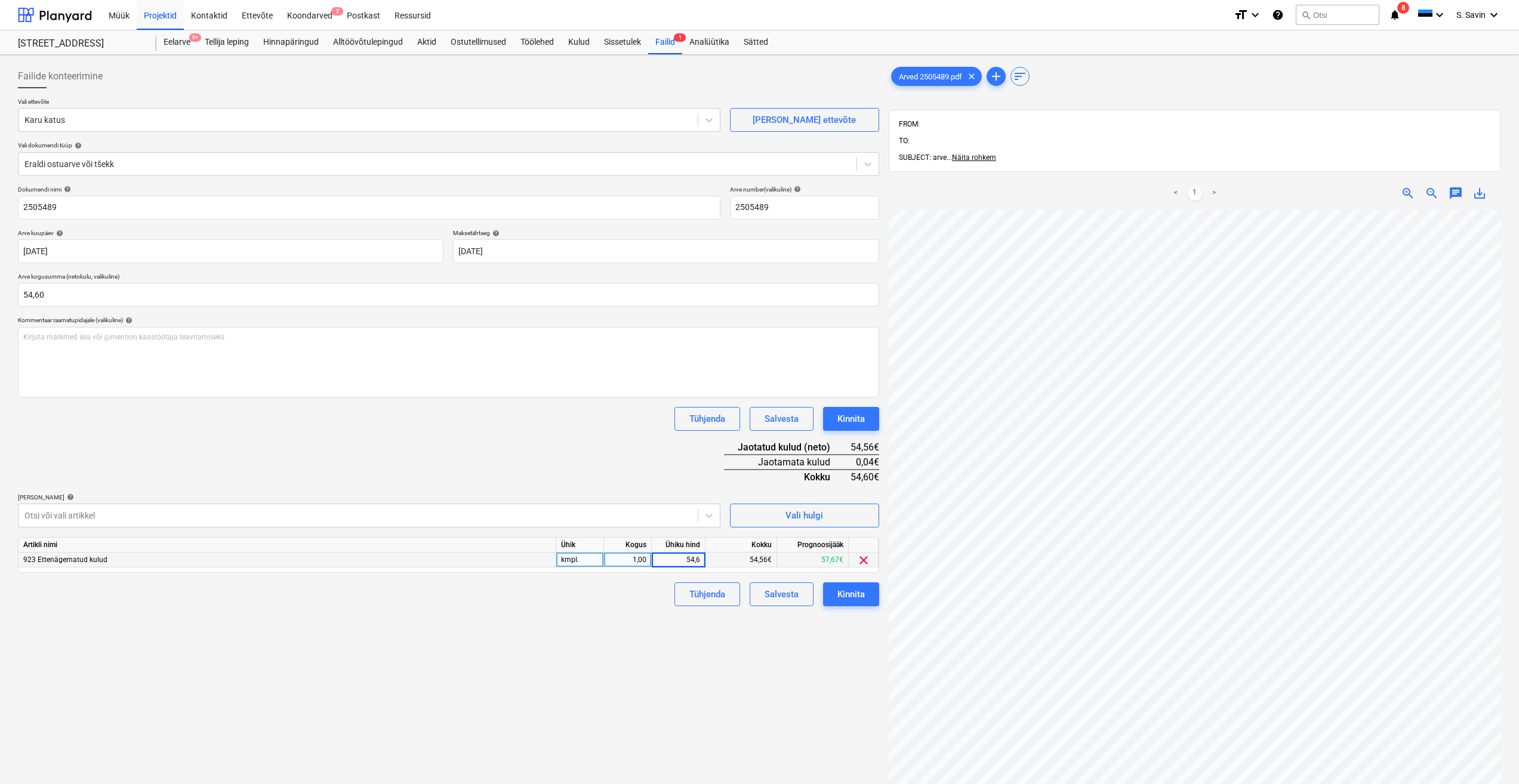
type input "54,60"
click at [709, 682] on div "Failide konteerimine Vali ettevõte Karu [PERSON_NAME] uus ettevõte Vali dokumen…" at bounding box center [448, 512] width 871 height 905
click at [846, 598] on div "Kinnita" at bounding box center [852, 594] width 27 height 15
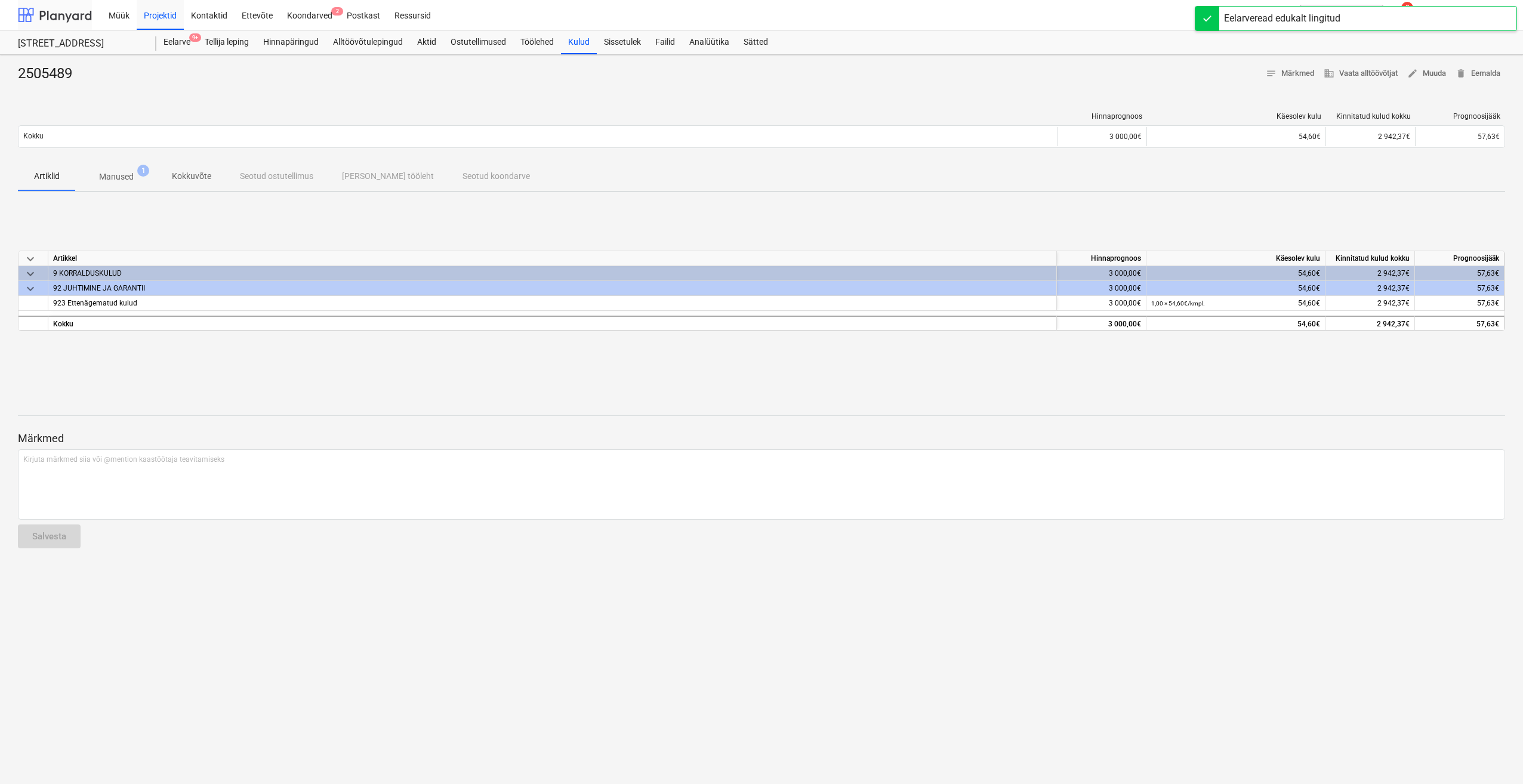
click at [69, 24] on div at bounding box center [54, 15] width 74 height 30
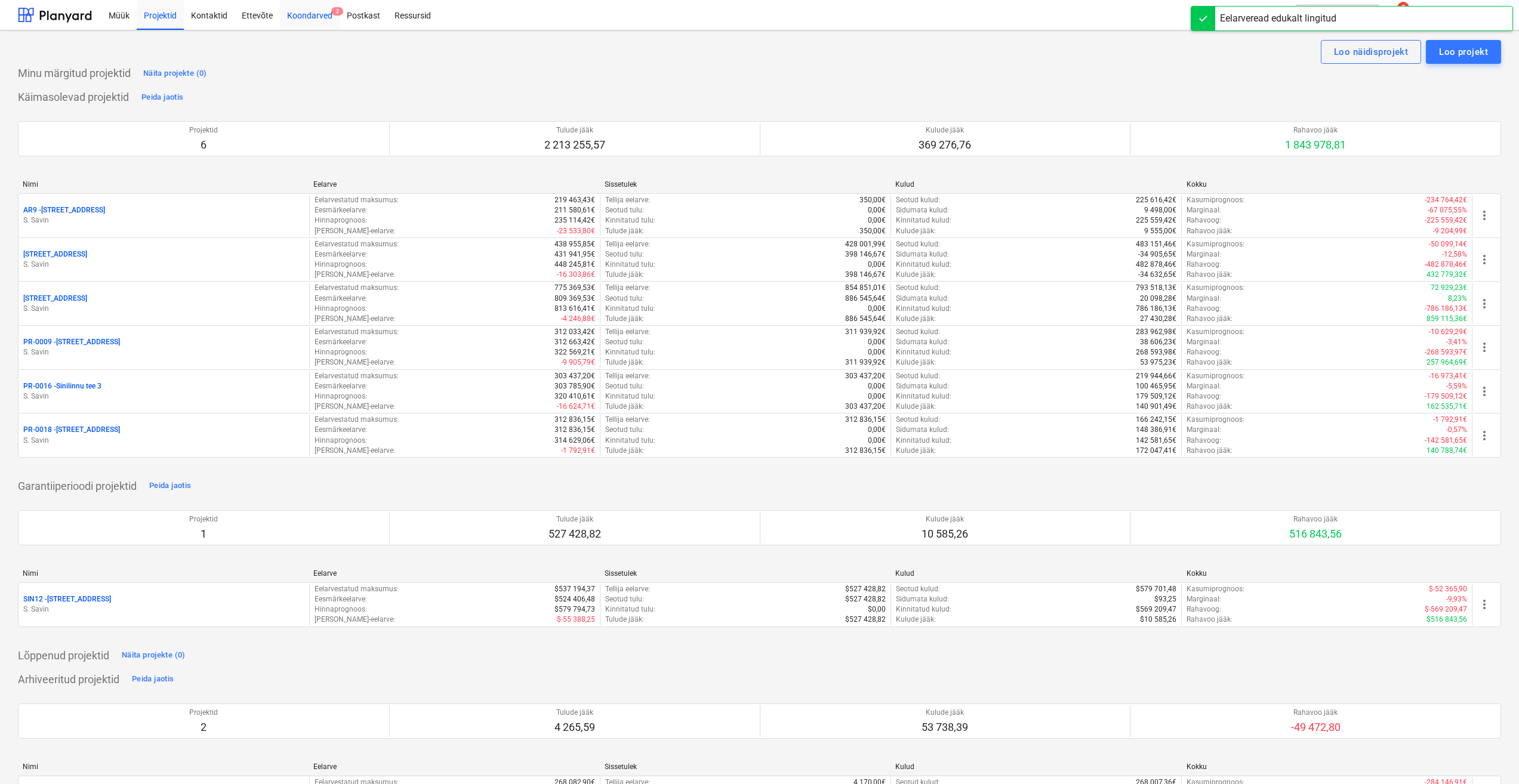
click at [310, 18] on div "Koondarved 2" at bounding box center [310, 15] width 60 height 31
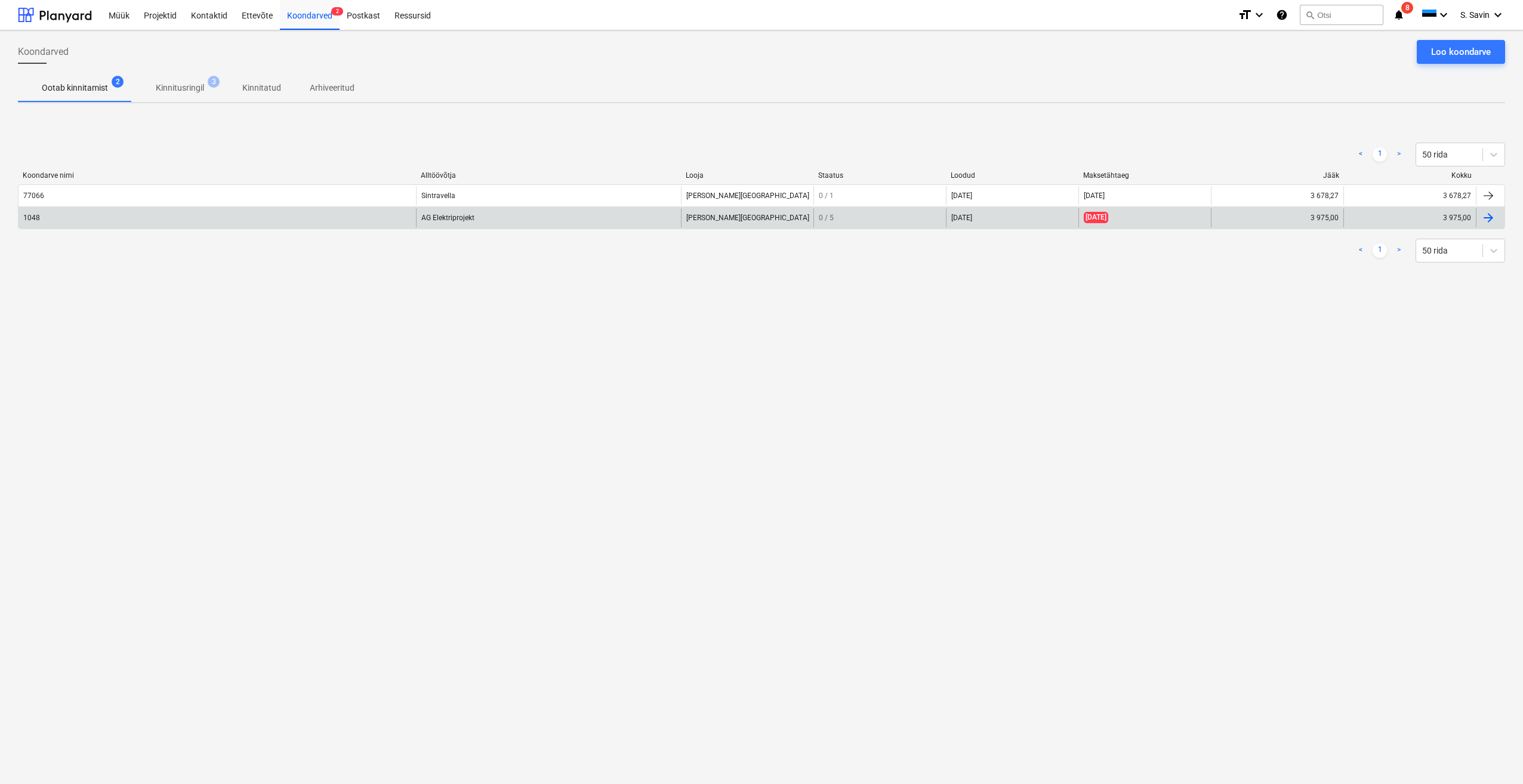
click at [447, 220] on div "AG Elektriprojekt" at bounding box center [548, 218] width 265 height 19
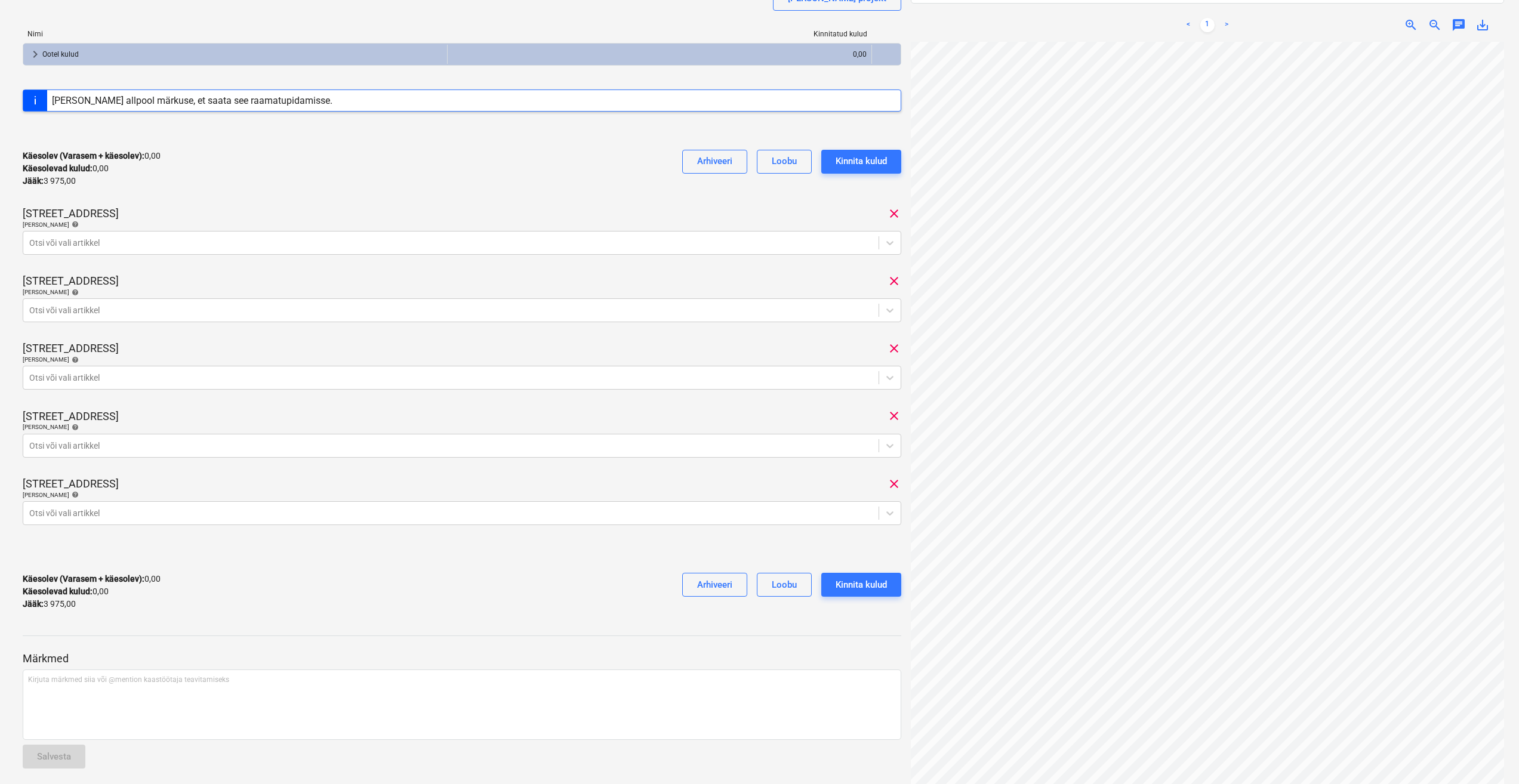
scroll to position [66, 34]
click at [887, 244] on icon at bounding box center [890, 243] width 12 height 12
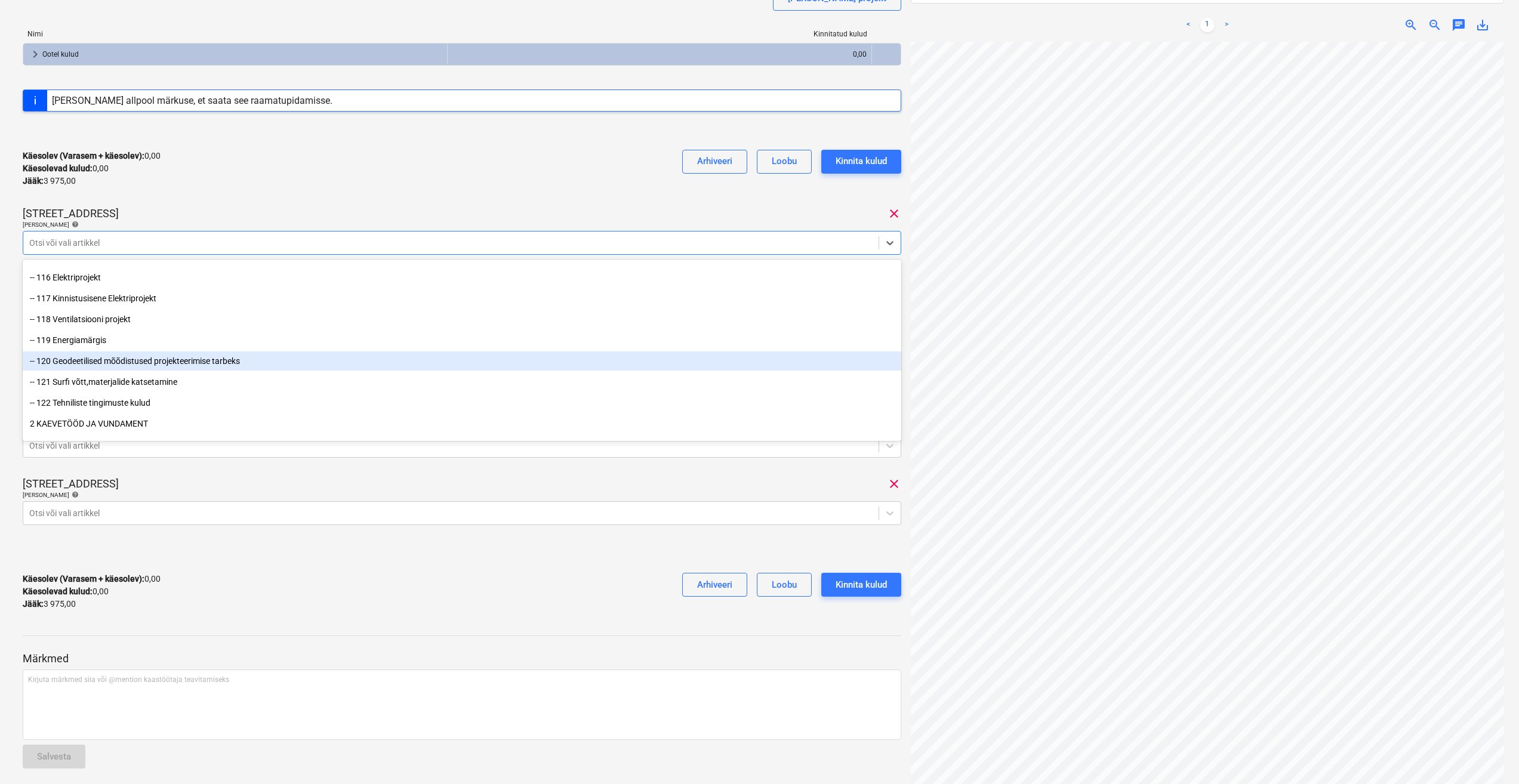
scroll to position [60, 0]
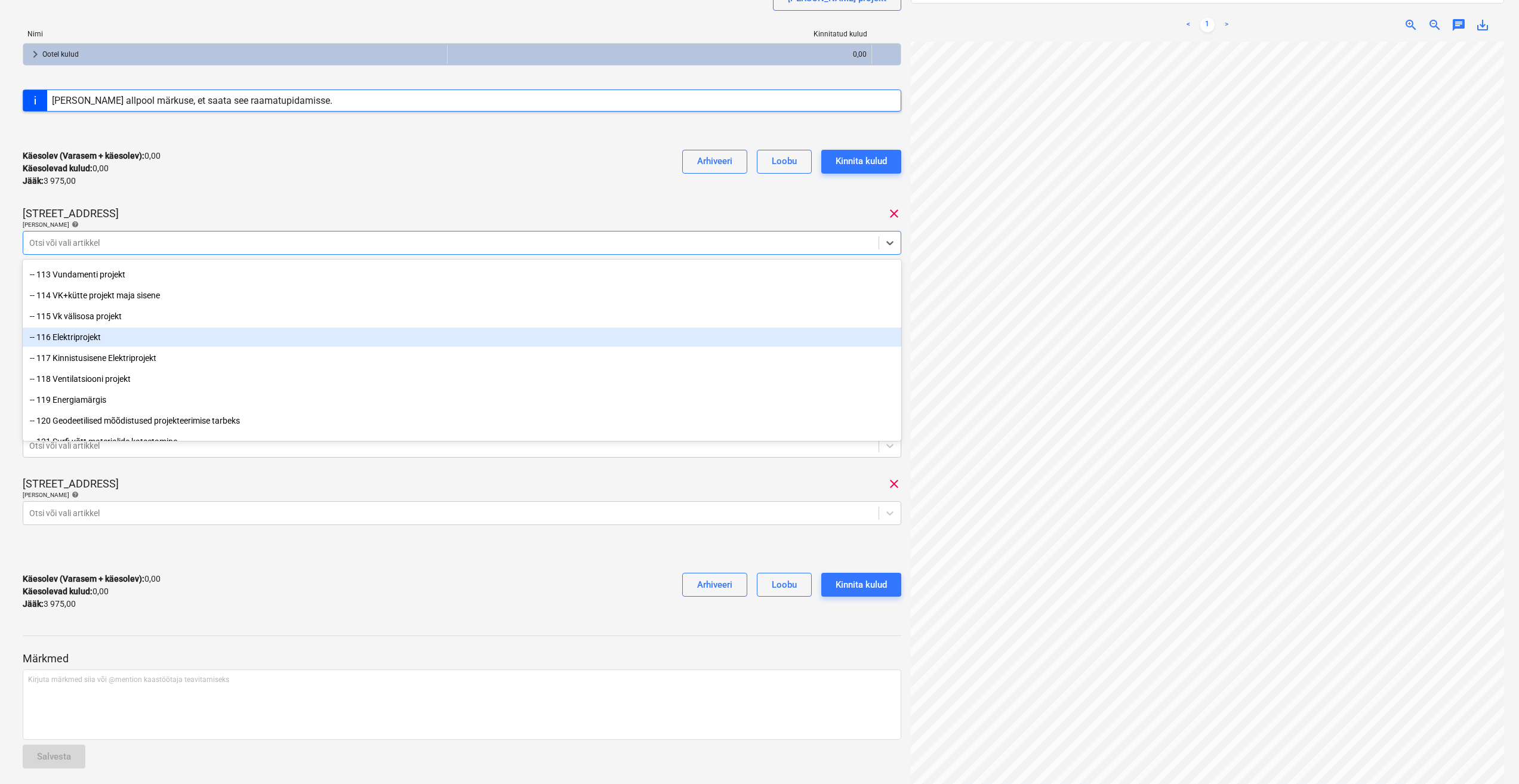
click at [118, 337] on div "-- 116 Elektriprojekt" at bounding box center [462, 337] width 879 height 19
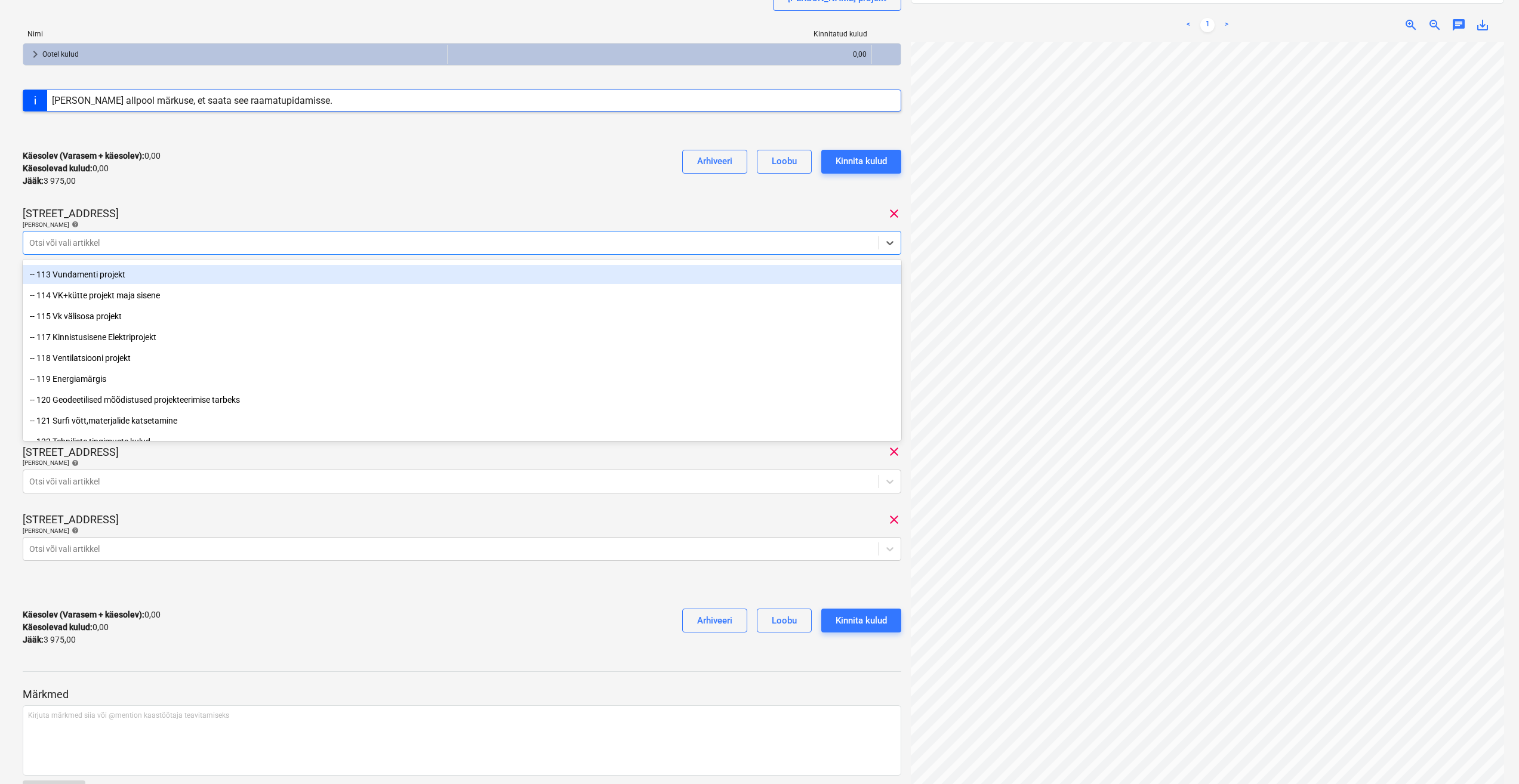
click at [280, 196] on div "Käesolev (Varasem + käesolev) : 0,00 Käesolevad kulud : 0,00 Jääk : 3 975,00 Ar…" at bounding box center [462, 169] width 879 height 56
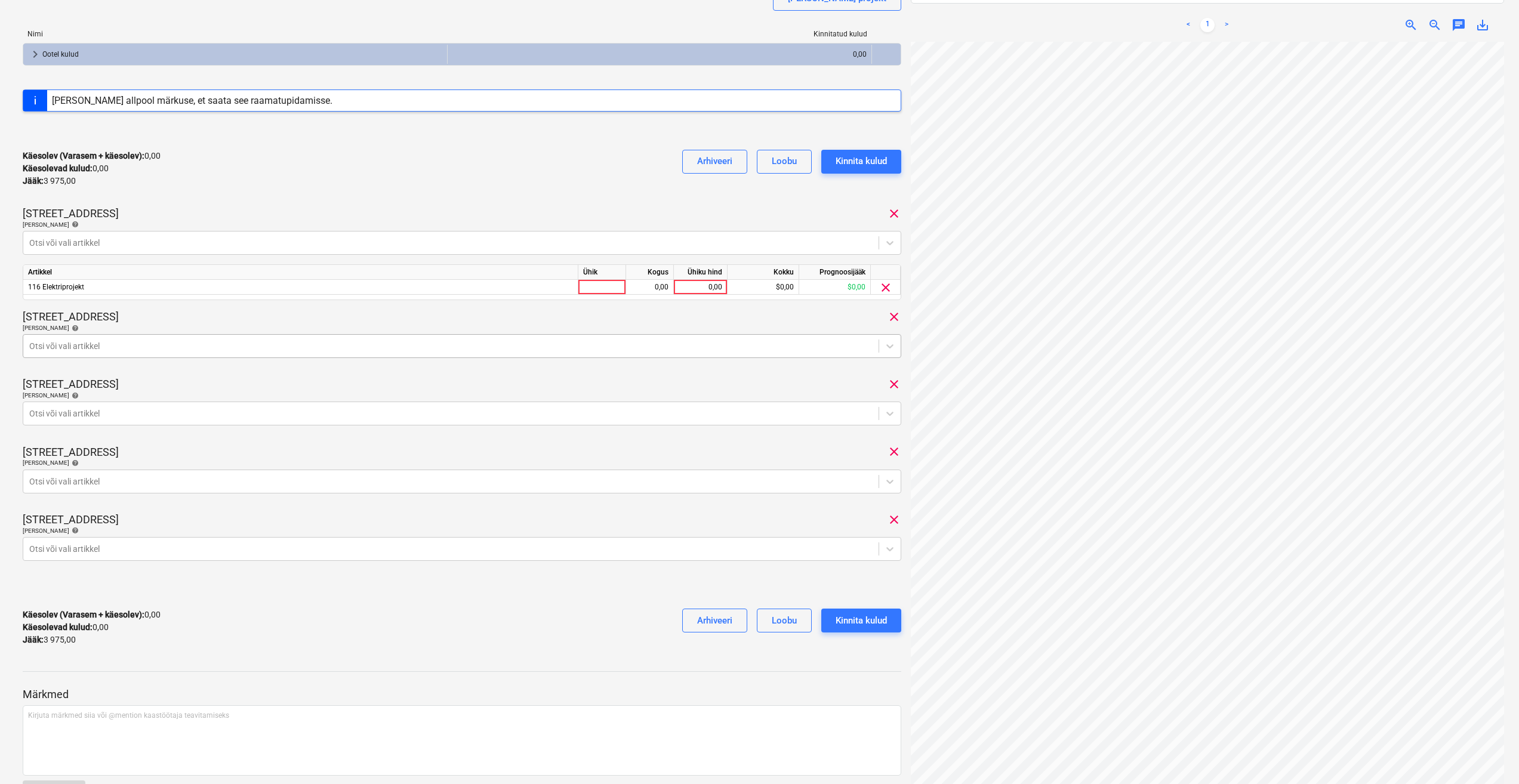
click at [340, 349] on div at bounding box center [451, 347] width 843 height 12
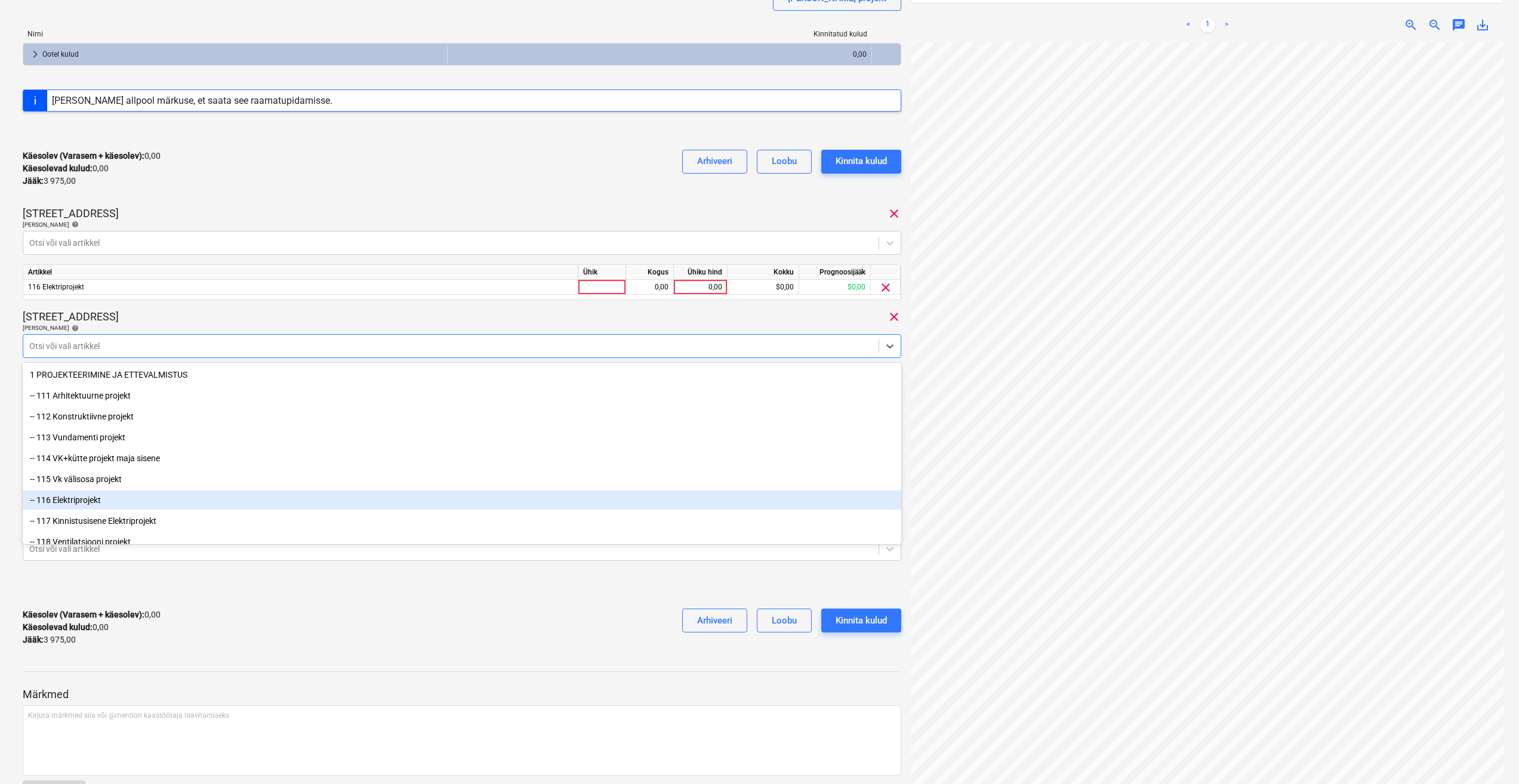
click at [151, 495] on div "-- 116 Elektriprojekt" at bounding box center [462, 499] width 879 height 19
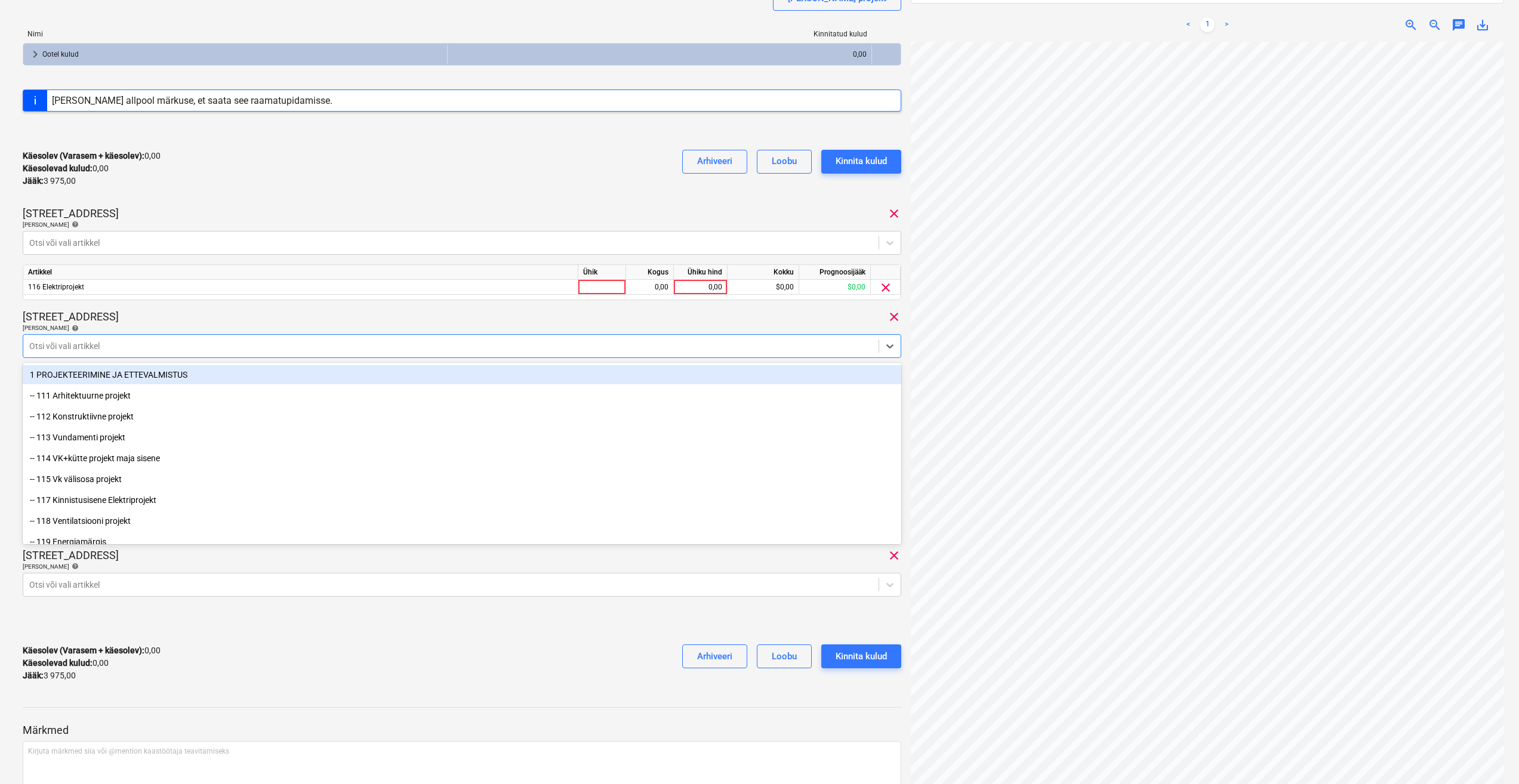
click at [334, 318] on div "Pärtli tee 26 clear" at bounding box center [462, 317] width 879 height 15
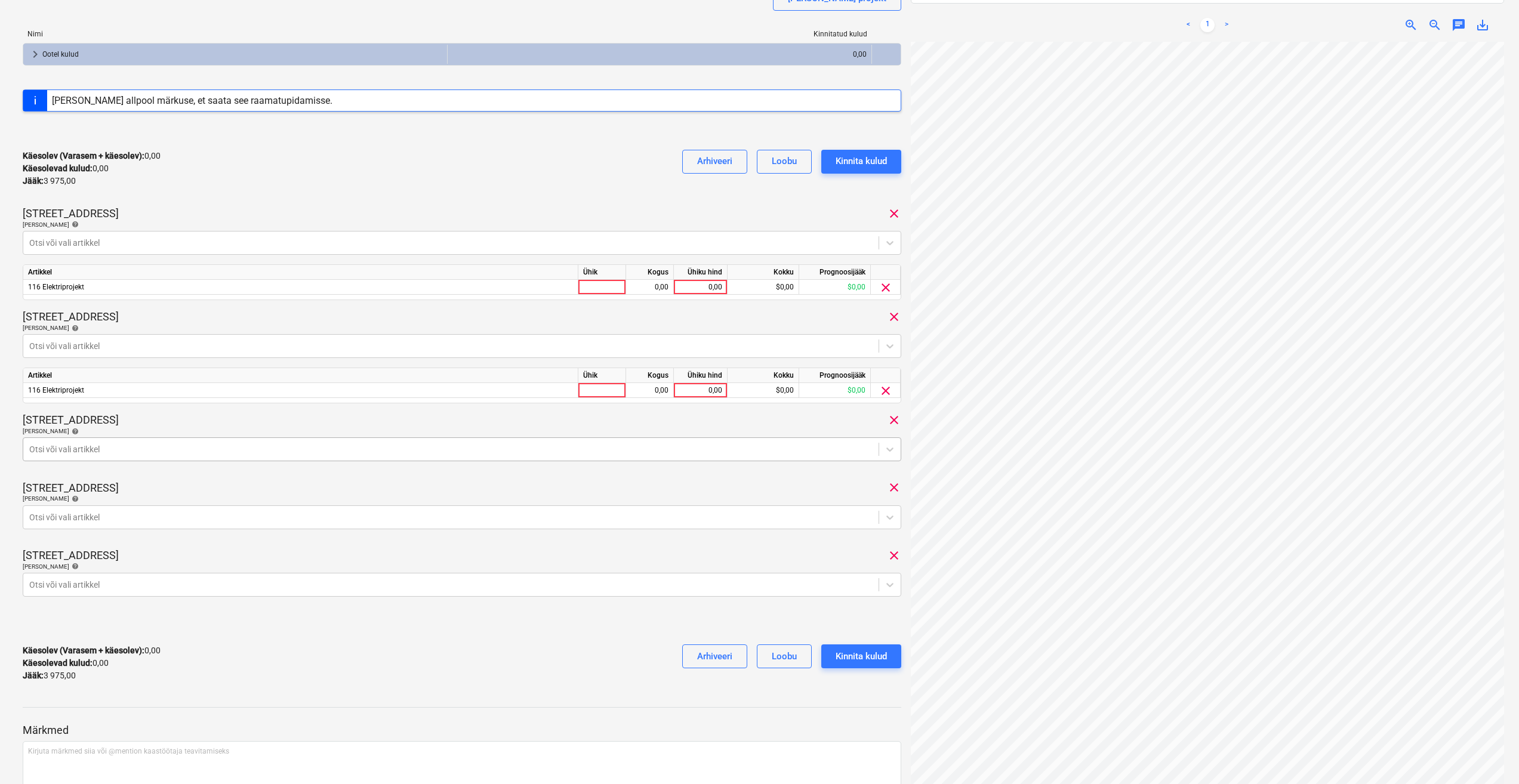
click at [296, 453] on div at bounding box center [451, 450] width 843 height 12
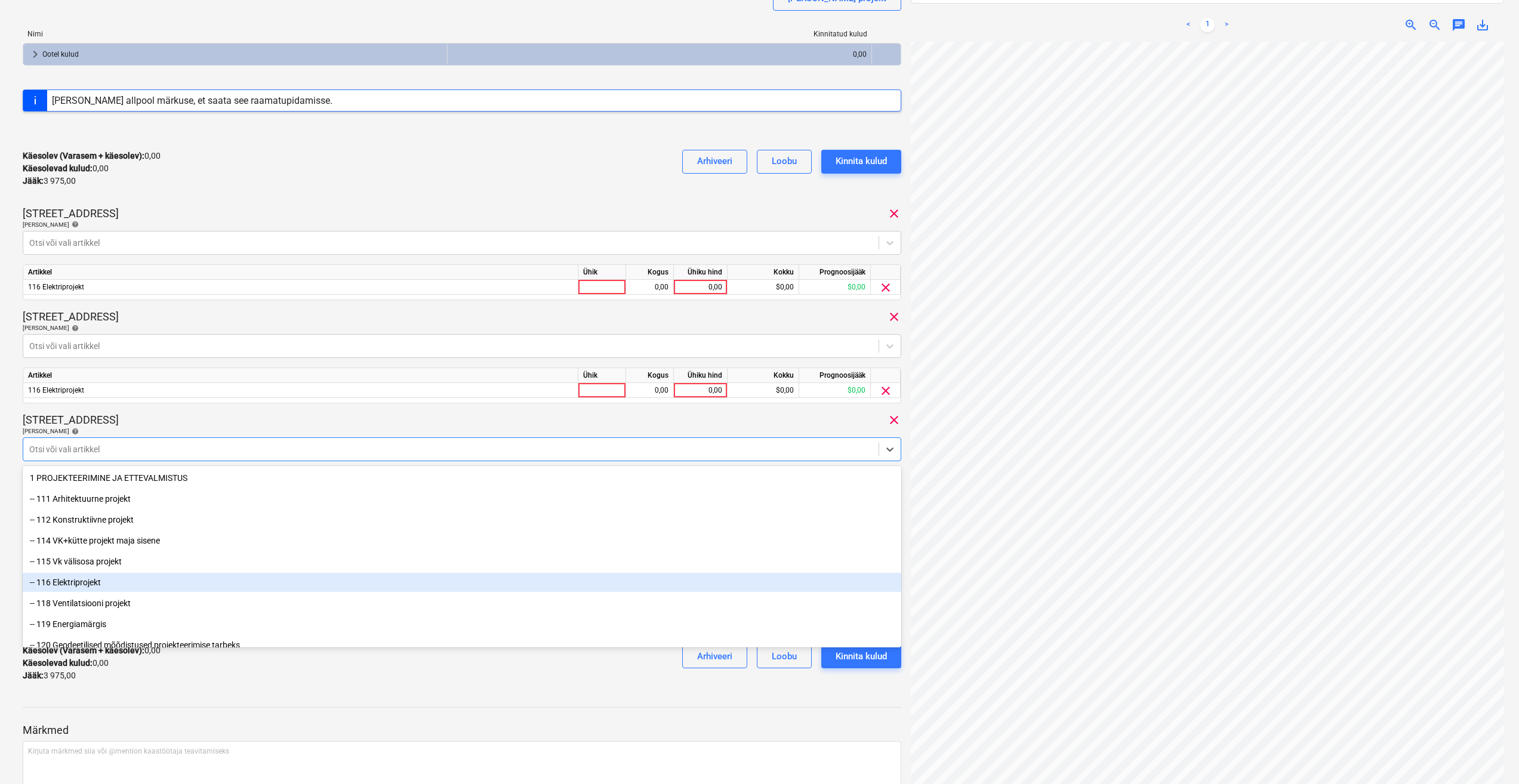
click at [196, 583] on div "-- 116 Elektriprojekt" at bounding box center [462, 582] width 879 height 19
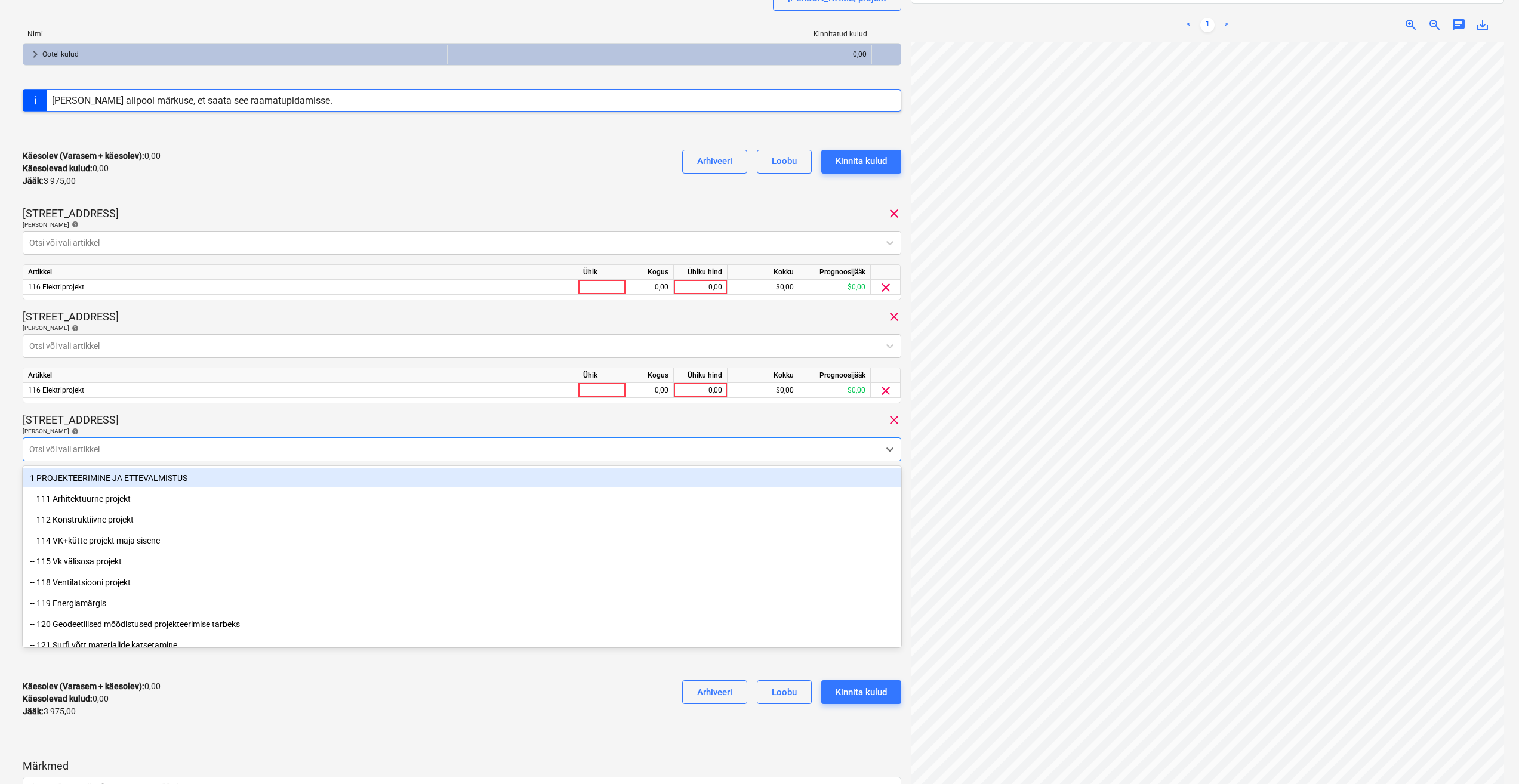
click at [237, 420] on div "Pohla tee 4 clear" at bounding box center [462, 420] width 879 height 15
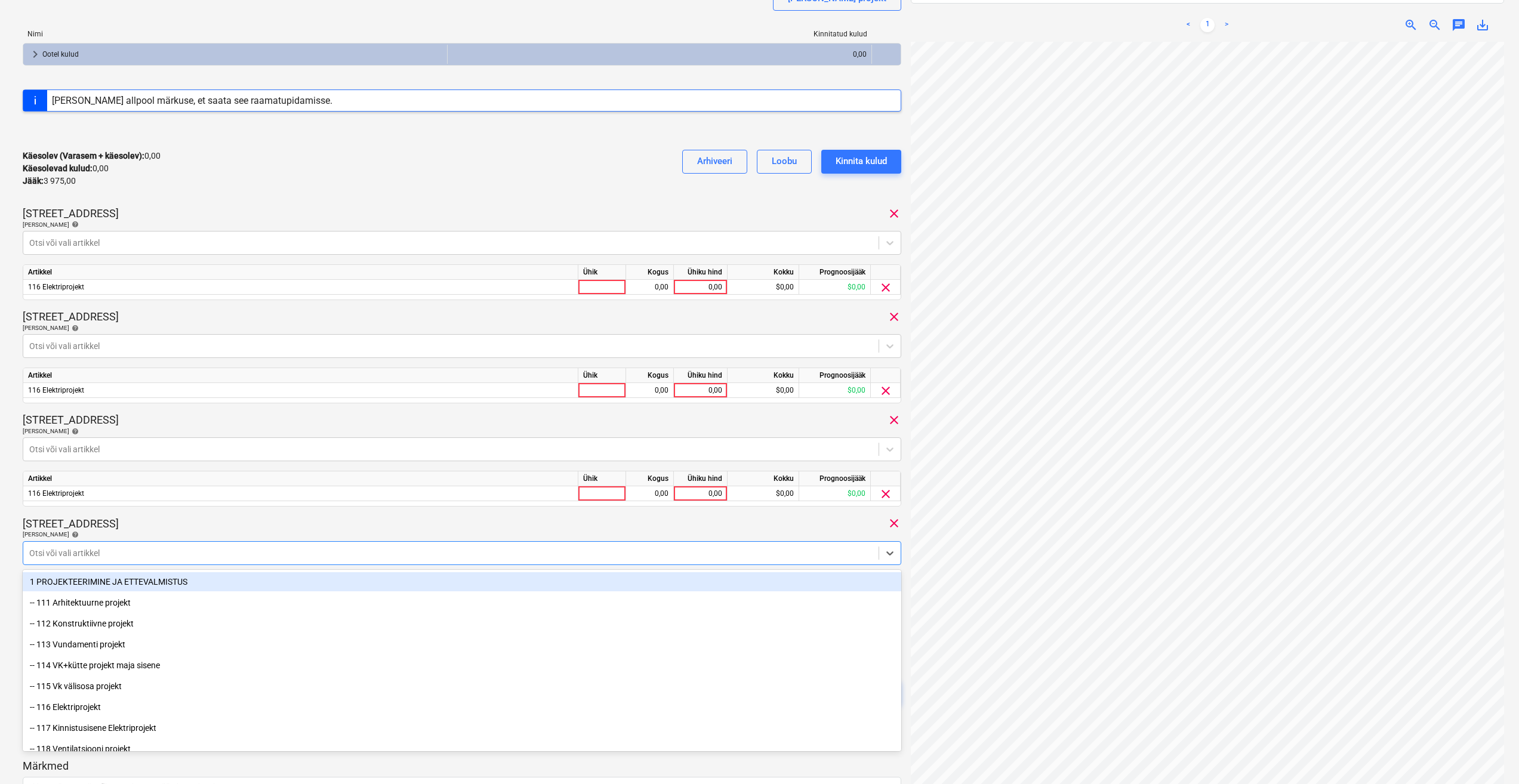
click at [223, 554] on div at bounding box center [451, 553] width 843 height 12
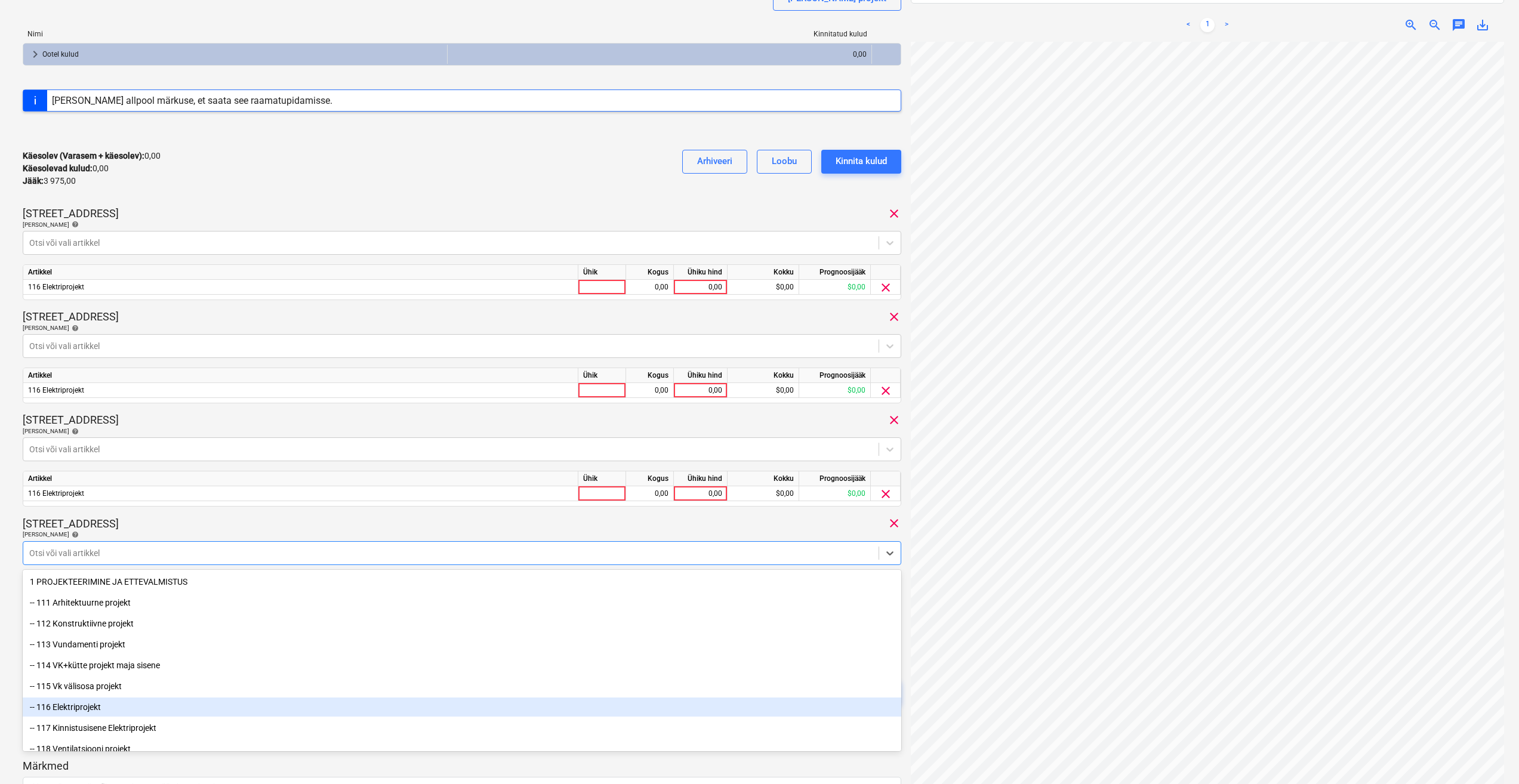
click at [165, 701] on div "-- 116 Elektriprojekt" at bounding box center [462, 707] width 879 height 19
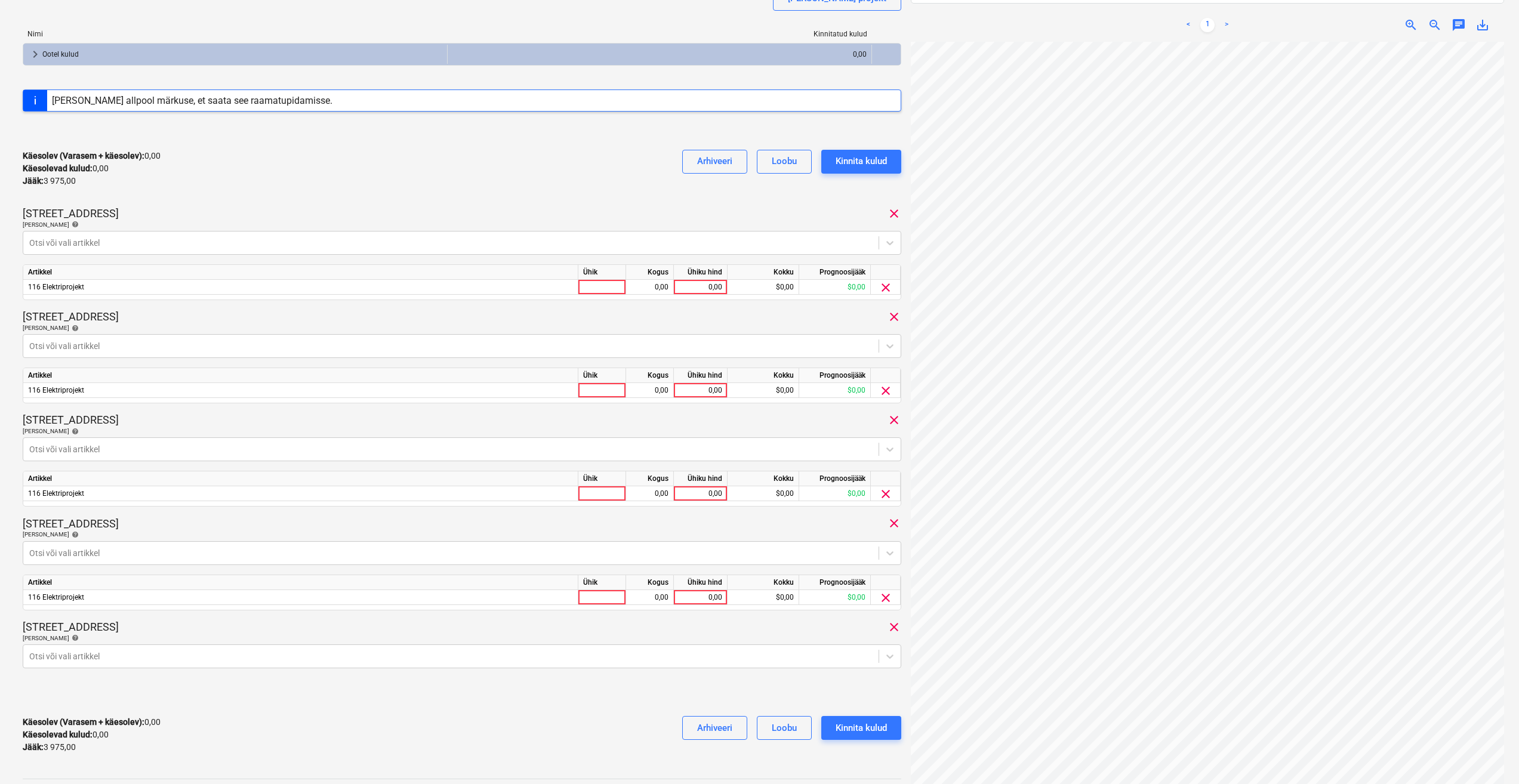
click at [221, 521] on div "[STREET_ADDRESS] clear" at bounding box center [462, 523] width 879 height 15
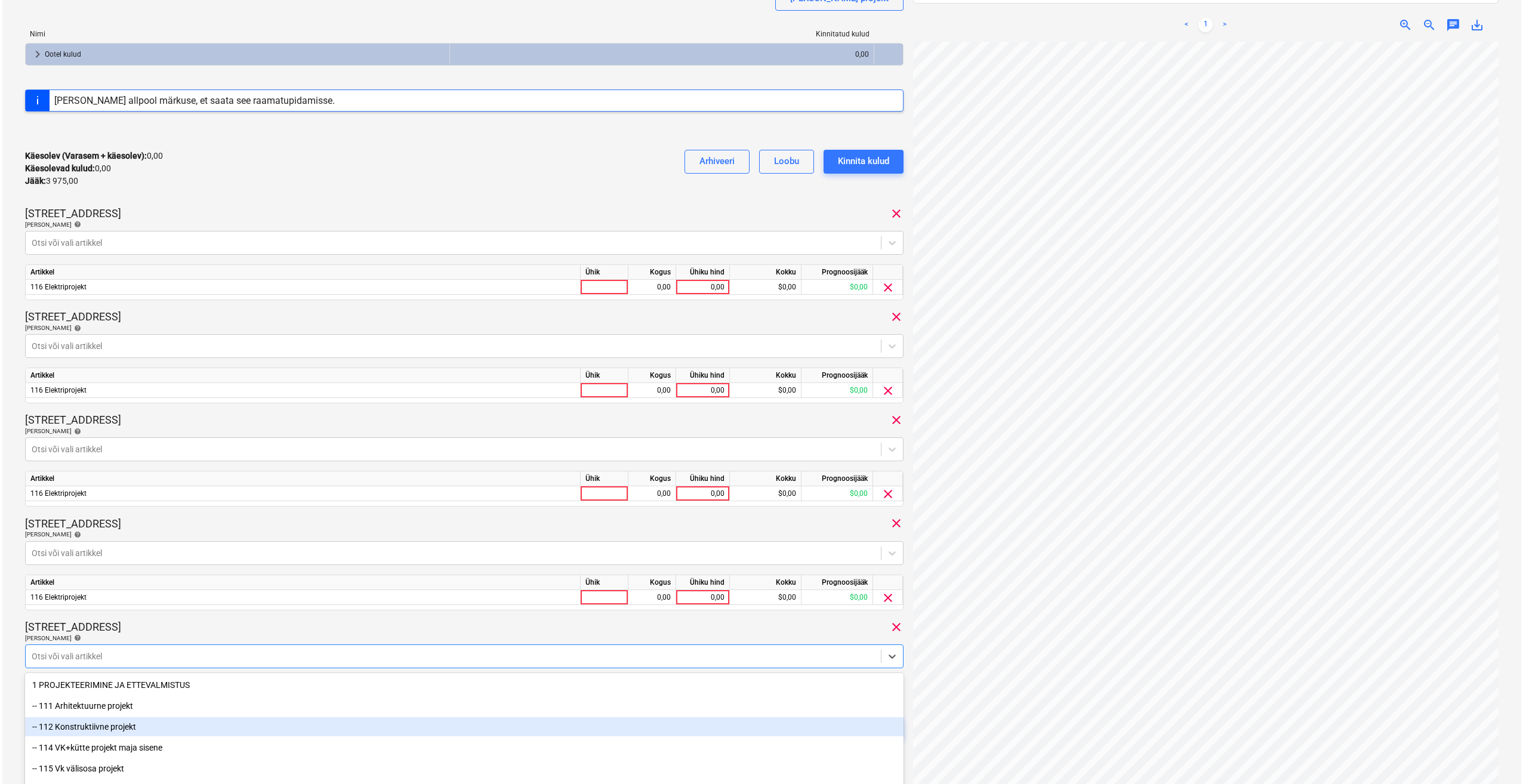
scroll to position [254, 0]
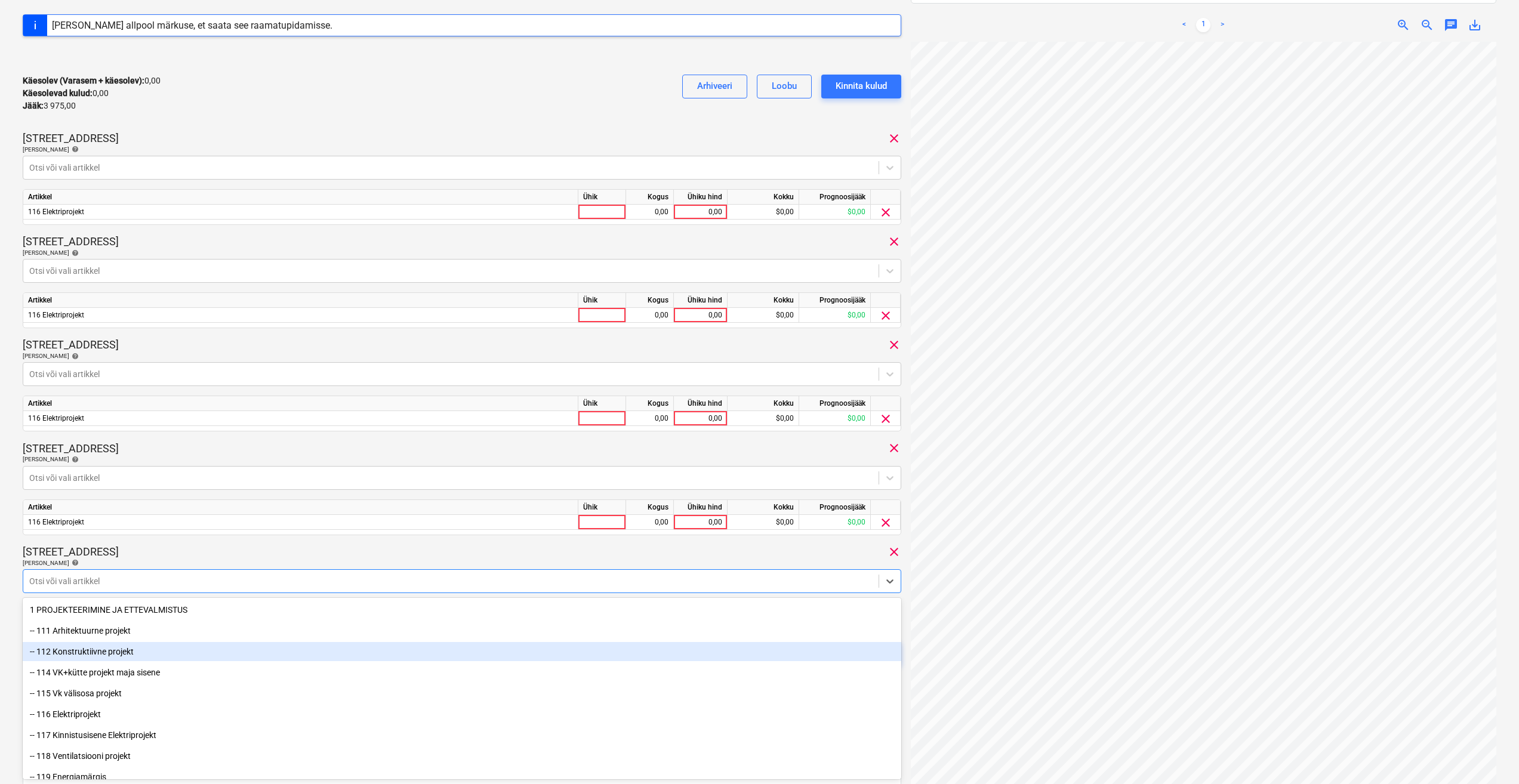
click at [220, 530] on body "Müük Projektid Kontaktid Ettevõte Koondarved 2 Postkast Ressursid format_size k…" at bounding box center [759, 137] width 1519 height 784
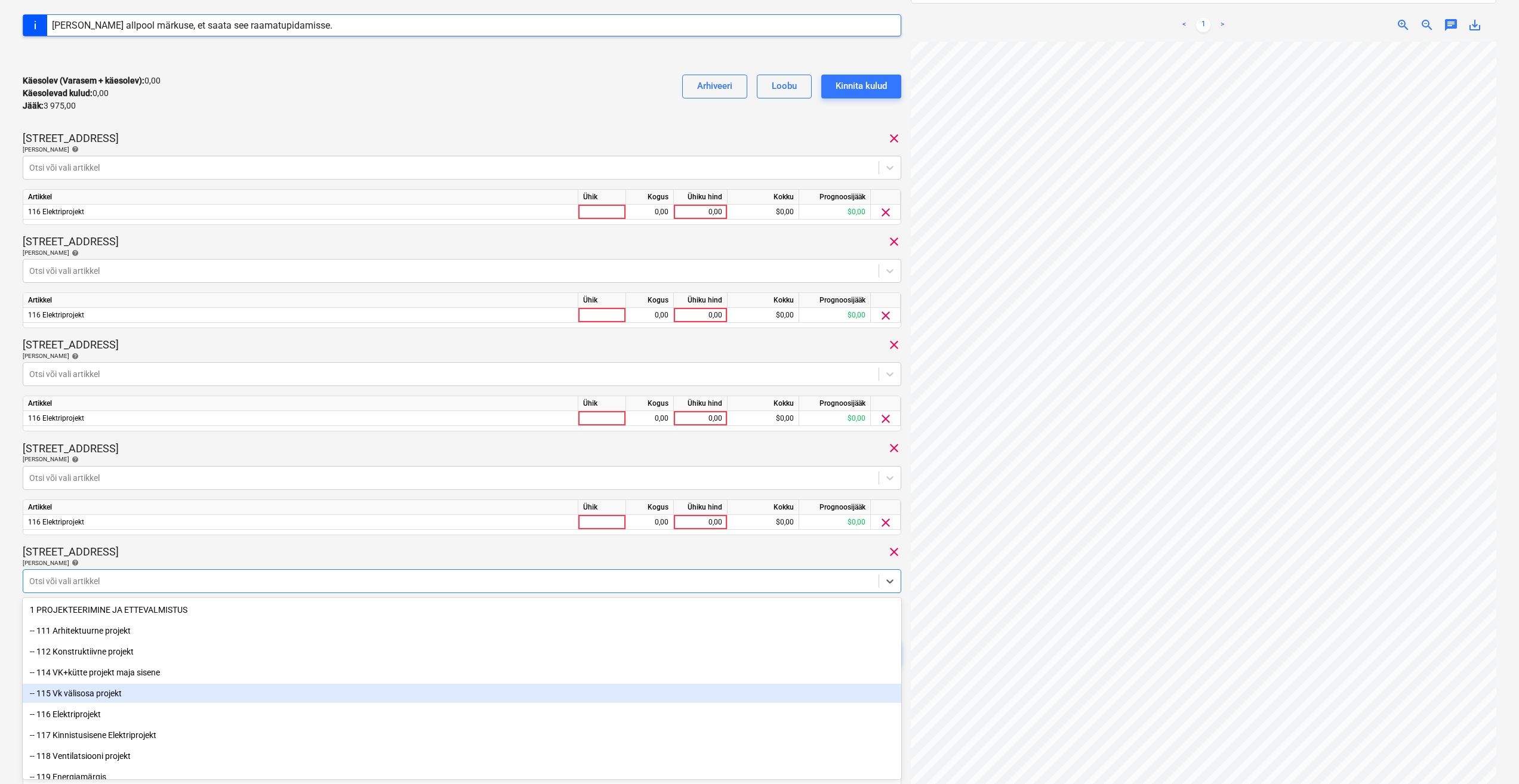
click at [161, 702] on div "-- 115 Vk välisosa projekt" at bounding box center [462, 693] width 879 height 19
click at [157, 701] on div "-- 116 Elektriprojekt" at bounding box center [462, 693] width 879 height 19
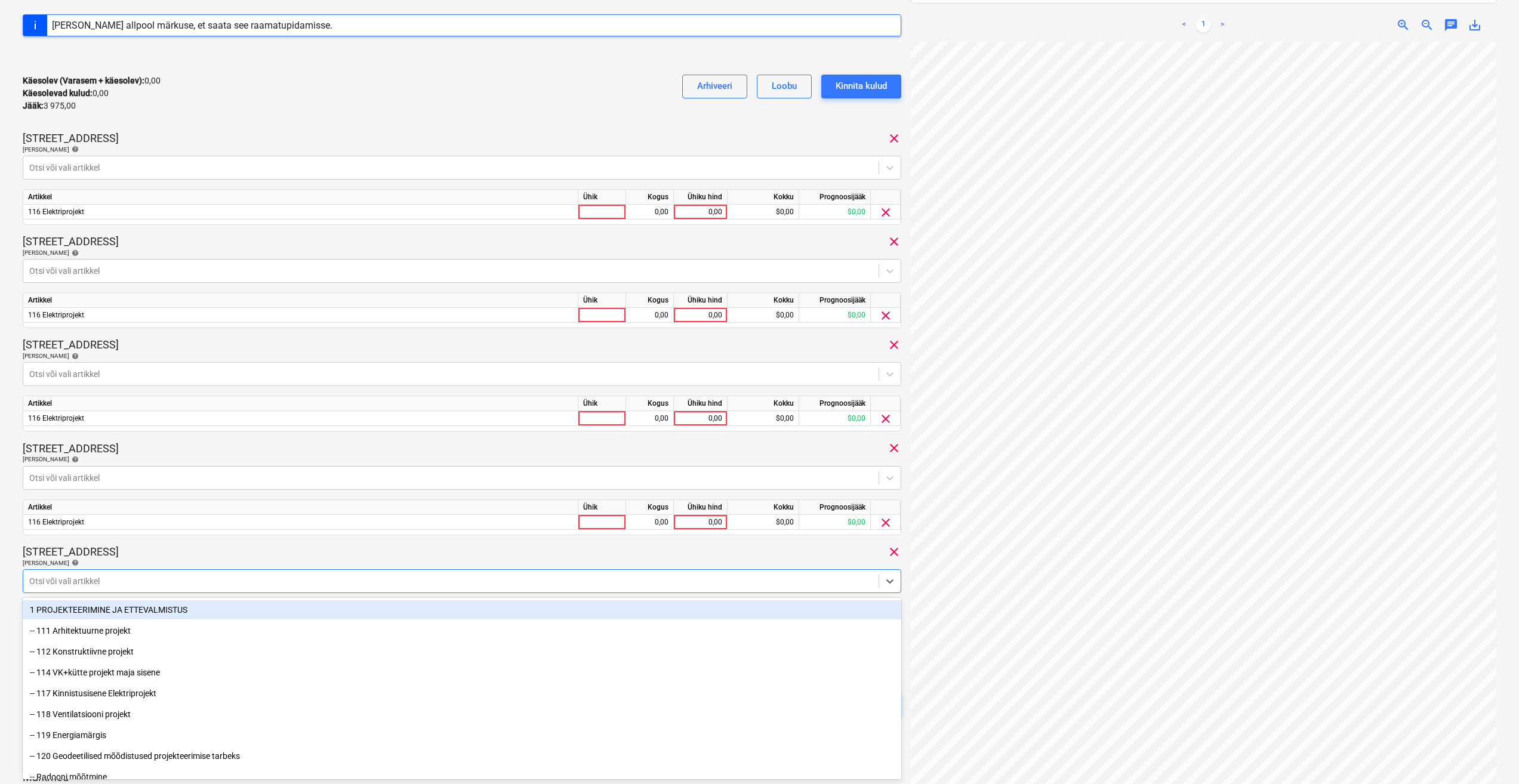
click at [574, 549] on div "Matso tee 9 clear" at bounding box center [462, 552] width 879 height 15
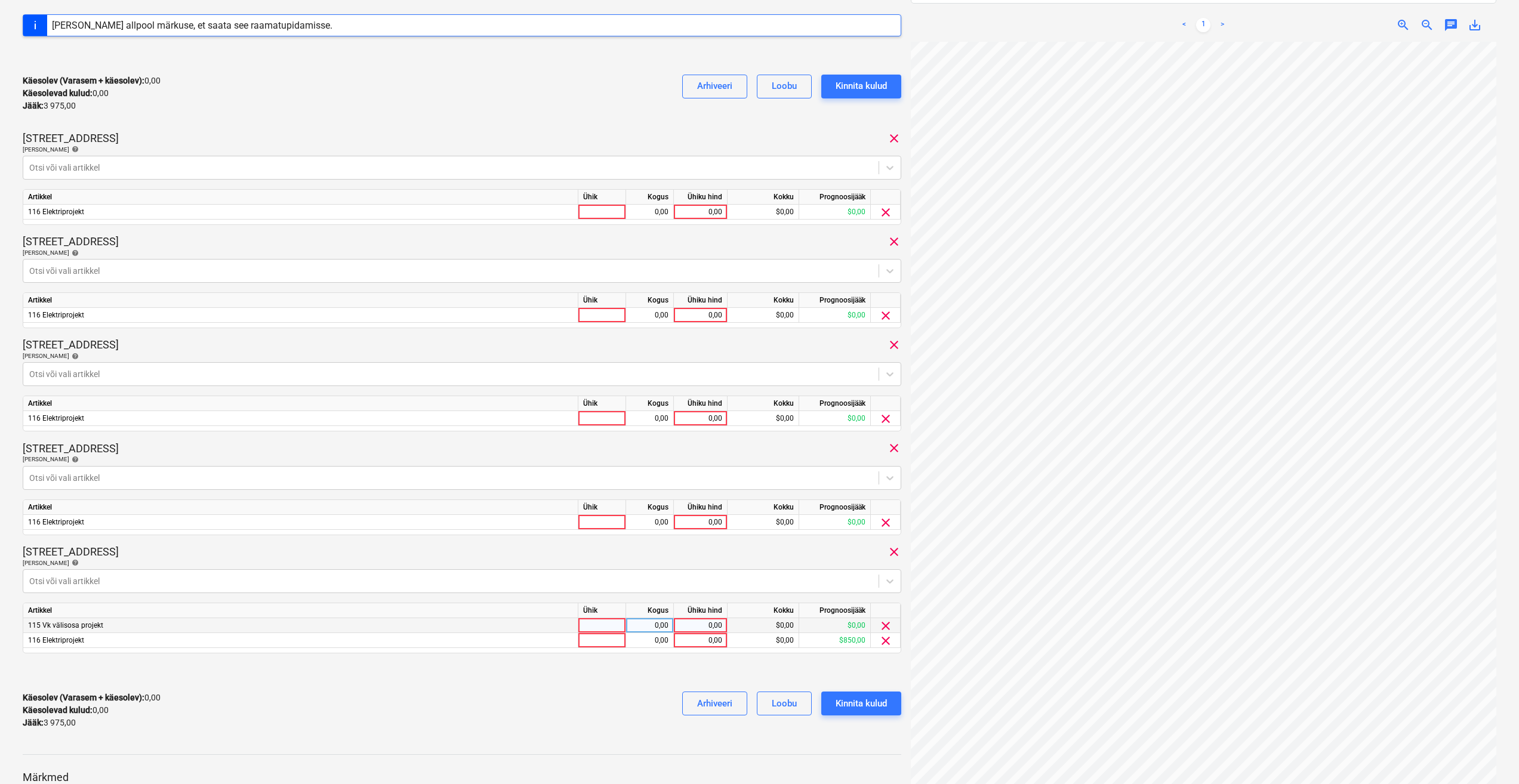
click at [887, 626] on span "clear" at bounding box center [886, 626] width 15 height 15
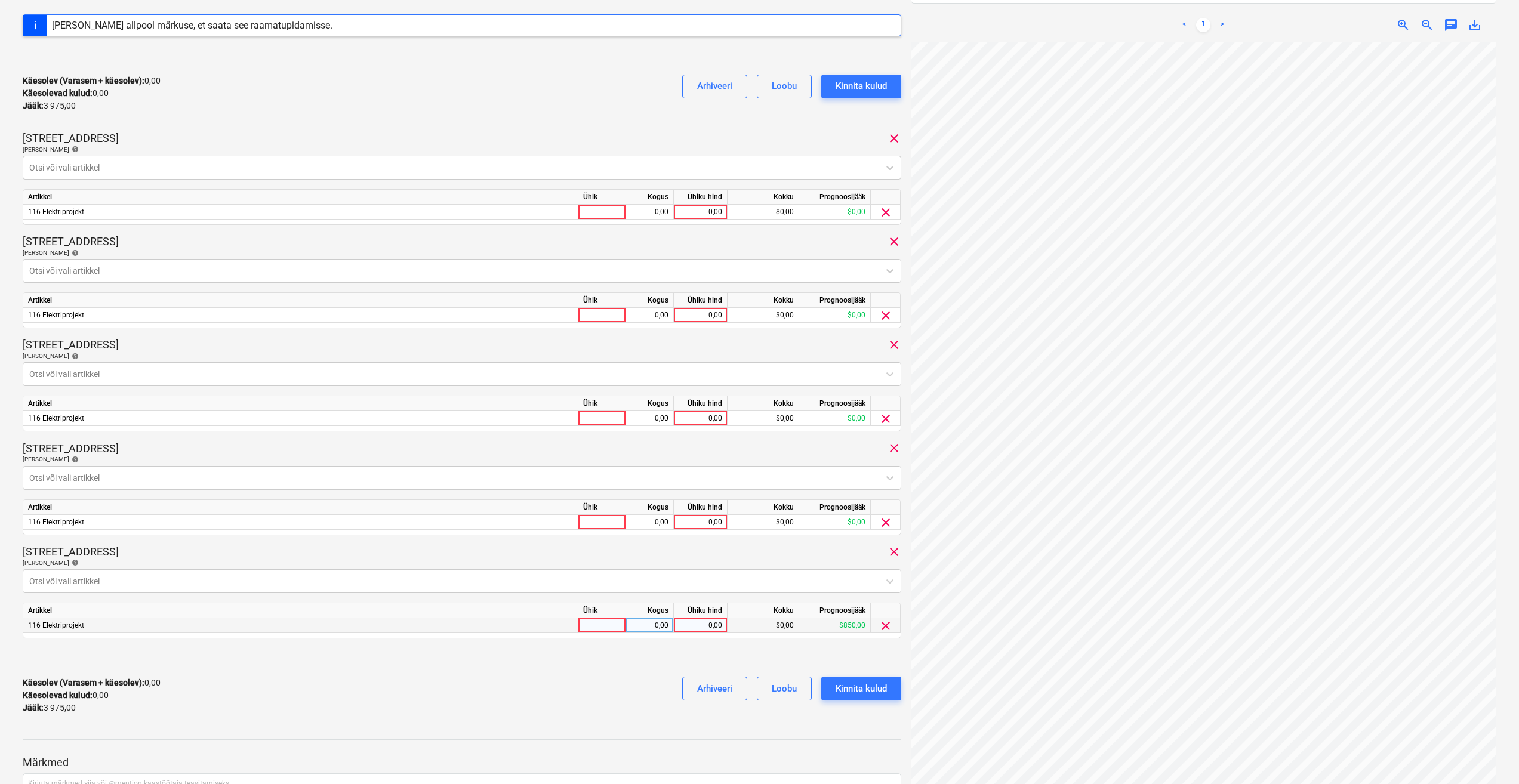
click at [597, 630] on div at bounding box center [602, 626] width 48 height 15
type input "kmpl."
click at [660, 623] on div "0,00" at bounding box center [649, 626] width 37 height 15
click at [687, 627] on div "0,00" at bounding box center [700, 626] width 44 height 15
type input "650"
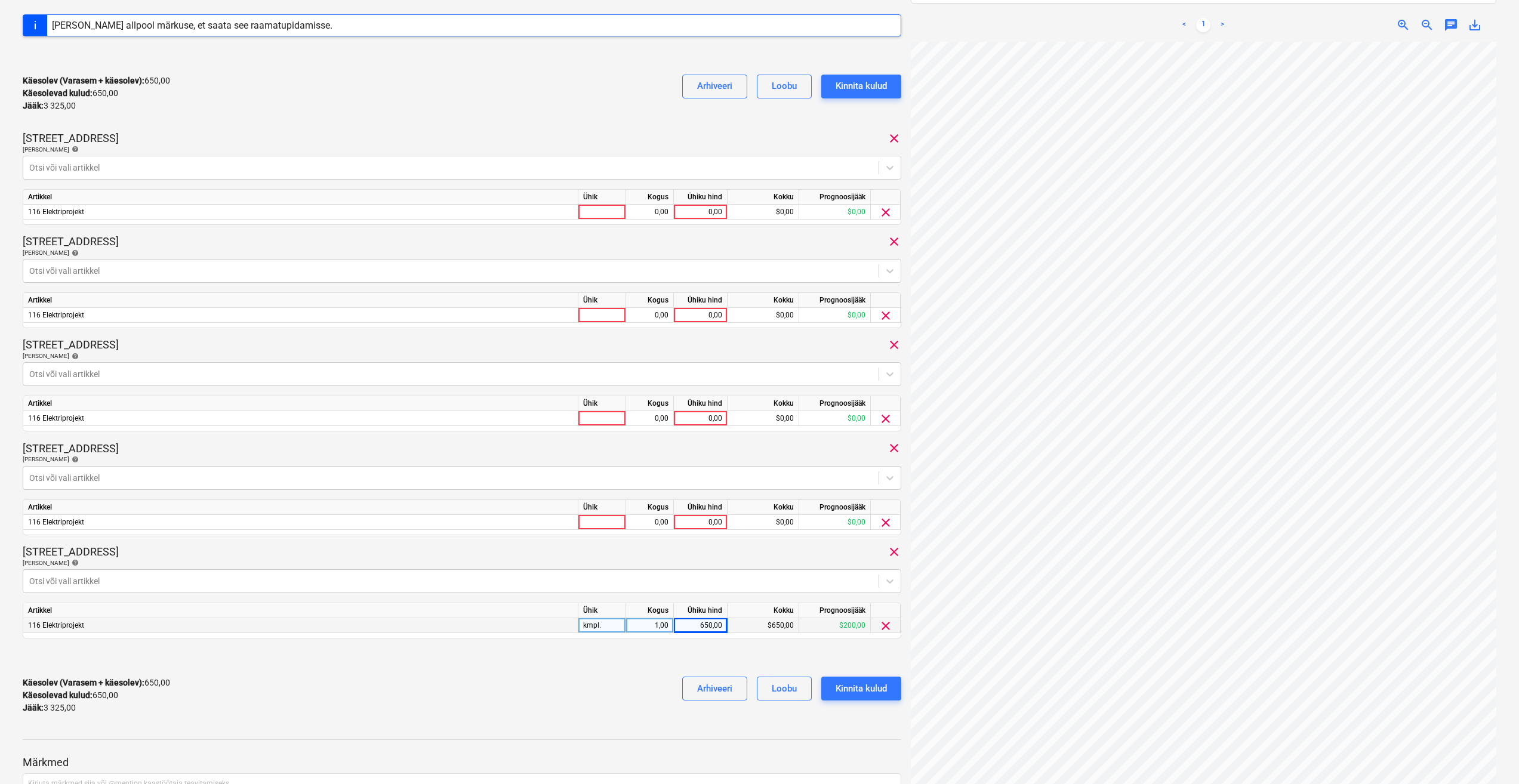
click at [644, 562] on div "[PERSON_NAME] artiklid help" at bounding box center [462, 563] width 879 height 8
click at [594, 513] on div "Ühik" at bounding box center [602, 508] width 48 height 15
click at [594, 522] on div at bounding box center [602, 523] width 48 height 15
click at [600, 215] on div at bounding box center [602, 212] width 48 height 15
type input "kmpl."
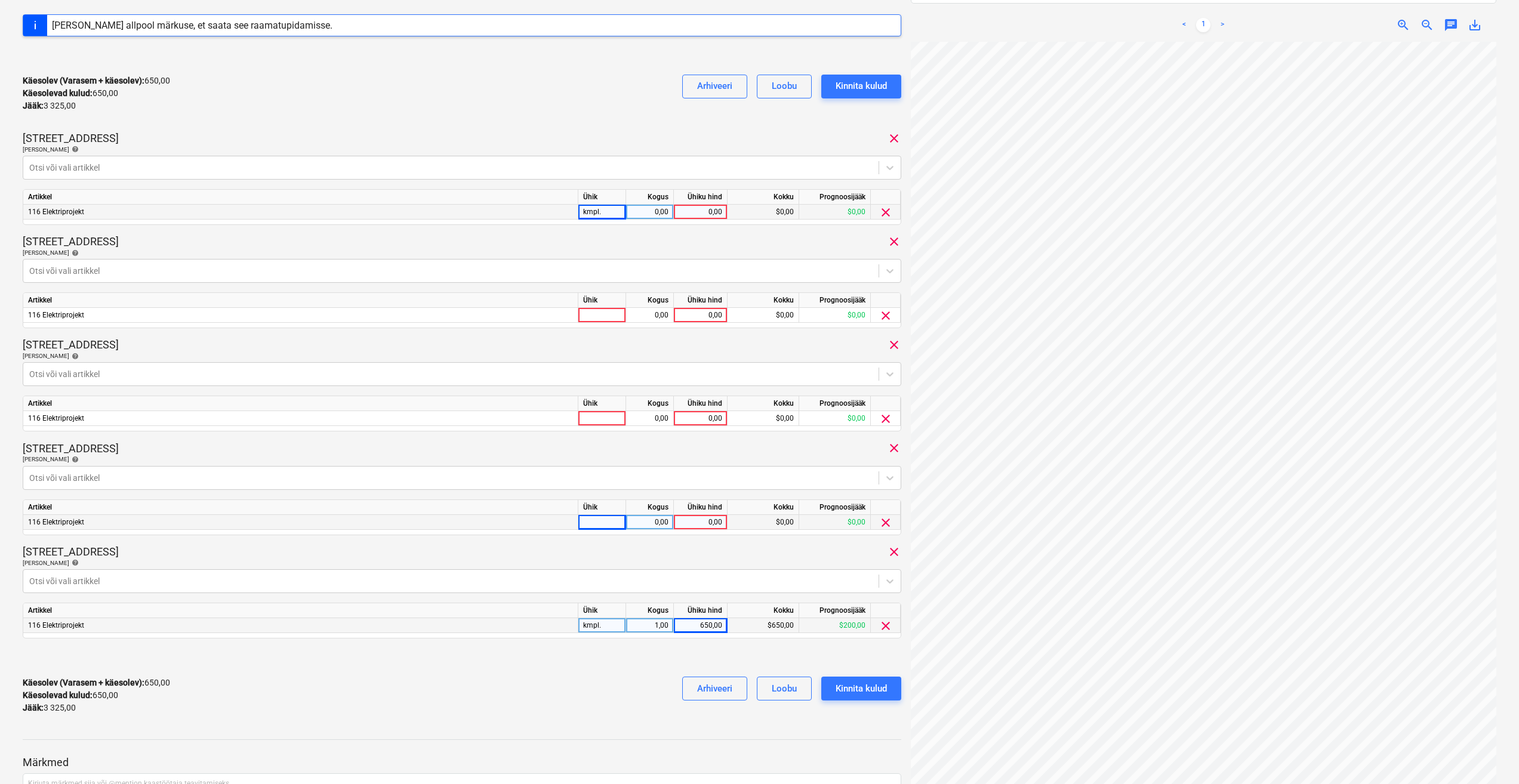
click at [648, 210] on div "0,00" at bounding box center [649, 212] width 37 height 15
type input "1"
click at [698, 215] on div "0,00" at bounding box center [700, 212] width 44 height 15
type input "250"
click at [606, 318] on div at bounding box center [602, 315] width 48 height 15
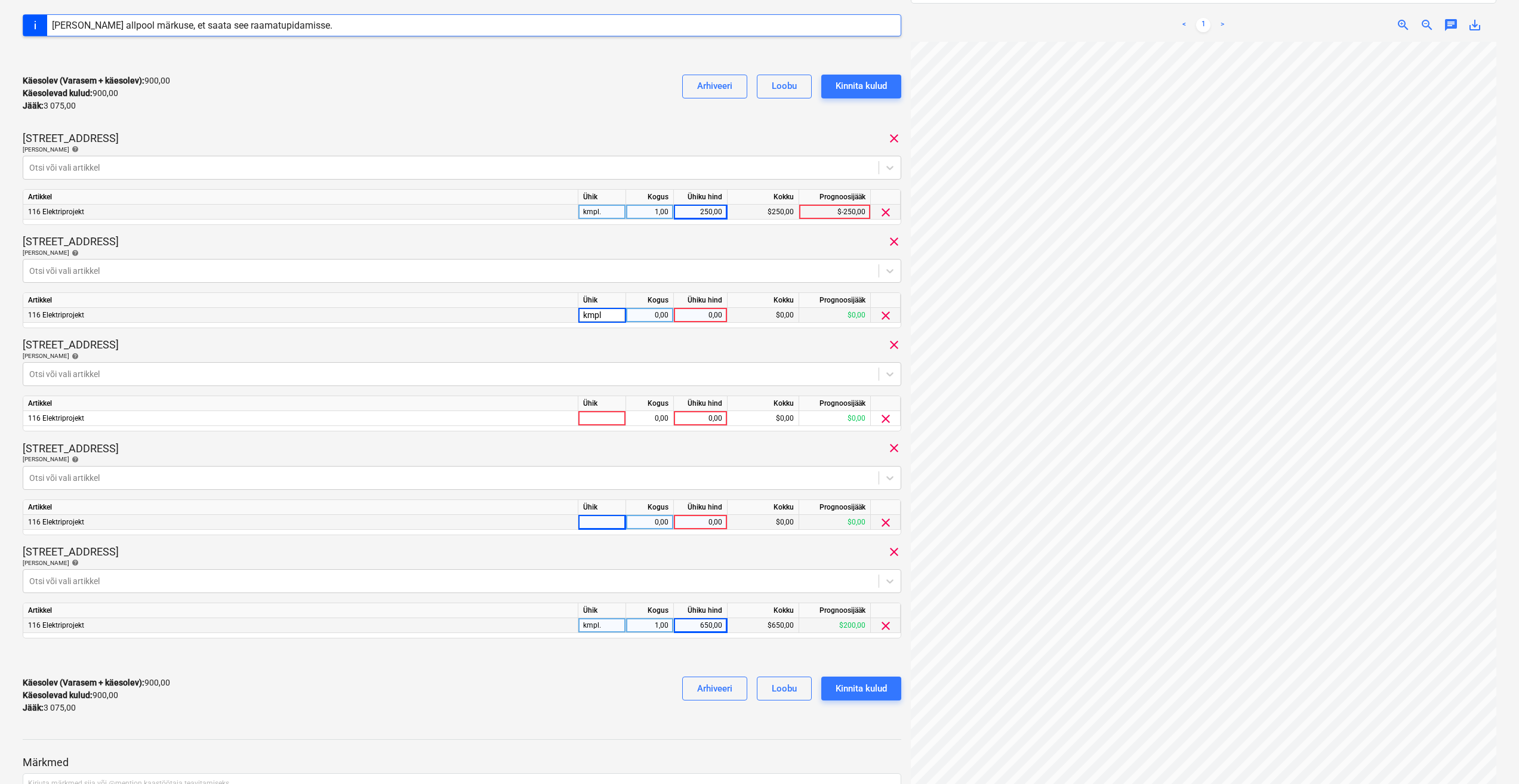
type input "kmpl."
click at [648, 317] on div "0,00" at bounding box center [649, 315] width 37 height 15
type input "1"
click at [699, 316] on div "0,00" at bounding box center [700, 315] width 44 height 15
type input "275"
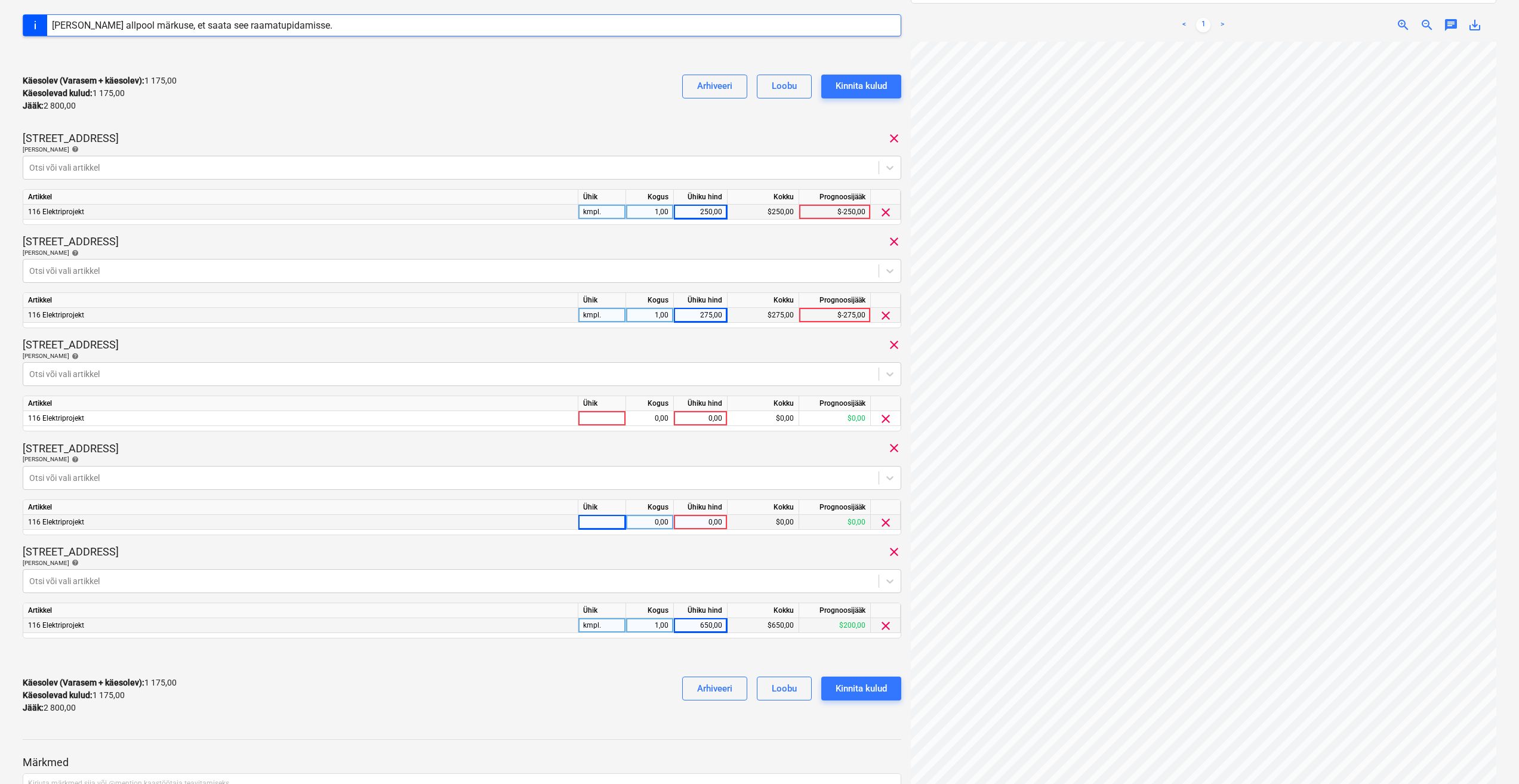
click at [622, 352] on div "[PERSON_NAME] artiklid help" at bounding box center [462, 356] width 879 height 8
click at [601, 411] on div at bounding box center [602, 419] width 48 height 15
click at [600, 424] on input at bounding box center [602, 418] width 47 height 15
type input "kmpl."
click at [658, 425] on div "0,00" at bounding box center [649, 419] width 37 height 15
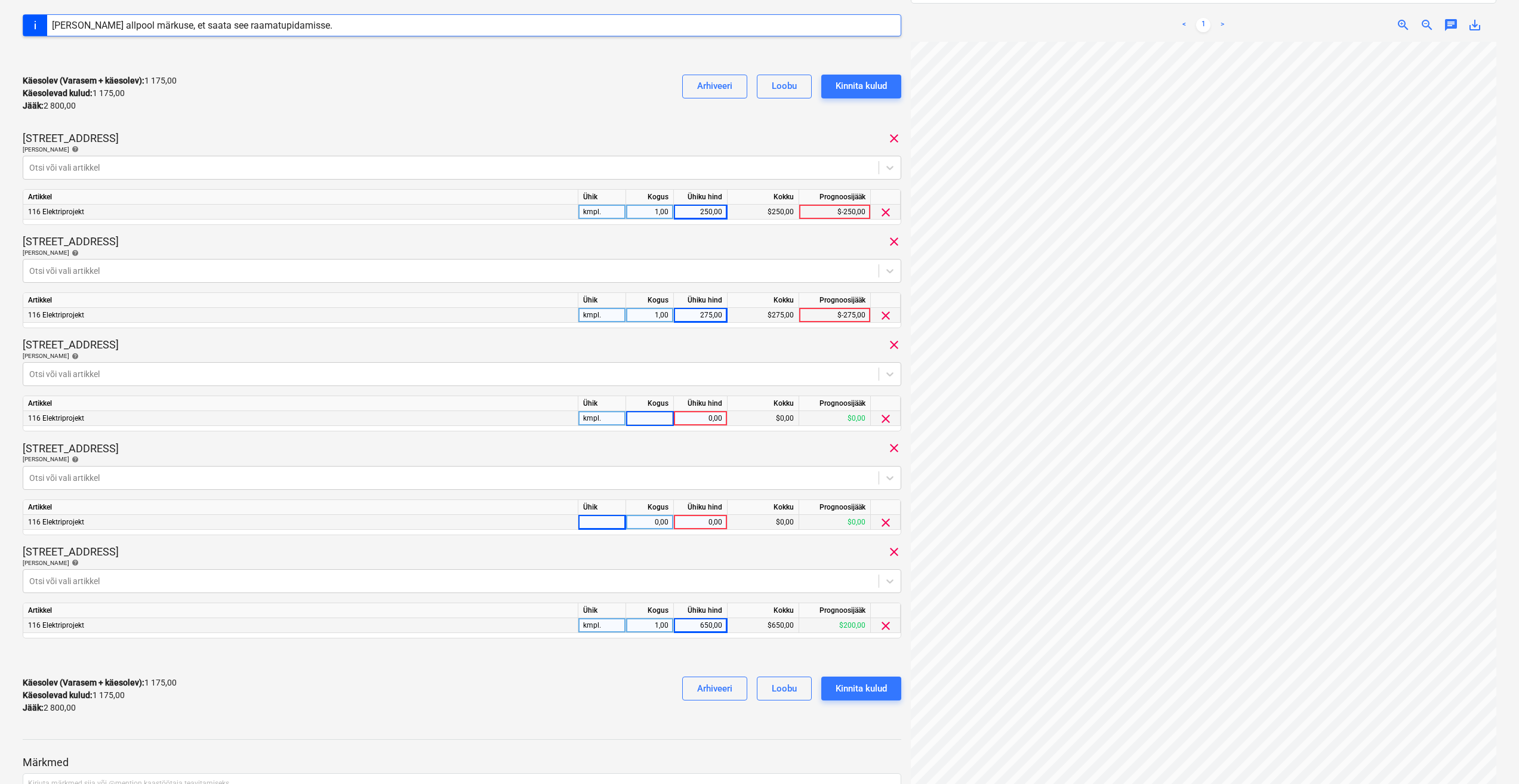
type input "1"
click at [693, 422] on div "0,00" at bounding box center [700, 419] width 44 height 15
type input "650"
click at [600, 525] on div at bounding box center [602, 523] width 48 height 15
type input "kmp."
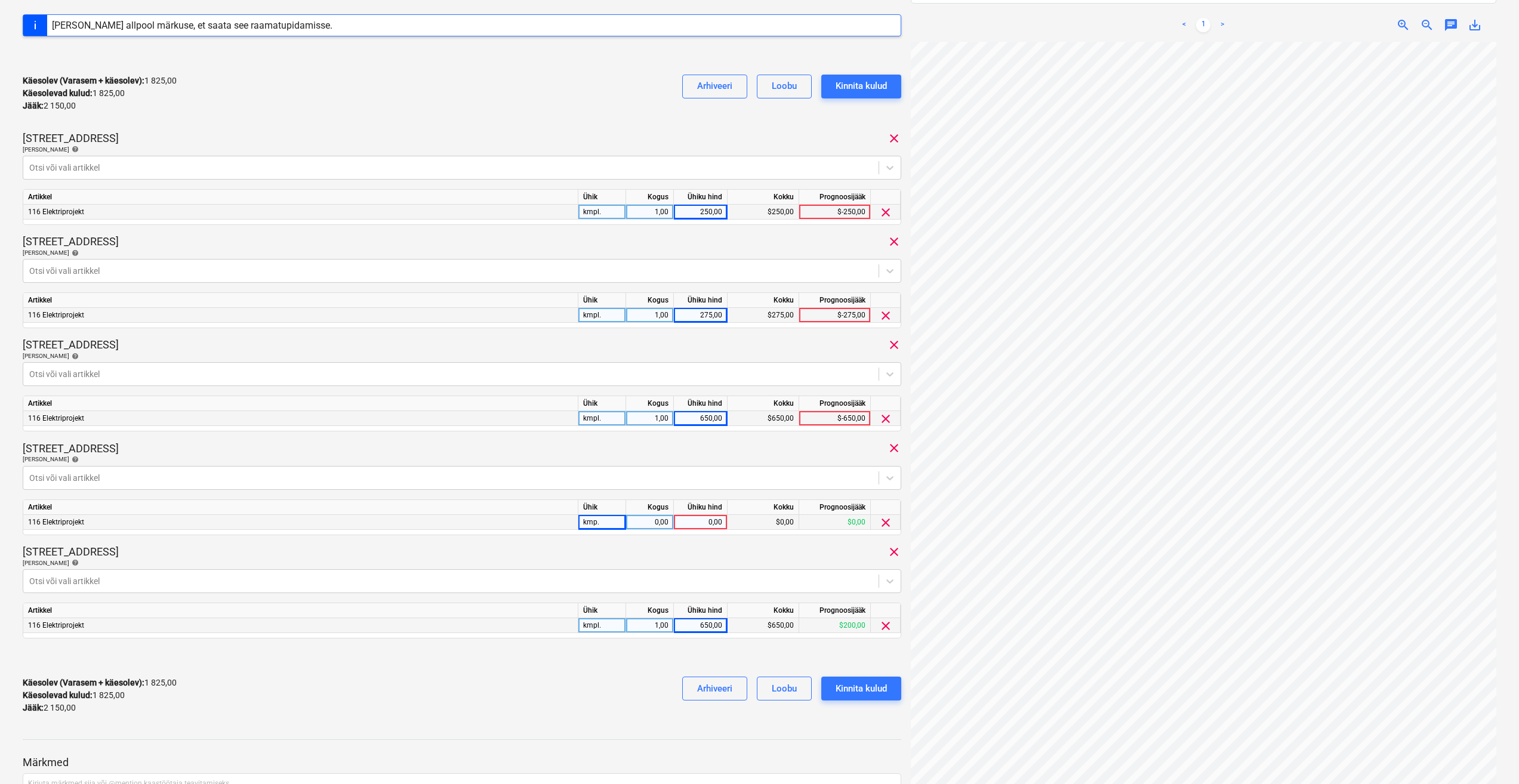
click at [646, 521] on div "0,00" at bounding box center [649, 523] width 37 height 15
type input "1"
click at [712, 517] on div "0,00" at bounding box center [700, 523] width 44 height 15
type input "1000"
click at [625, 554] on div "Matso tee 9 clear" at bounding box center [462, 552] width 879 height 15
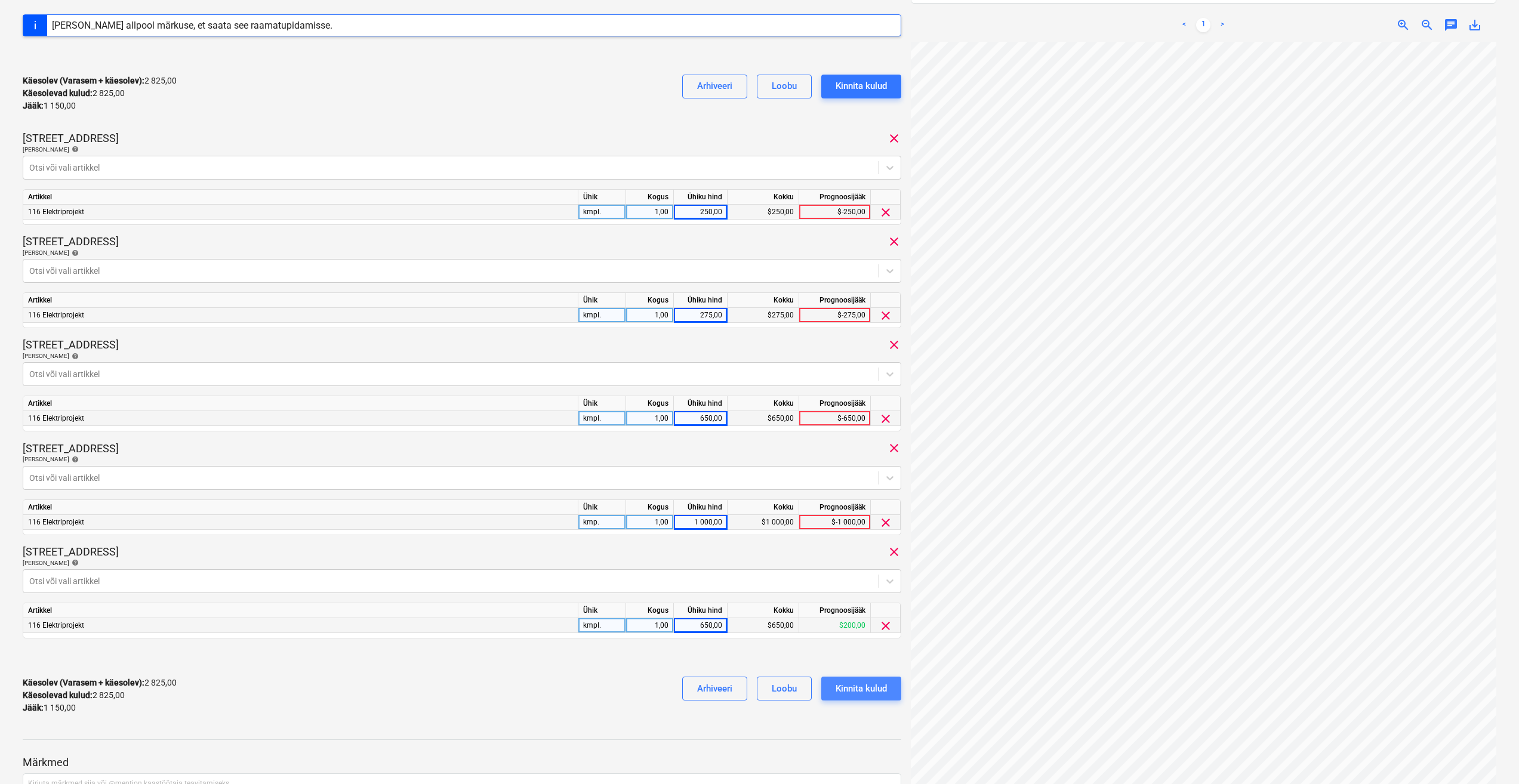
click at [858, 690] on div "Kinnita kulud" at bounding box center [861, 689] width 51 height 15
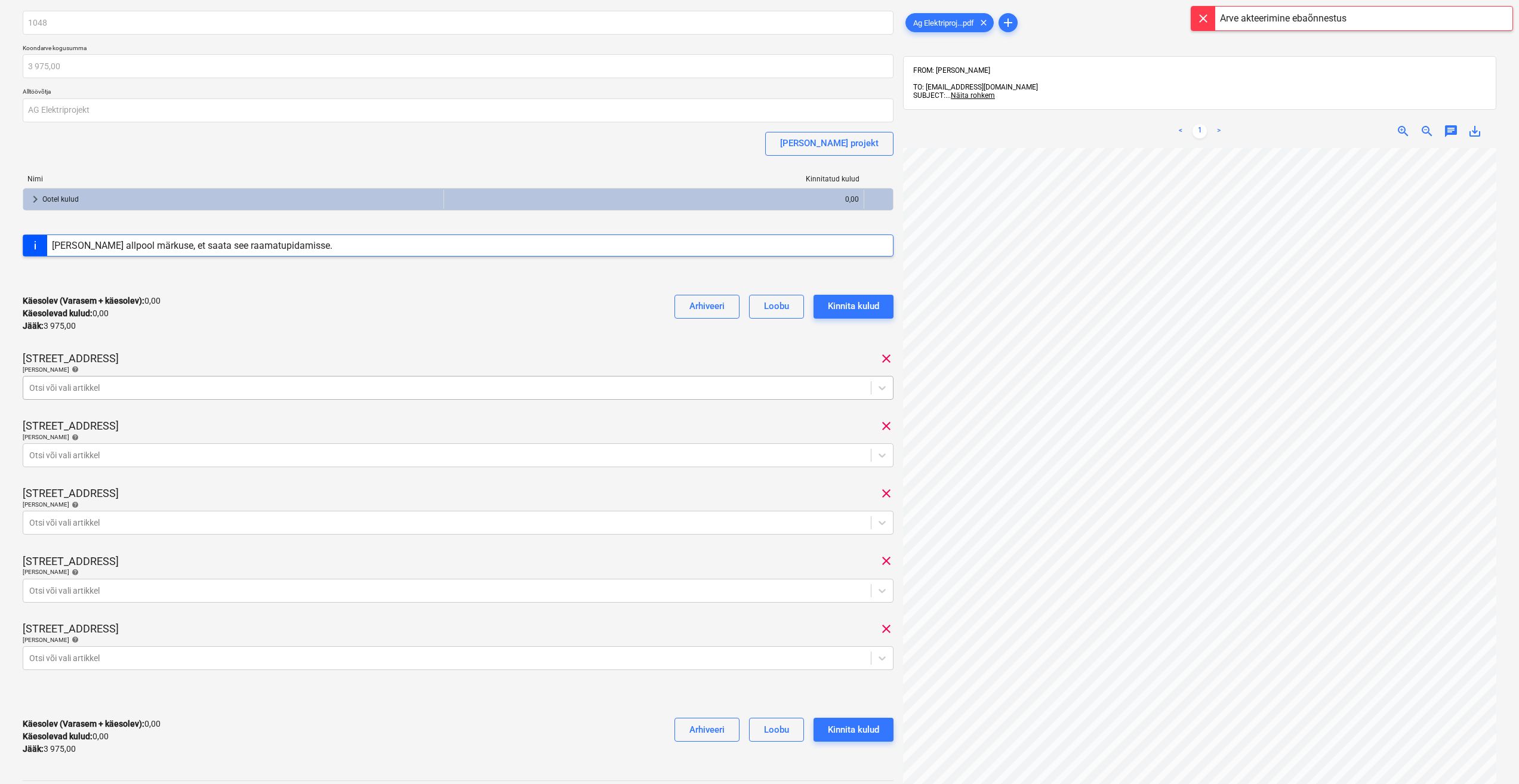
scroll to position [0, 0]
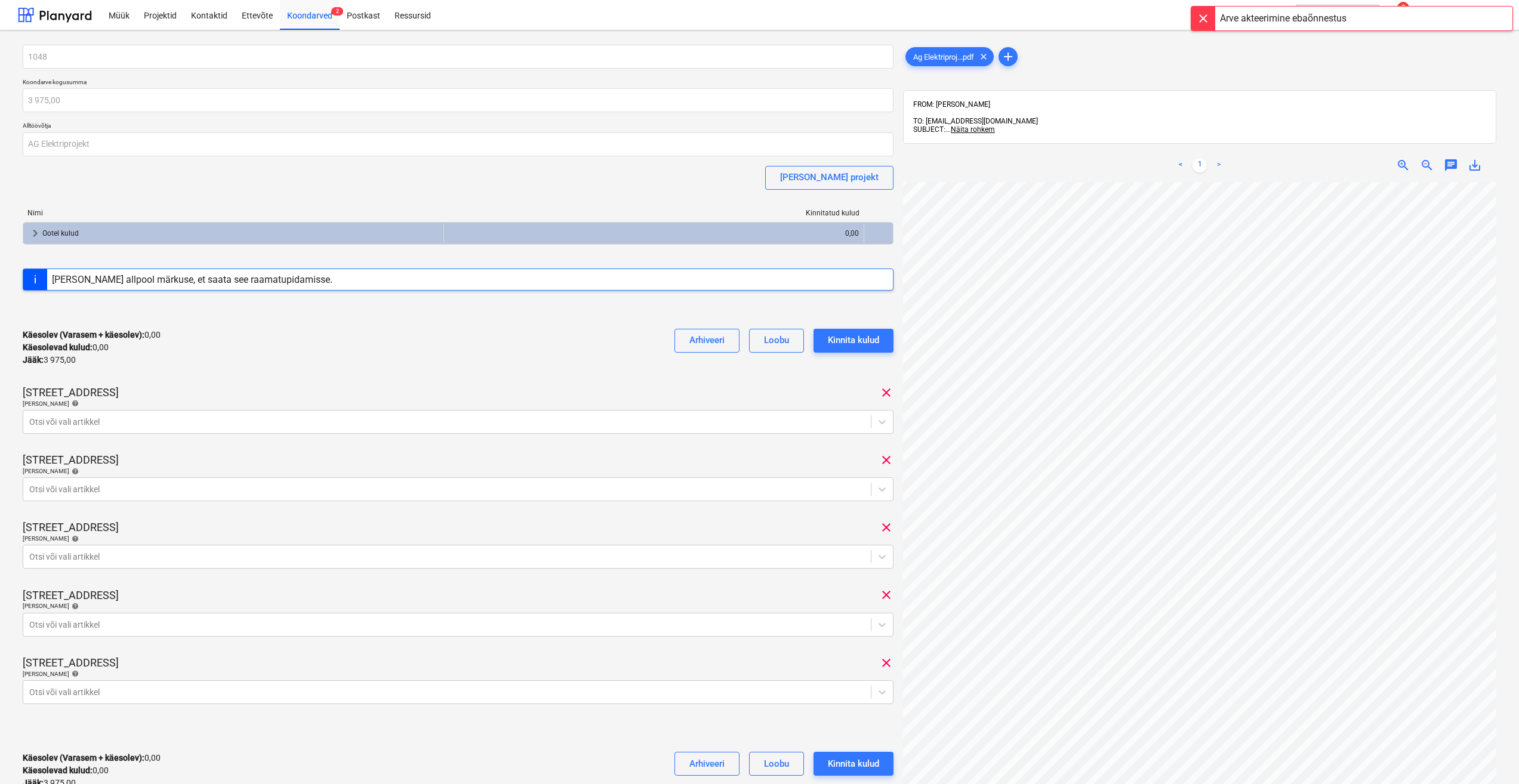
click at [540, 367] on div "Käesolev (Varasem + käesolev) : 0,00 Käesolevad kulud : 0,00 Jääk : 3 975,00 Ar…" at bounding box center [458, 347] width 871 height 56
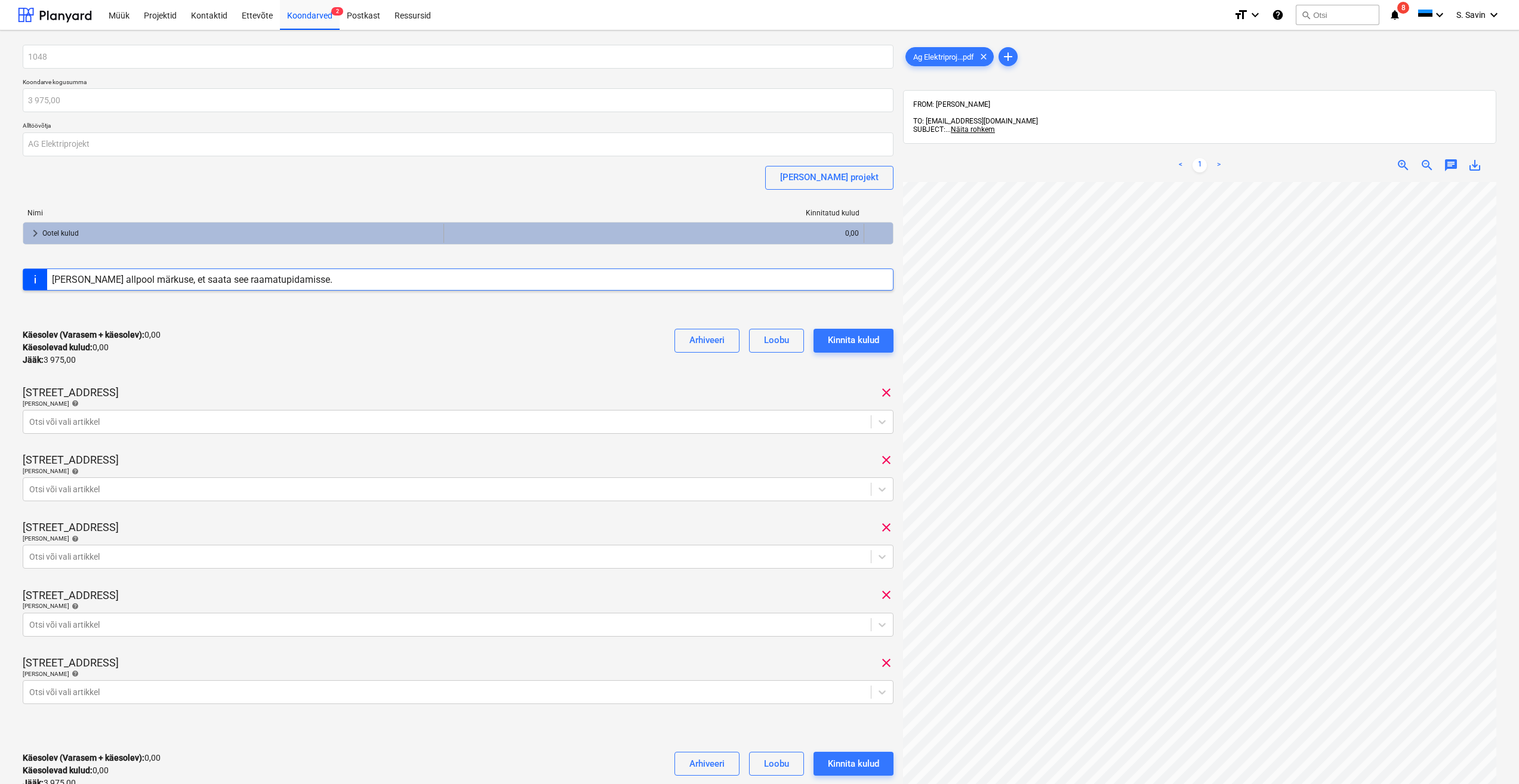
click at [29, 234] on span "keyboard_arrow_right" at bounding box center [35, 233] width 15 height 15
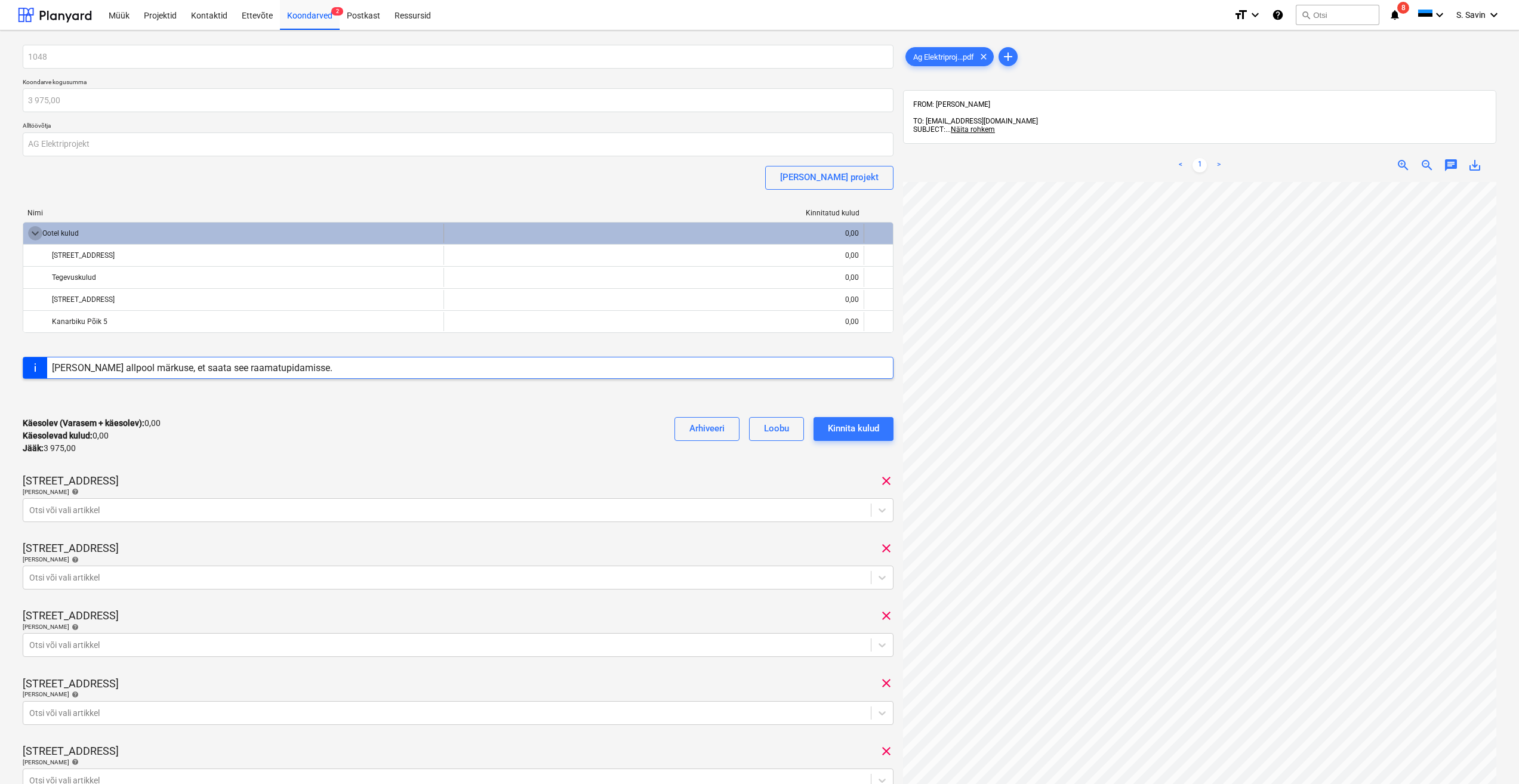
click at [29, 234] on span "keyboard_arrow_down" at bounding box center [35, 233] width 15 height 15
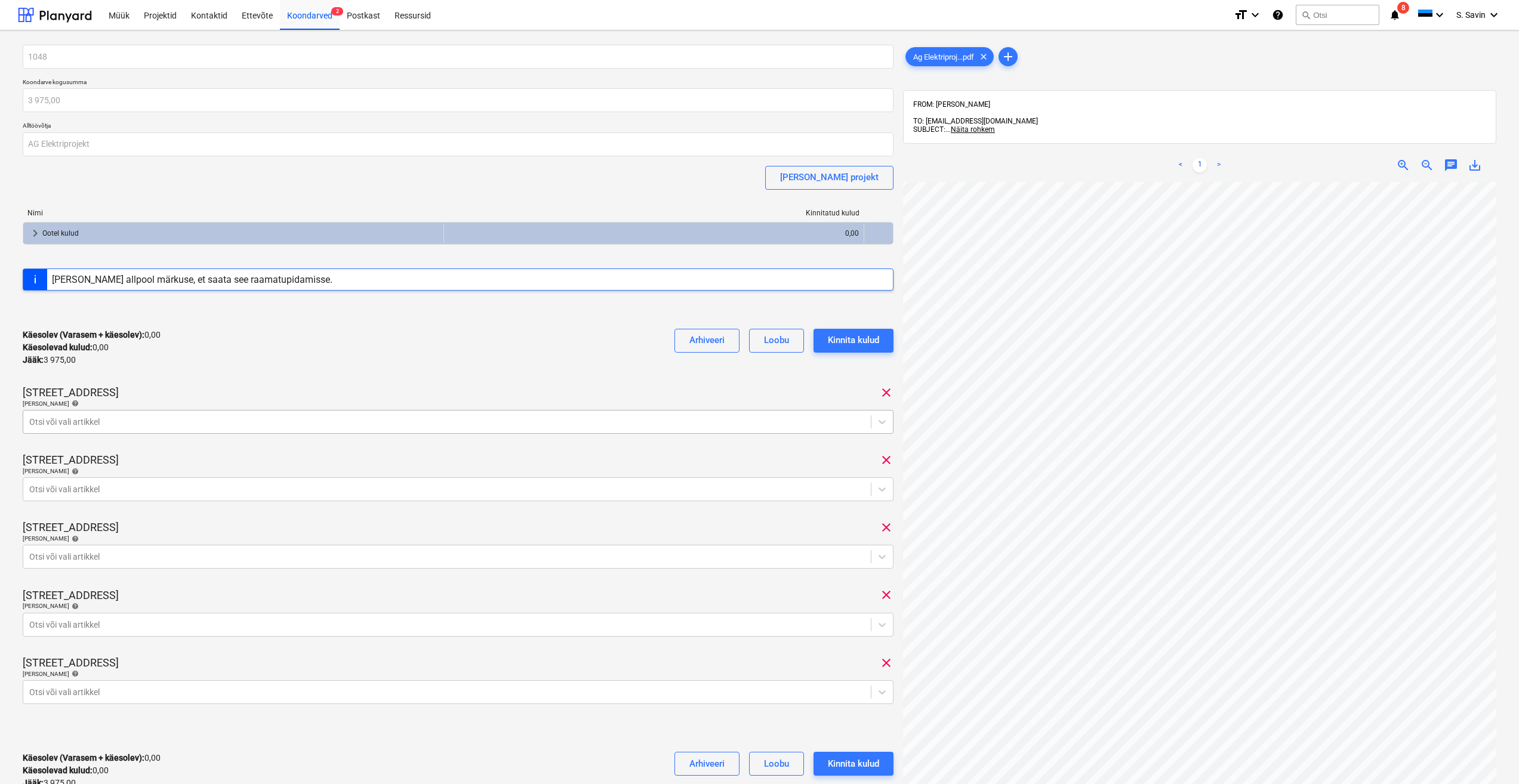
click at [206, 414] on div "Otsi või vali artikkel" at bounding box center [447, 422] width 848 height 17
click at [338, 367] on div "Käesolev (Varasem + käesolev) : 0,00 Käesolevad kulud : 0,00 Jääk : 3 975,00 Ar…" at bounding box center [458, 347] width 871 height 56
click at [354, 441] on div at bounding box center [458, 438] width 871 height 10
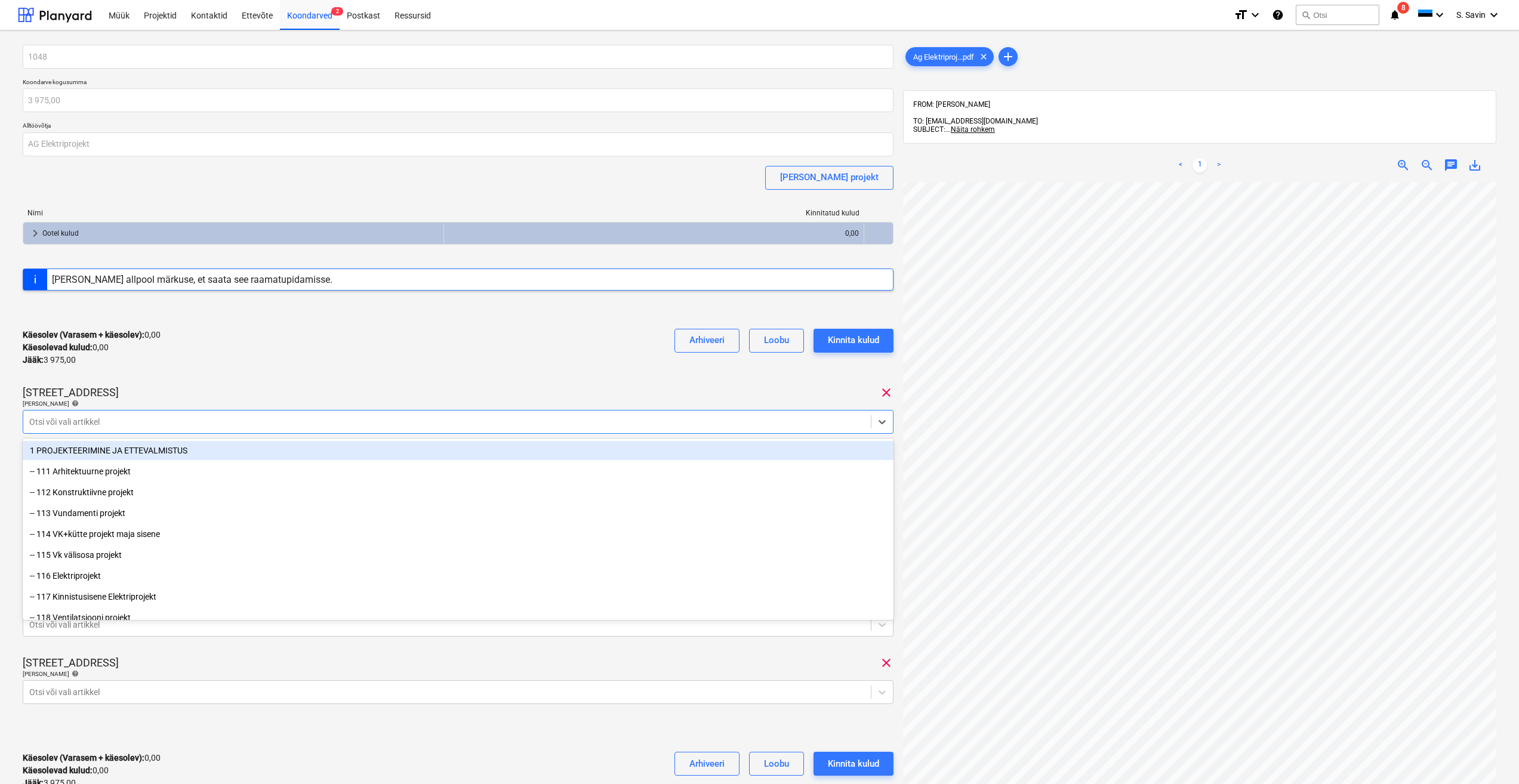
click at [347, 430] on div "Otsi või vali artikkel" at bounding box center [447, 422] width 848 height 17
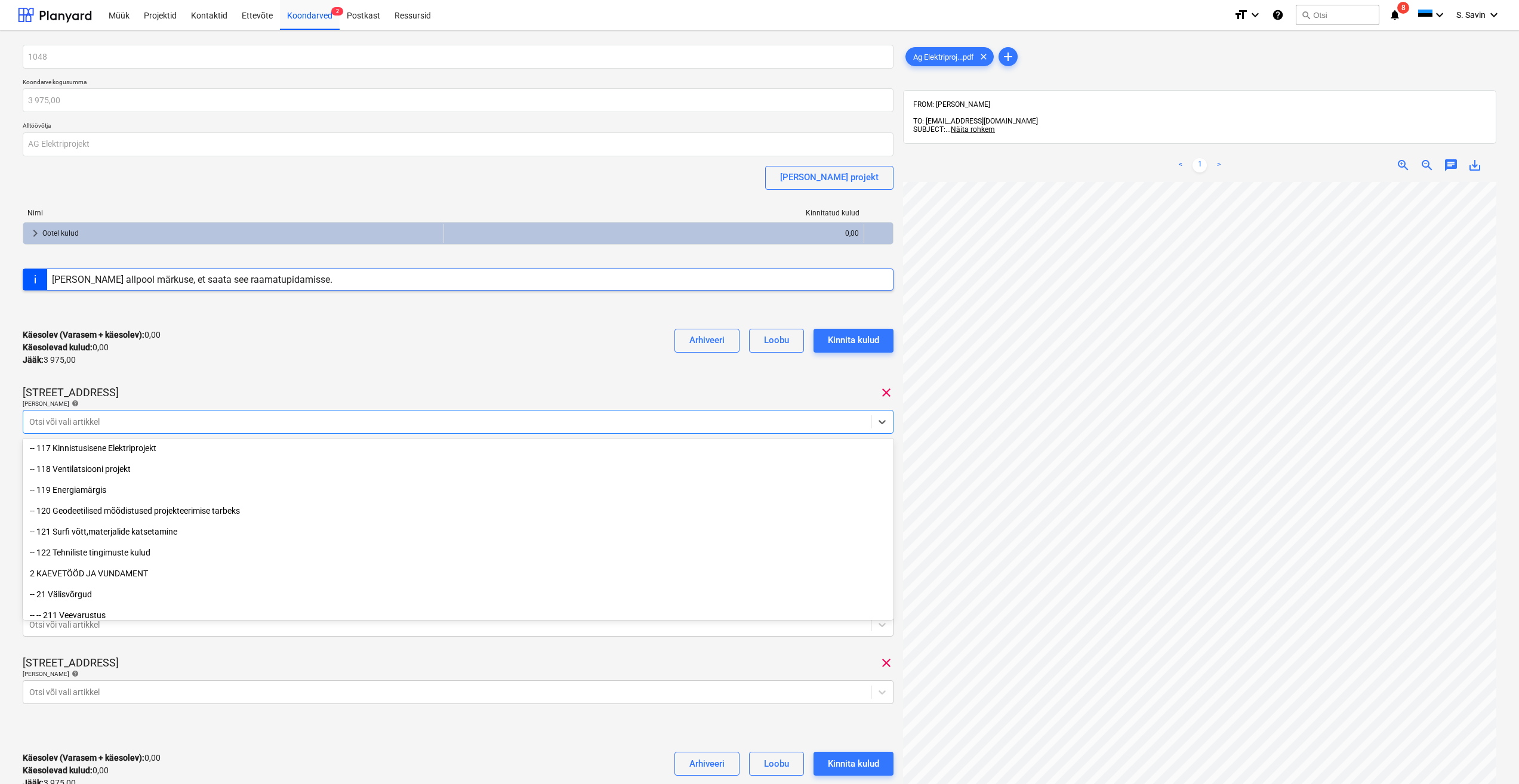
scroll to position [119, 0]
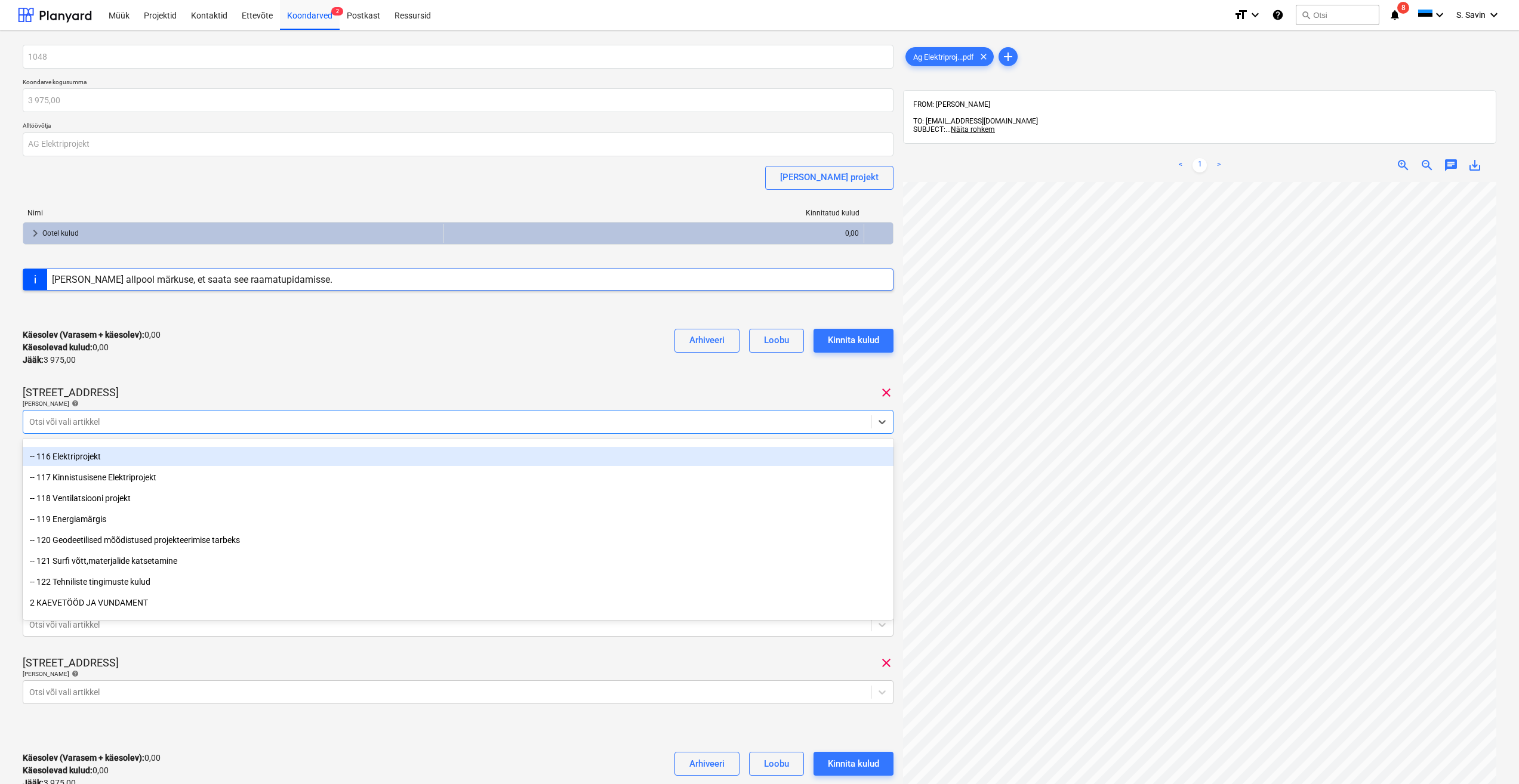
drag, startPoint x: 99, startPoint y: 447, endPoint x: 98, endPoint y: 464, distance: 17.0
click at [98, 464] on div "-- 116 Elektriprojekt" at bounding box center [458, 456] width 871 height 19
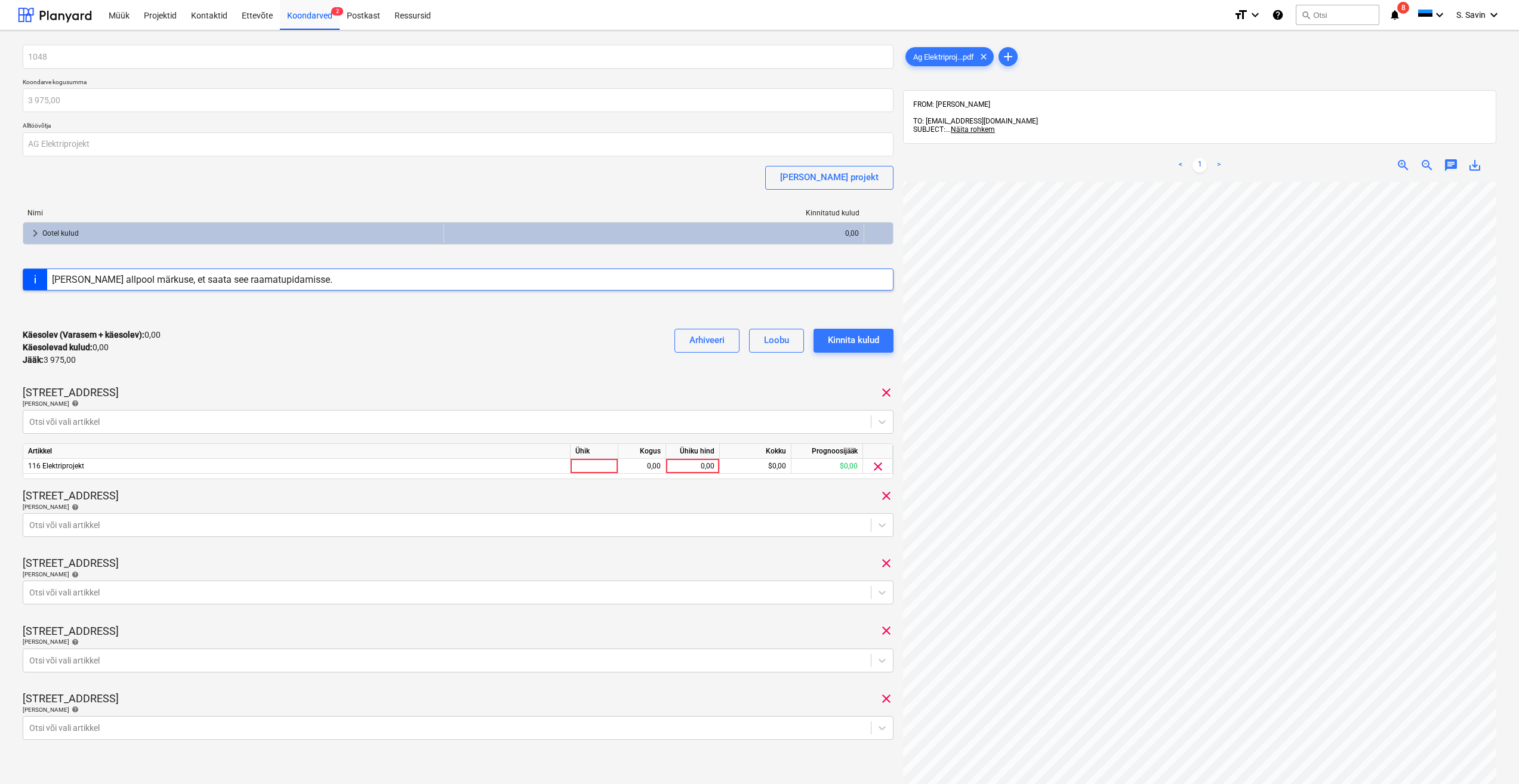
click at [341, 398] on div "Sinilille tee 12 clear" at bounding box center [458, 392] width 871 height 15
click at [440, 528] on div at bounding box center [447, 525] width 835 height 12
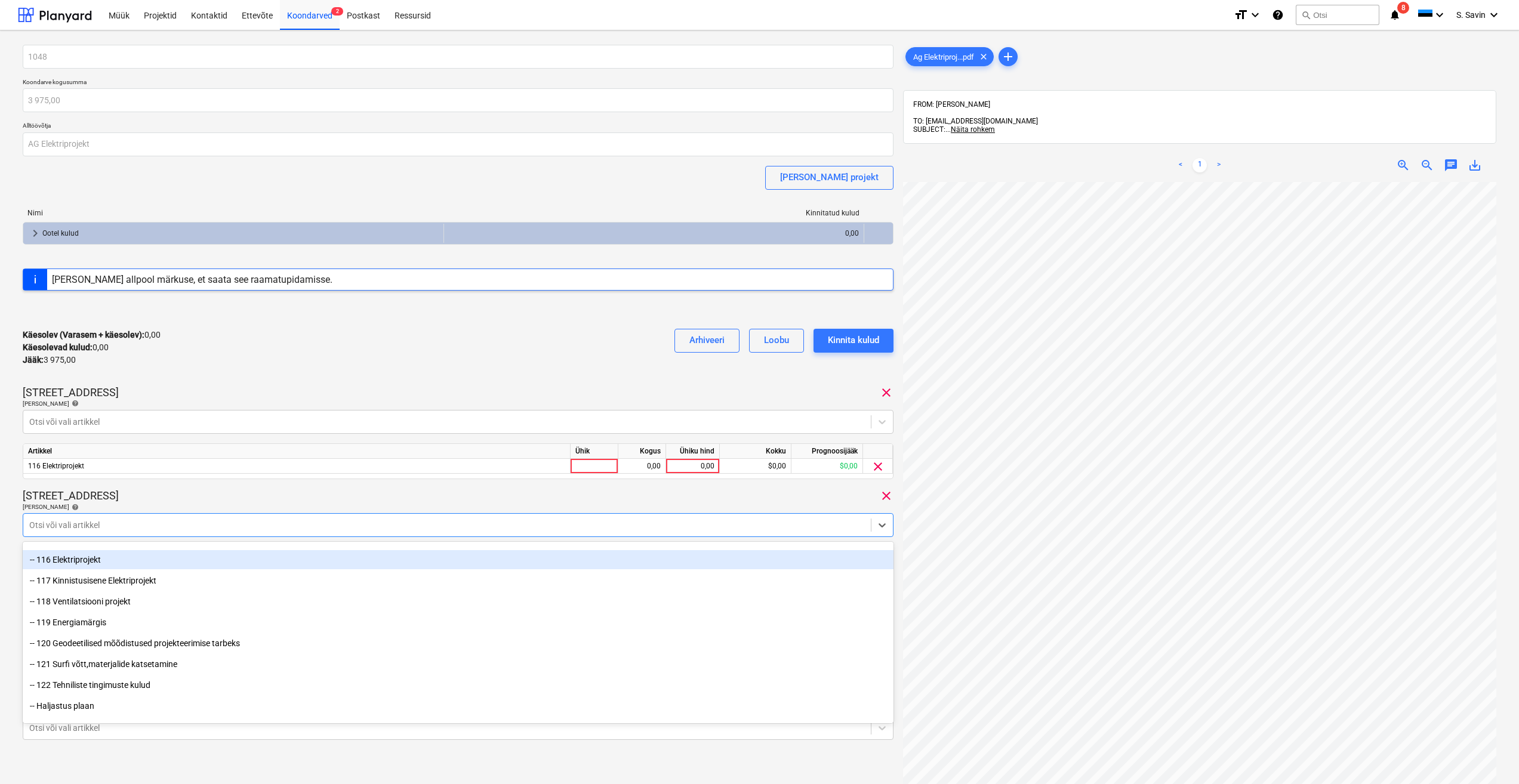
click at [124, 564] on div "-- 116 Elektriprojekt" at bounding box center [458, 560] width 871 height 19
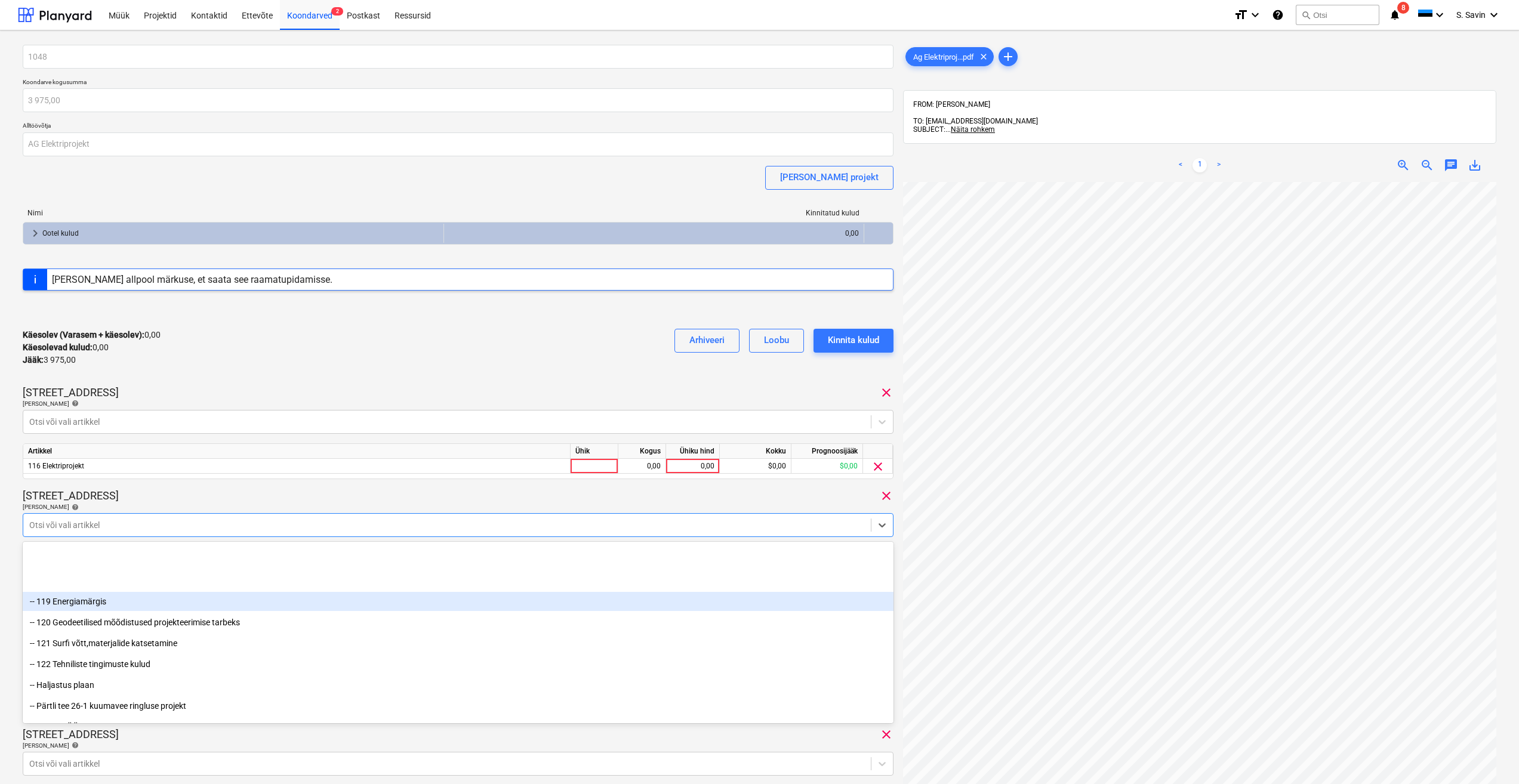
scroll to position [298, 0]
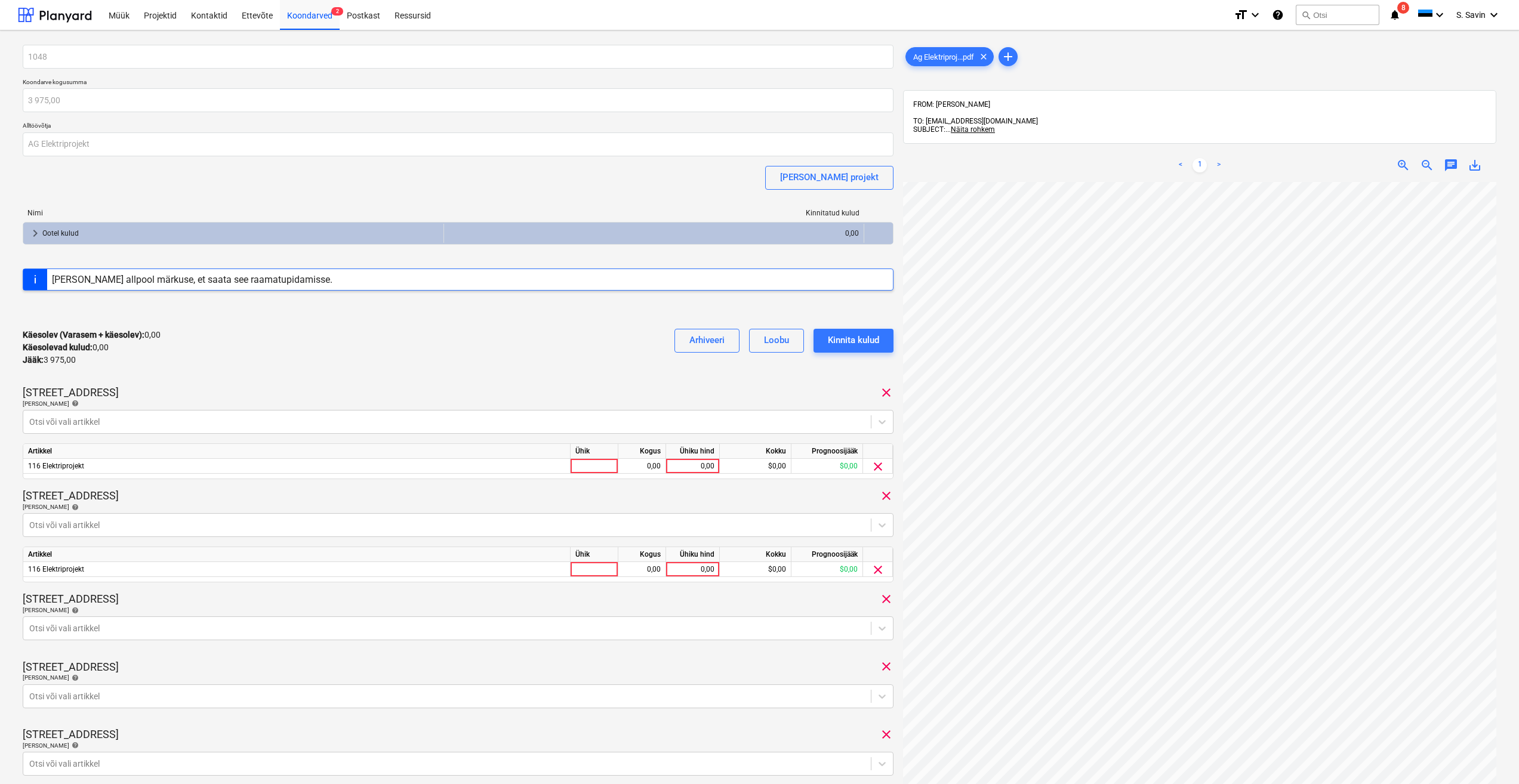
click at [203, 505] on div "[PERSON_NAME] artiklid help" at bounding box center [458, 507] width 871 height 8
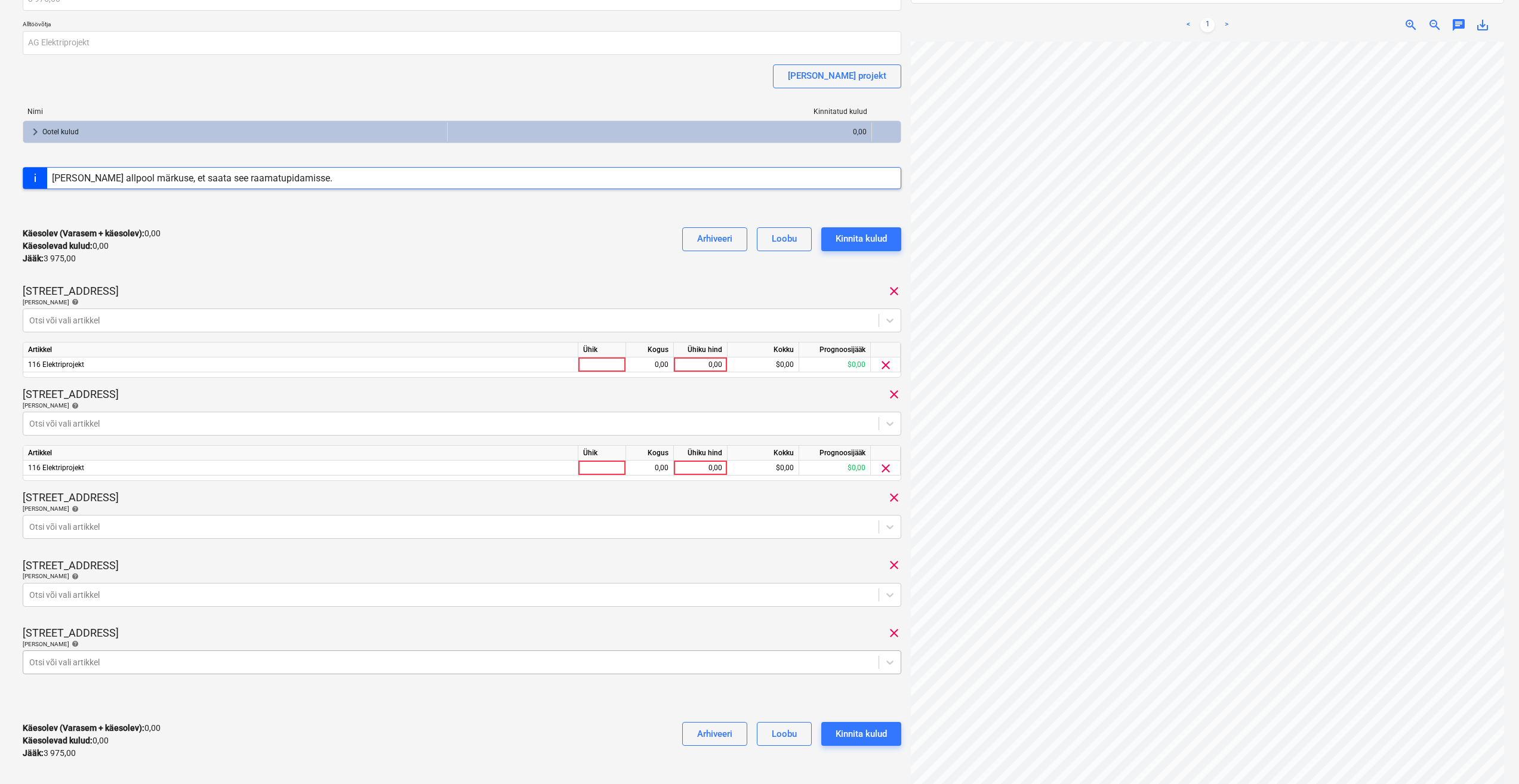
scroll to position [239, 0]
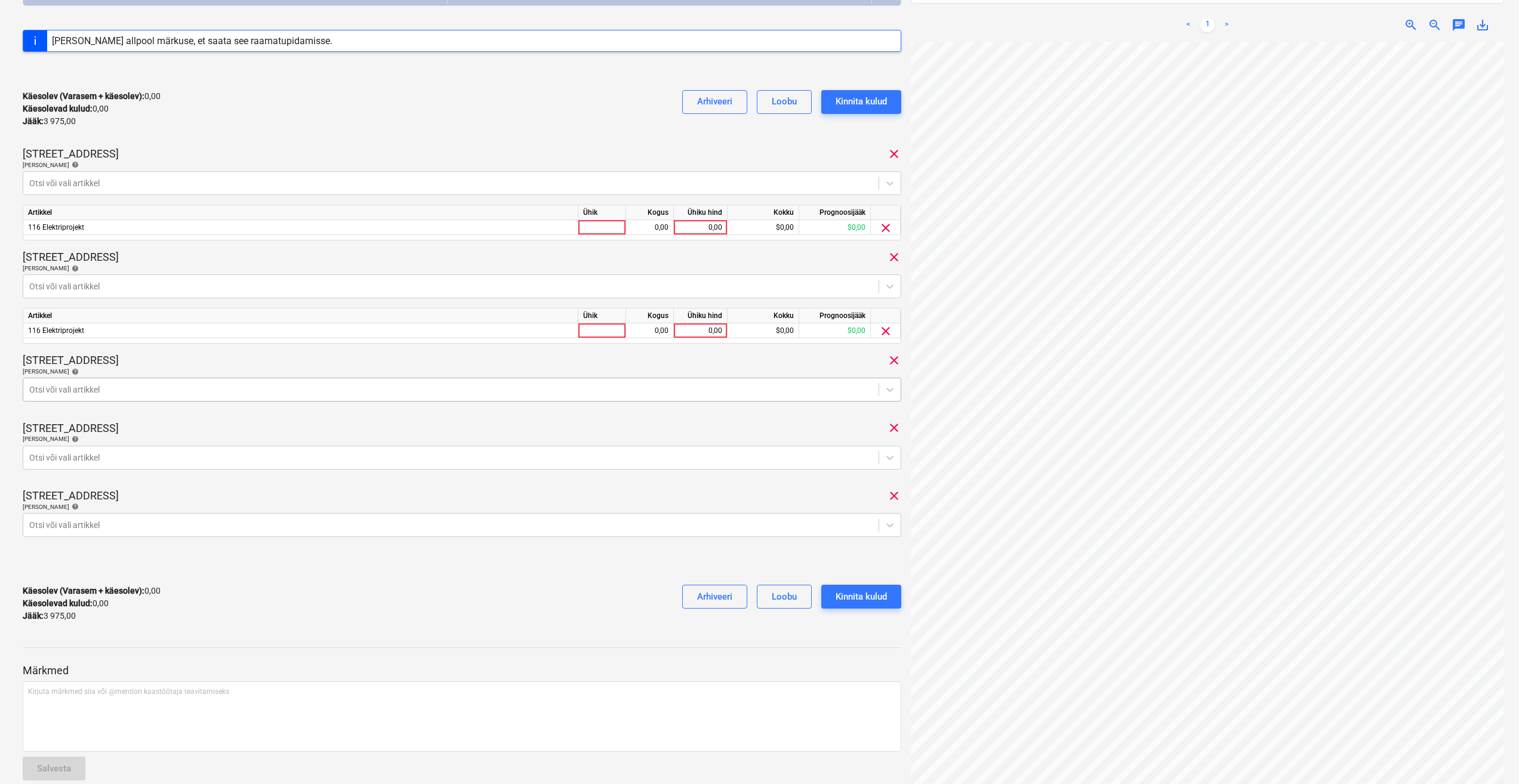
click at [558, 390] on div at bounding box center [451, 390] width 843 height 12
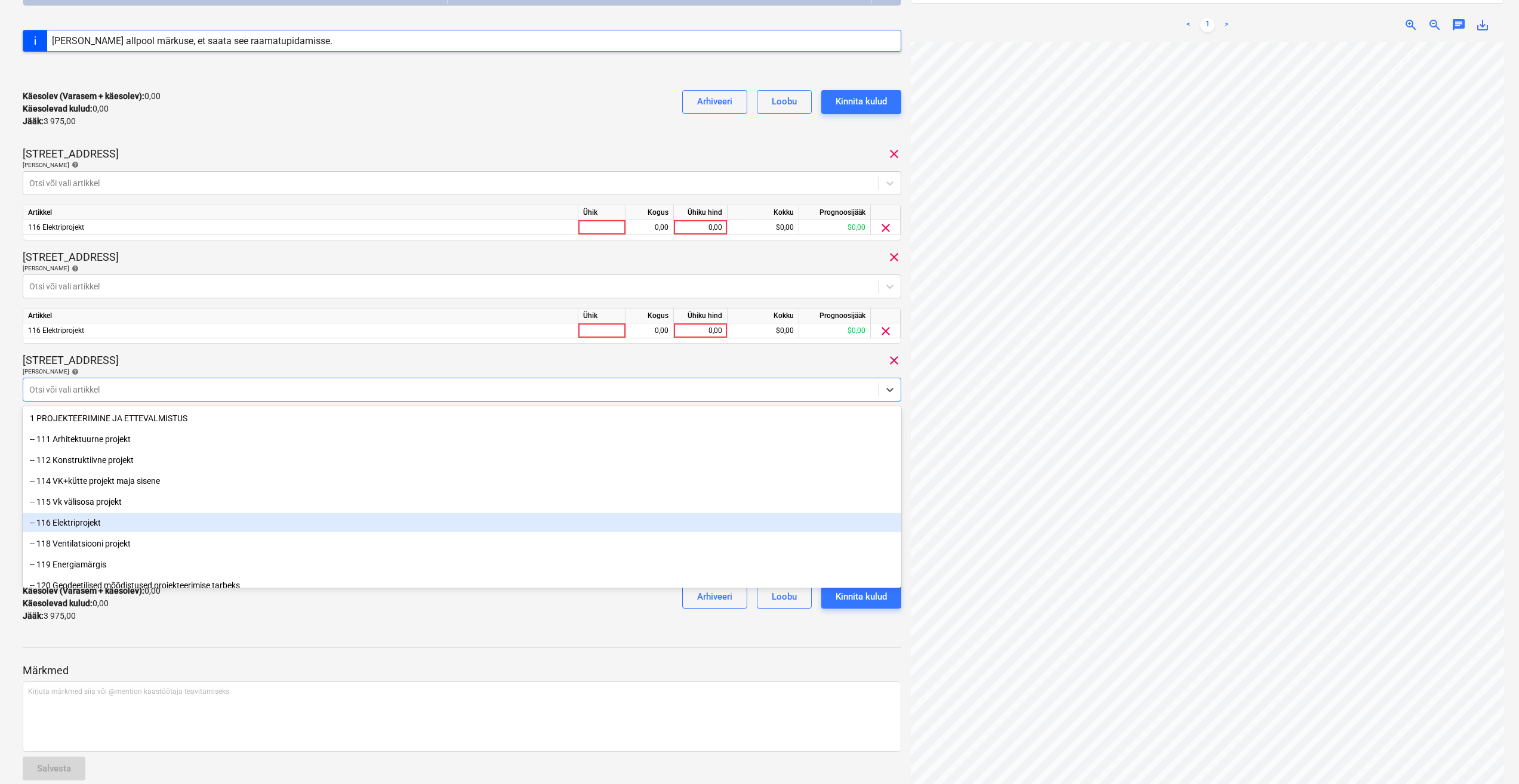
click at [170, 526] on div "-- 116 Elektriprojekt" at bounding box center [462, 522] width 879 height 19
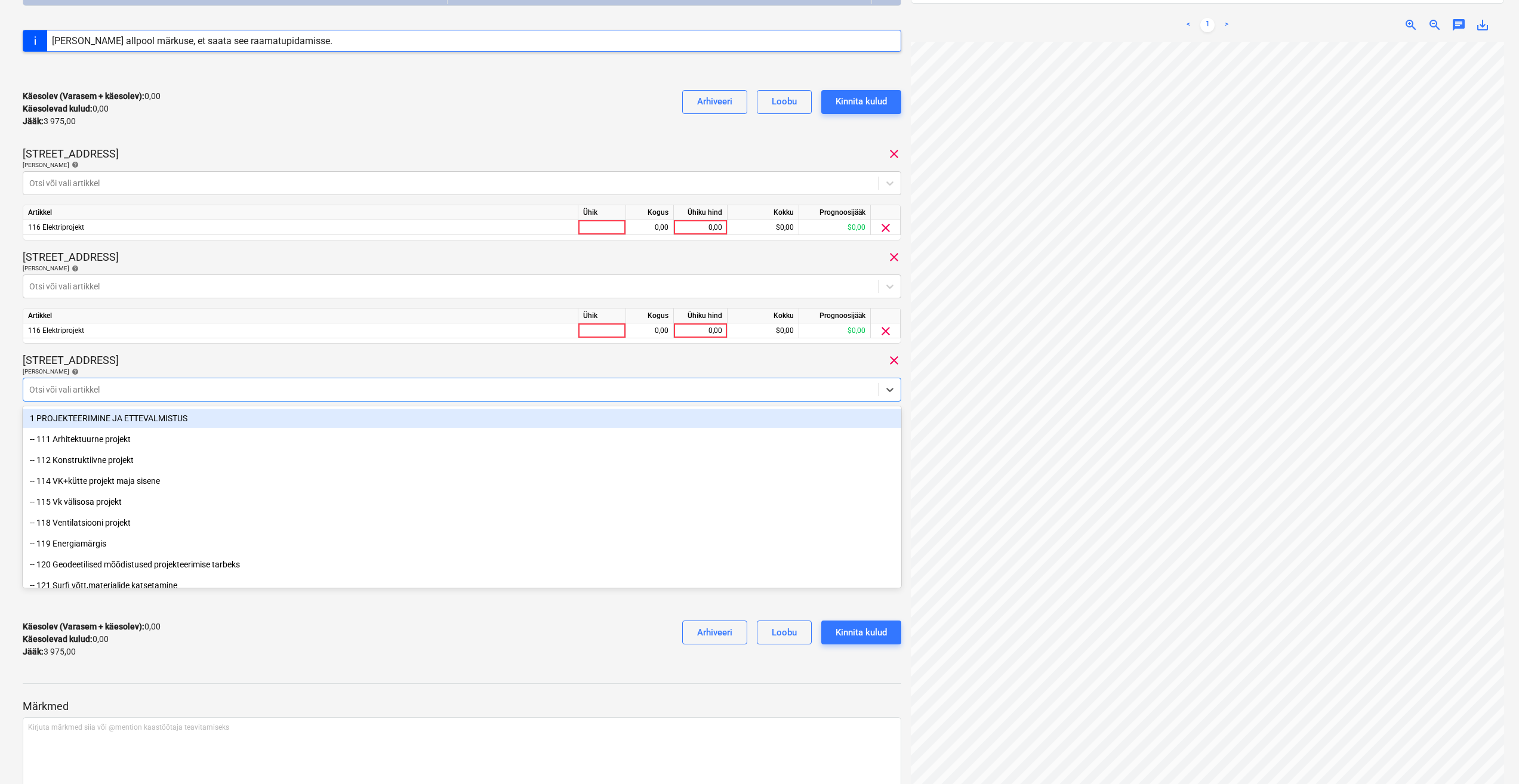
click at [253, 369] on div "[PERSON_NAME] artiklid help" at bounding box center [462, 371] width 879 height 8
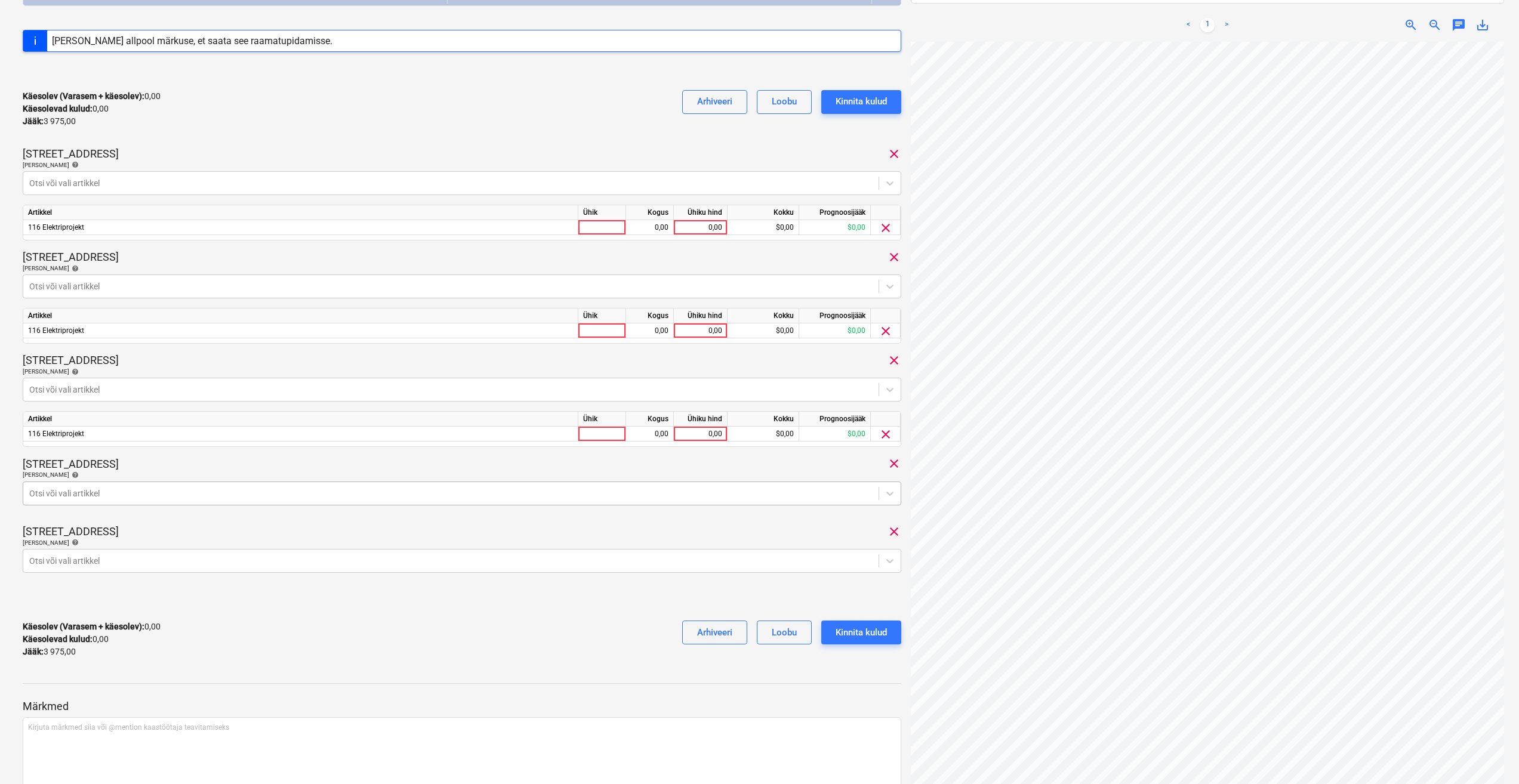
click at [247, 498] on div at bounding box center [451, 494] width 843 height 12
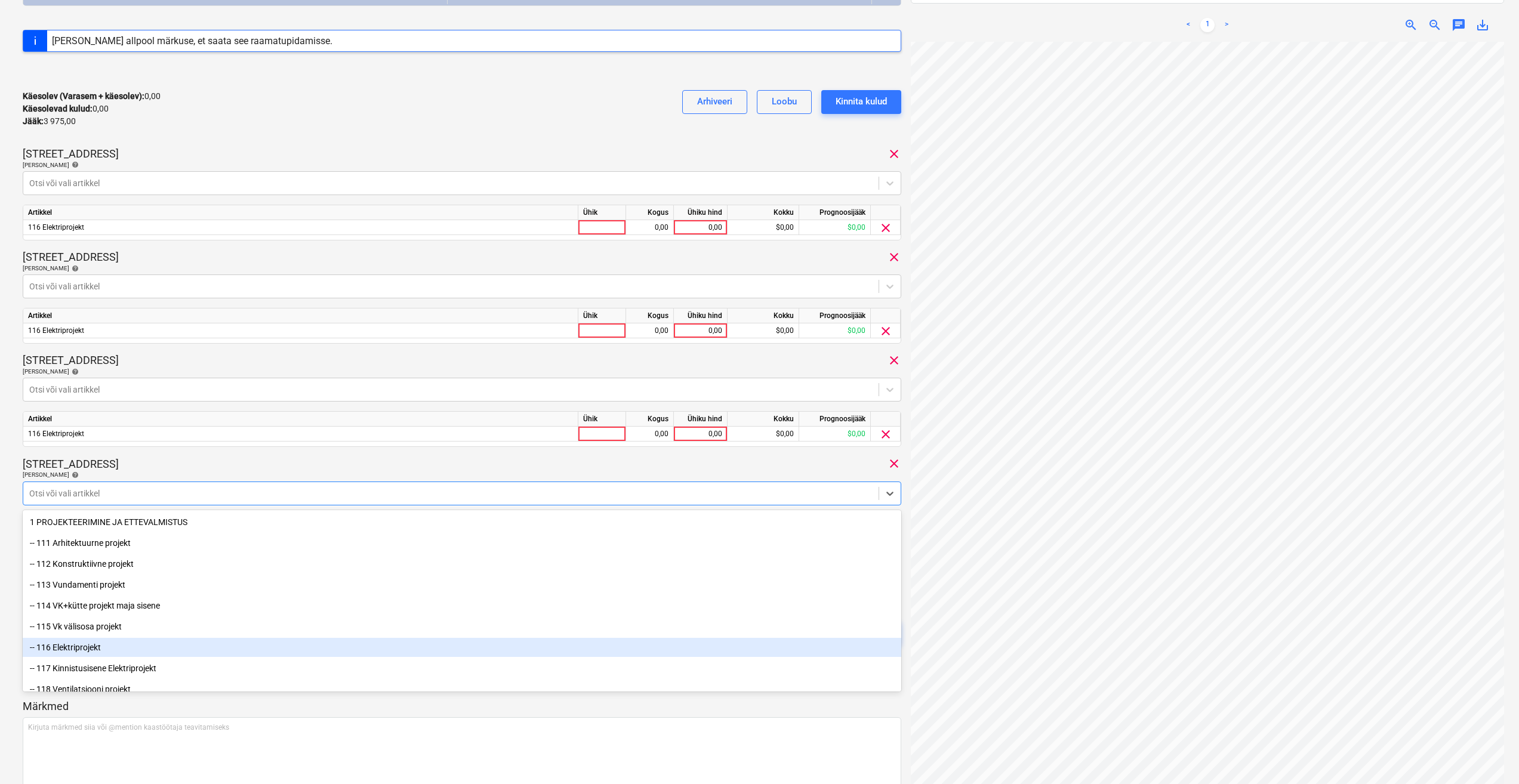
click at [146, 645] on div "-- 116 Elektriprojekt" at bounding box center [462, 647] width 879 height 19
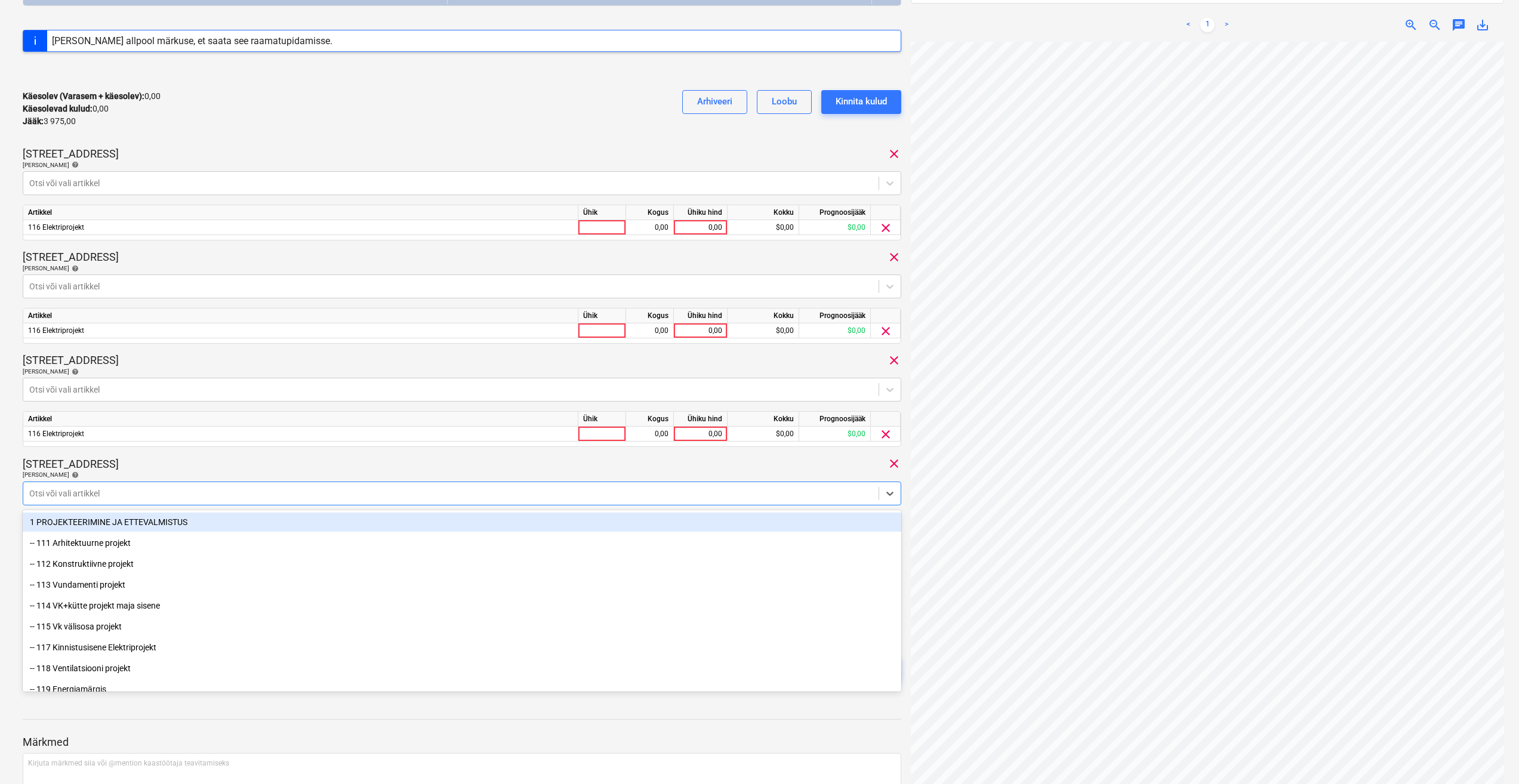
click at [238, 474] on div "[PERSON_NAME] artiklid help" at bounding box center [462, 475] width 879 height 8
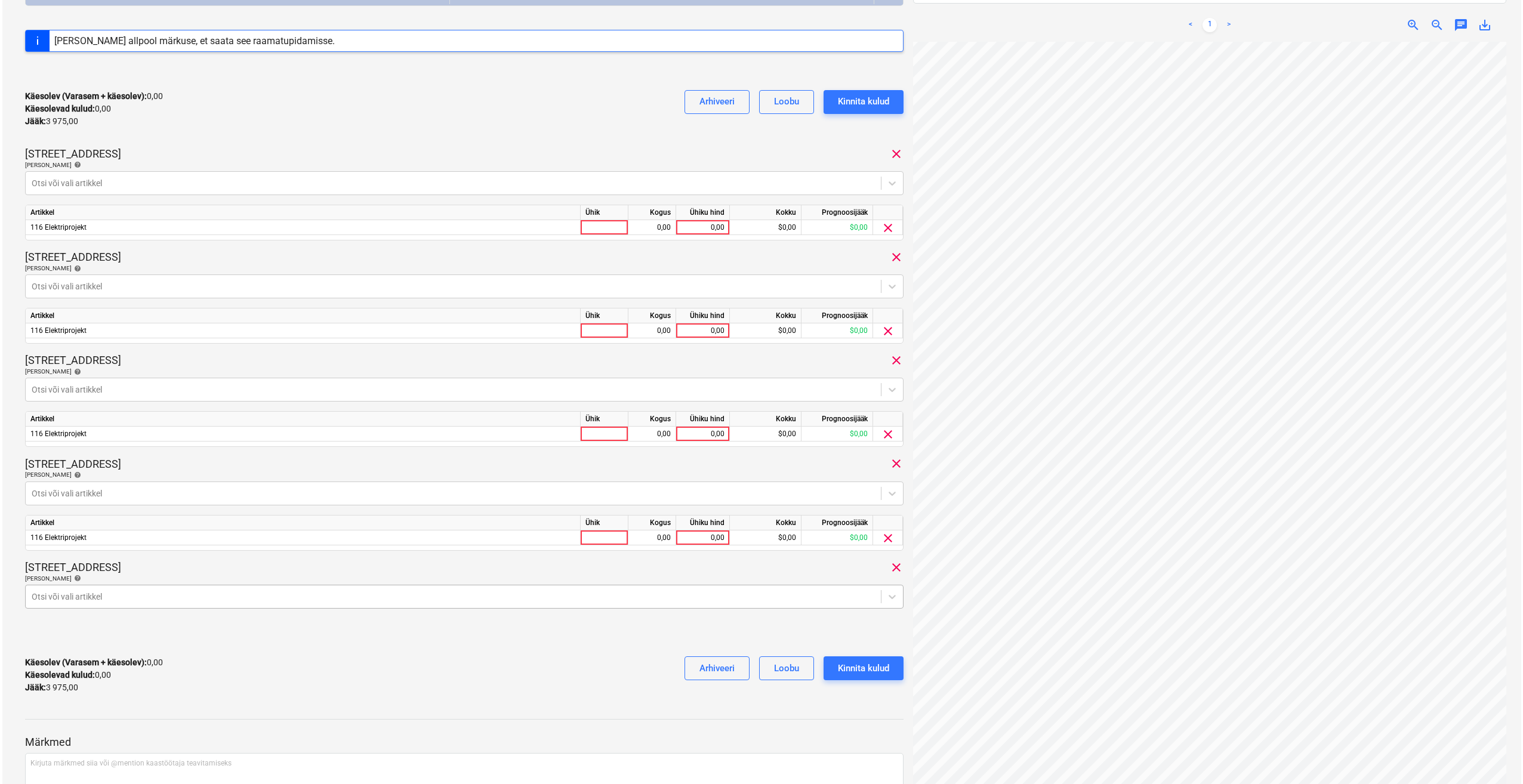
scroll to position [254, 0]
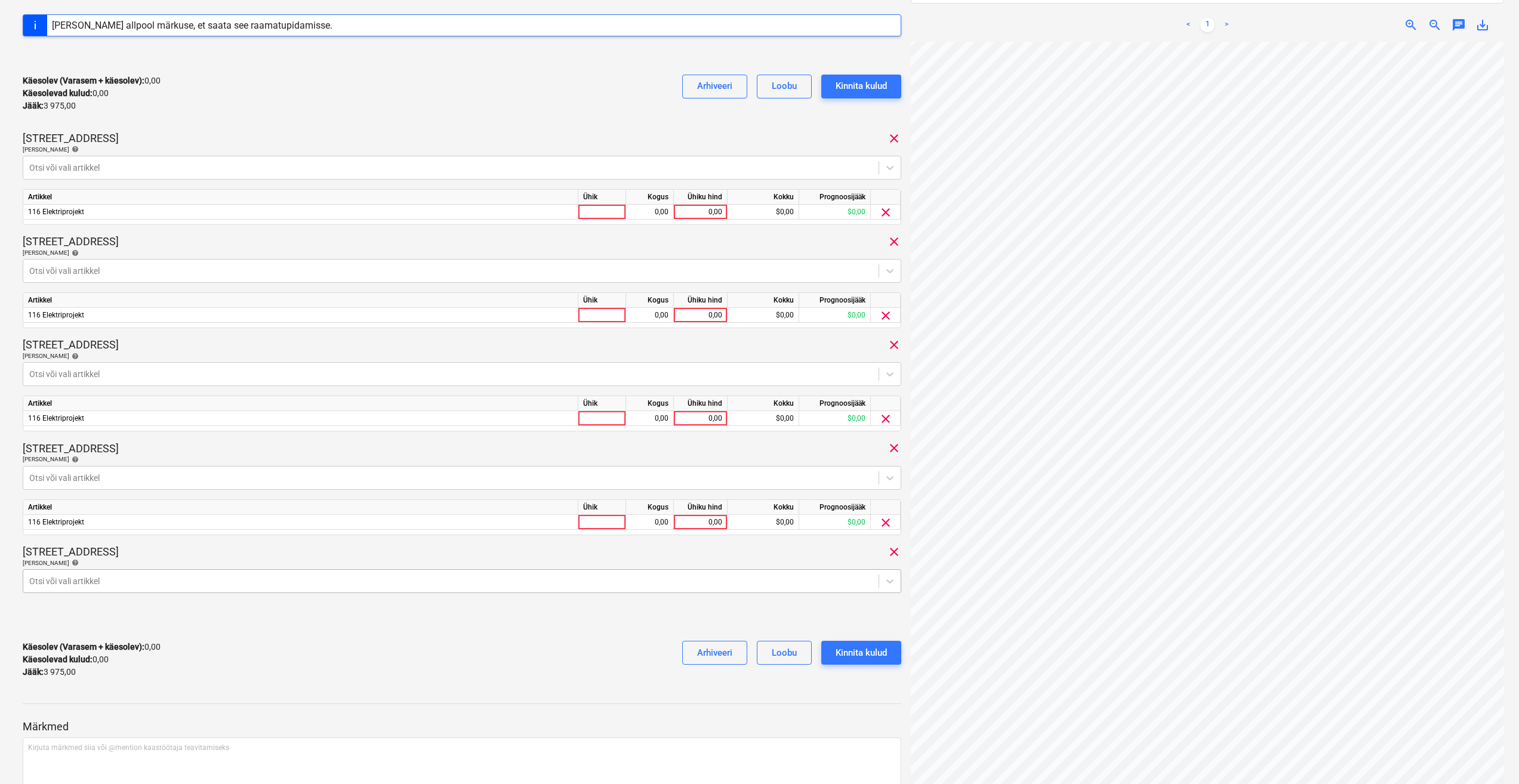
click at [211, 530] on body "Müük Projektid Kontaktid Ettevõte Koondarved 2 Postkast Ressursid format_size k…" at bounding box center [759, 137] width 1519 height 784
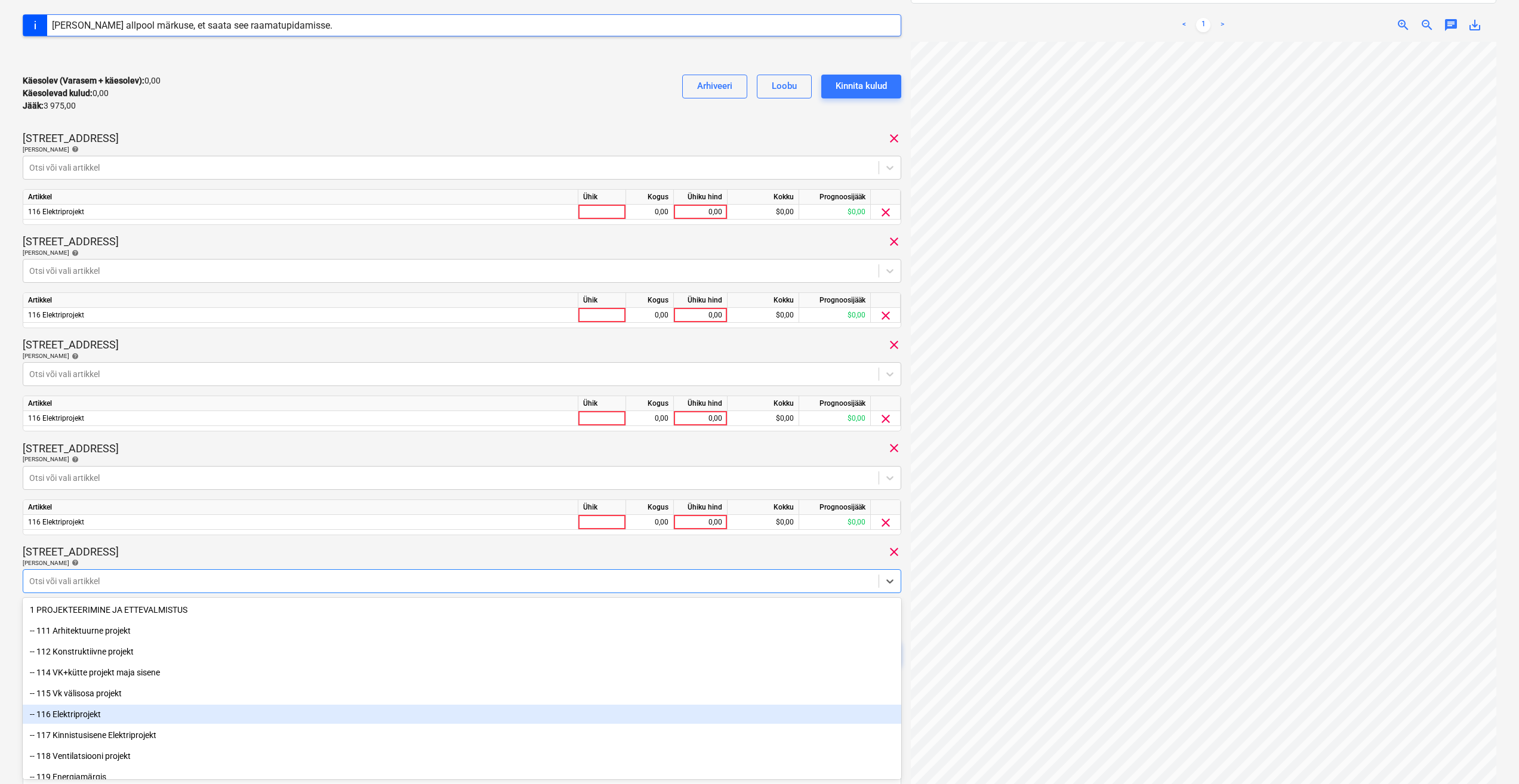
click at [159, 718] on div "-- 116 Elektriprojekt" at bounding box center [462, 714] width 879 height 19
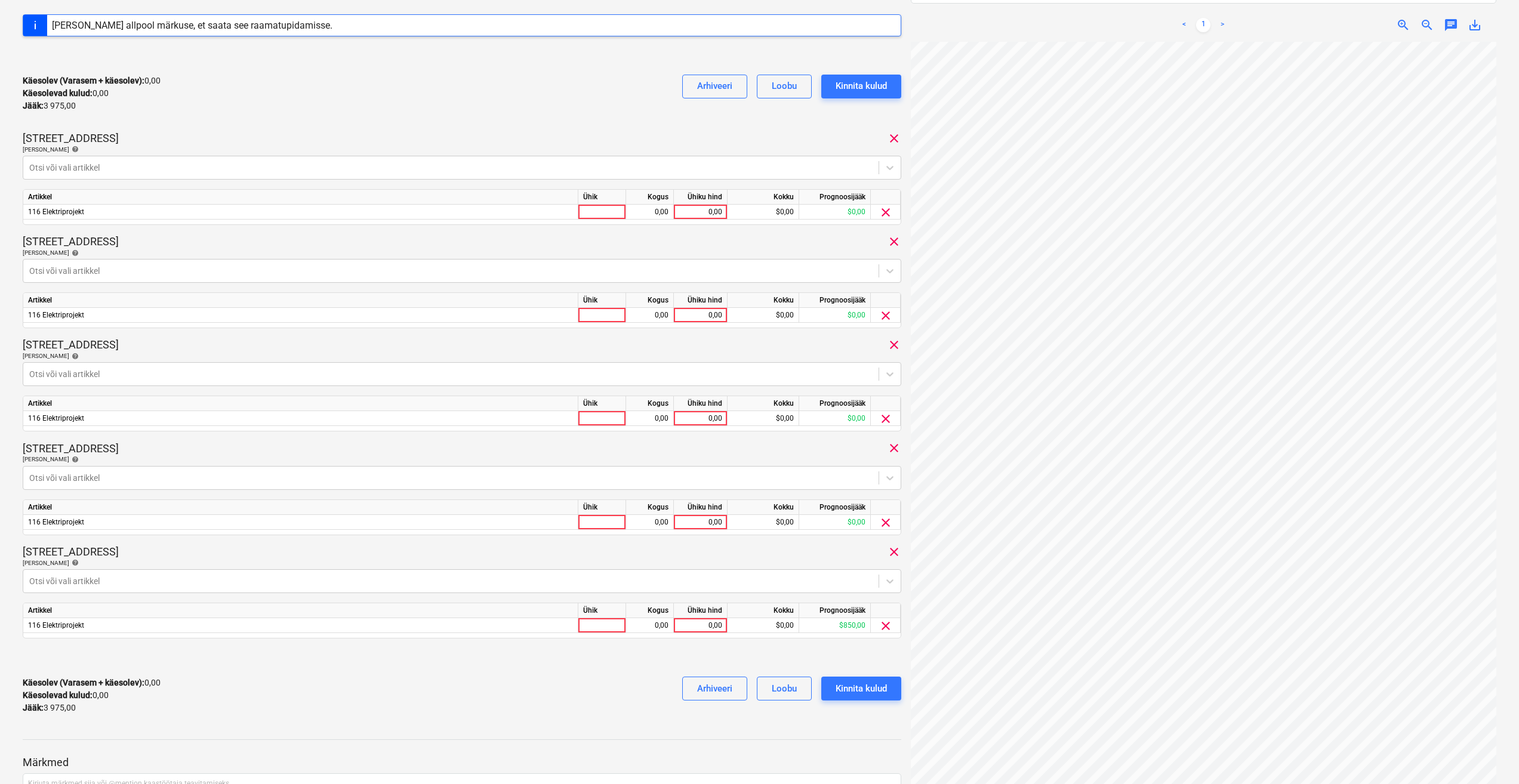
click at [627, 544] on div "1048 Koondarve kogusumma 3 975,00 Alltöövõtja AG Elektriprojekt [PERSON_NAME] p…" at bounding box center [462, 257] width 879 height 933
click at [603, 627] on div at bounding box center [602, 626] width 48 height 15
type input "kmpl."
click at [665, 625] on div "0,00" at bounding box center [649, 626] width 37 height 15
type input "1"
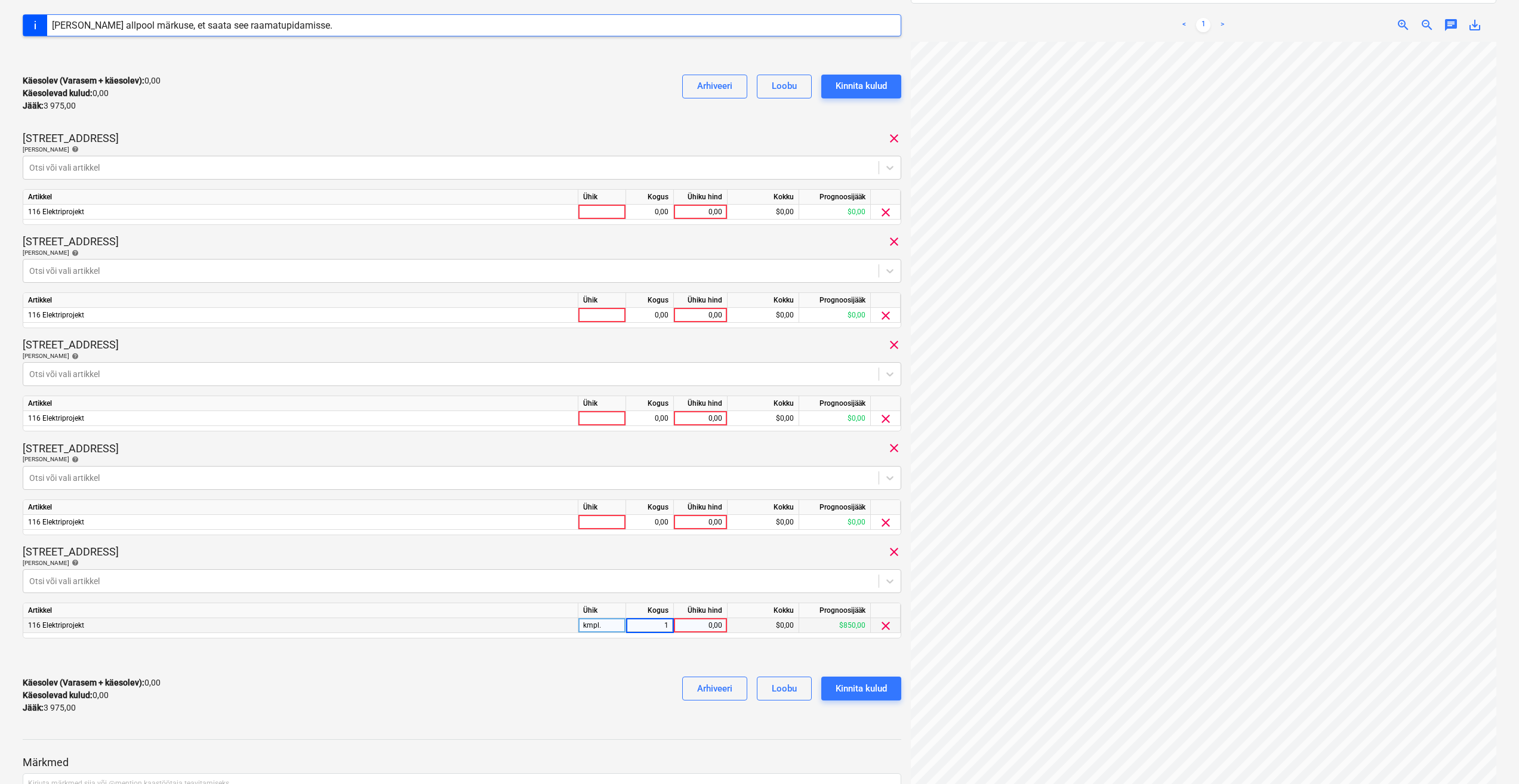
click at [696, 630] on div "0,00" at bounding box center [700, 626] width 44 height 15
type input "675"
click at [593, 519] on div at bounding box center [602, 523] width 48 height 15
type input "kmpl."
click at [638, 525] on div "0,00" at bounding box center [649, 523] width 37 height 15
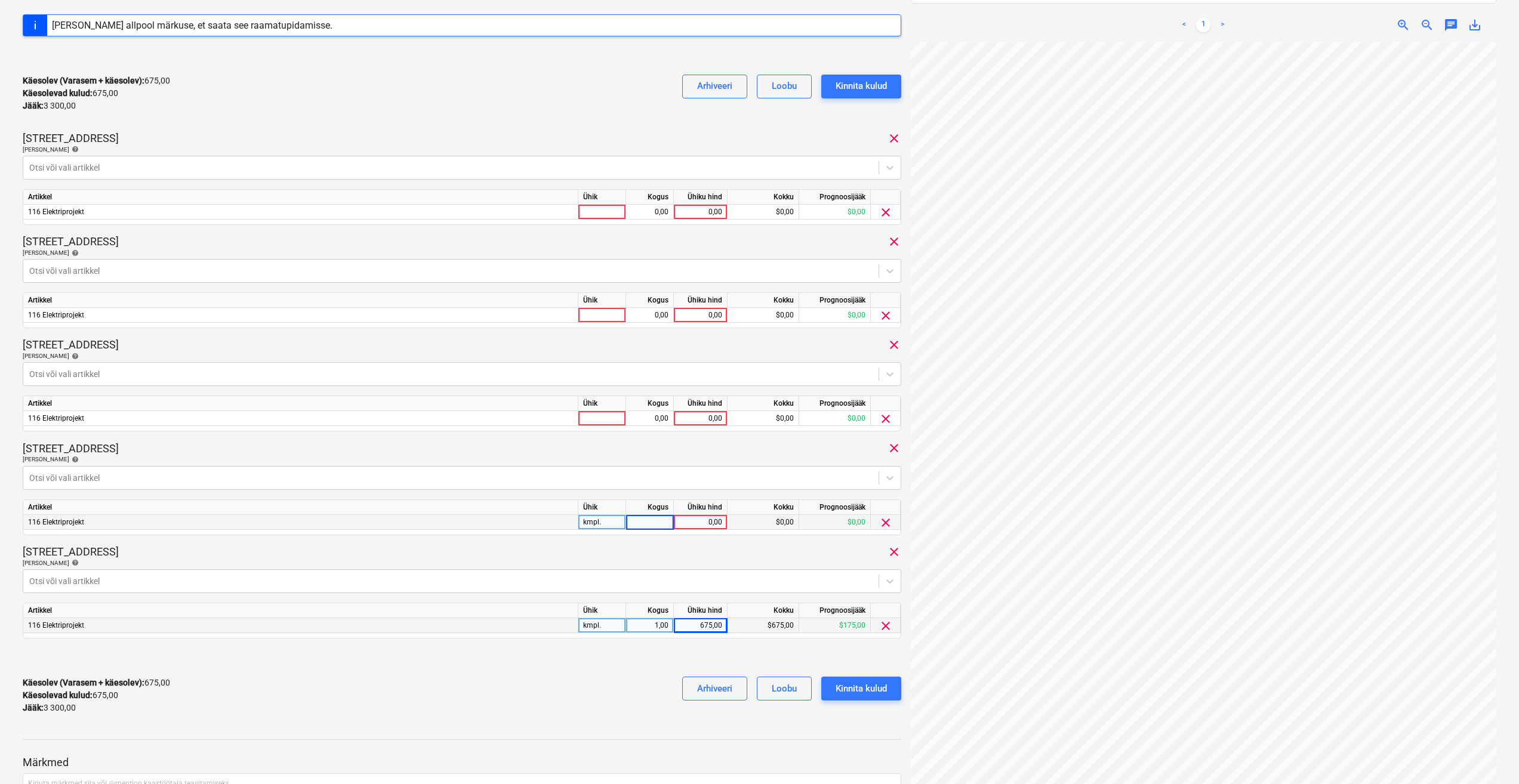
type input "1"
click at [690, 522] on div "0,00" at bounding box center [700, 523] width 44 height 15
type input "1000"
click at [607, 409] on div "Ühik" at bounding box center [602, 404] width 48 height 15
click at [606, 419] on div at bounding box center [602, 419] width 48 height 15
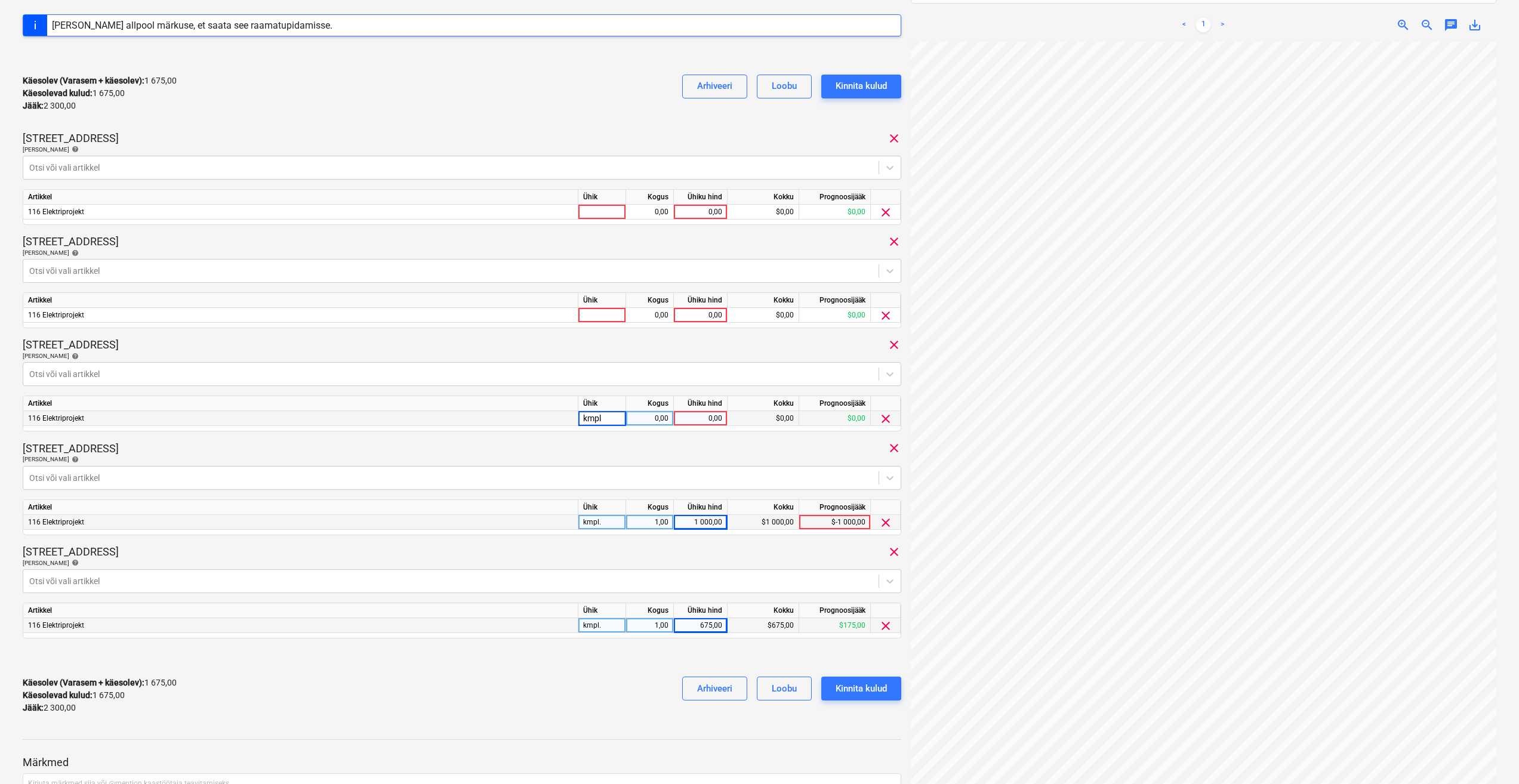
type input "kmpl."
click at [648, 420] on div "0,00" at bounding box center [649, 419] width 37 height 15
type input "1"
click at [693, 418] on div "0,00" at bounding box center [700, 419] width 44 height 15
type input "650"
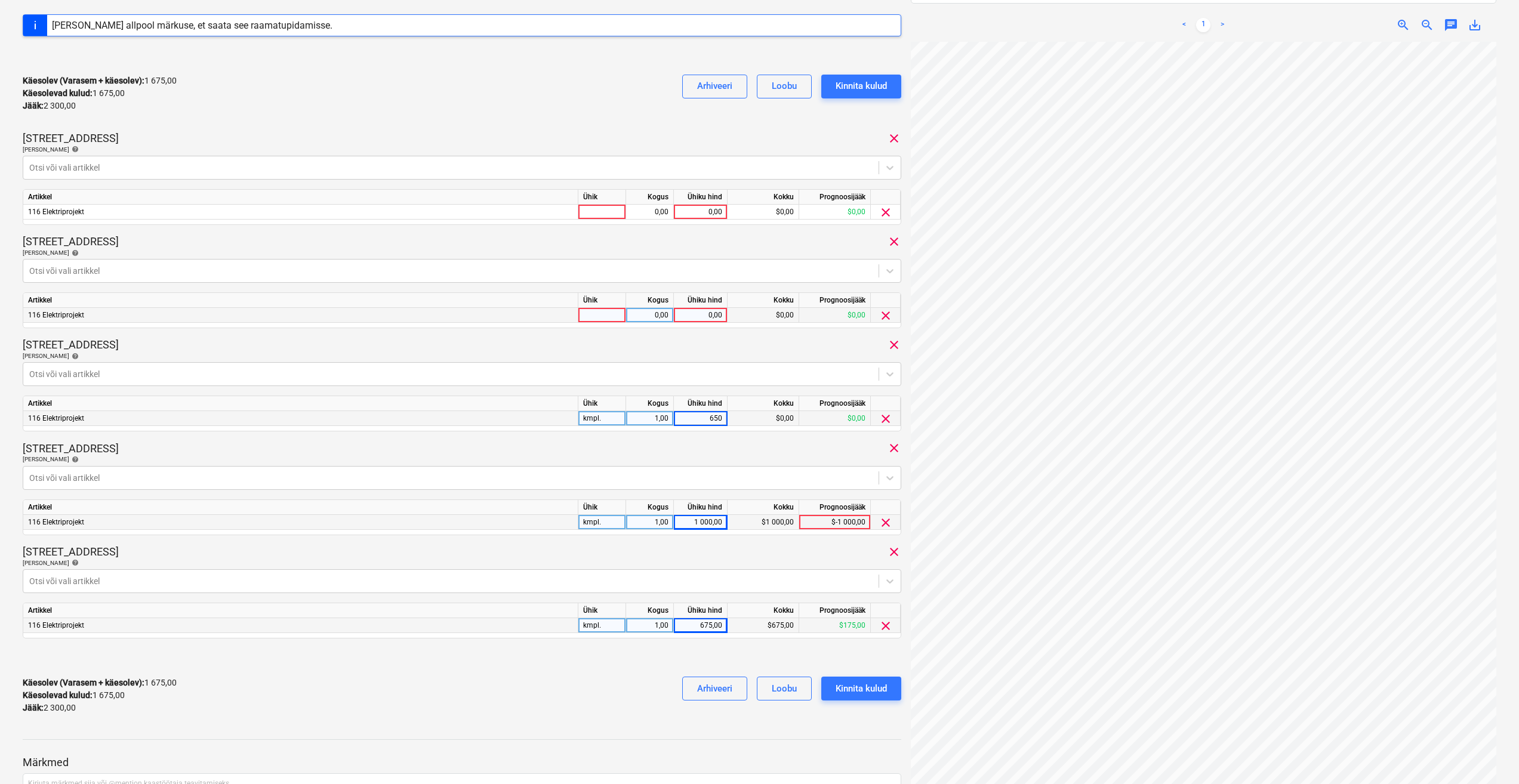
click at [600, 320] on div at bounding box center [602, 315] width 48 height 15
type input "kmpl."
click at [650, 317] on div "0,00" at bounding box center [649, 315] width 37 height 15
type input "1"
click at [687, 315] on div "0,00" at bounding box center [700, 315] width 44 height 15
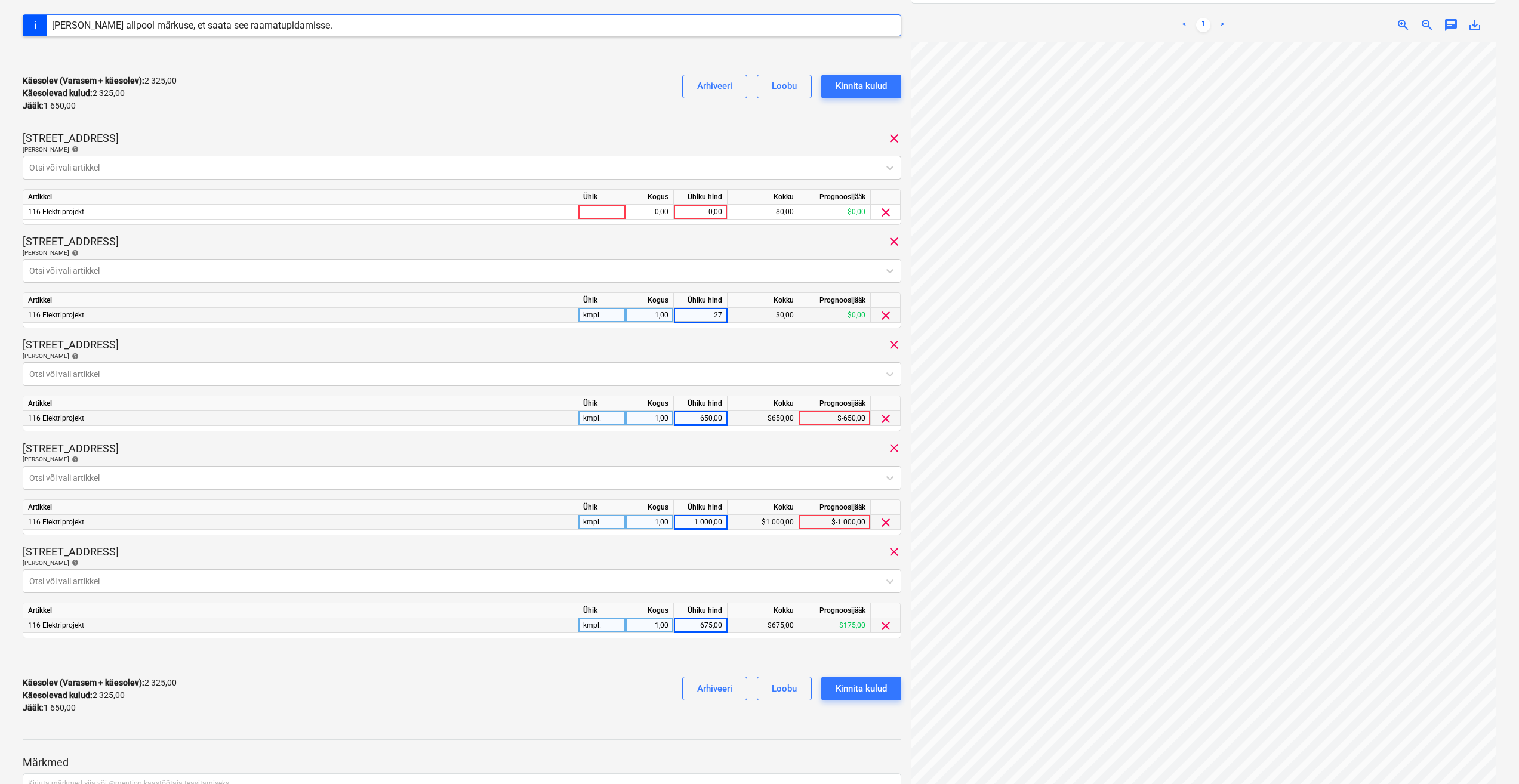
type input "275"
click at [600, 212] on div at bounding box center [602, 212] width 48 height 15
type input "kmpl."
click at [642, 211] on div "0,00" at bounding box center [649, 212] width 37 height 15
type input "1"
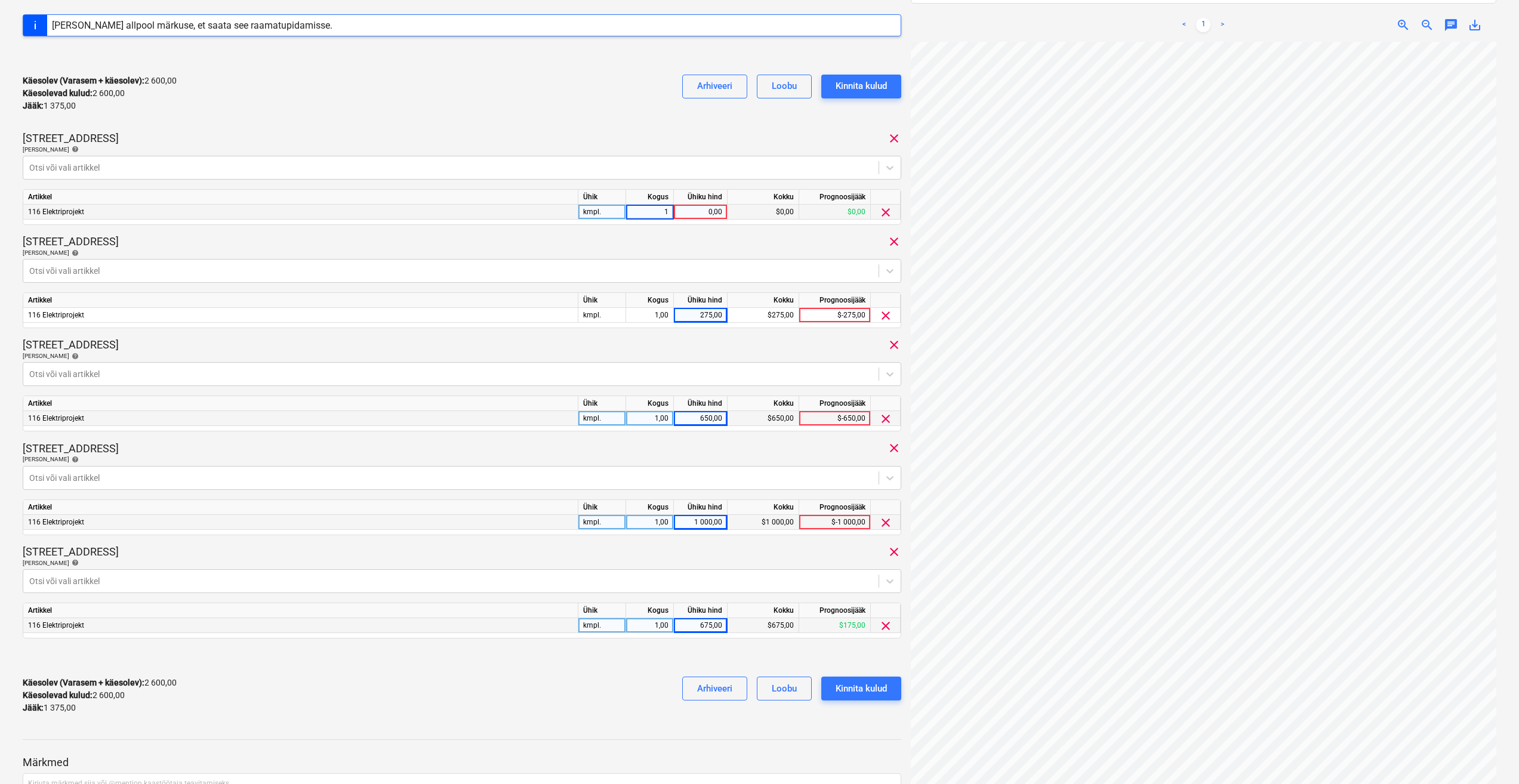
click at [687, 211] on div "0,00" at bounding box center [700, 212] width 44 height 15
type input "250"
click at [678, 231] on div "1048 Koondarve kogusumma 3 975,00 Alltöövõtja AG Elektriprojekt [PERSON_NAME] p…" at bounding box center [462, 257] width 879 height 933
click at [841, 692] on div "Kinnita kulud" at bounding box center [861, 689] width 51 height 15
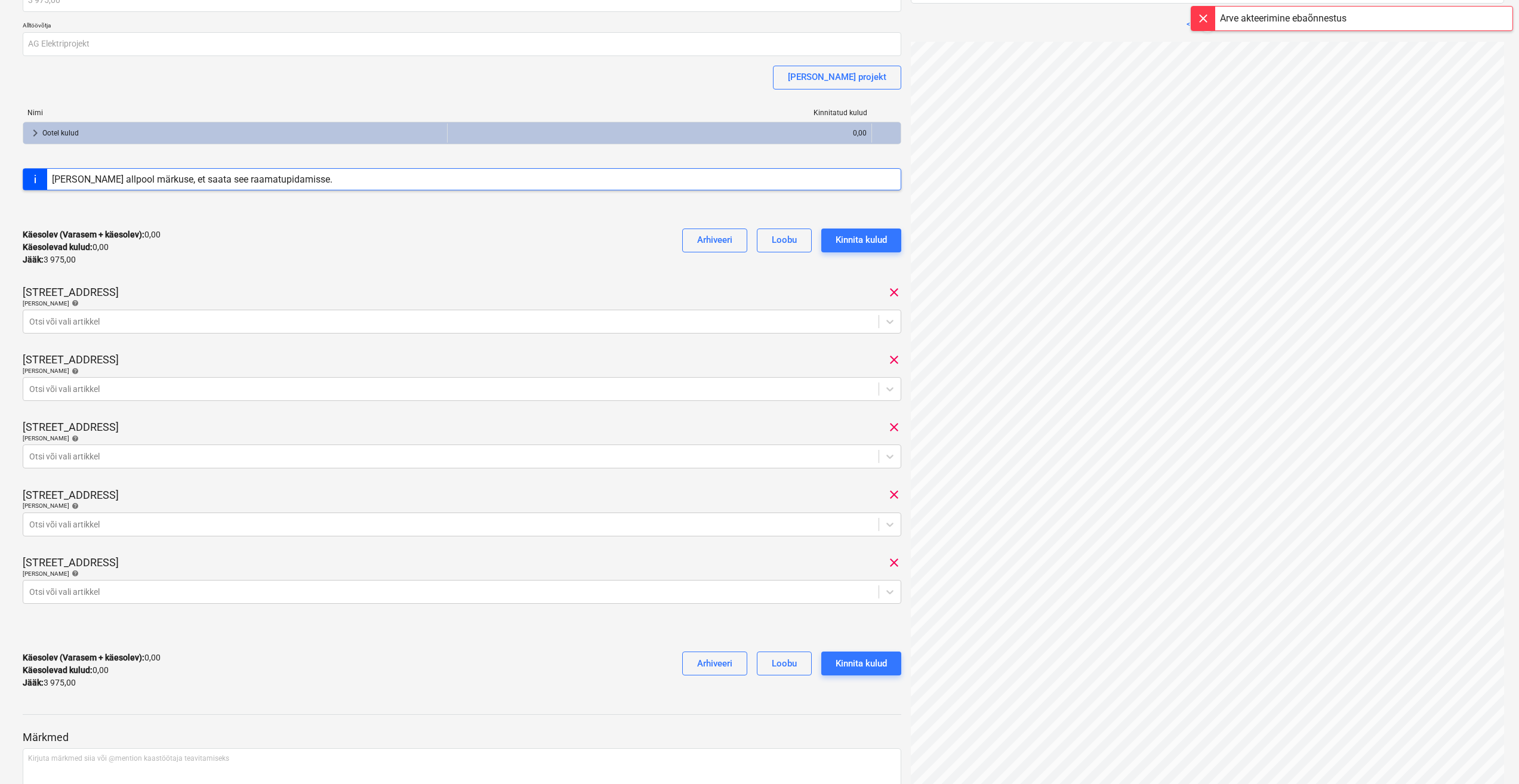
scroll to position [187, 0]
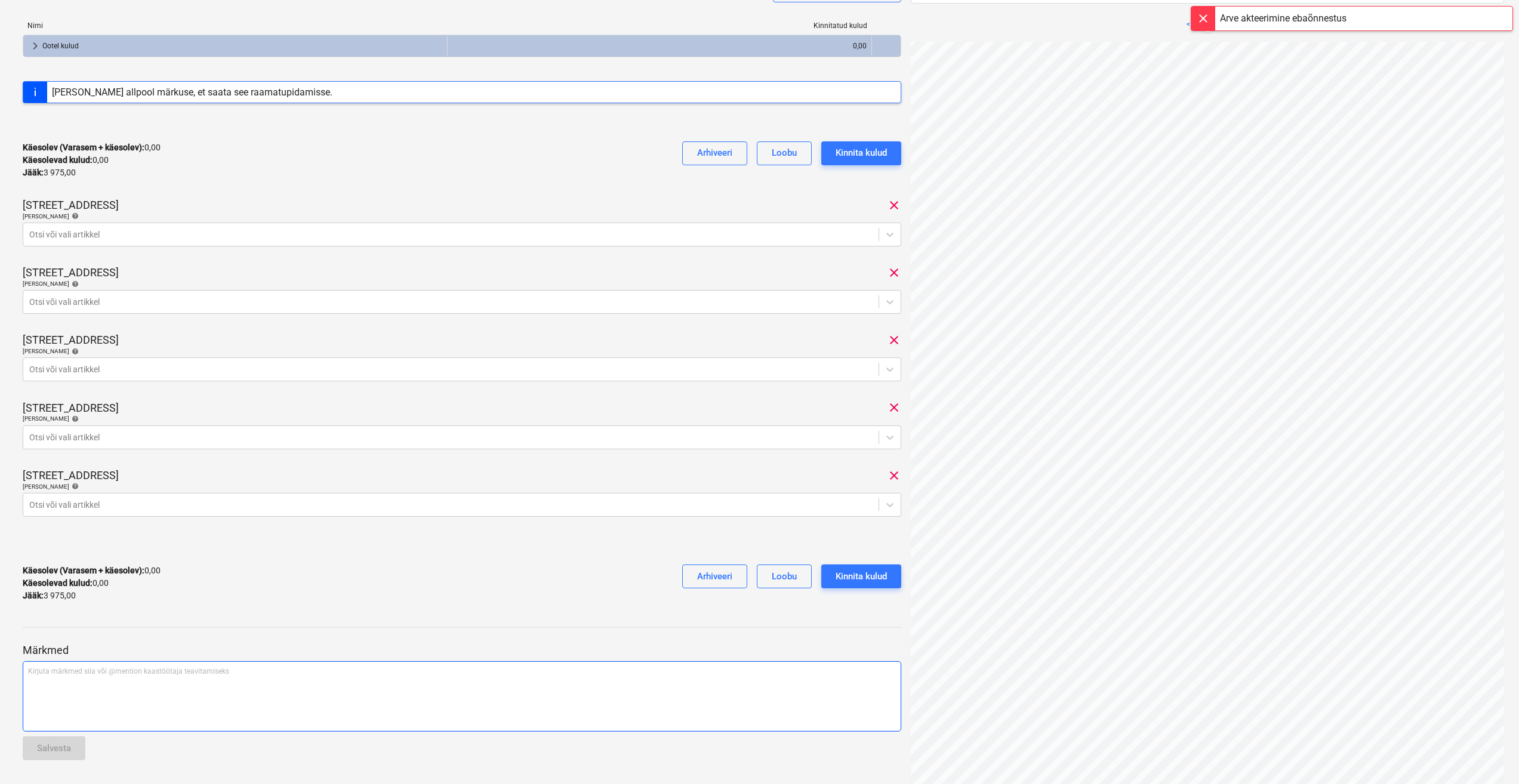
click at [221, 681] on div "Kirjuta märkmed siia või @mention kaastöötaja teavitamiseks ﻿" at bounding box center [462, 696] width 879 height 70
click at [59, 755] on div "Salvesta" at bounding box center [53, 748] width 34 height 15
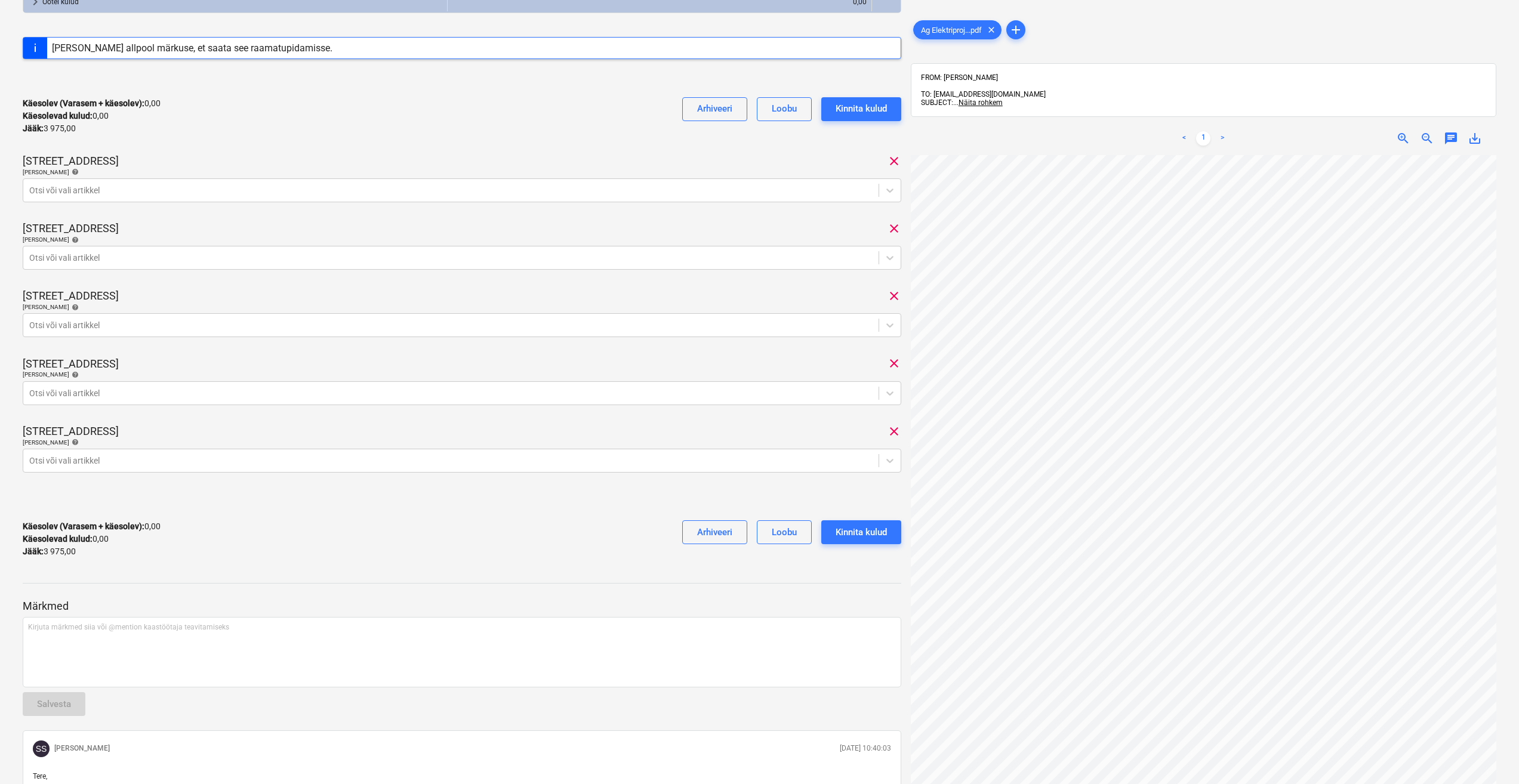
scroll to position [0, 0]
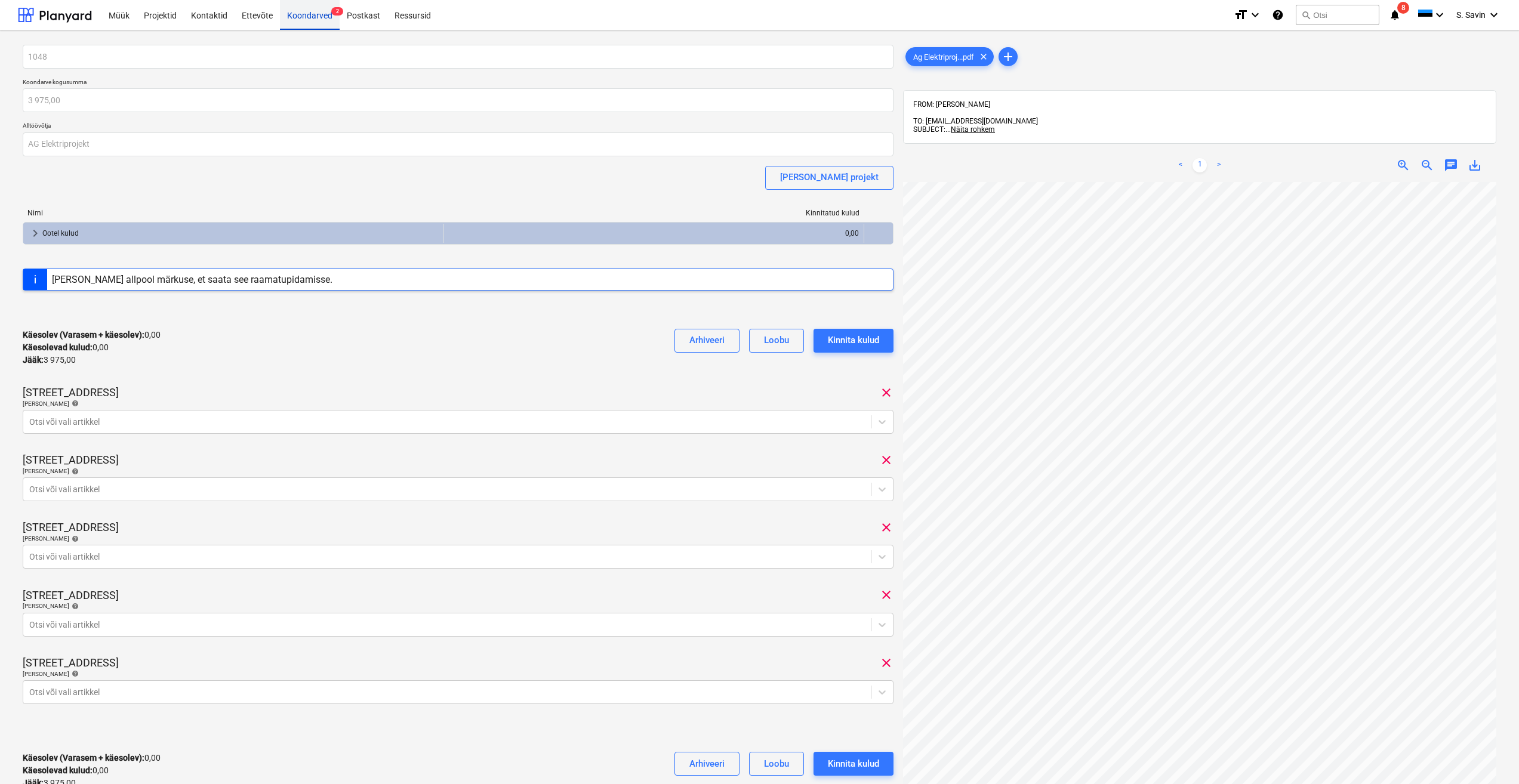
click at [304, 4] on div "Koondarved 2" at bounding box center [310, 15] width 60 height 31
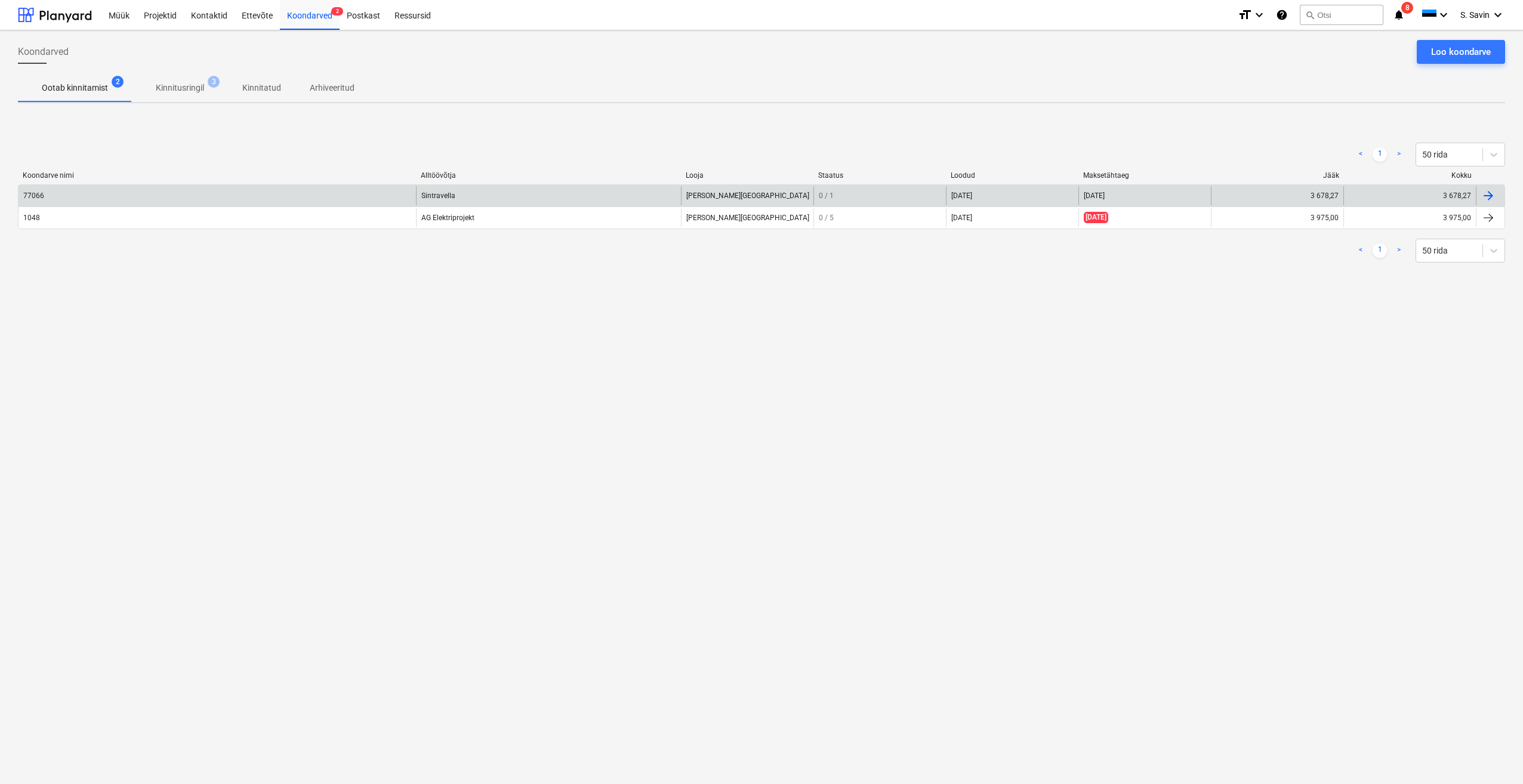
click at [223, 185] on div "77066 Sintravella [PERSON_NAME] 0 / 1 [DATE] [DATE] 3 678,27 3 678,27" at bounding box center [761, 195] width 1487 height 22
click at [224, 192] on div "77066" at bounding box center [217, 195] width 398 height 19
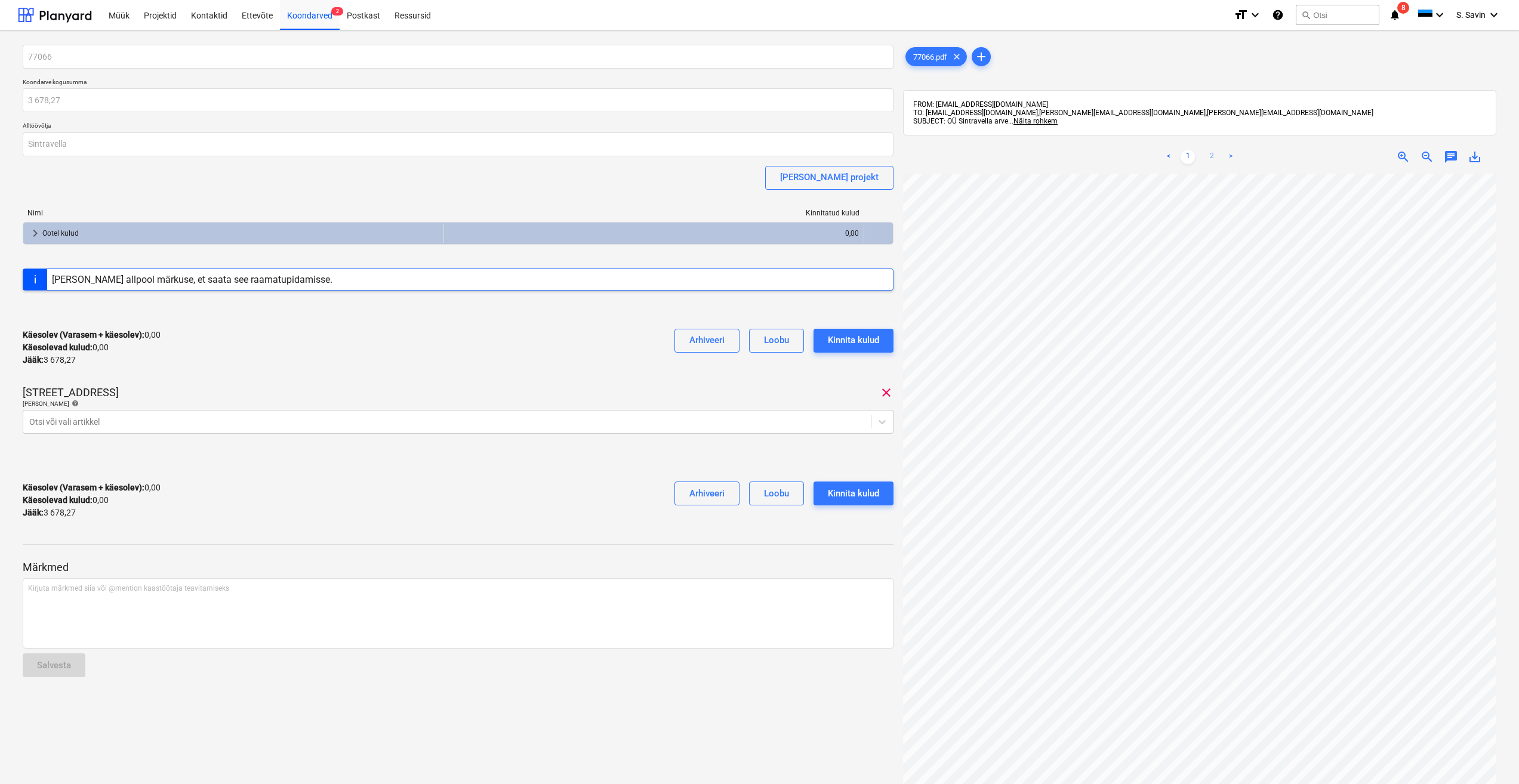
click at [1212, 163] on link "2" at bounding box center [1211, 156] width 15 height 15
click at [841, 422] on div at bounding box center [447, 422] width 835 height 12
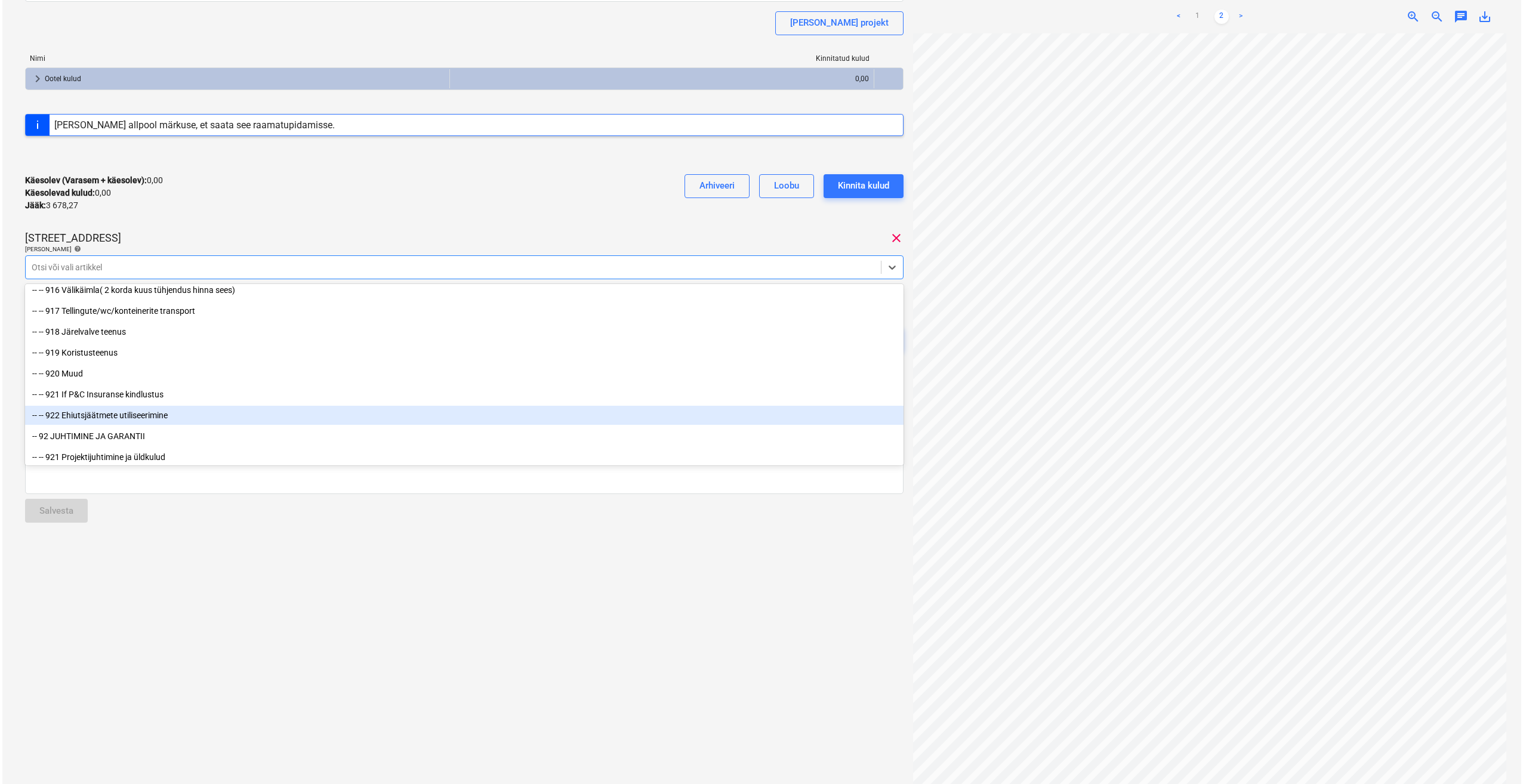
scroll to position [13891, 0]
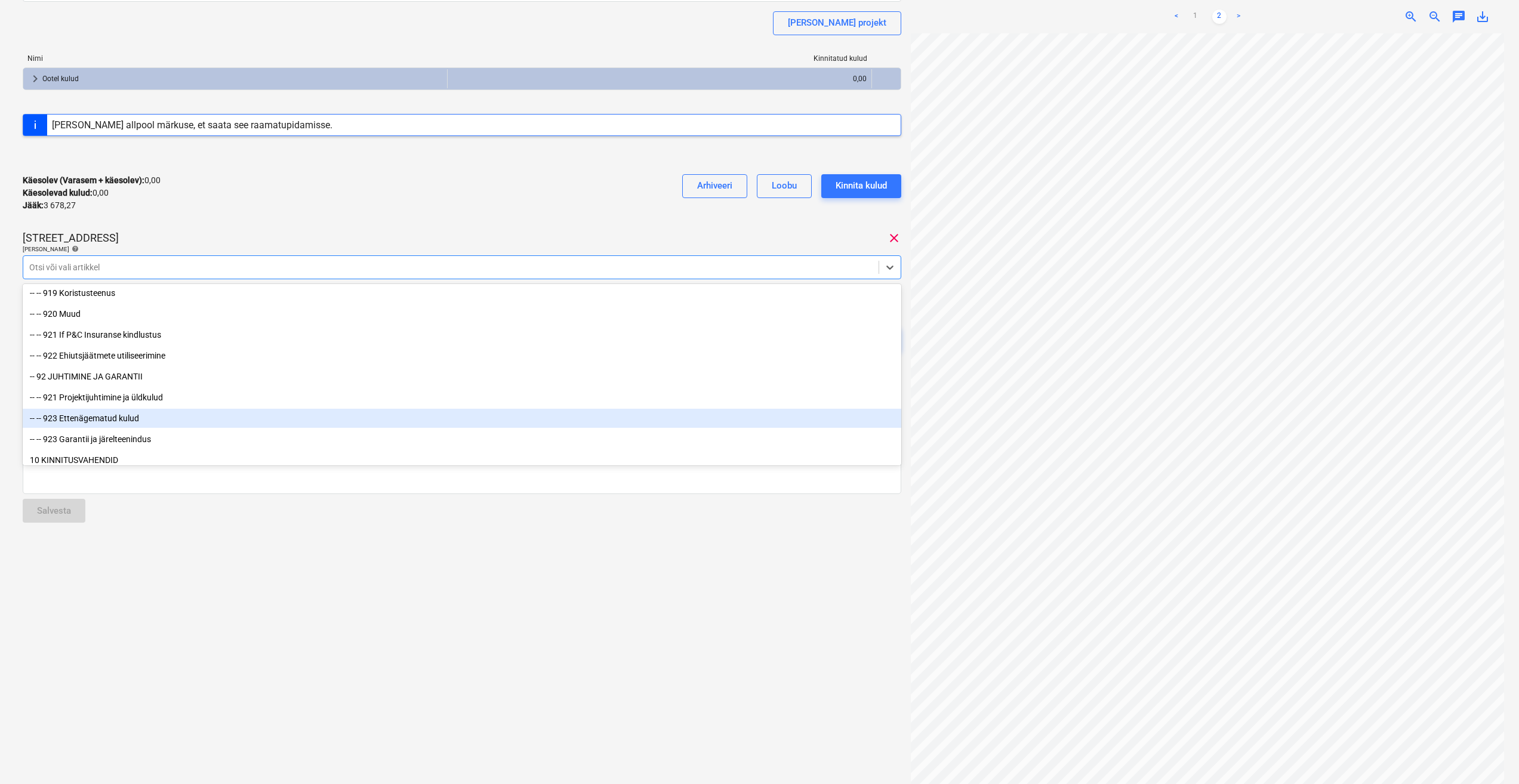
click at [119, 419] on div "-- -- 923 Ettenägematud kulud" at bounding box center [462, 418] width 879 height 19
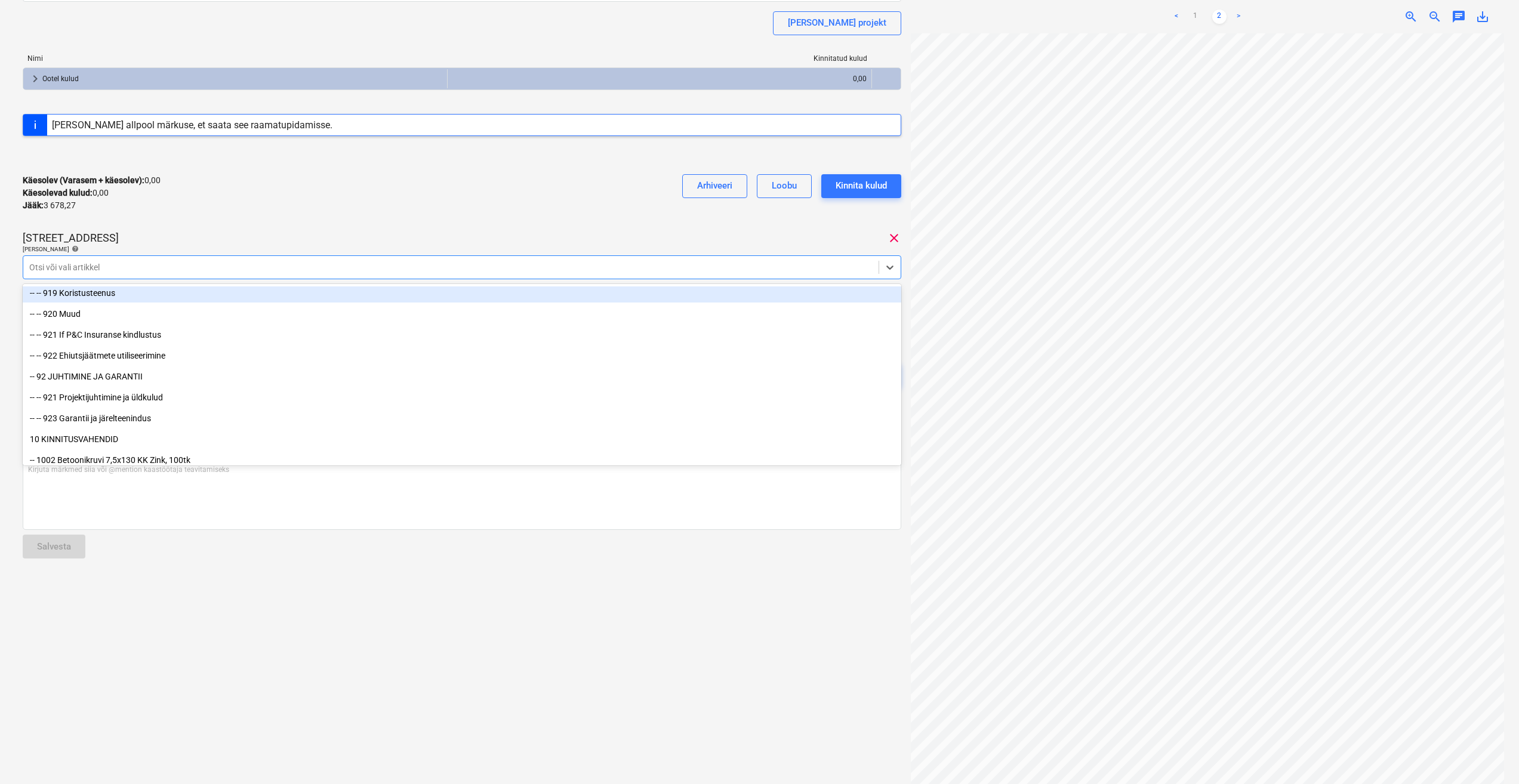
click at [204, 272] on div at bounding box center [451, 267] width 843 height 12
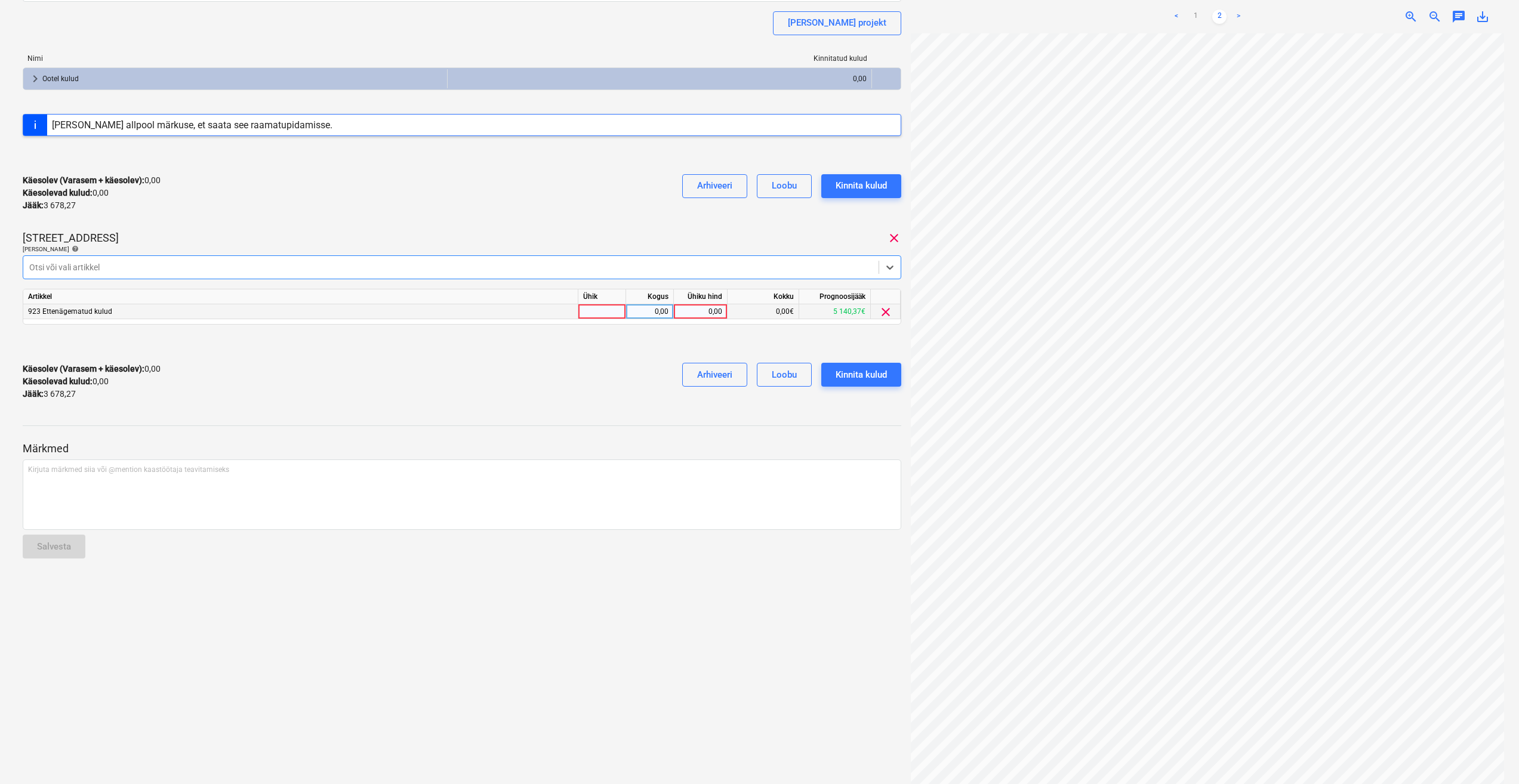
click at [623, 315] on div at bounding box center [602, 312] width 48 height 15
type input "kmpl."
click at [677, 311] on div "0,00" at bounding box center [700, 312] width 53 height 15
click at [667, 311] on div "0,00" at bounding box center [649, 312] width 37 height 15
click at [696, 309] on div "0,00" at bounding box center [700, 312] width 44 height 15
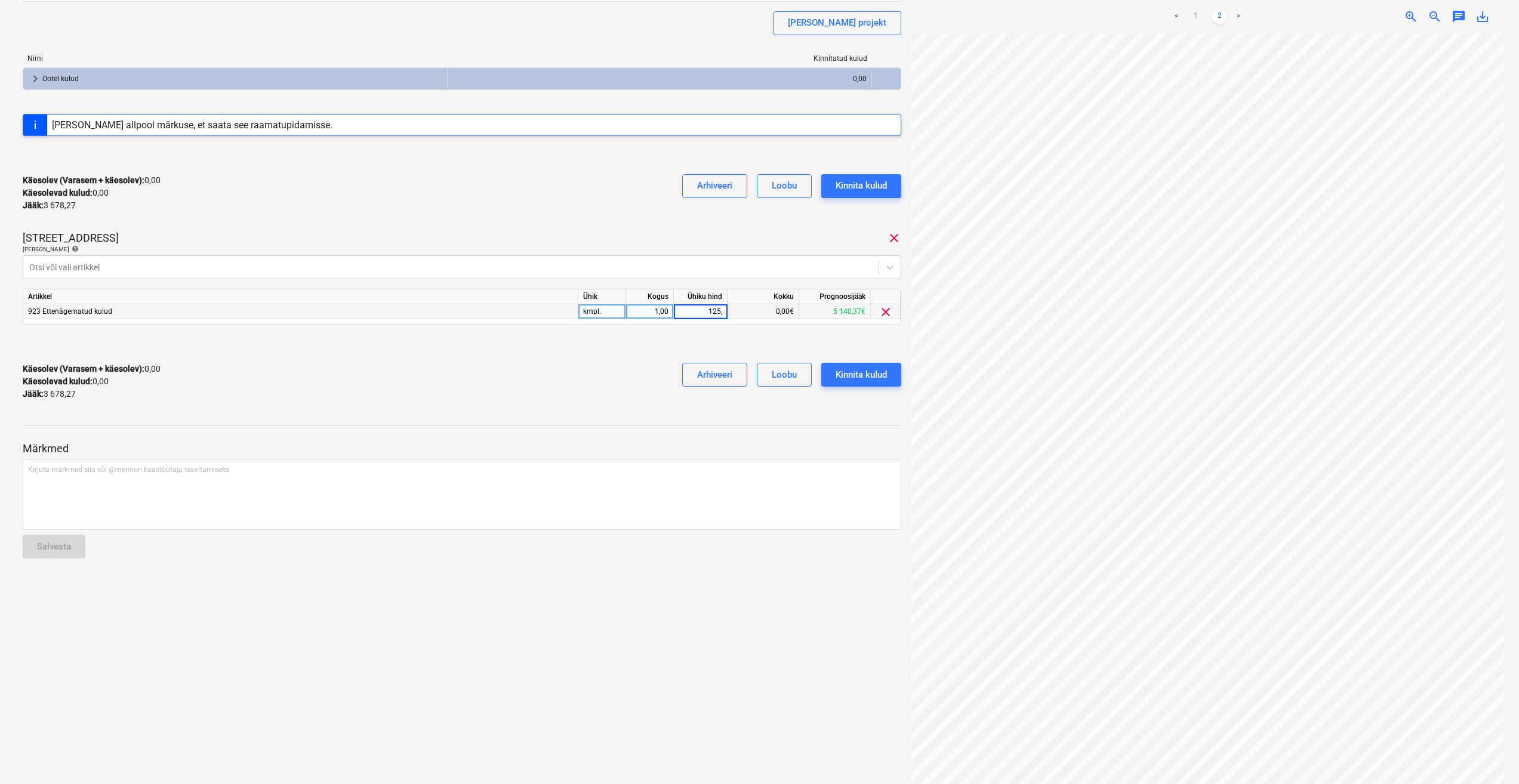
type input "125,7"
click at [650, 360] on div "Käesolev (Varasem + käesolev) : 0,00 Käesolevad kulud : 0,00 Jääk : 3 678,27 Ar…" at bounding box center [462, 382] width 879 height 56
click at [863, 375] on div "Kinnita kulud" at bounding box center [861, 375] width 51 height 15
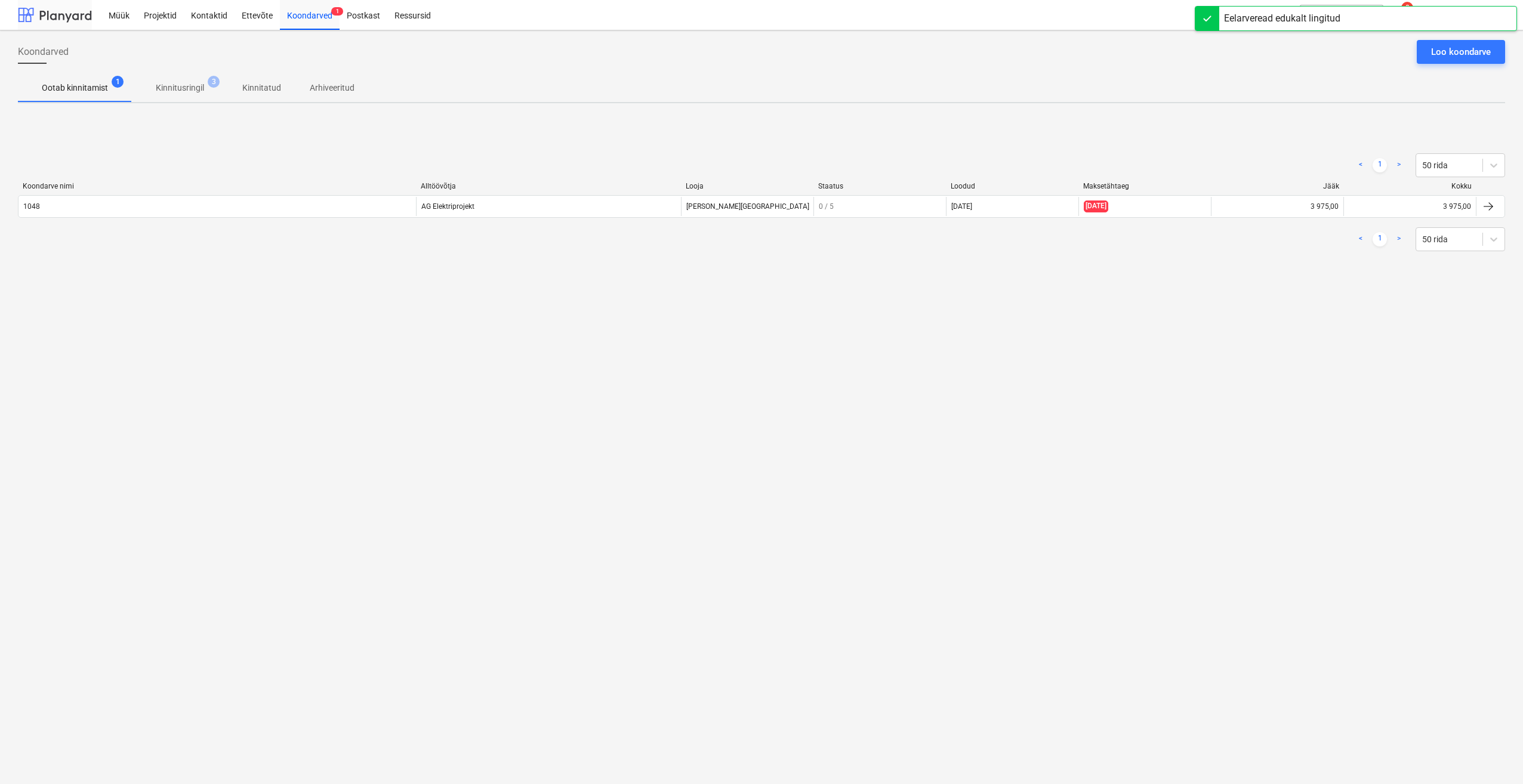
click at [56, 15] on div at bounding box center [54, 15] width 74 height 30
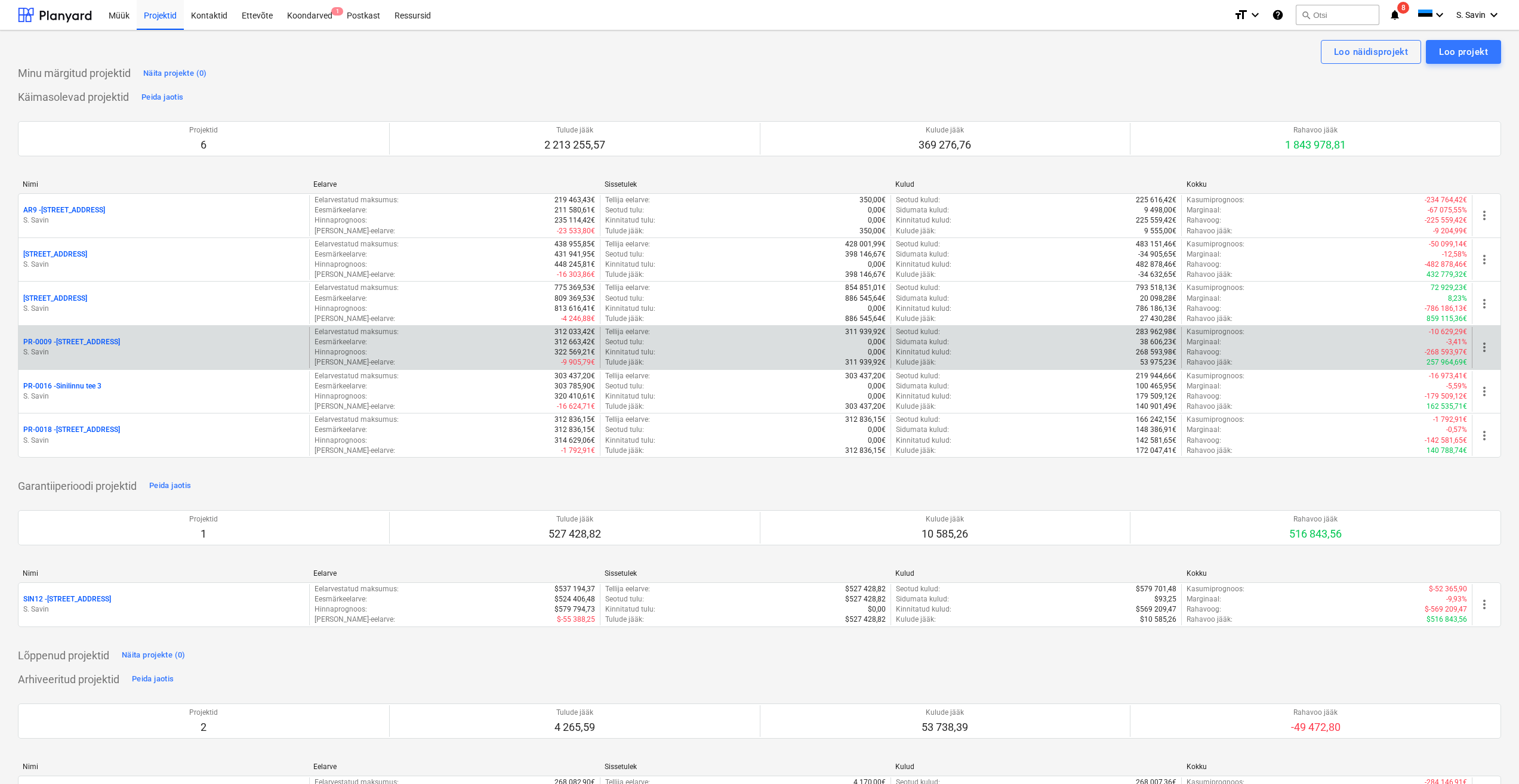
click at [135, 357] on p "S. Savin" at bounding box center [163, 352] width 281 height 10
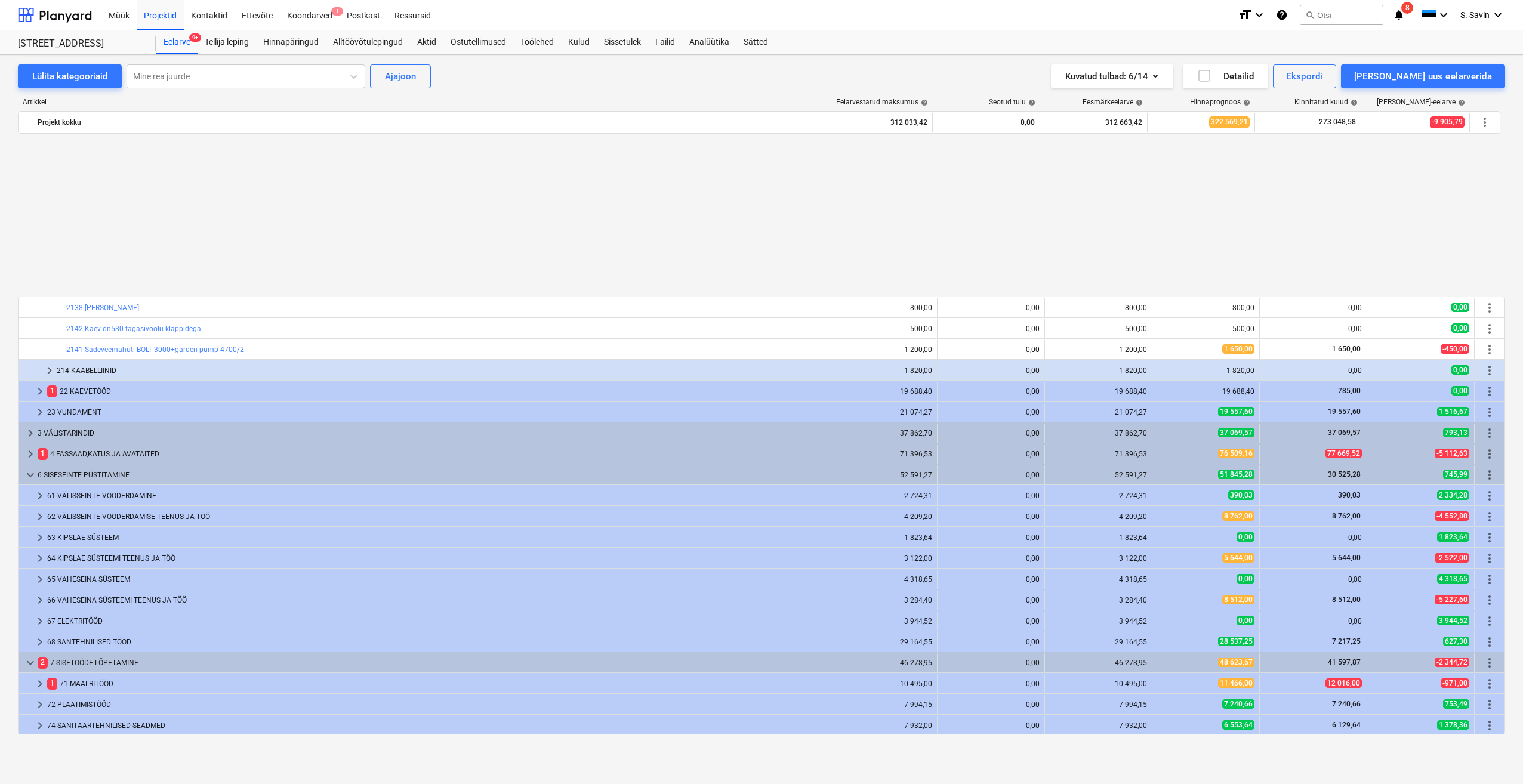
scroll to position [418, 0]
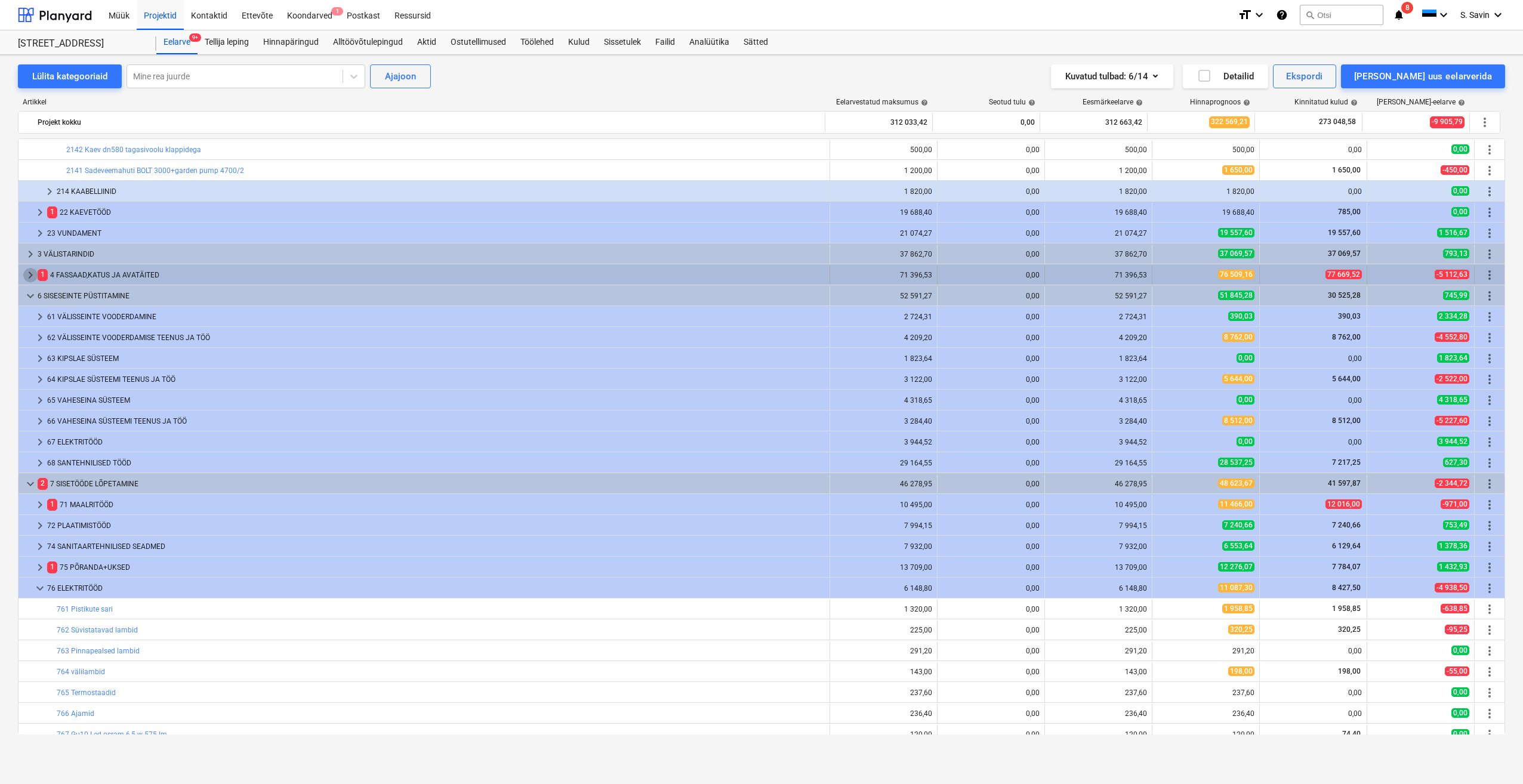
click at [23, 269] on span "keyboard_arrow_right" at bounding box center [30, 275] width 15 height 15
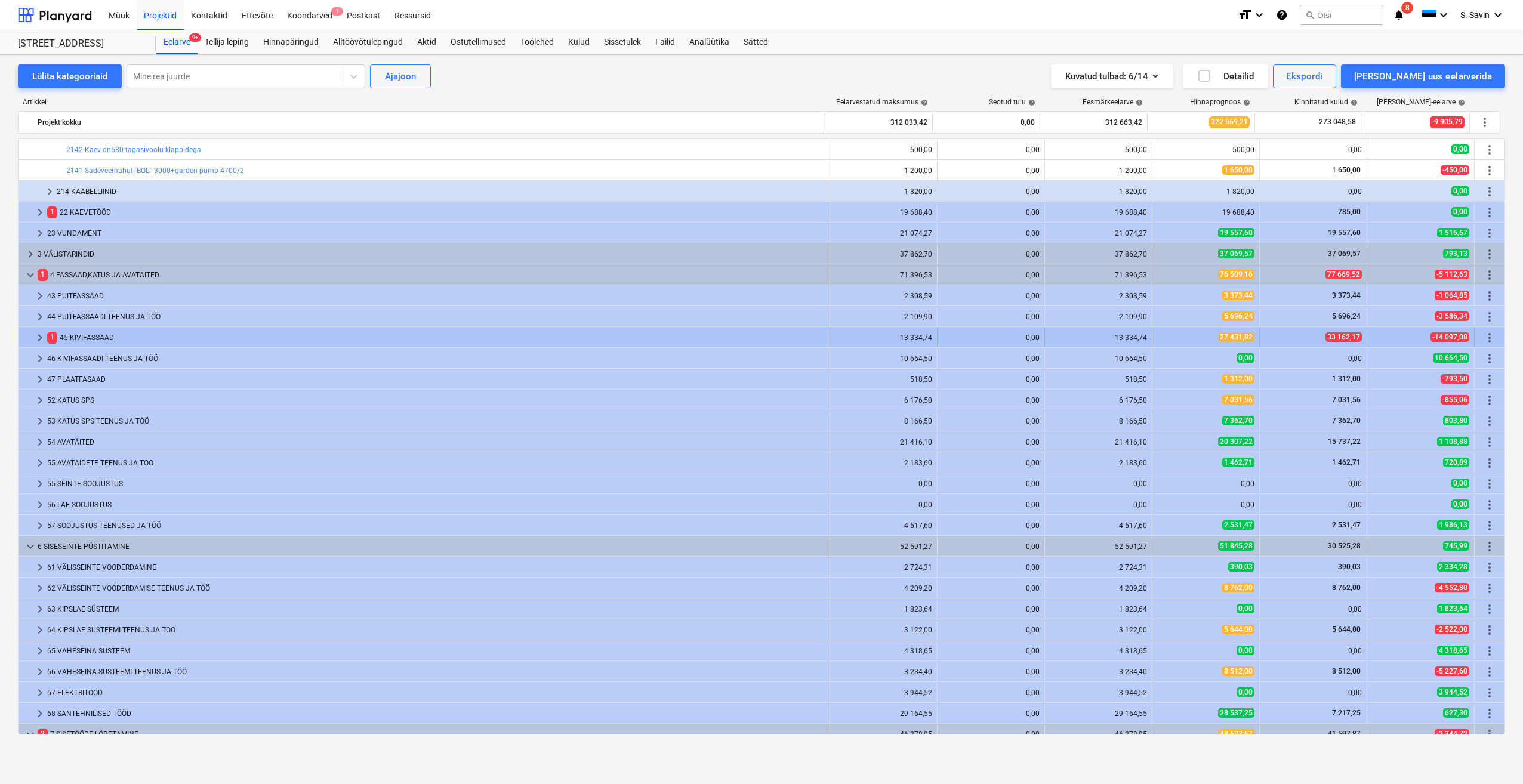
click at [32, 340] on div at bounding box center [27, 337] width 10 height 19
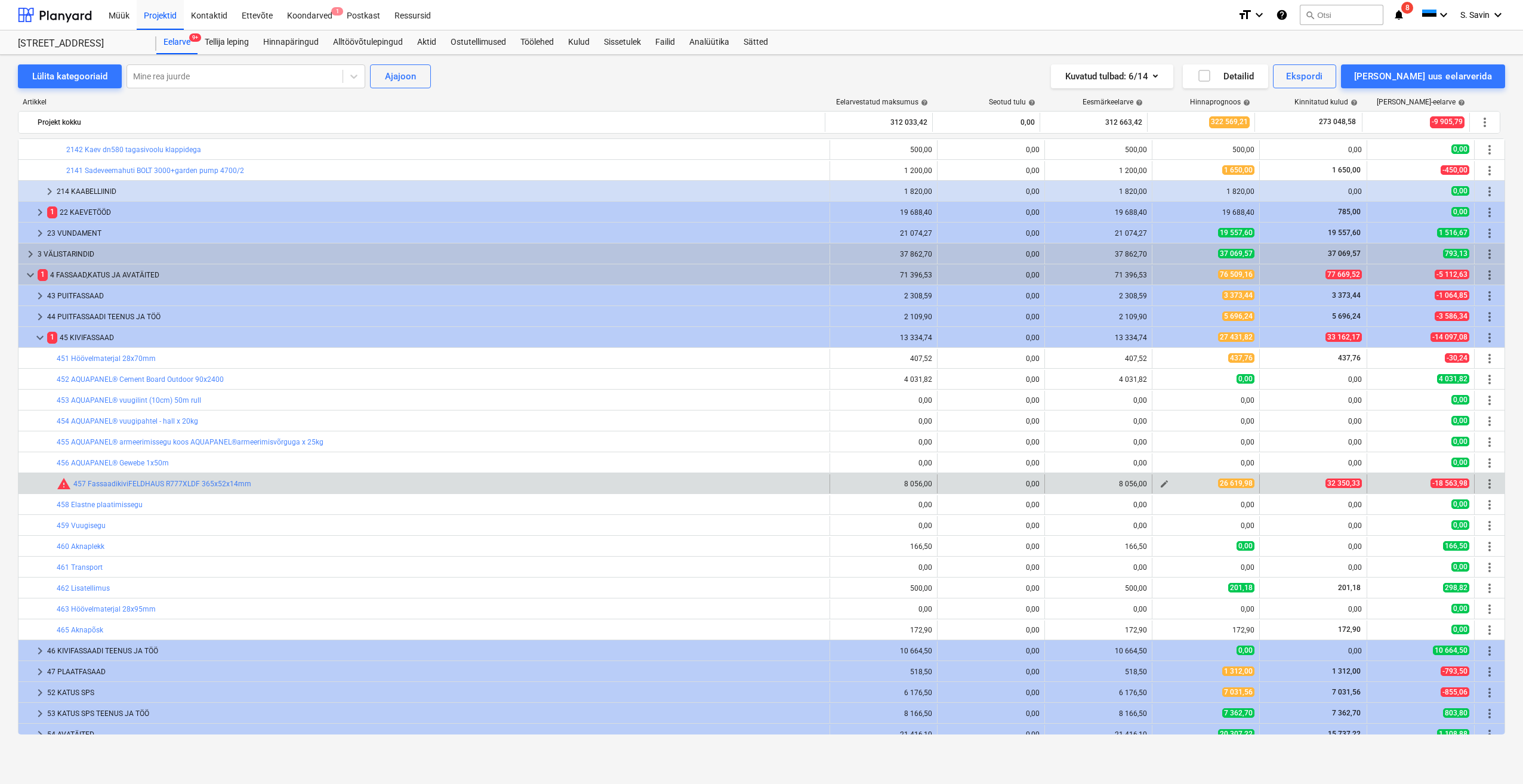
click at [1163, 482] on span "edit" at bounding box center [1164, 484] width 10 height 10
type textarea "x"
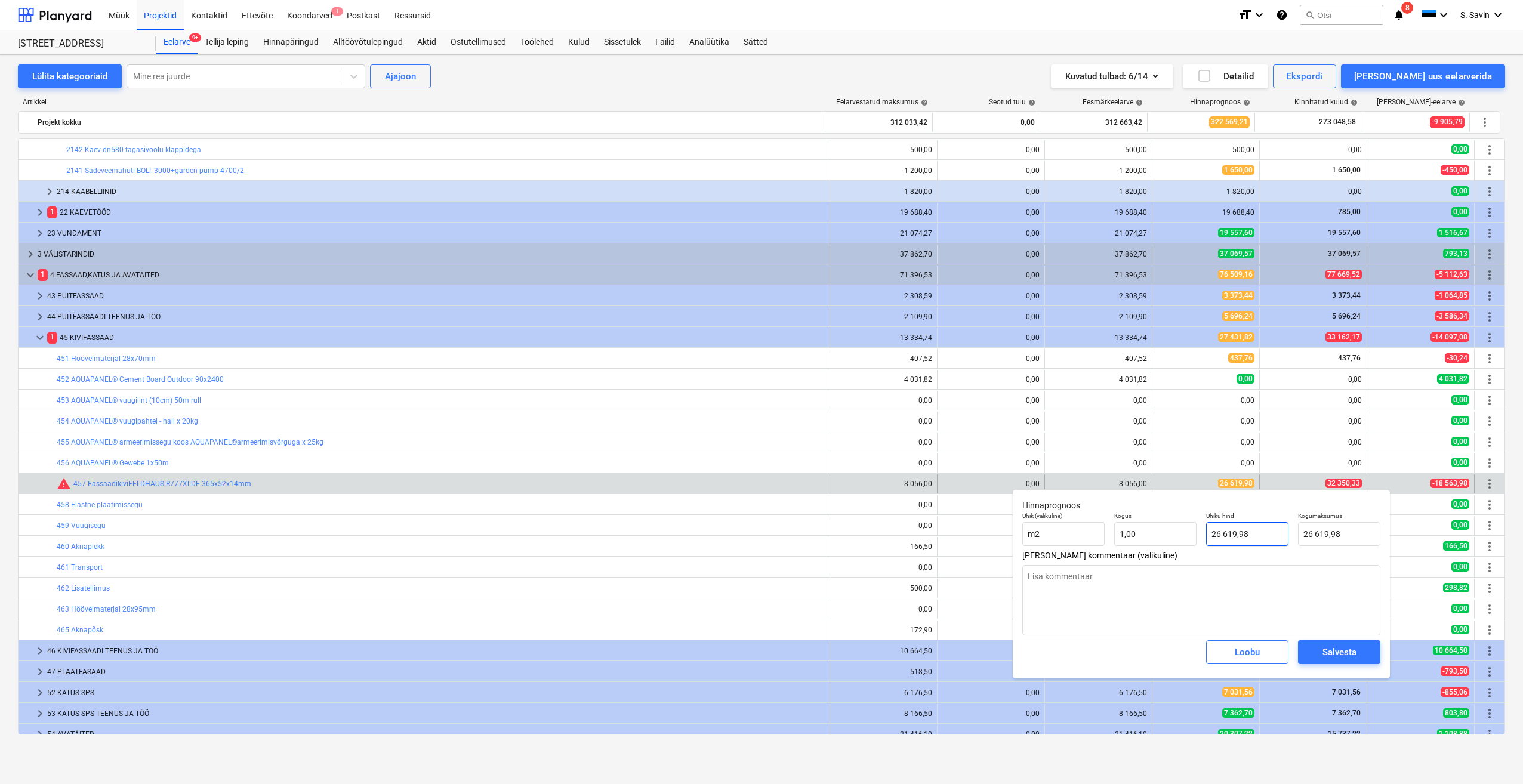
type input "26619,98"
drag, startPoint x: 1263, startPoint y: 537, endPoint x: 1190, endPoint y: 545, distance: 73.4
click at [1190, 545] on div "Ühik (valikuline) m2 Kogus 1,00 Ühiku hind 26619,98 Kogumaksumus 26 619,98" at bounding box center [1201, 528] width 367 height 44
type textarea "x"
type input "3"
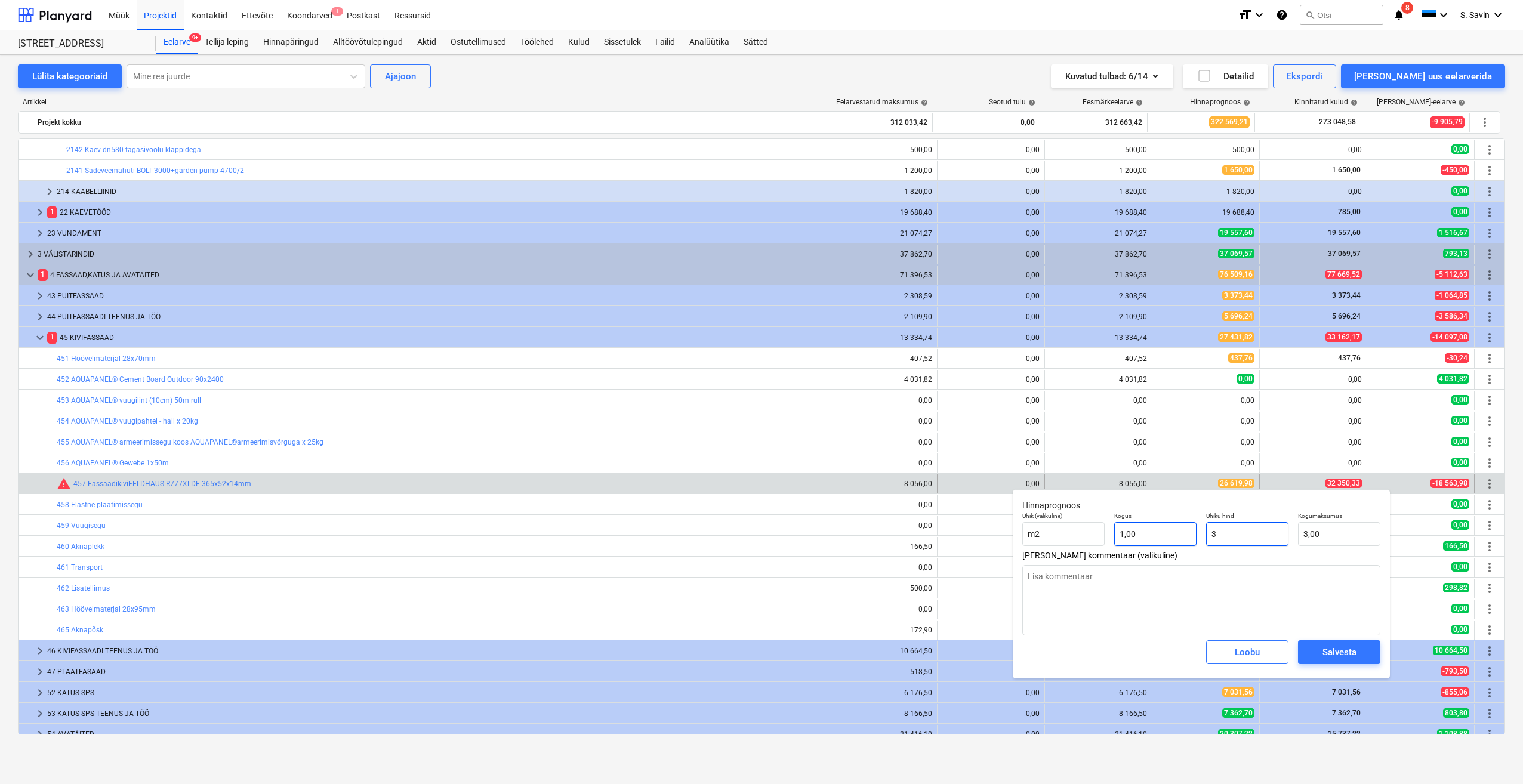
type input "3,00"
type textarea "x"
type input "33"
type input "33,00"
type textarea "x"
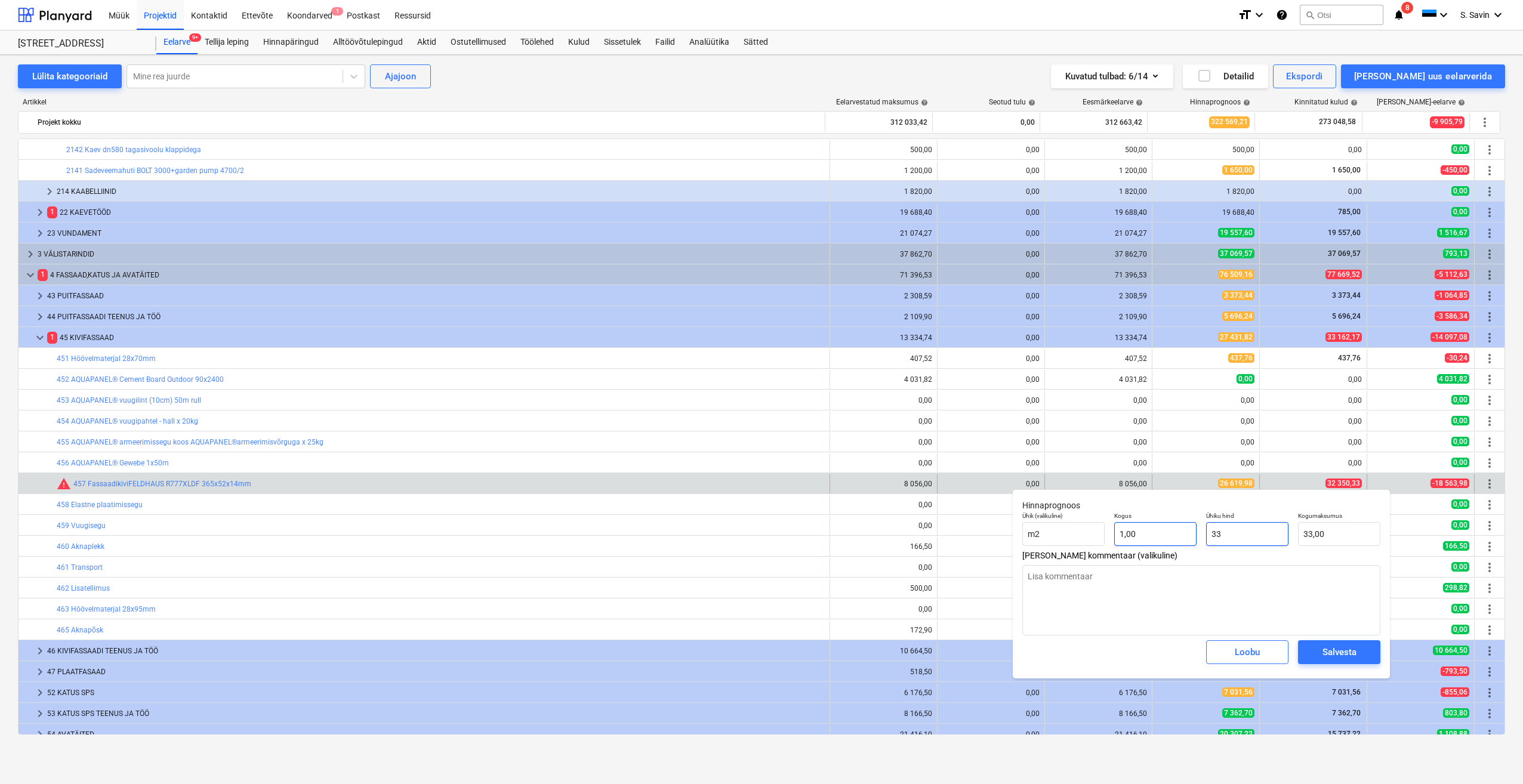
type input "333"
type input "333,00"
type textarea "x"
type input "3335"
type input "3 335,00"
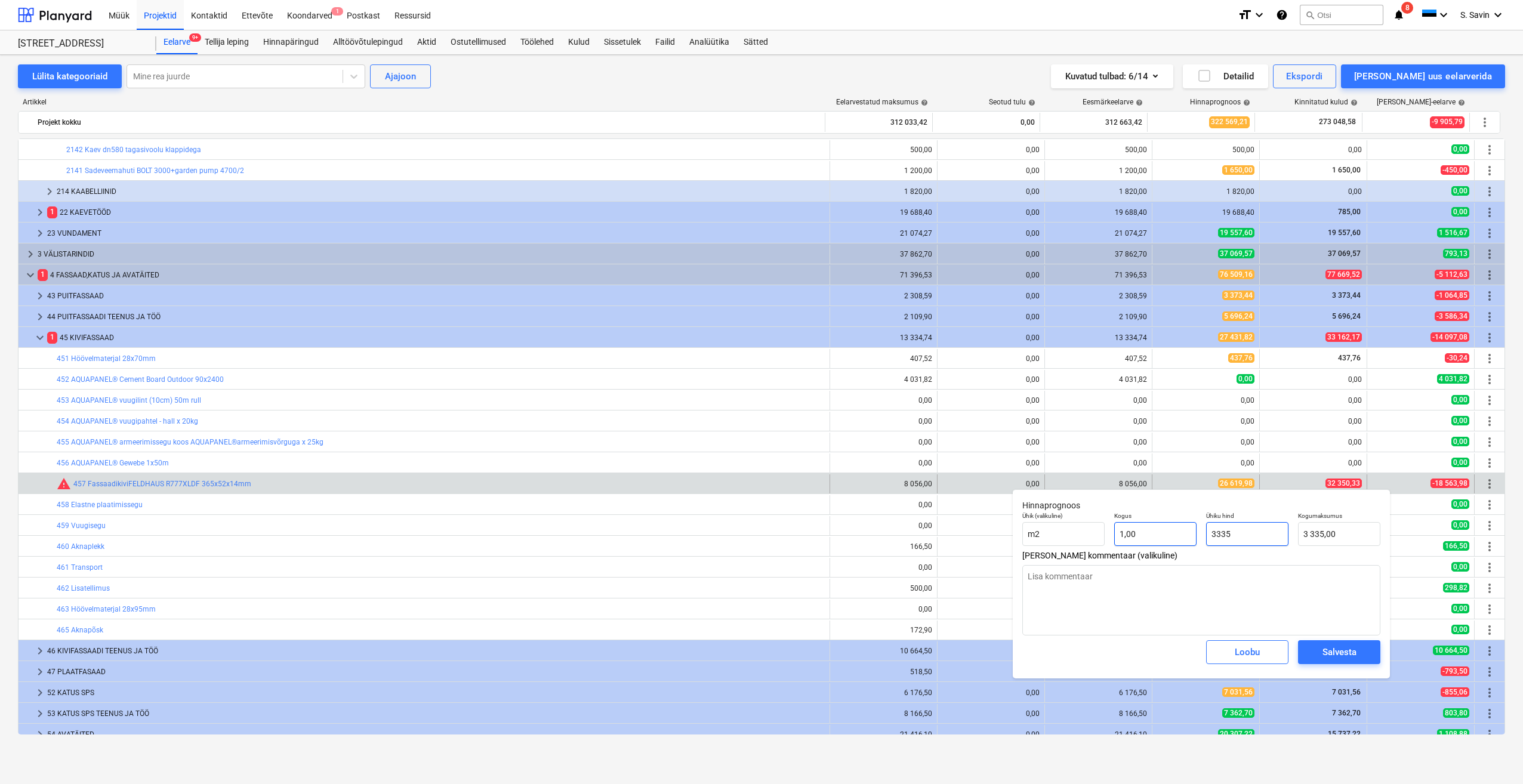
type textarea "x"
type input "33359"
type input "33 359,00"
type textarea "x"
type input "3335"
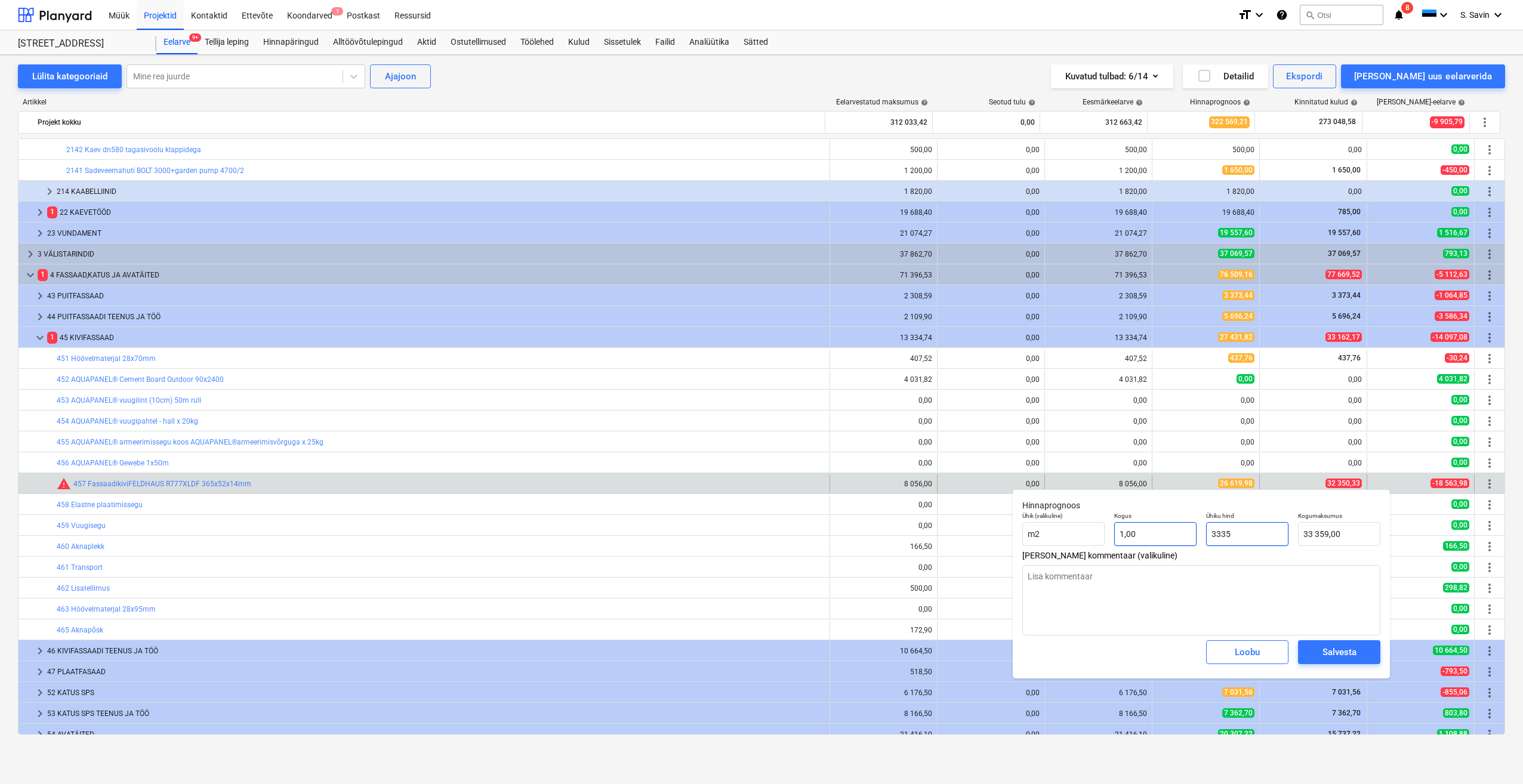
type input "3 335,00"
type textarea "x"
type input "33350"
type input "33 350,00"
type textarea "x"
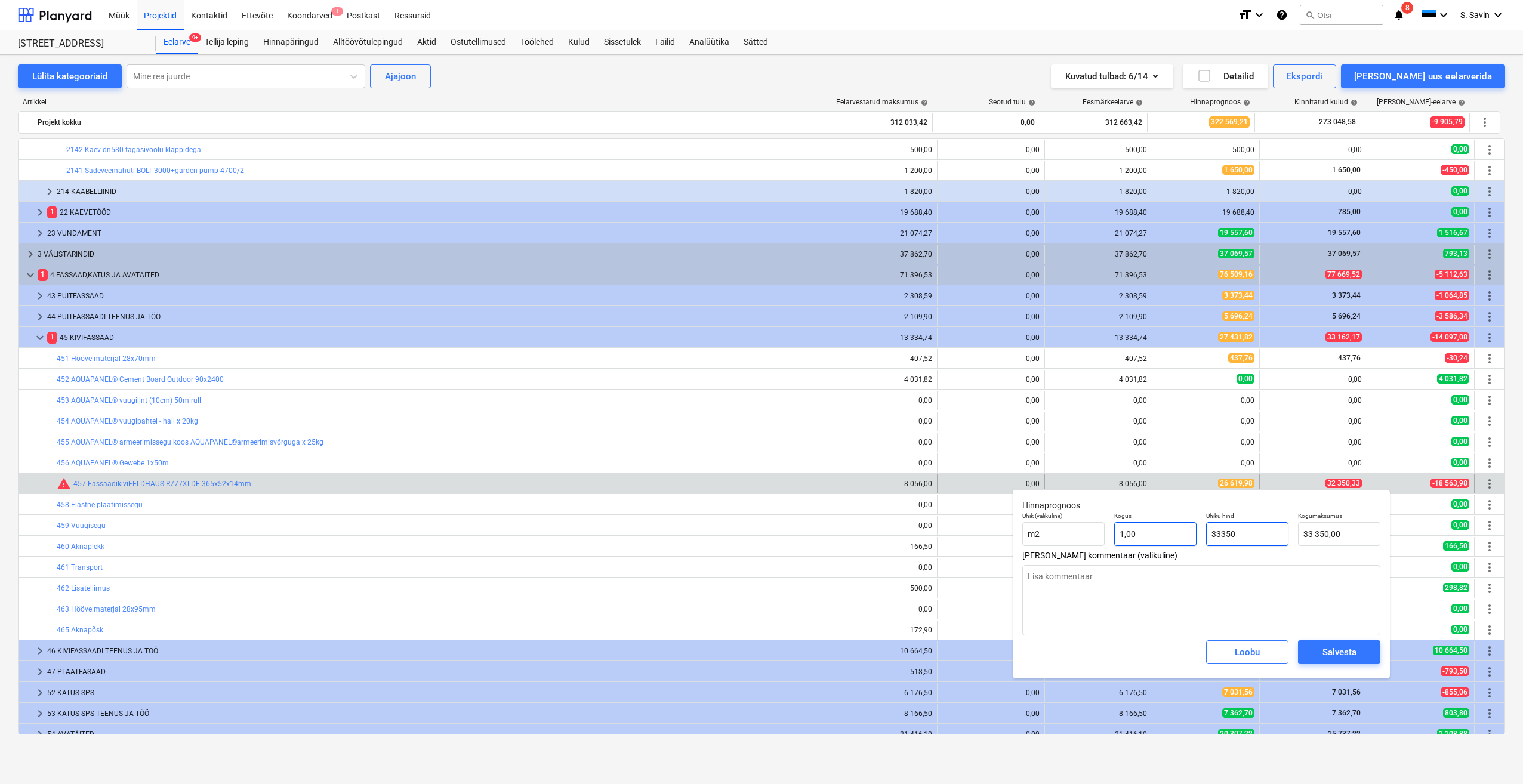
type input "33350,"
type textarea "x"
type input "33350,3"
type input "33 350,30"
type textarea "x"
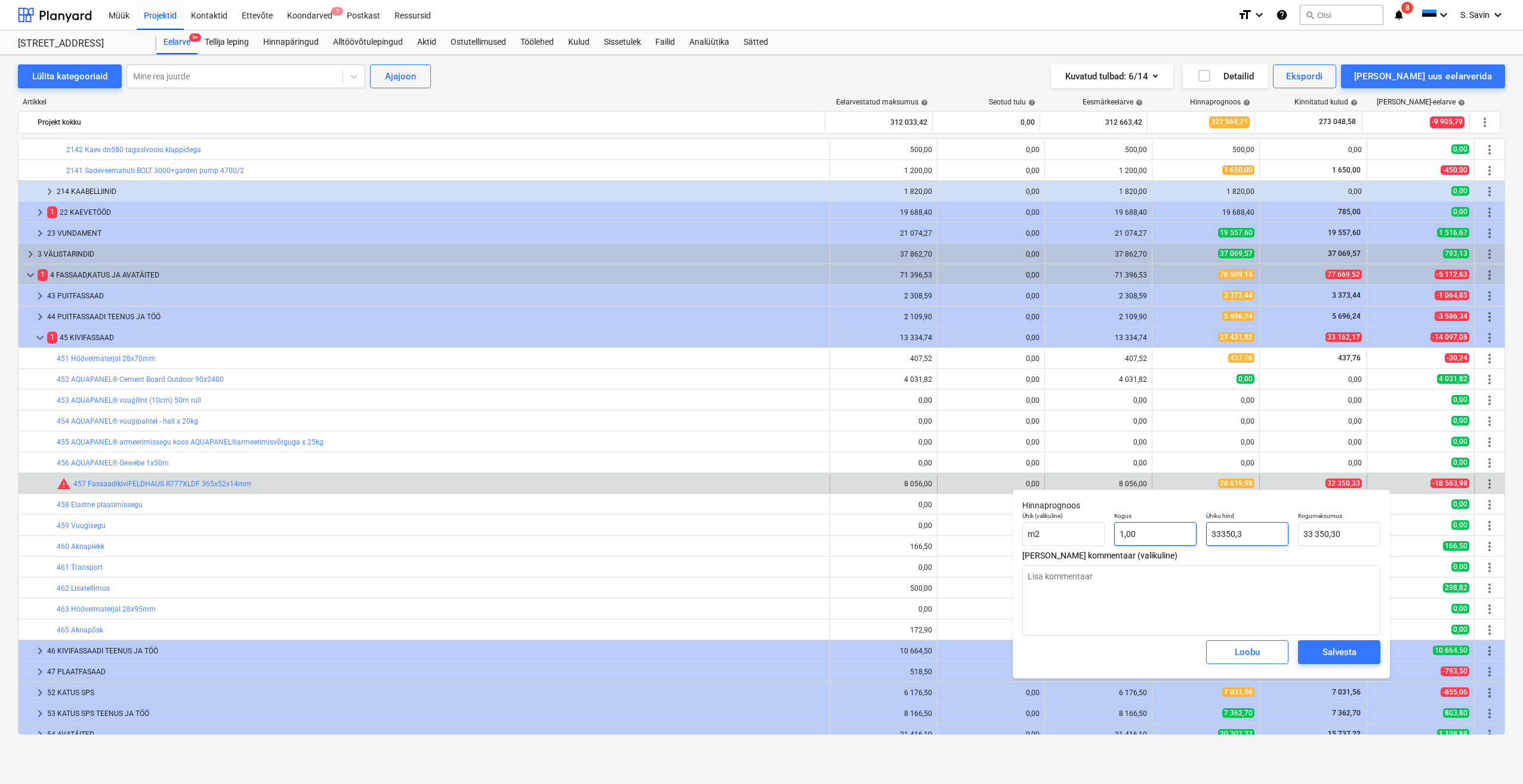
type input "33350,33"
type input "33 350,33"
click at [1292, 657] on div "Salvesta" at bounding box center [1339, 652] width 34 height 15
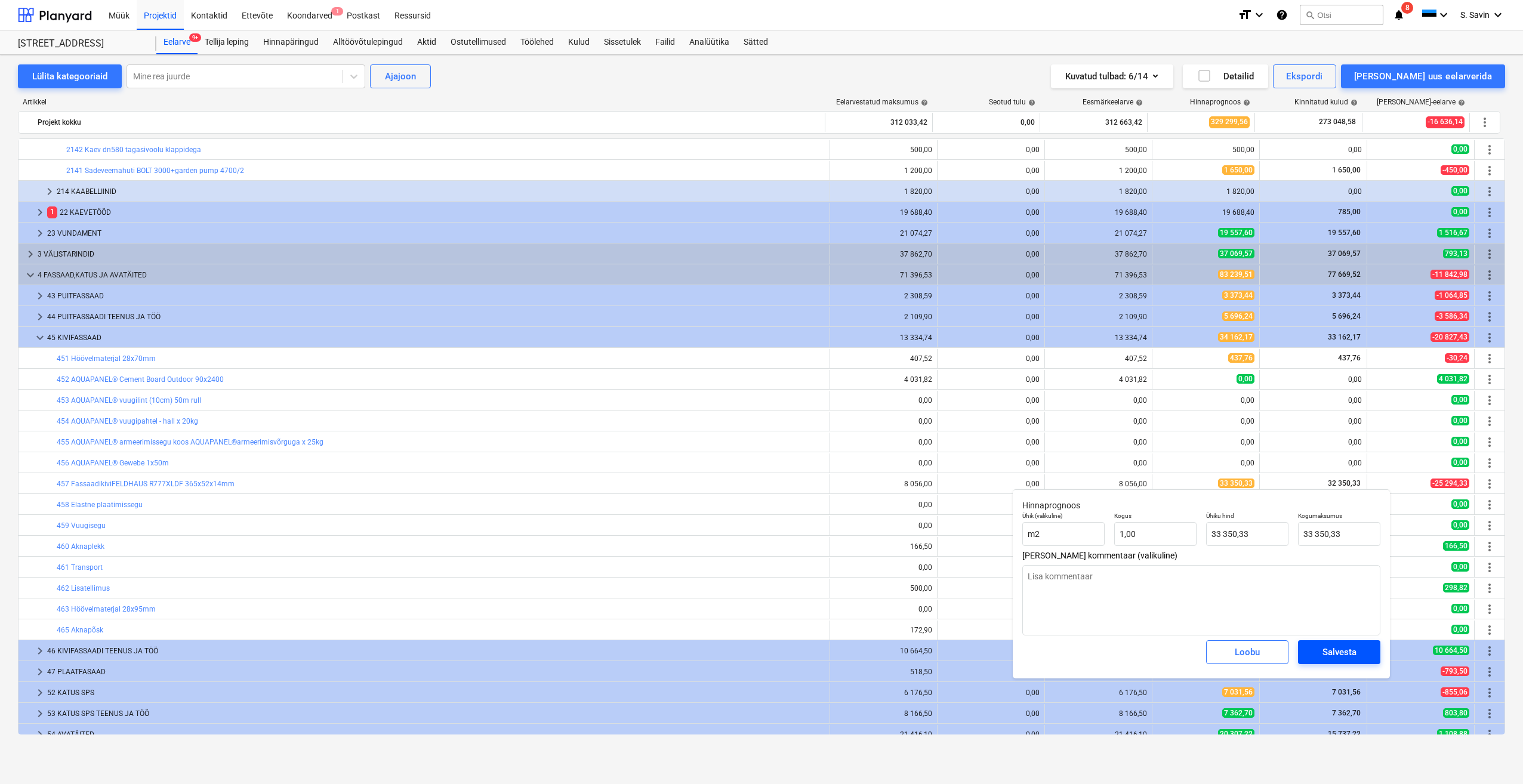
type textarea "x"
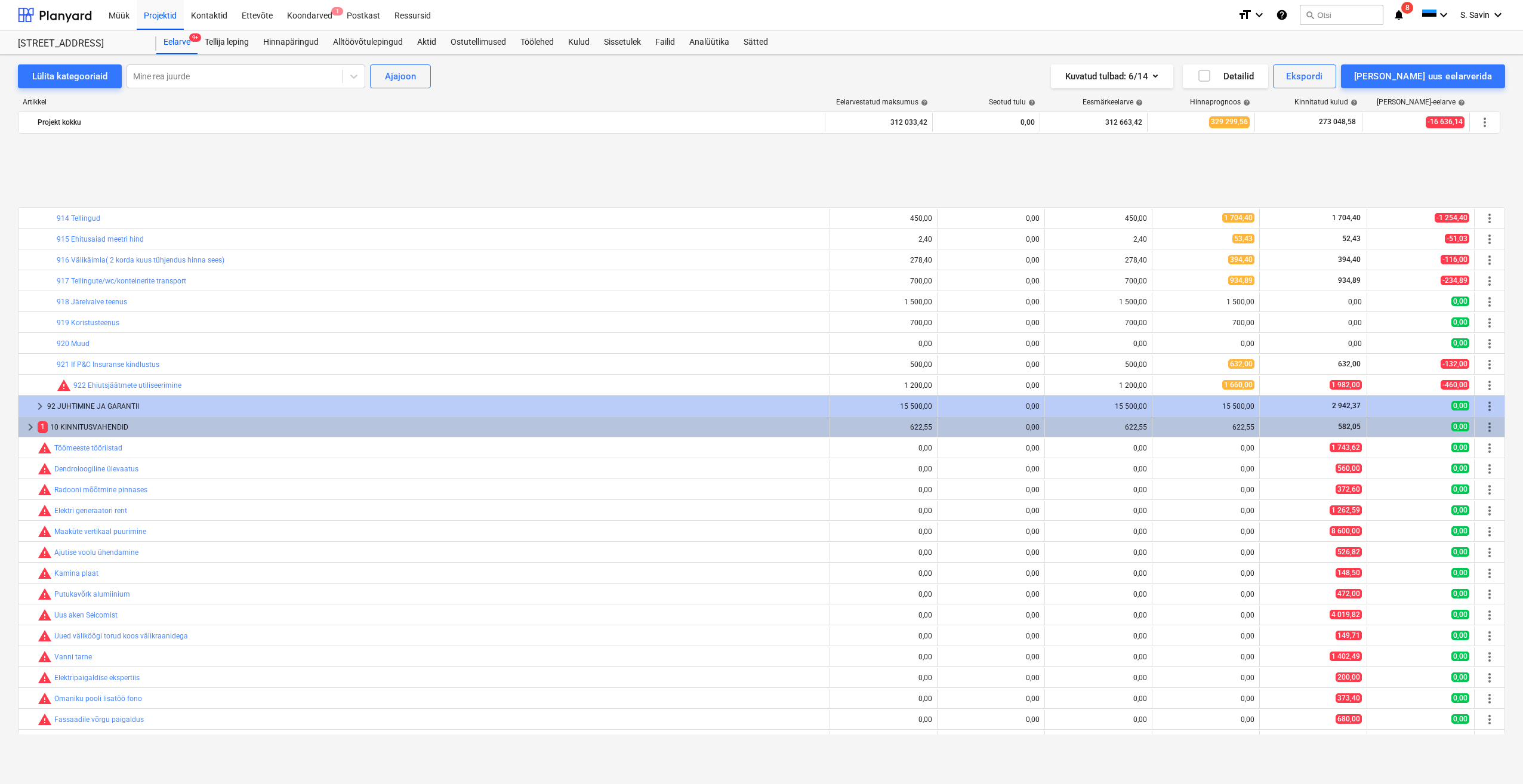
scroll to position [2725, 0]
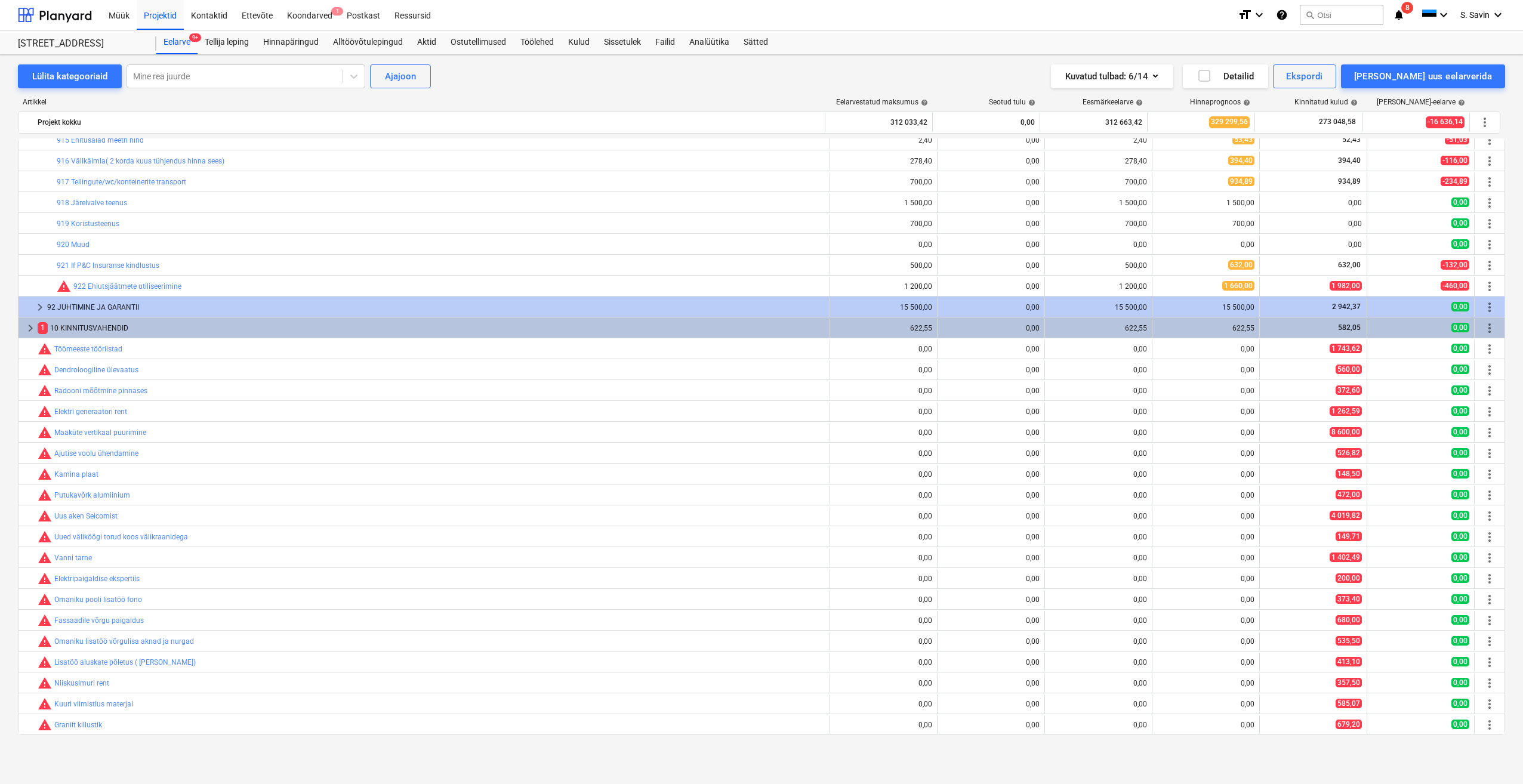
drag, startPoint x: 408, startPoint y: 521, endPoint x: -2, endPoint y: 257, distance: 487.6
click at [0, 257] on html "Müük Projektid Kontaktid Ettevõte Koondarved 1 Postkast Ressursid format_size k…" at bounding box center [761, 392] width 1523 height 784
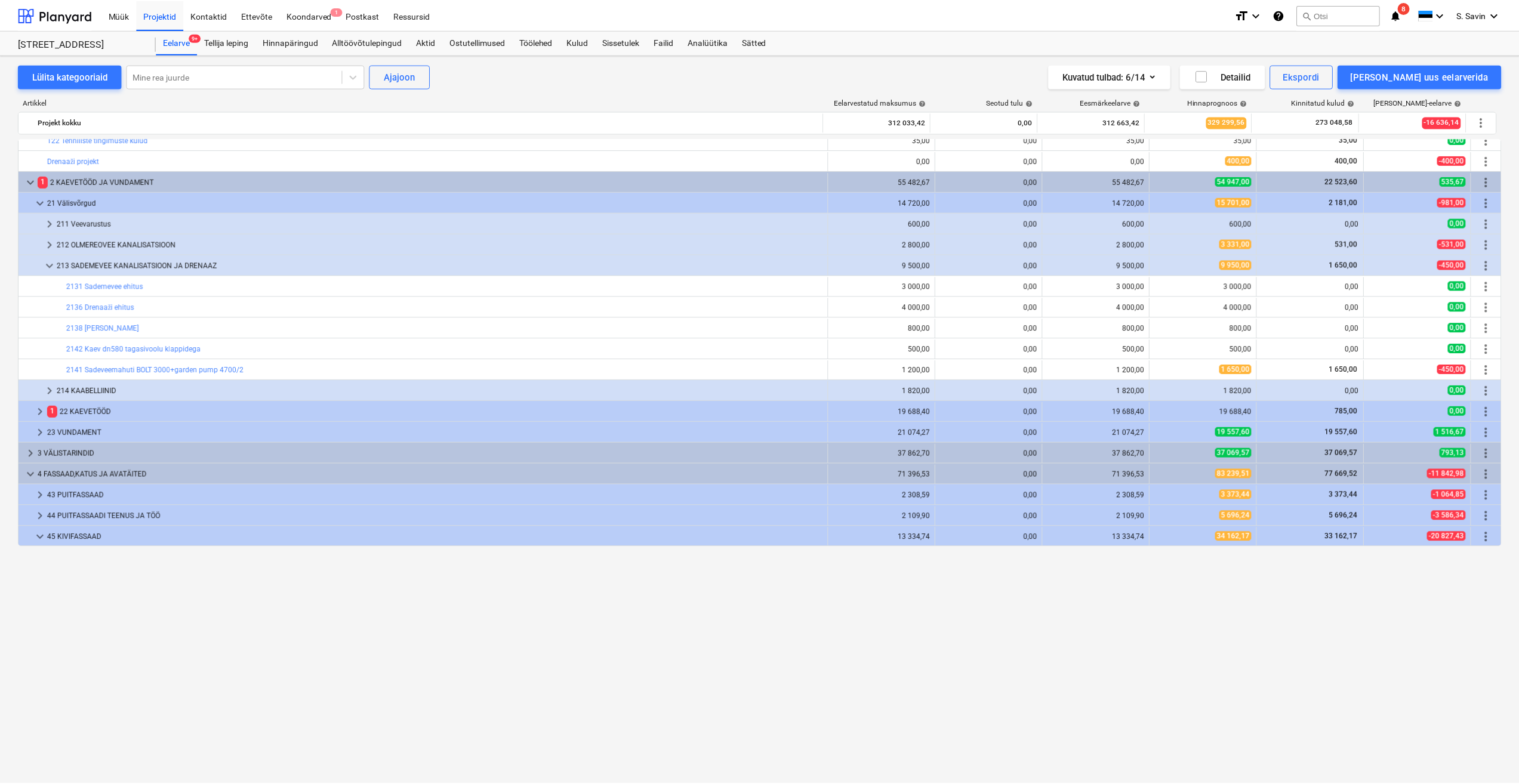
scroll to position [0, 0]
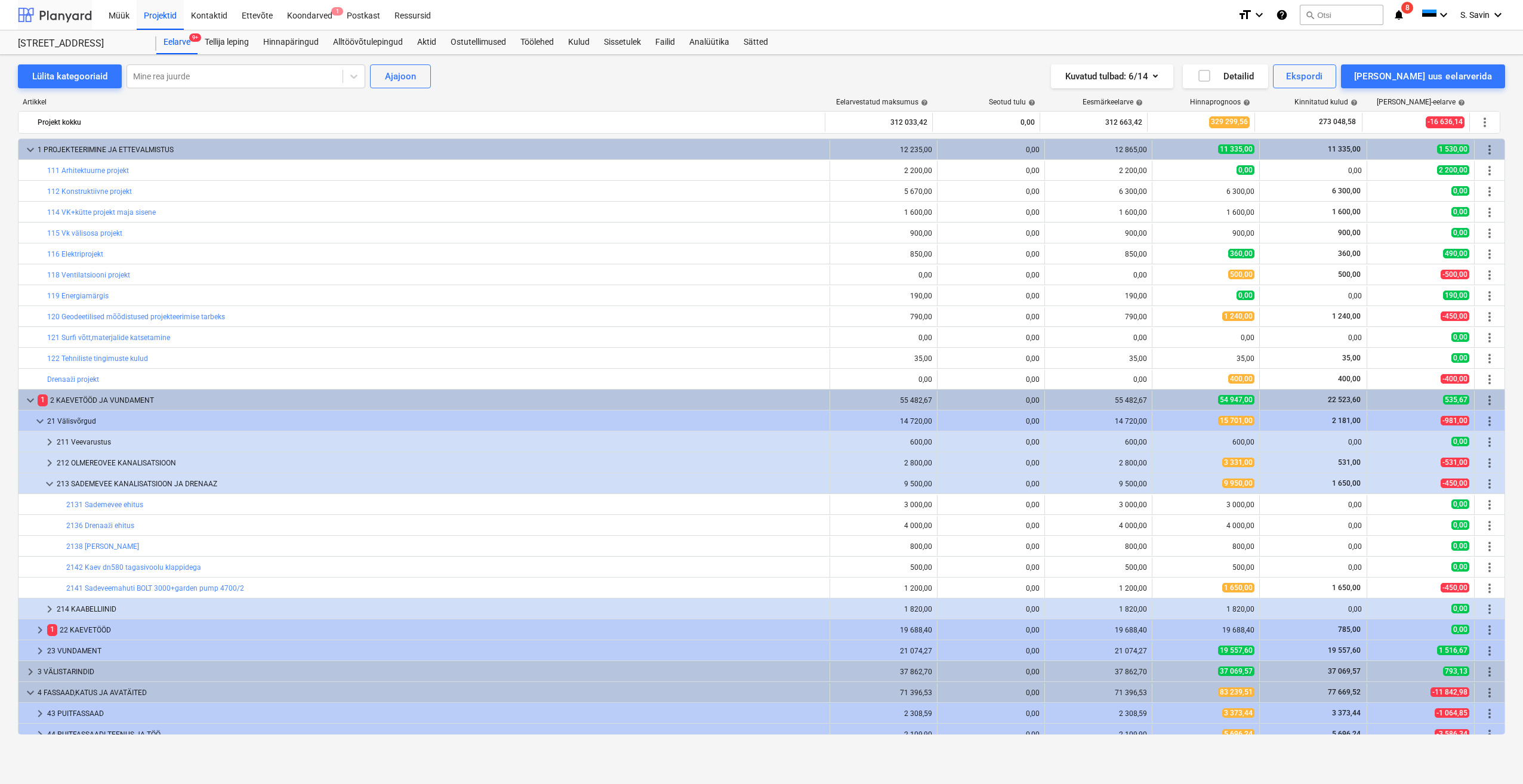
click at [76, 21] on div at bounding box center [54, 15] width 74 height 30
